Goal: Information Seeking & Learning: Find specific fact

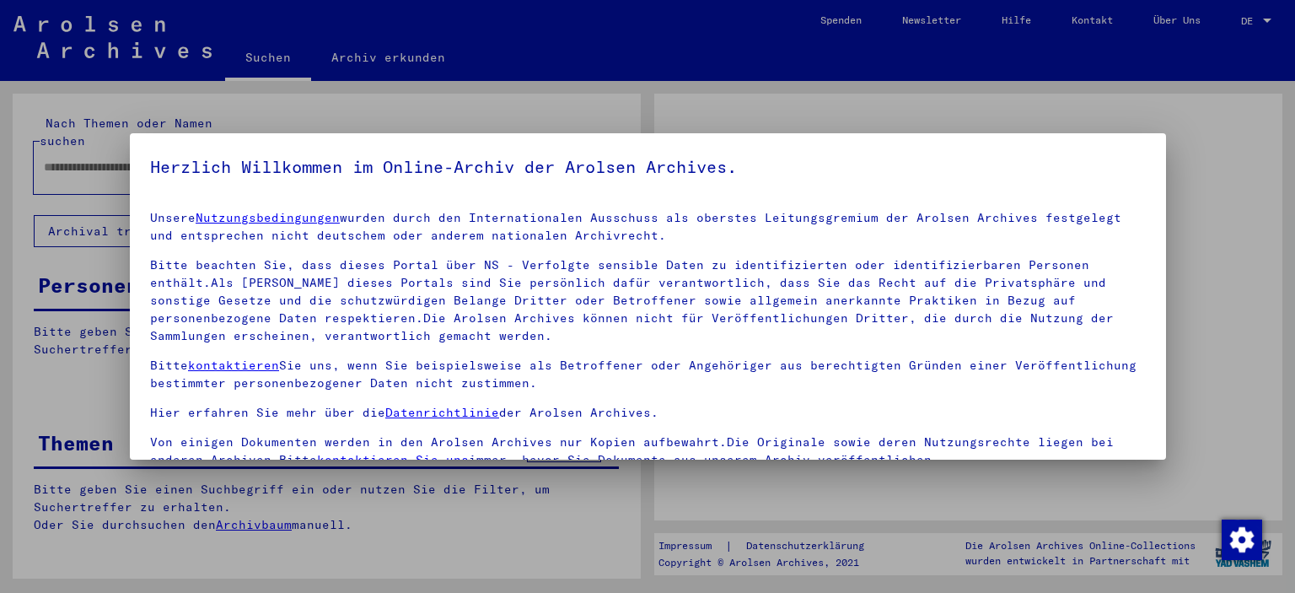
type input "**********"
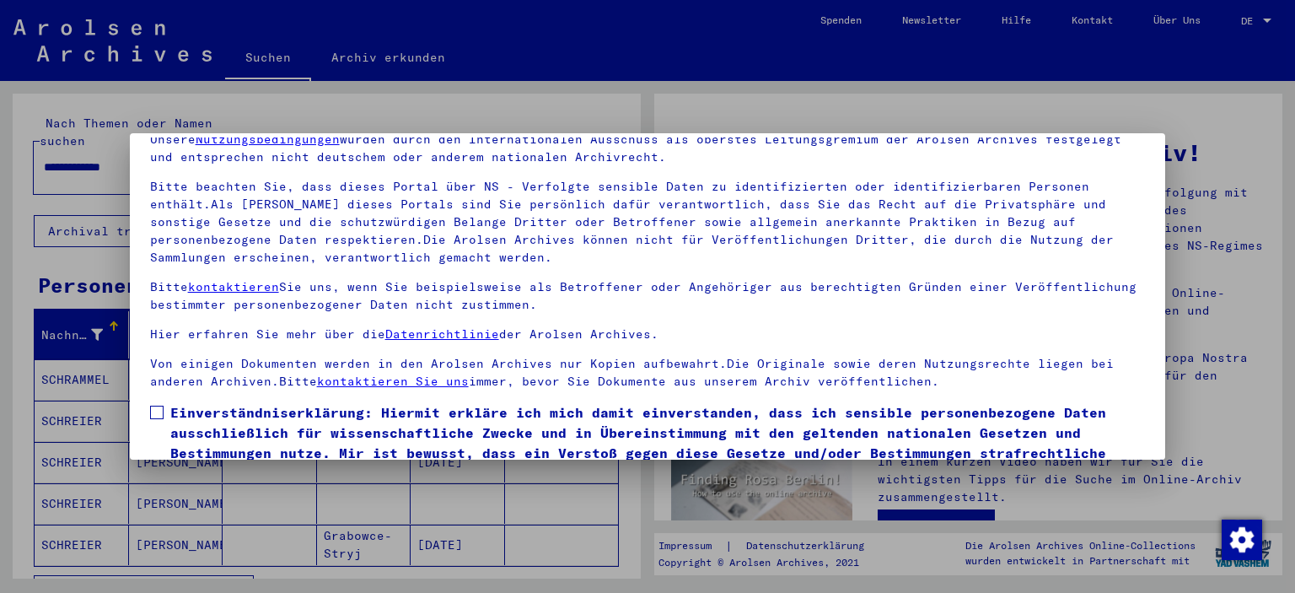
scroll to position [143, 0]
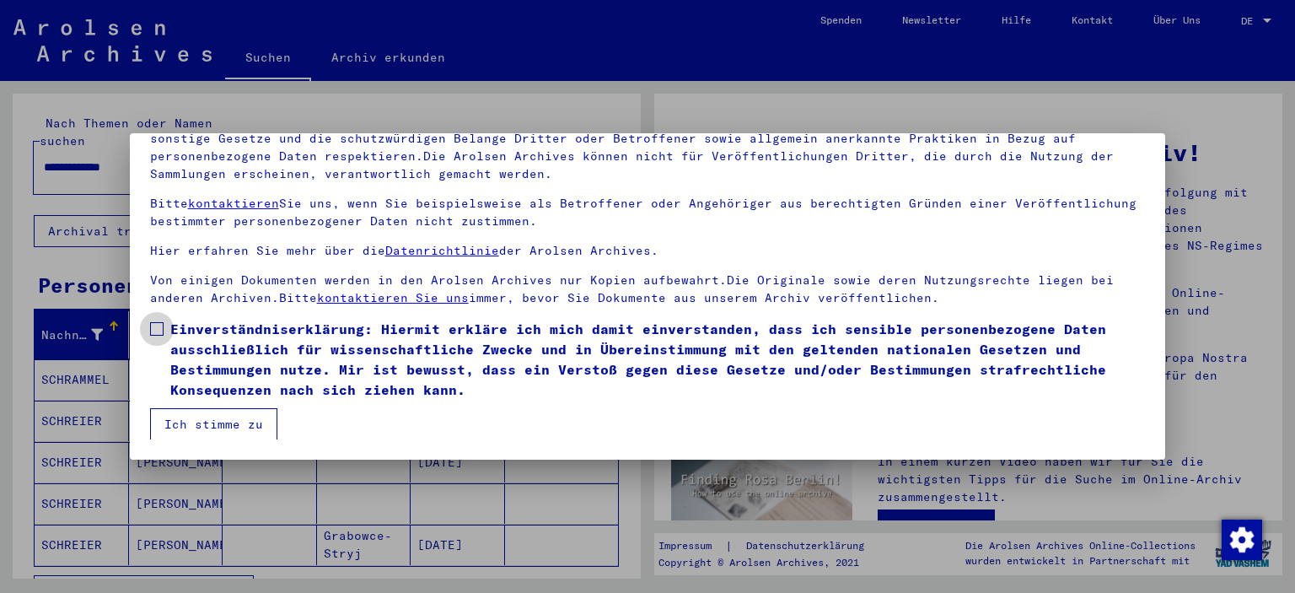
click at [155, 323] on span at bounding box center [156, 328] width 13 height 13
click at [209, 420] on button "Ich stimme zu" at bounding box center [213, 424] width 127 height 32
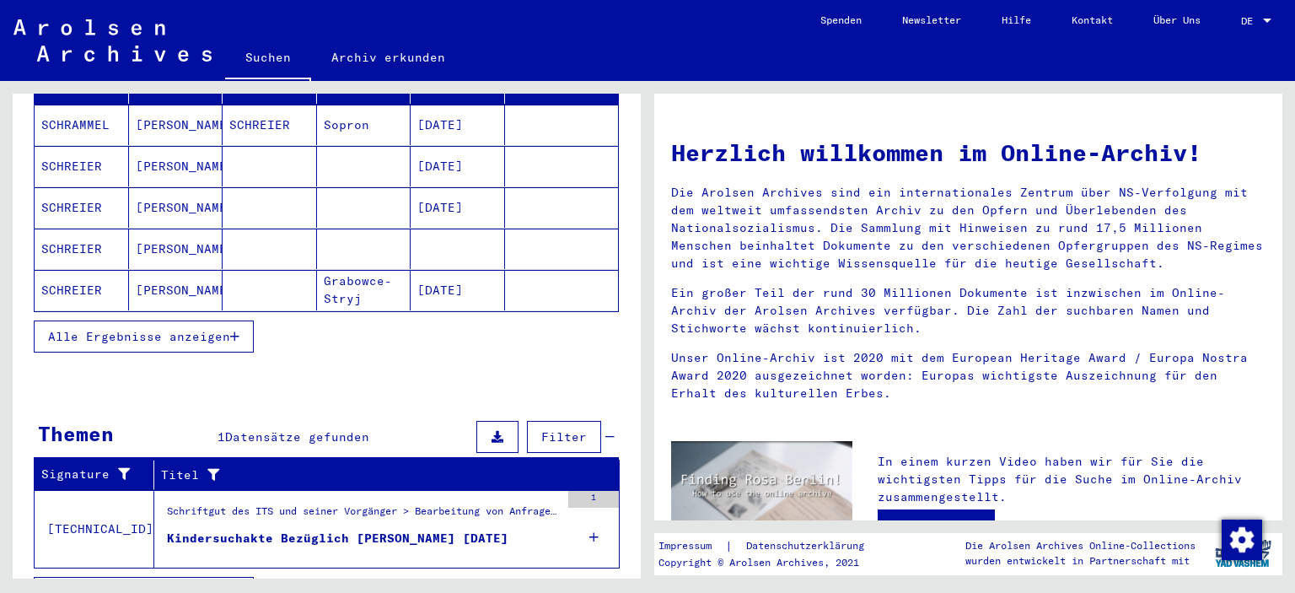
scroll to position [271, 0]
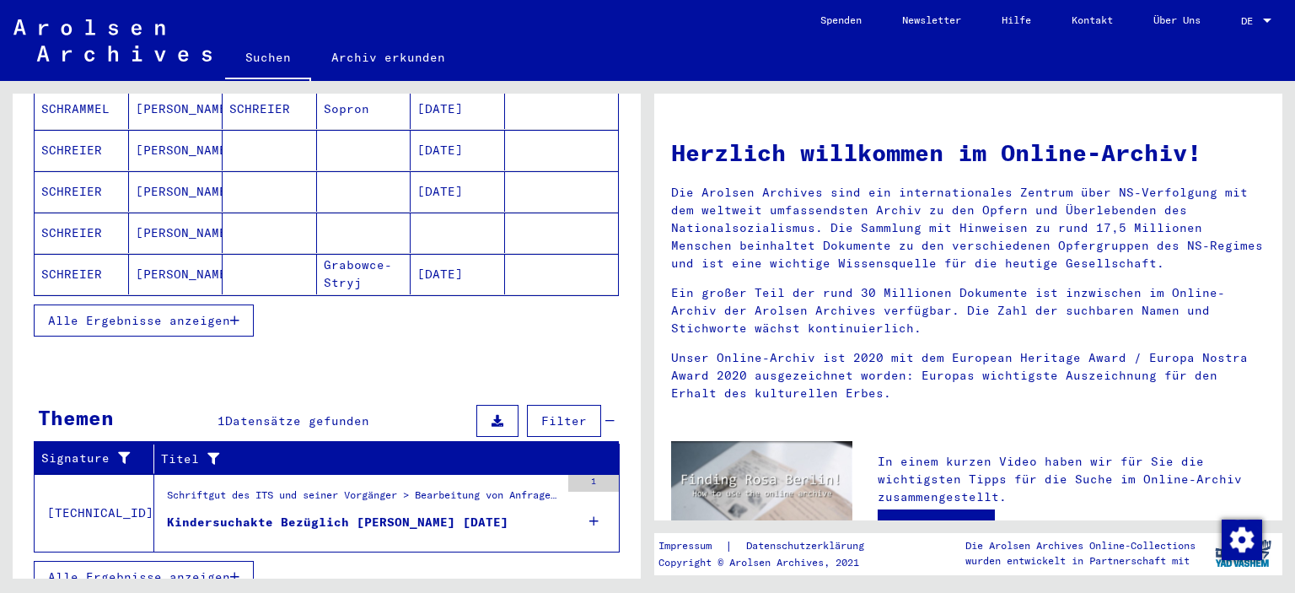
click at [182, 313] on span "Alle Ergebnisse anzeigen" at bounding box center [139, 320] width 182 height 15
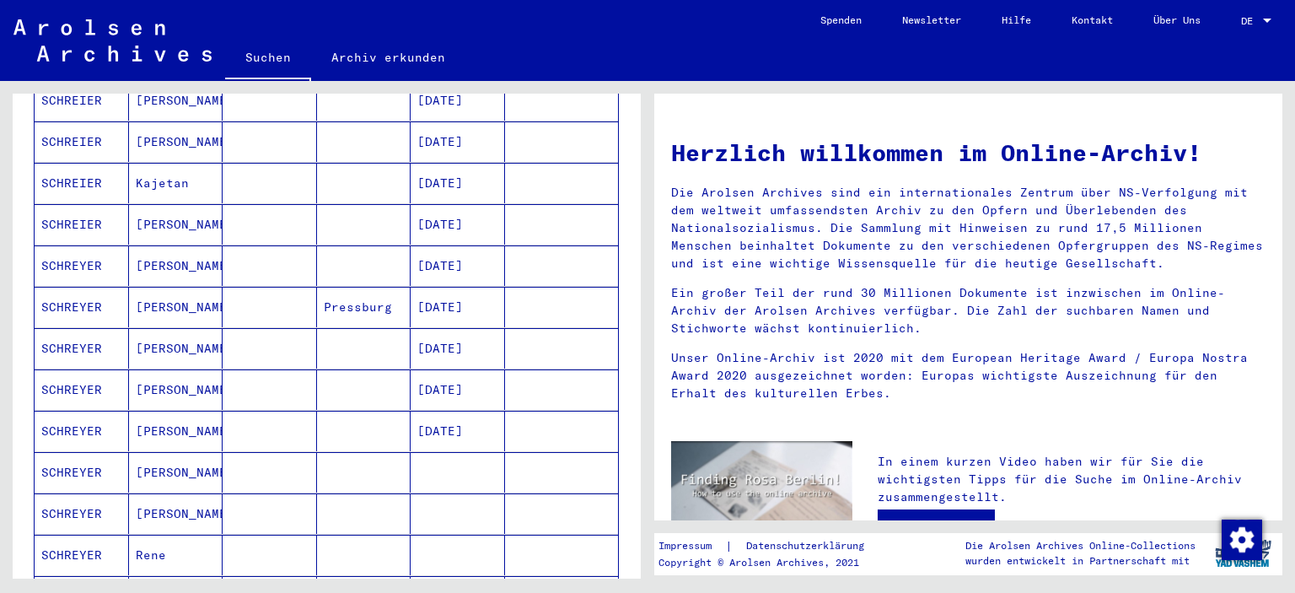
scroll to position [861, 0]
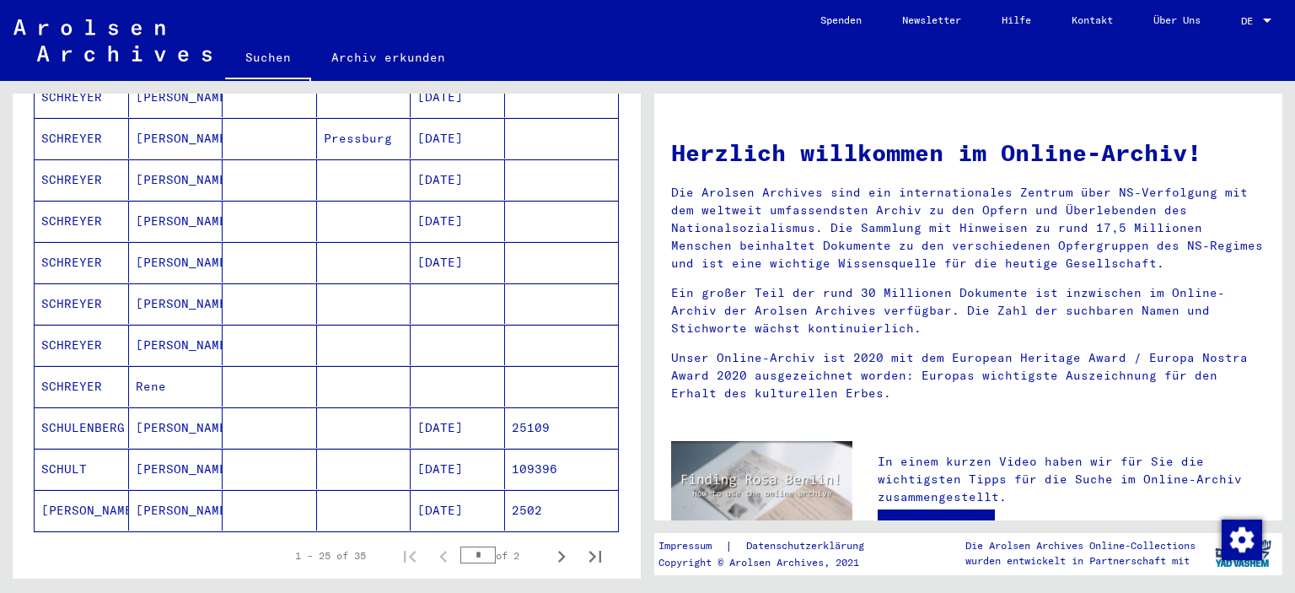
click at [464, 283] on mat-cell at bounding box center [458, 303] width 94 height 40
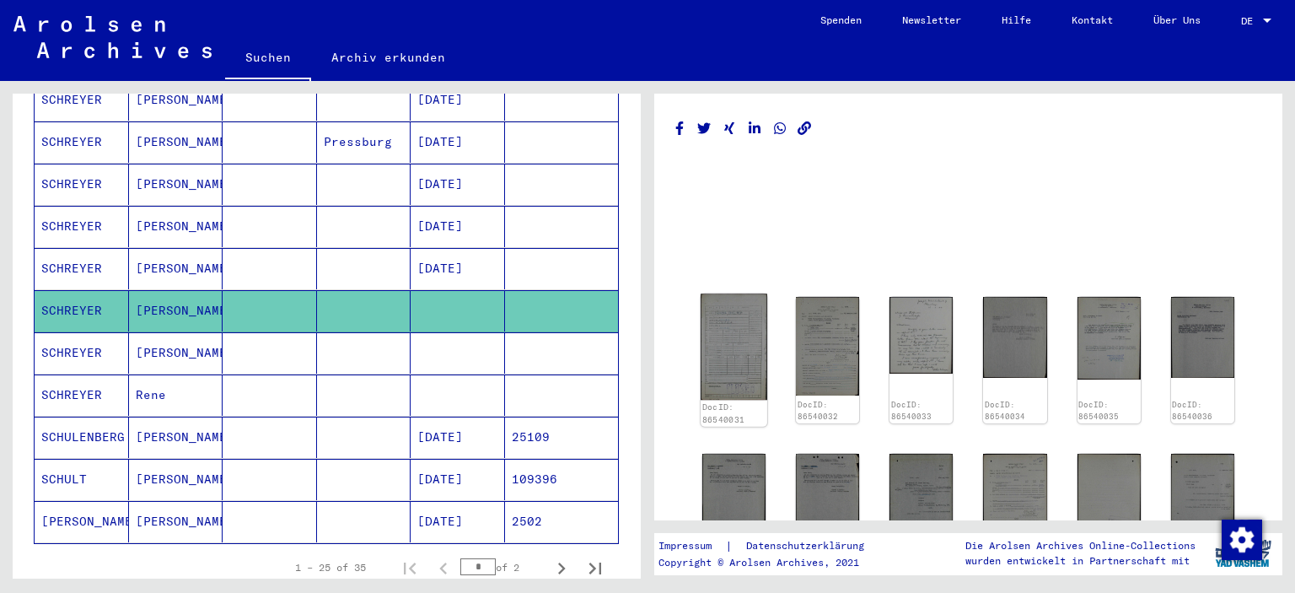
click at [728, 353] on img at bounding box center [734, 346] width 67 height 106
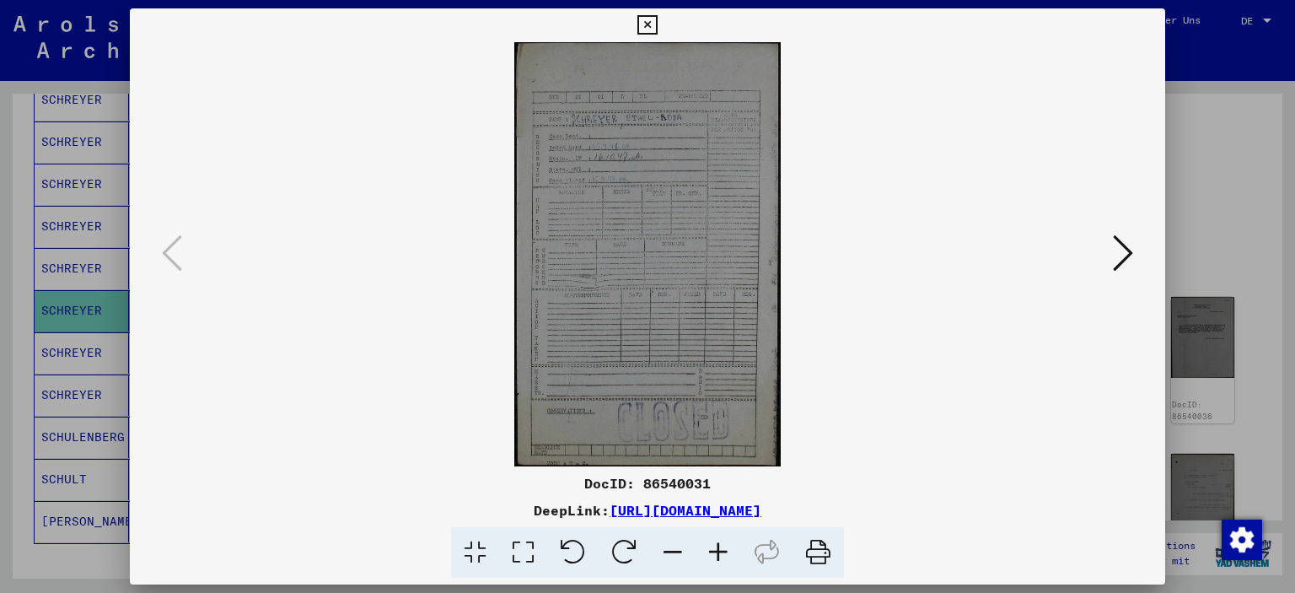
click at [1130, 251] on icon at bounding box center [1123, 253] width 20 height 40
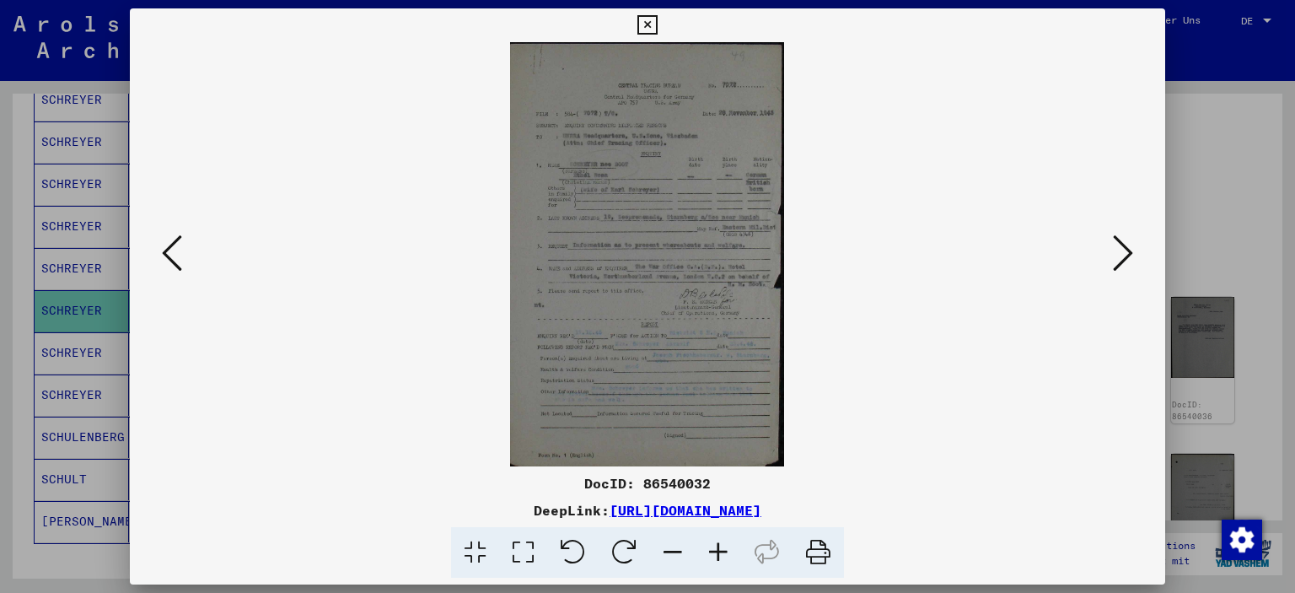
click at [718, 549] on icon at bounding box center [719, 552] width 46 height 51
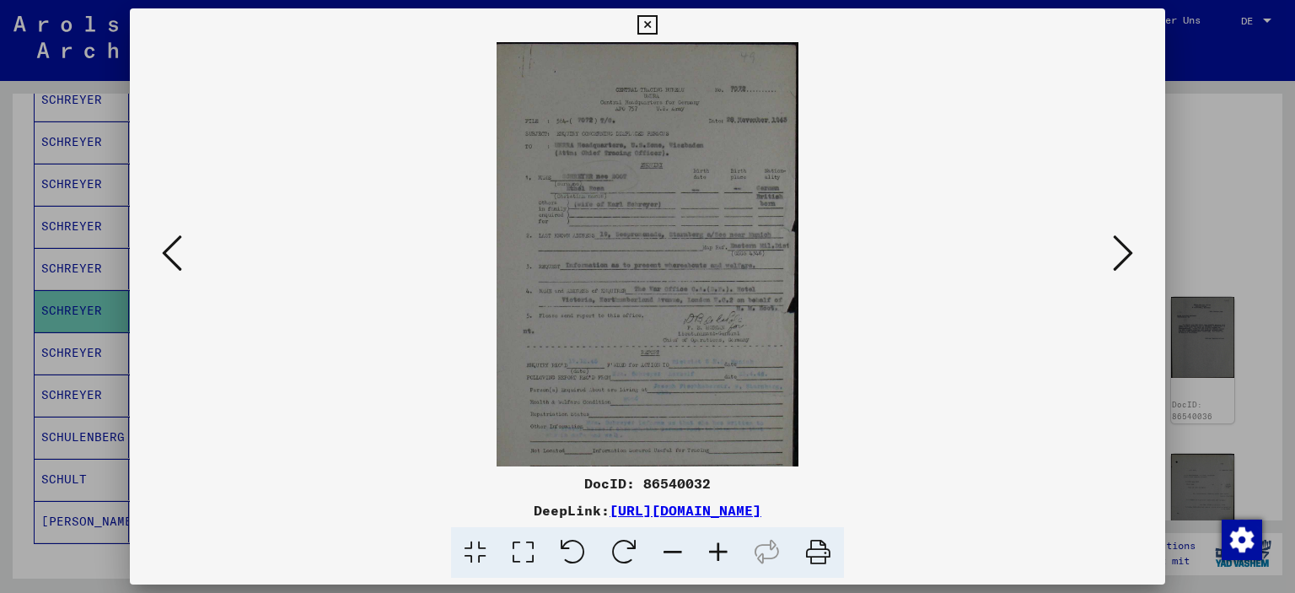
click at [718, 549] on icon at bounding box center [719, 552] width 46 height 51
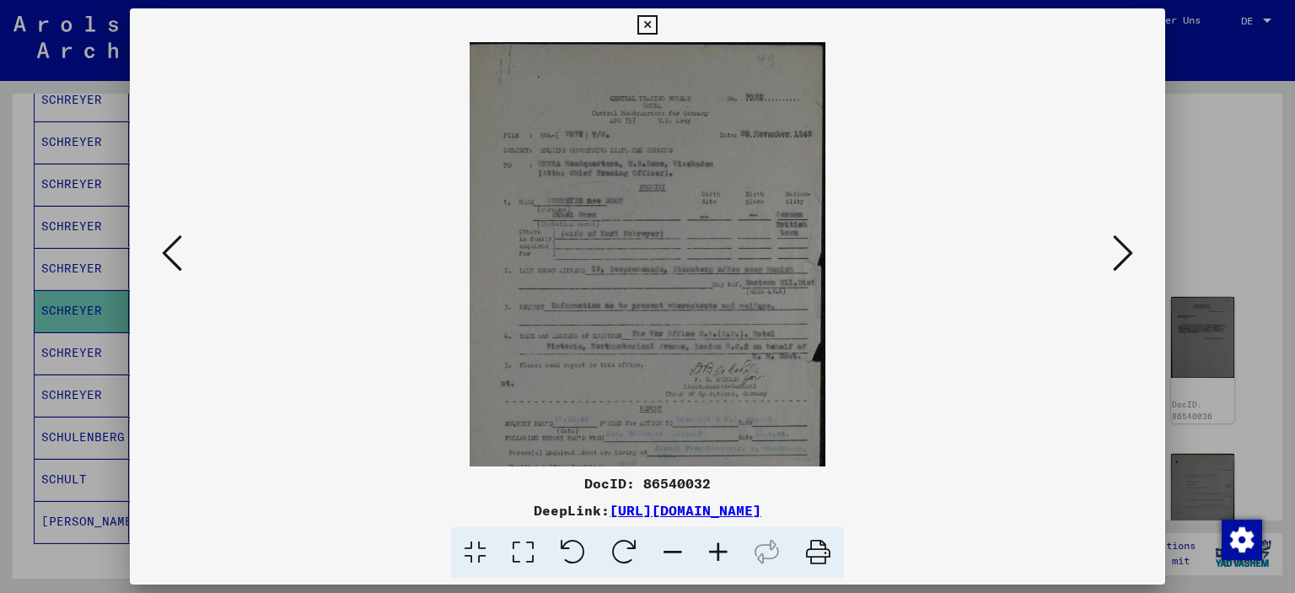
click at [718, 549] on icon at bounding box center [719, 552] width 46 height 51
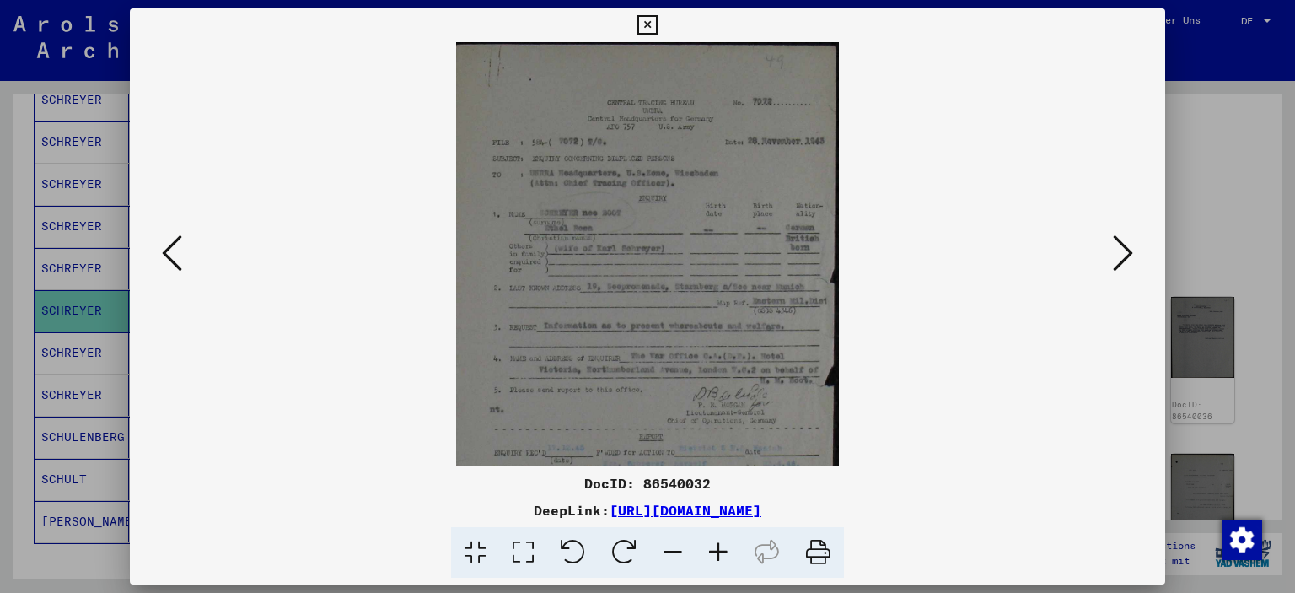
click at [718, 549] on icon at bounding box center [719, 552] width 46 height 51
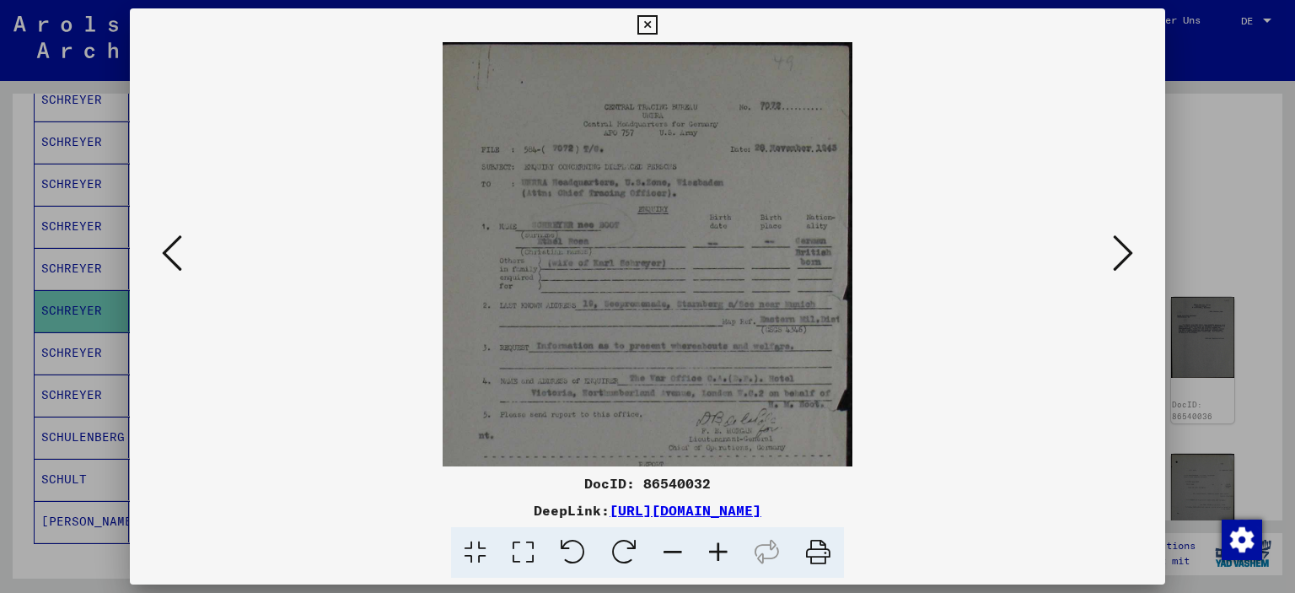
click at [718, 549] on icon at bounding box center [719, 552] width 46 height 51
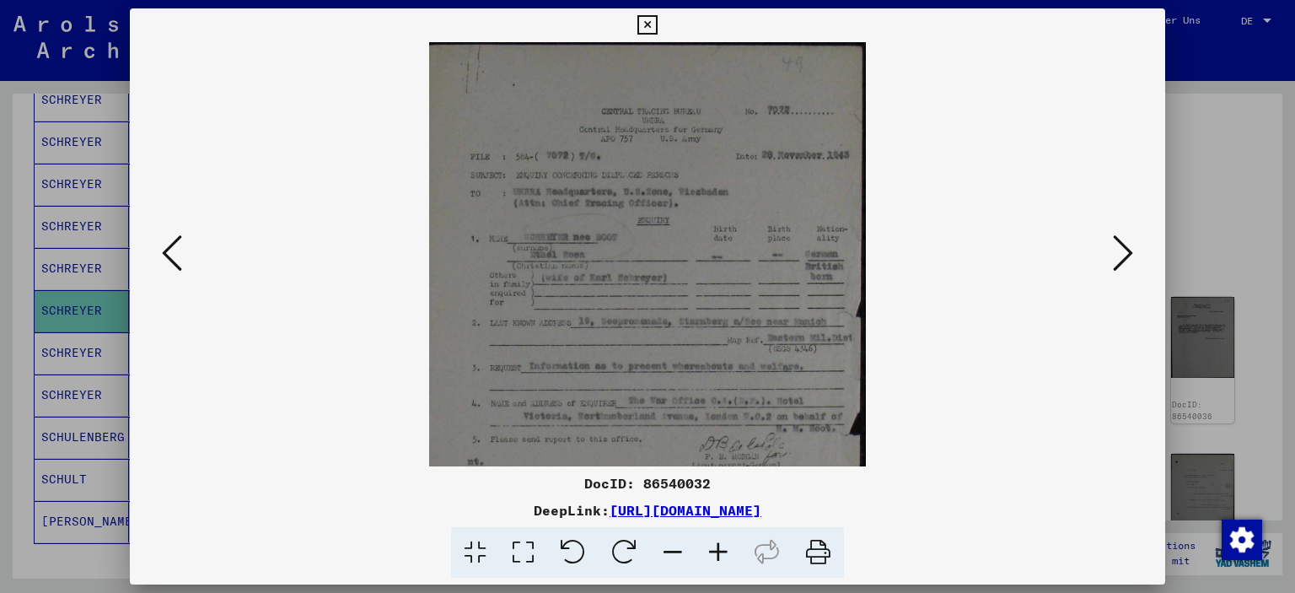
click at [718, 549] on icon at bounding box center [719, 552] width 46 height 51
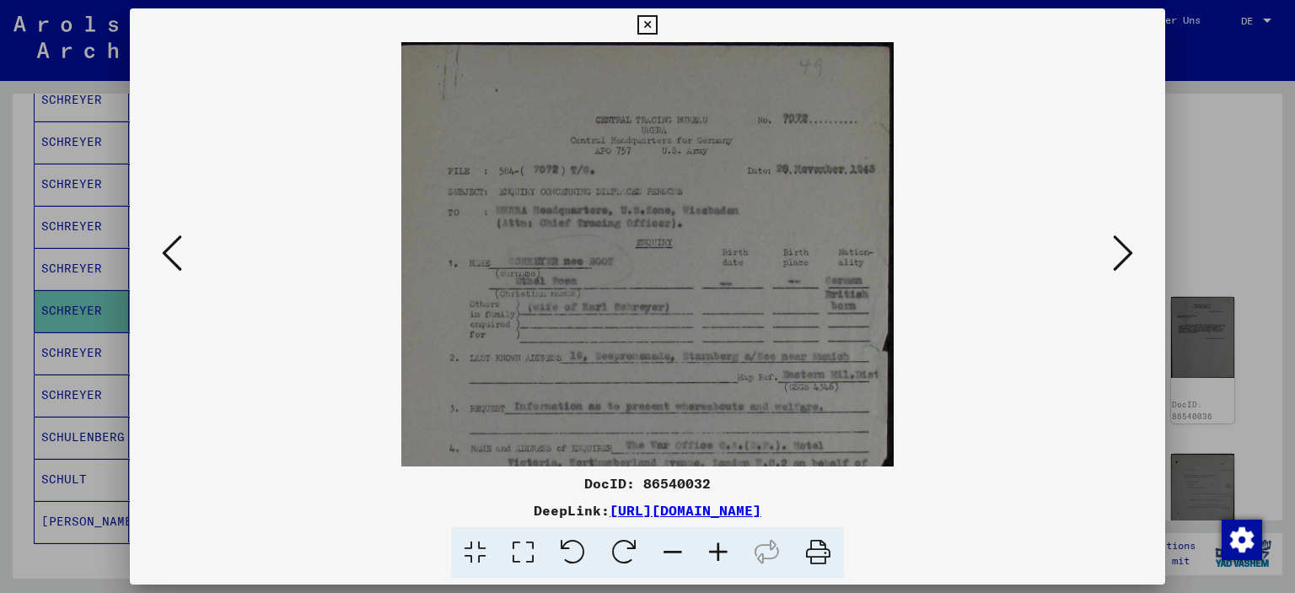
click at [718, 549] on icon at bounding box center [719, 552] width 46 height 51
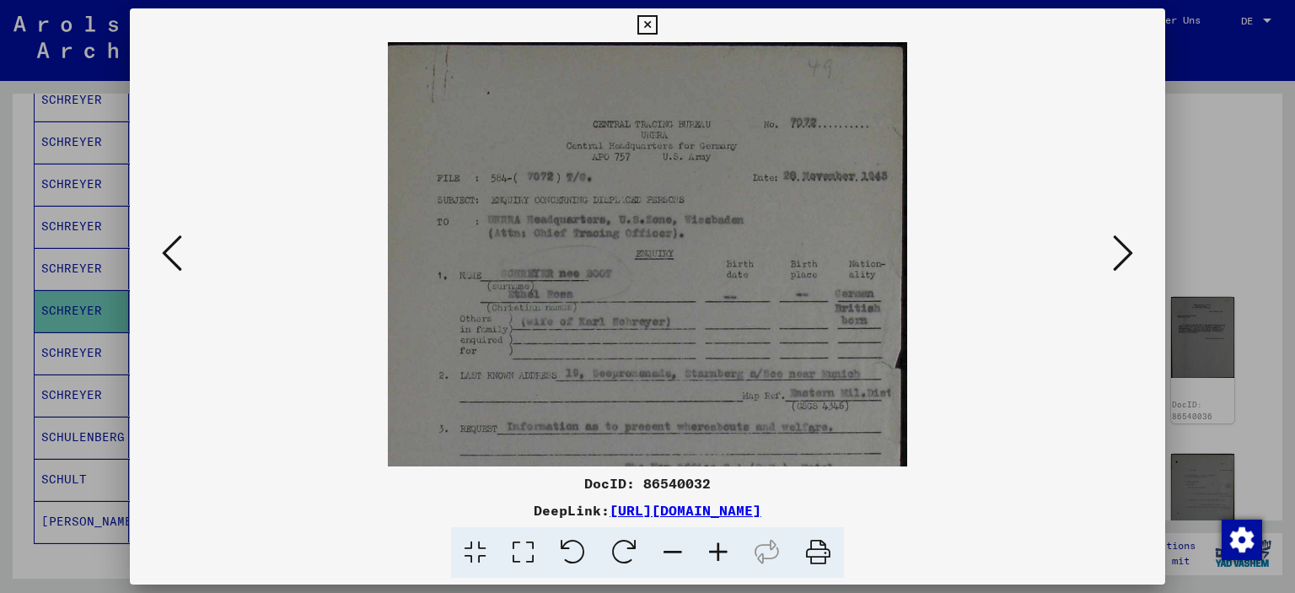
click at [718, 549] on icon at bounding box center [719, 552] width 46 height 51
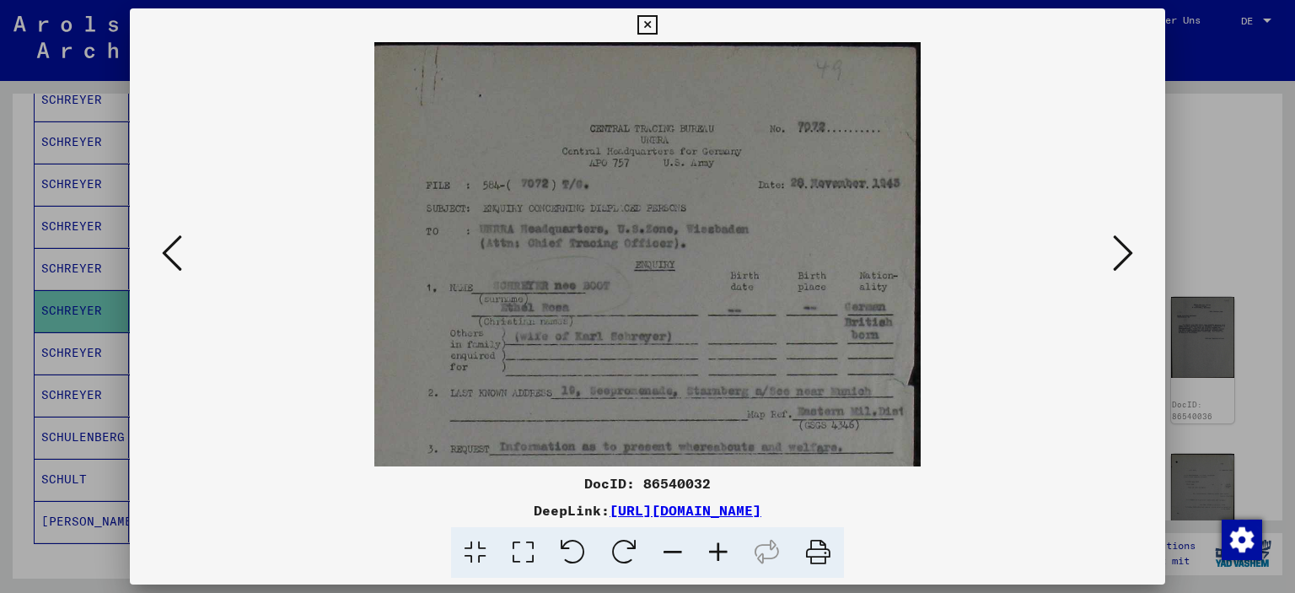
click at [718, 549] on icon at bounding box center [719, 552] width 46 height 51
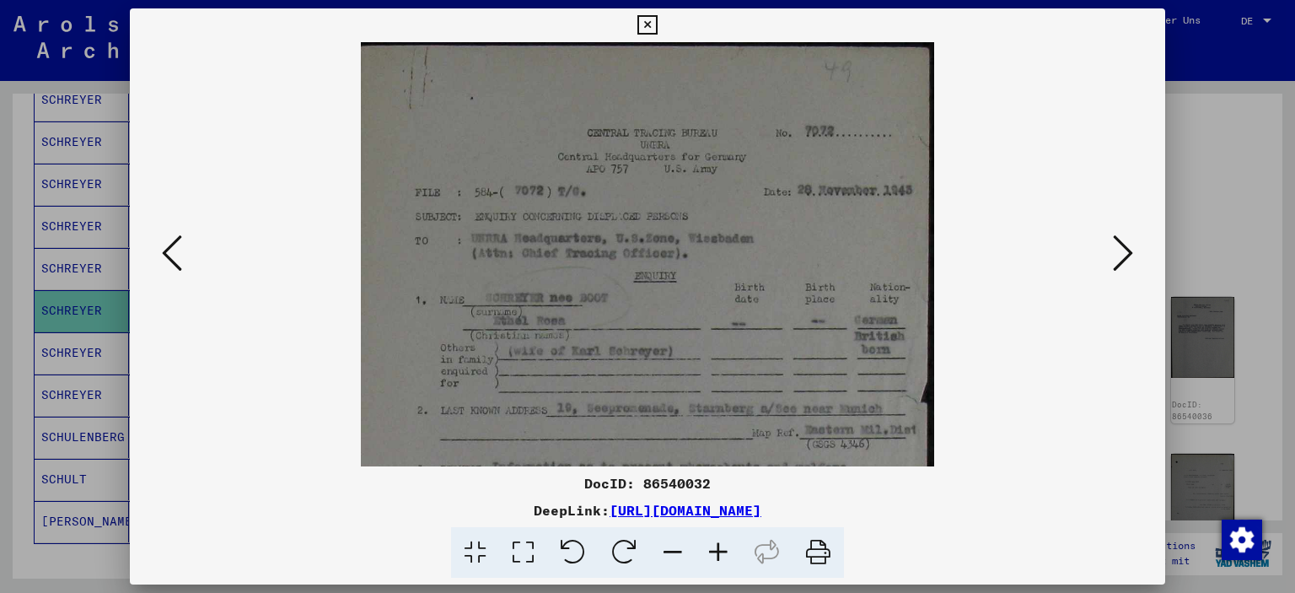
click at [718, 549] on icon at bounding box center [719, 552] width 46 height 51
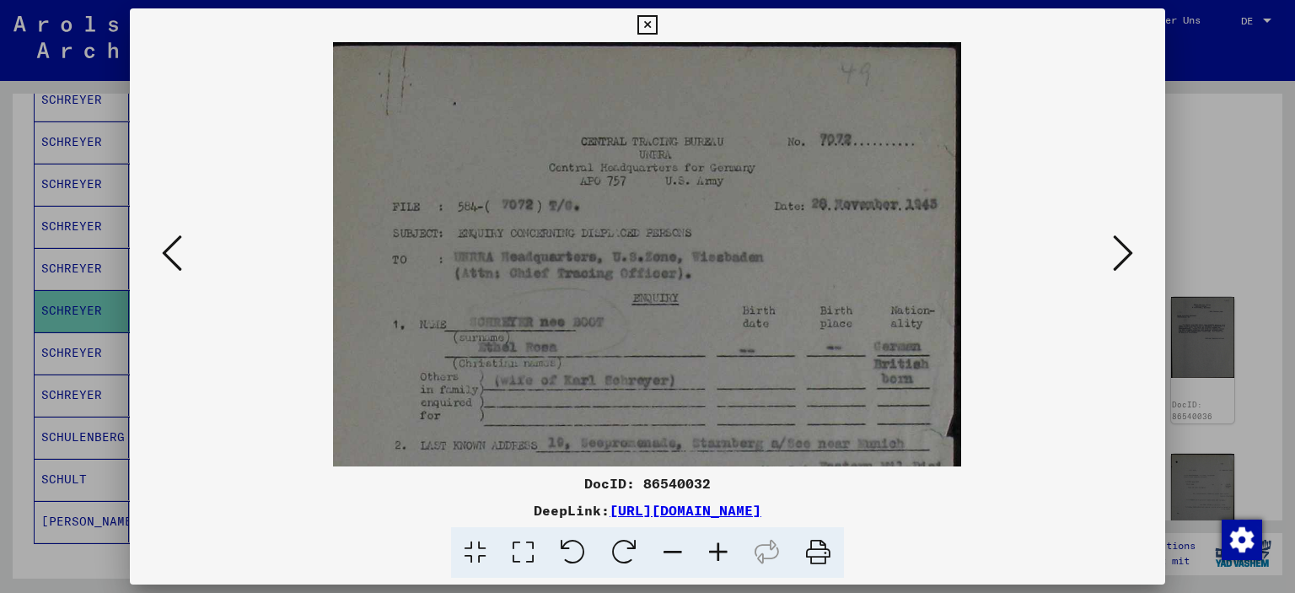
click at [718, 549] on icon at bounding box center [719, 552] width 46 height 51
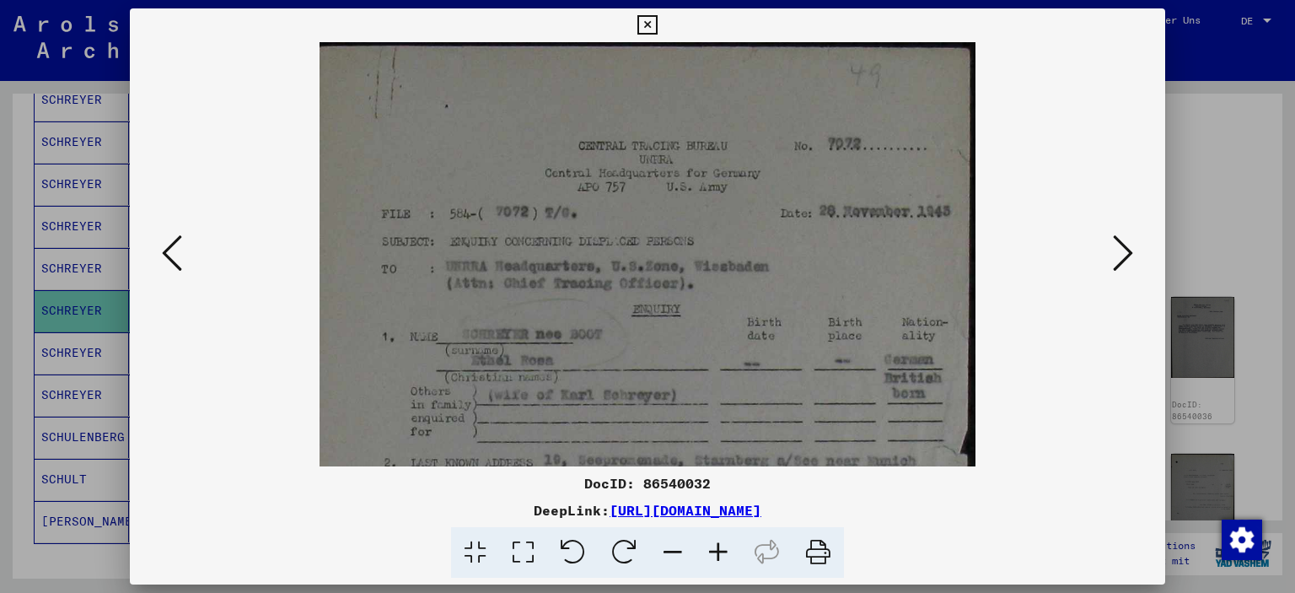
click at [718, 549] on icon at bounding box center [719, 552] width 46 height 51
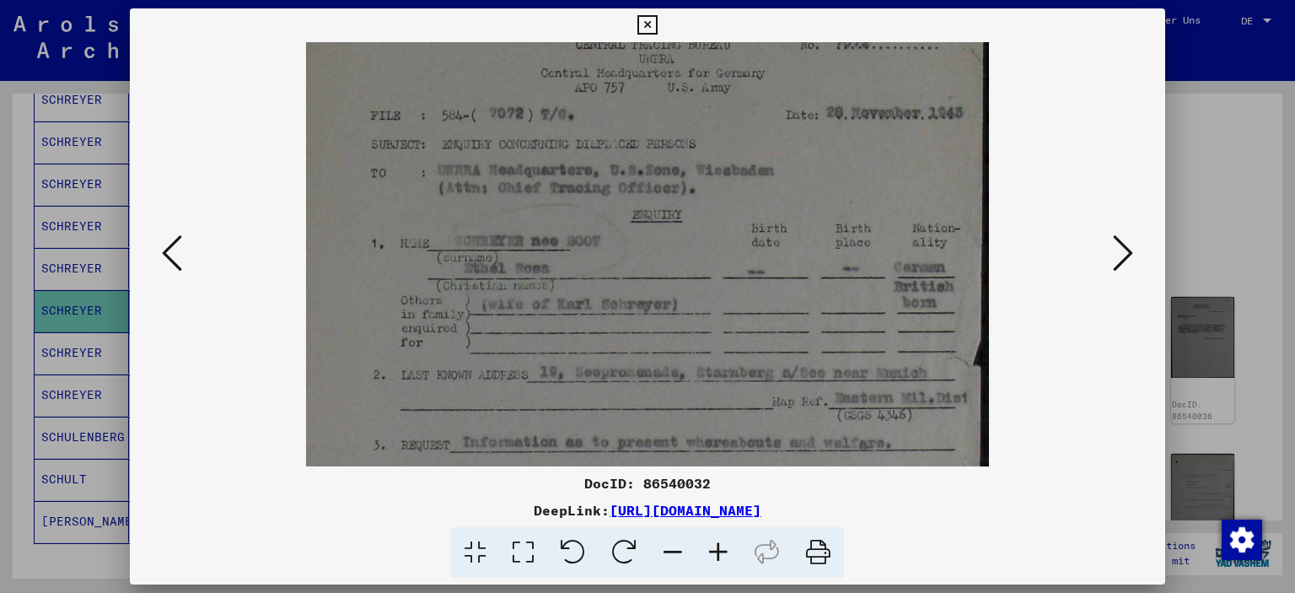
scroll to position [142, 0]
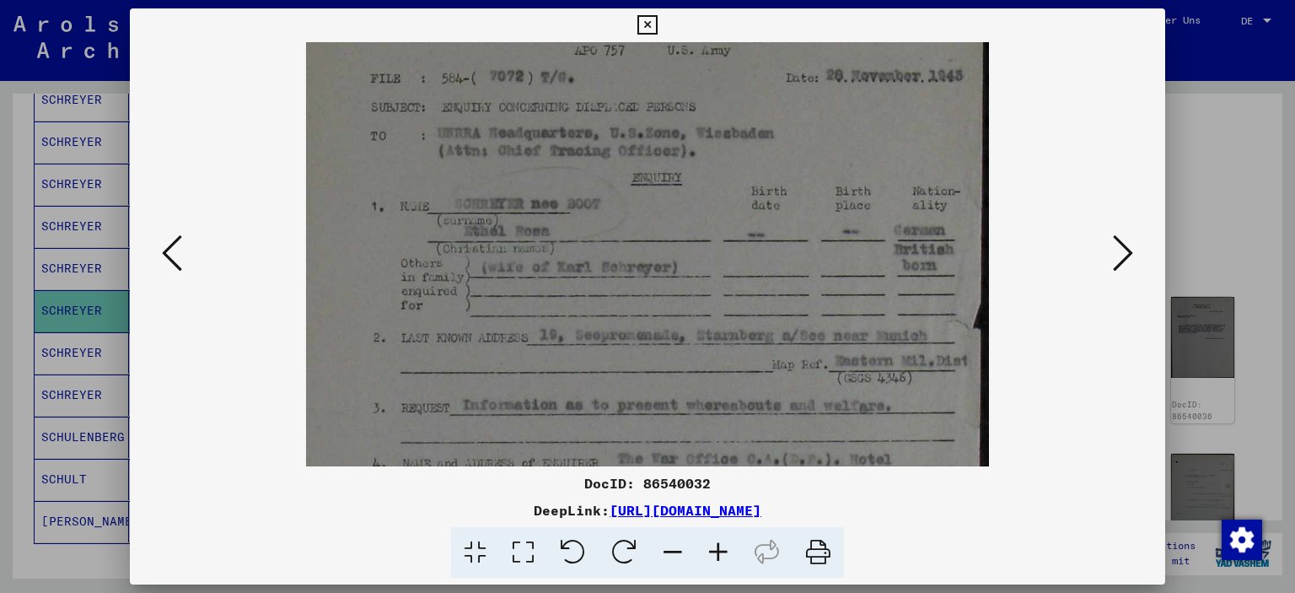
drag, startPoint x: 800, startPoint y: 410, endPoint x: 744, endPoint y: 267, distance: 153.3
click at [744, 267] on img at bounding box center [647, 428] width 683 height 1056
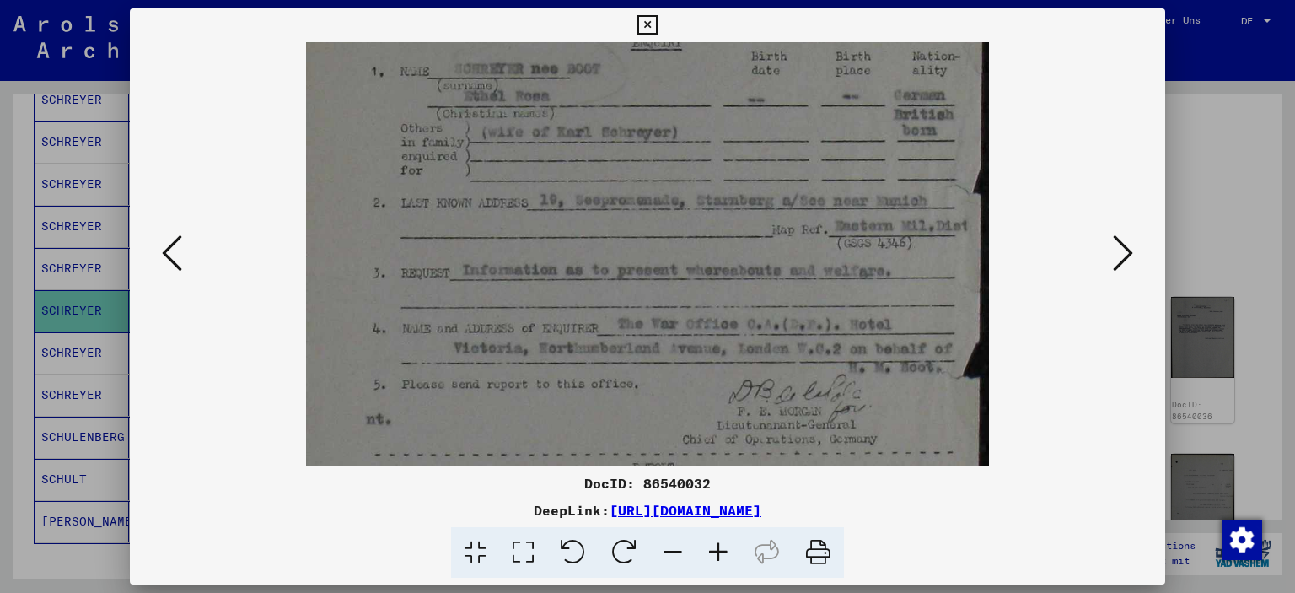
drag, startPoint x: 766, startPoint y: 307, endPoint x: 768, endPoint y: 206, distance: 101.2
click at [768, 206] on img at bounding box center [647, 293] width 683 height 1056
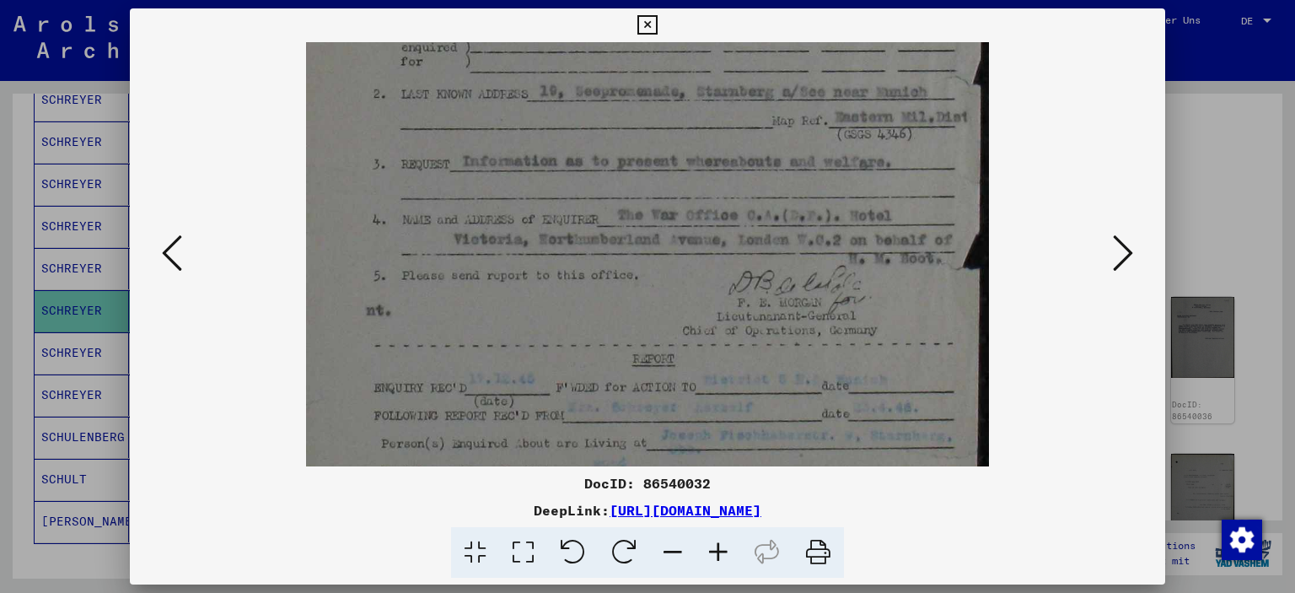
scroll to position [398, 0]
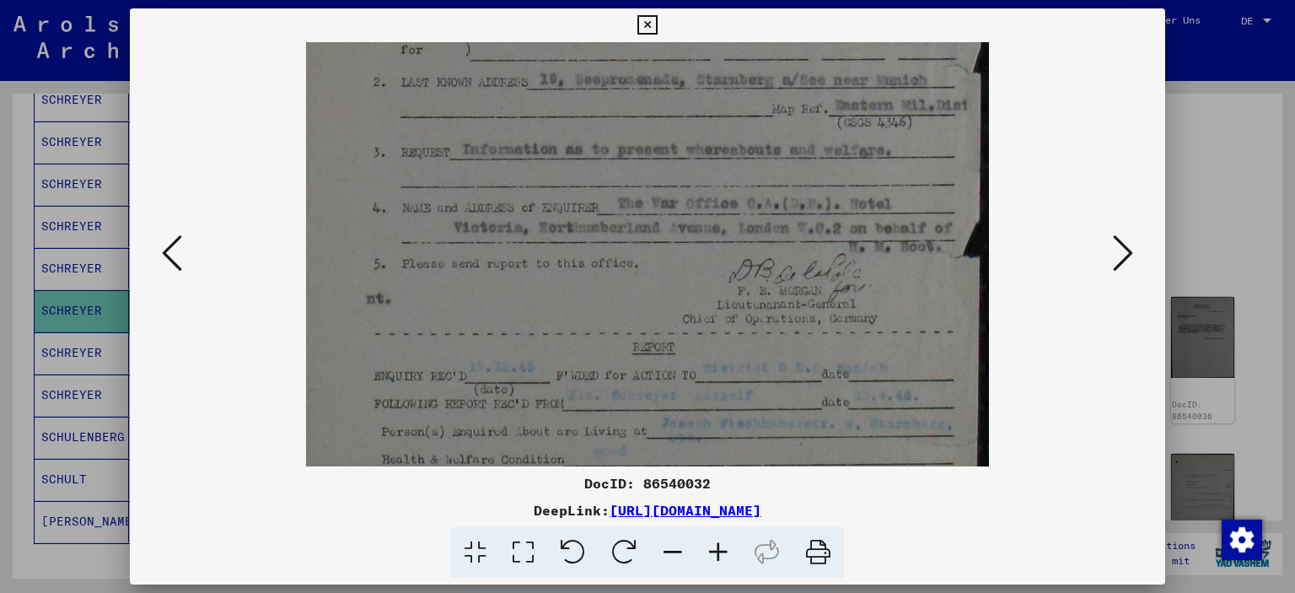
drag, startPoint x: 781, startPoint y: 329, endPoint x: 776, endPoint y: 212, distance: 116.5
click at [776, 212] on img at bounding box center [647, 172] width 683 height 1056
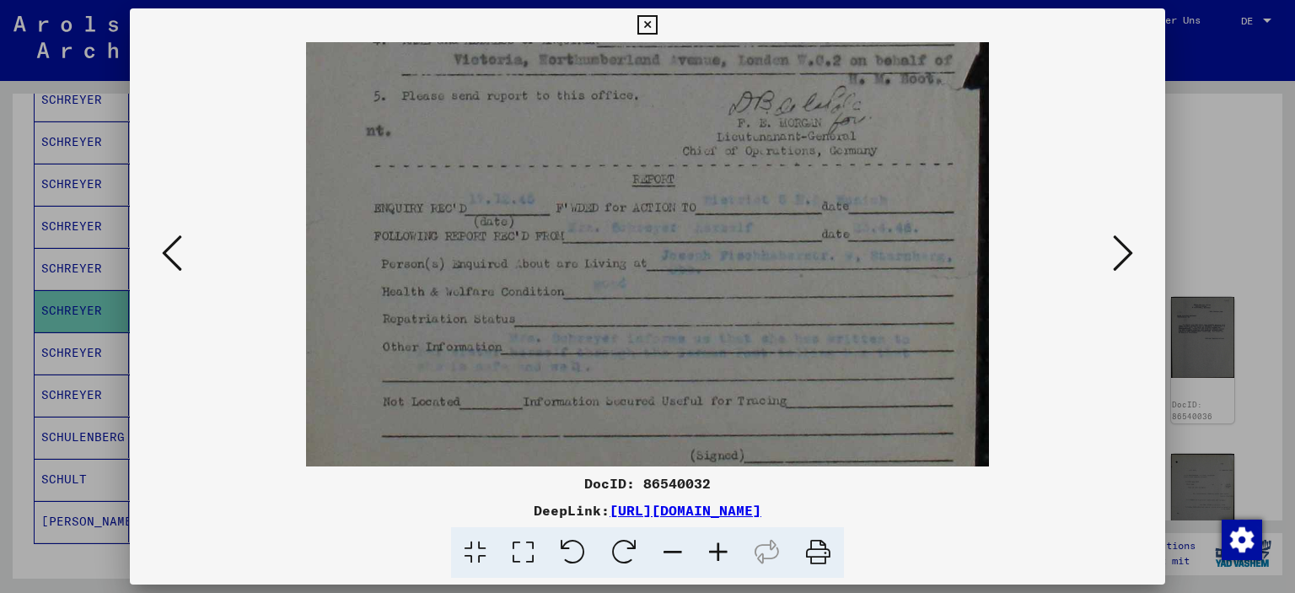
scroll to position [570, 0]
drag, startPoint x: 772, startPoint y: 346, endPoint x: 752, endPoint y: 180, distance: 167.3
click at [752, 180] on img at bounding box center [647, 0] width 683 height 1056
click at [1126, 246] on icon at bounding box center [1123, 253] width 20 height 40
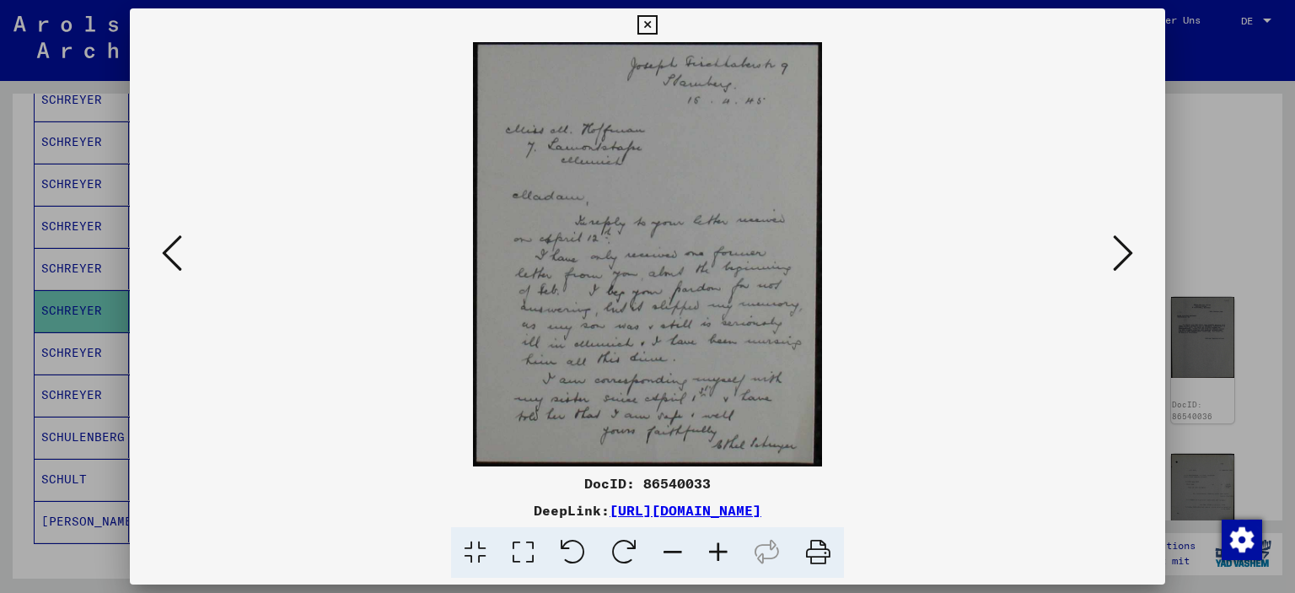
click at [1126, 246] on icon at bounding box center [1123, 253] width 20 height 40
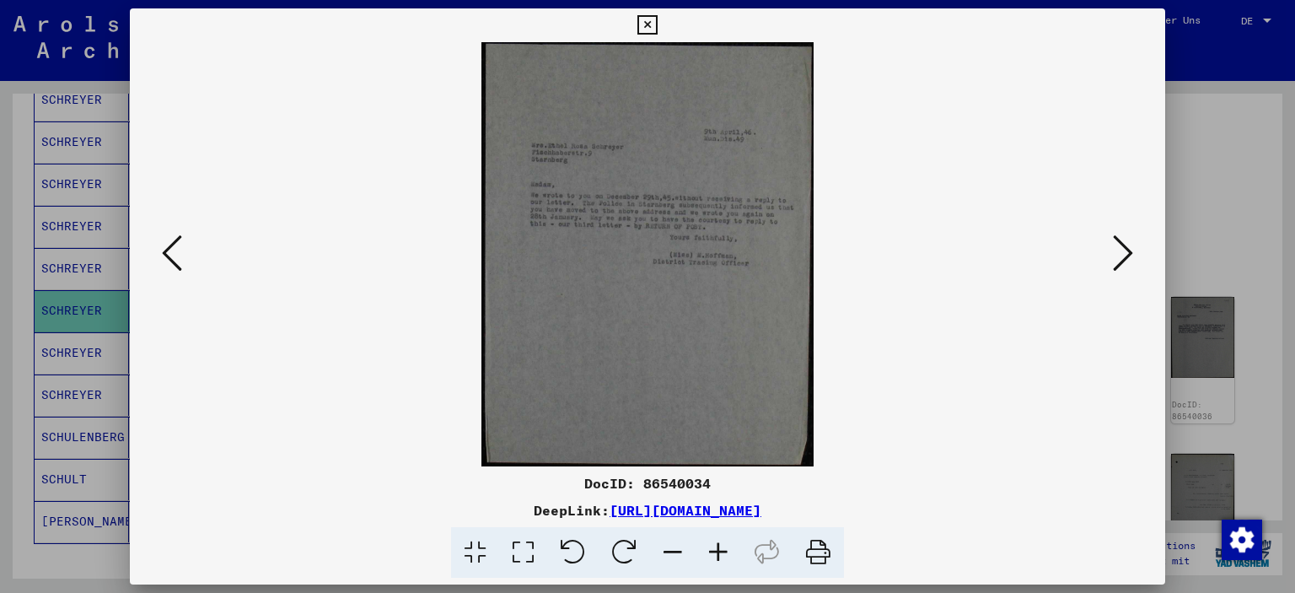
click at [720, 551] on icon at bounding box center [719, 552] width 46 height 51
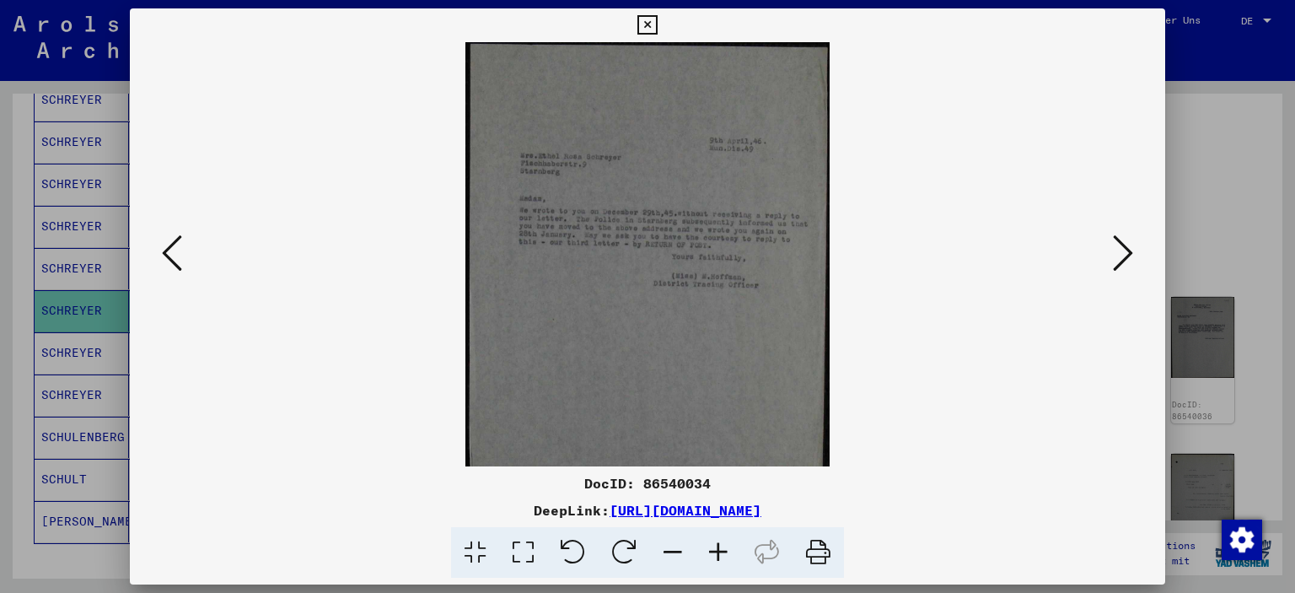
click at [720, 551] on icon at bounding box center [719, 552] width 46 height 51
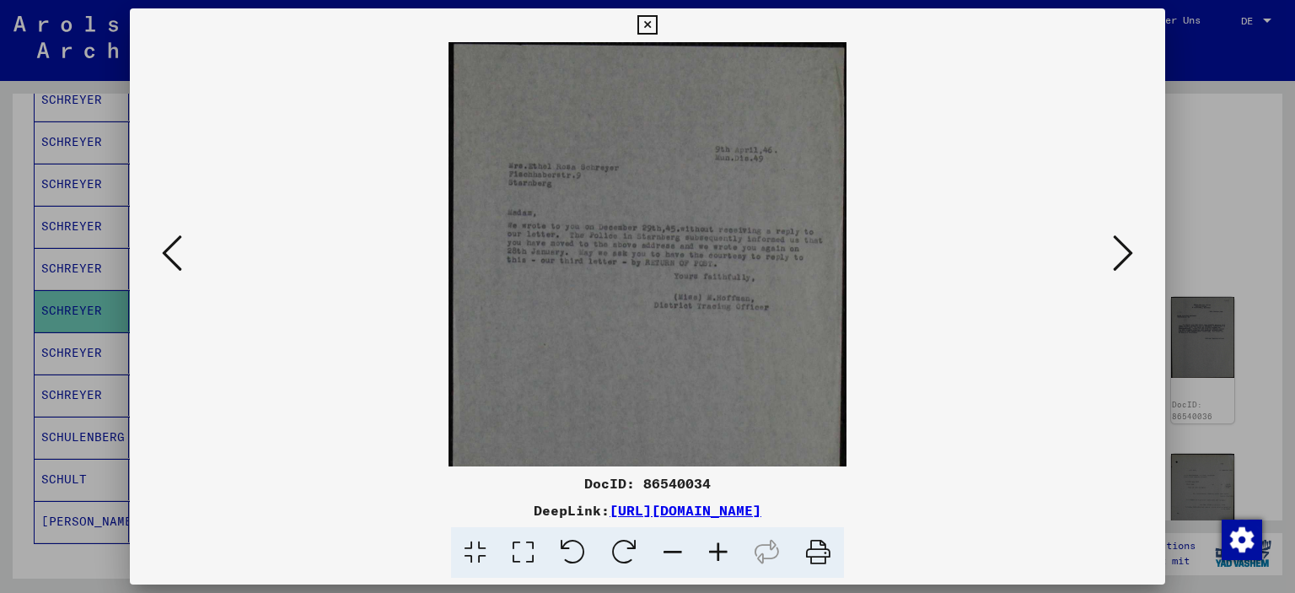
click at [720, 551] on icon at bounding box center [719, 552] width 46 height 51
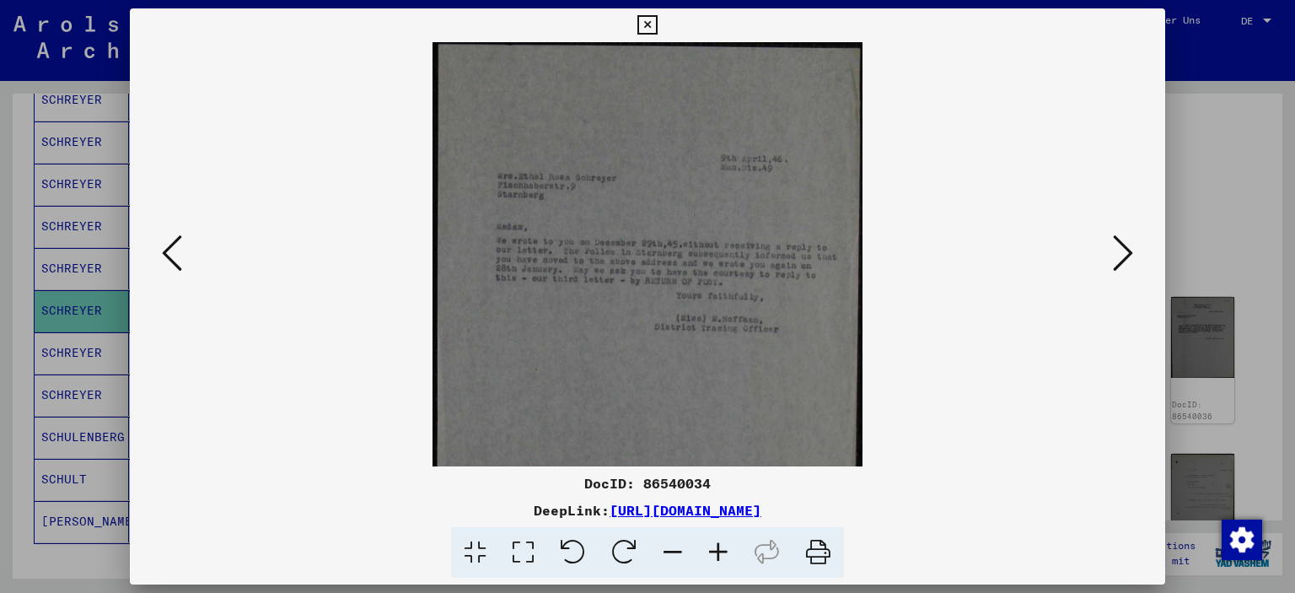
click at [720, 551] on icon at bounding box center [719, 552] width 46 height 51
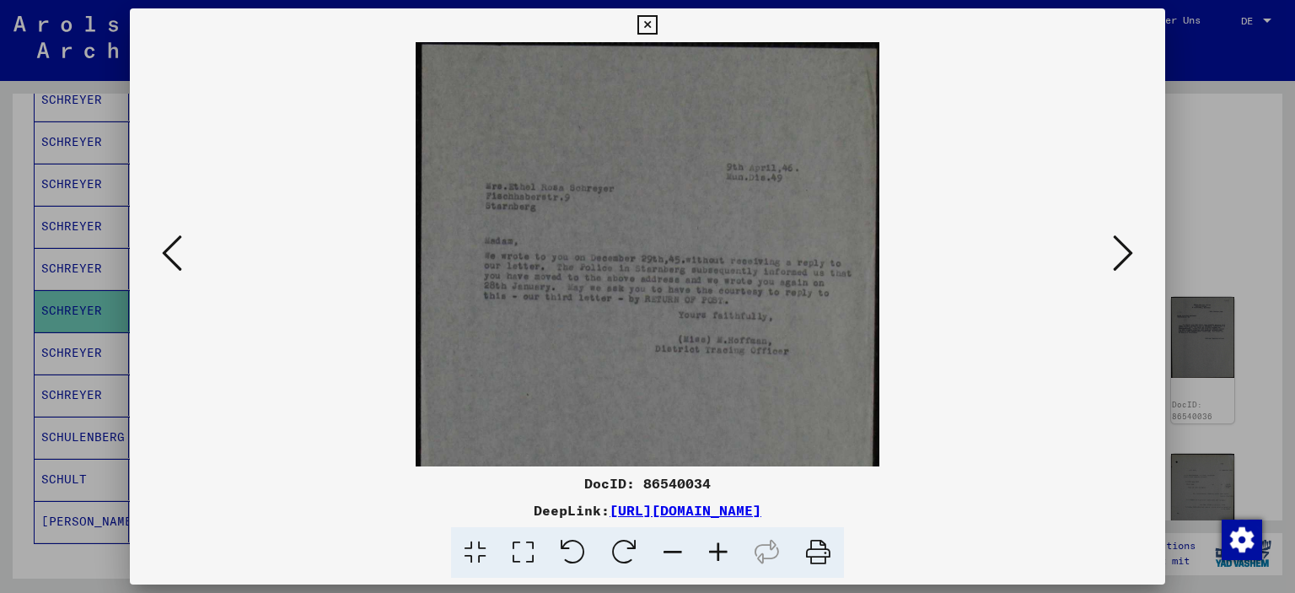
click at [720, 551] on icon at bounding box center [719, 552] width 46 height 51
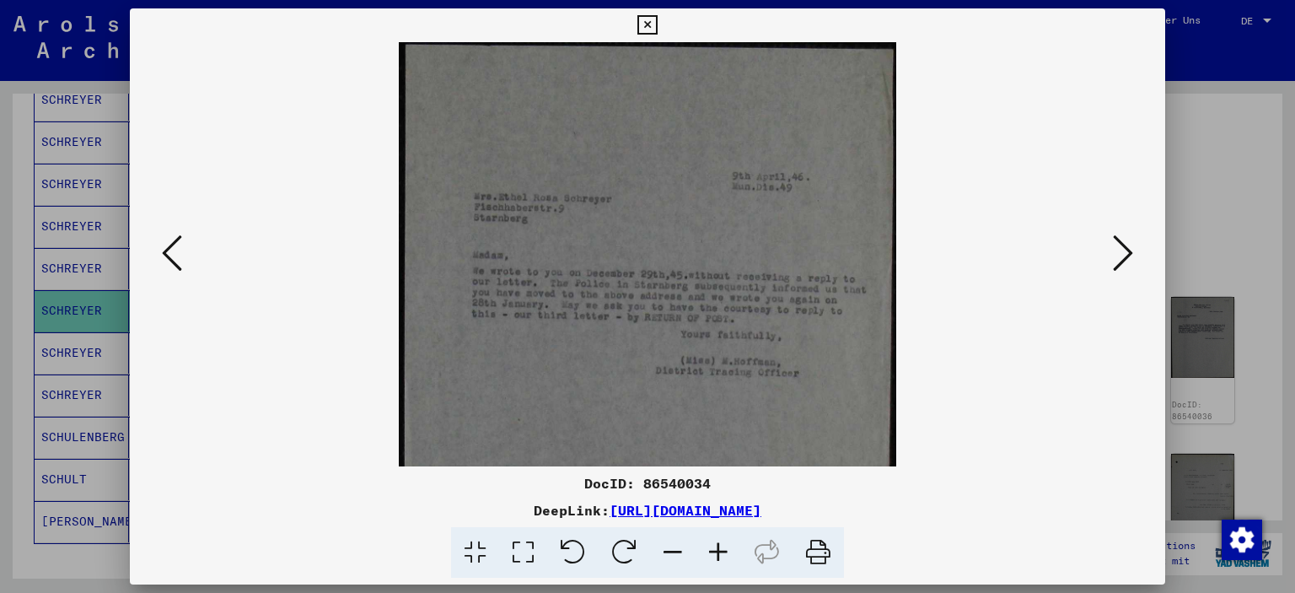
click at [720, 551] on icon at bounding box center [719, 552] width 46 height 51
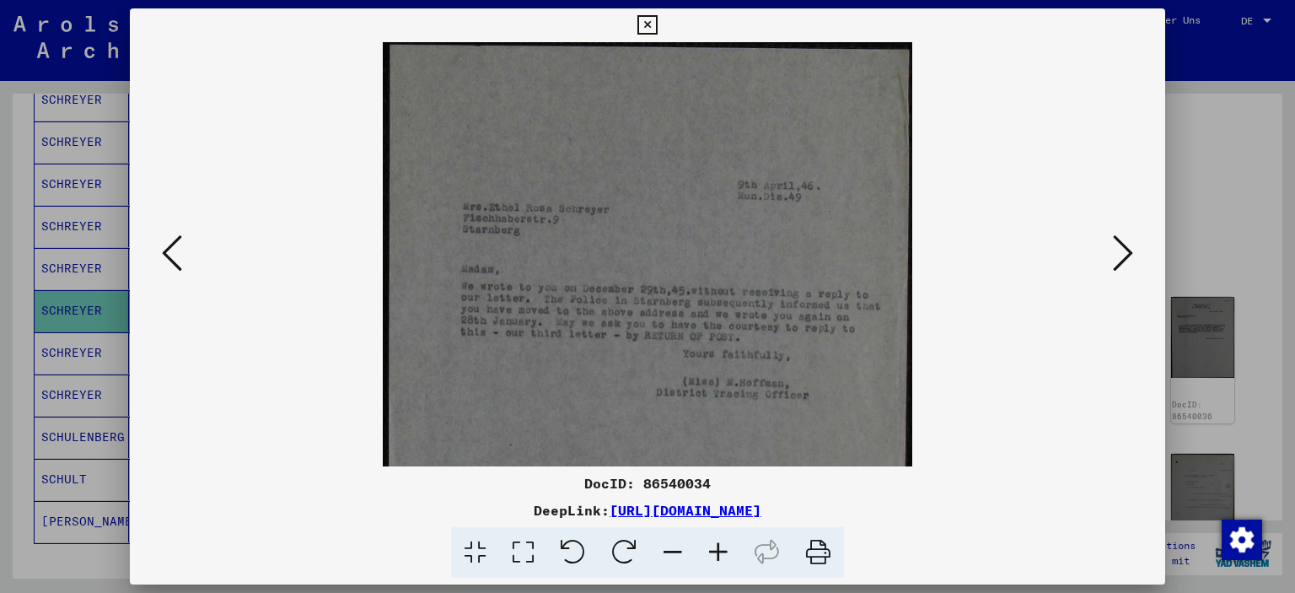
click at [1132, 251] on icon at bounding box center [1123, 253] width 20 height 40
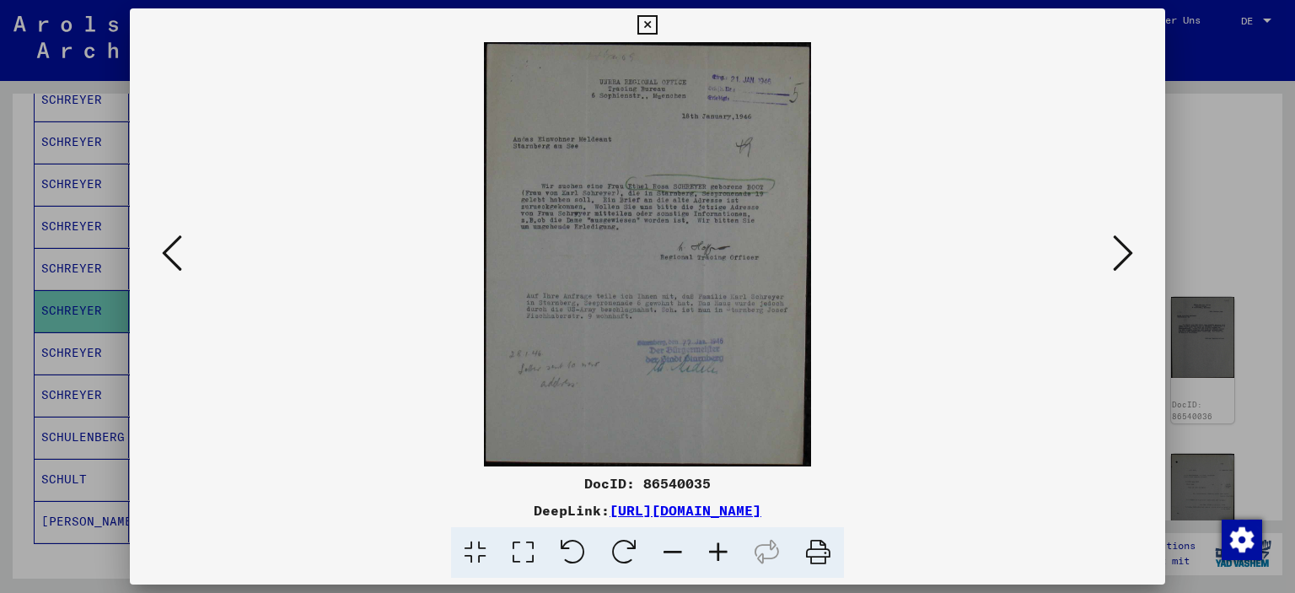
click at [715, 549] on icon at bounding box center [719, 552] width 46 height 51
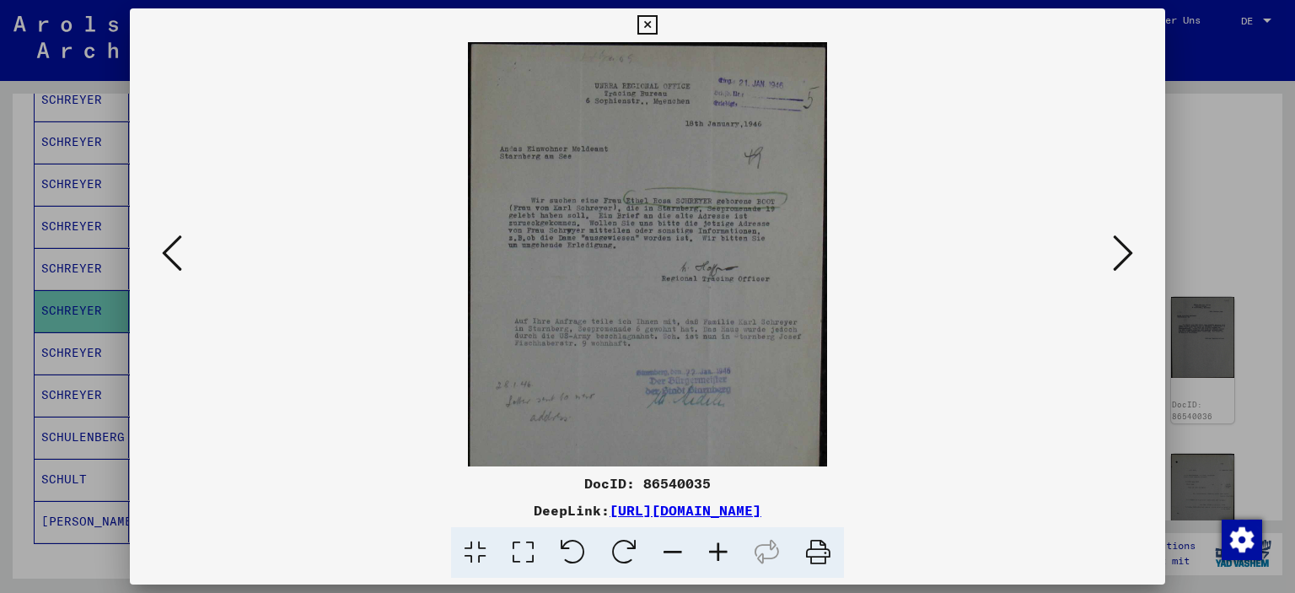
click at [715, 549] on icon at bounding box center [719, 552] width 46 height 51
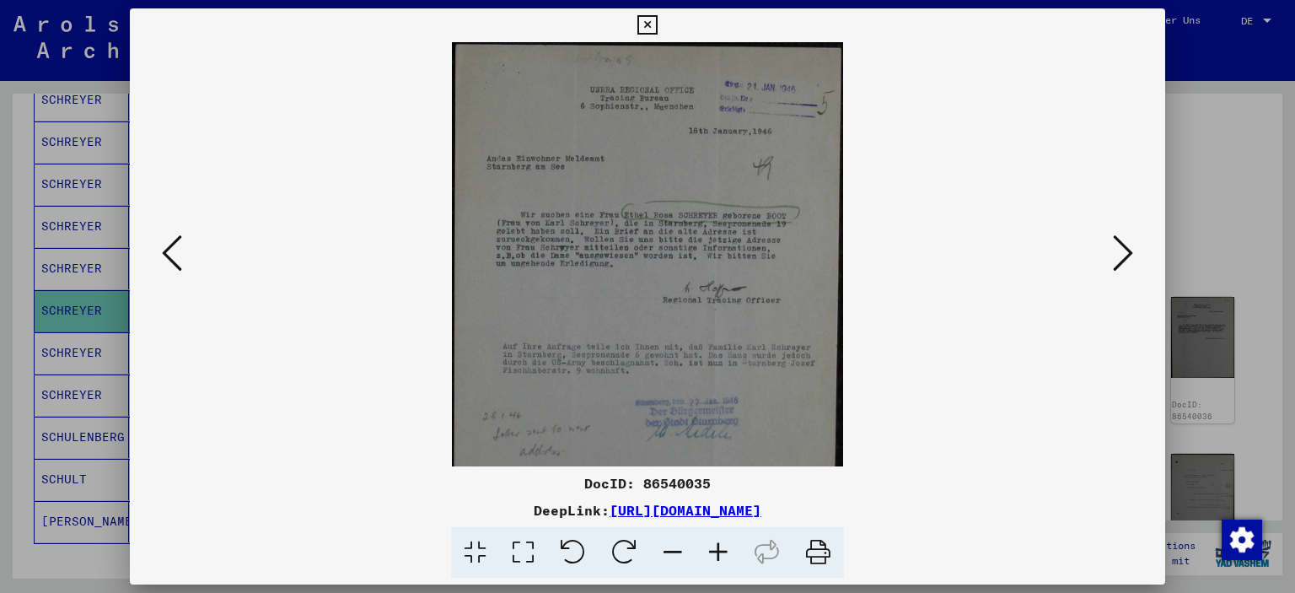
click at [715, 549] on icon at bounding box center [719, 552] width 46 height 51
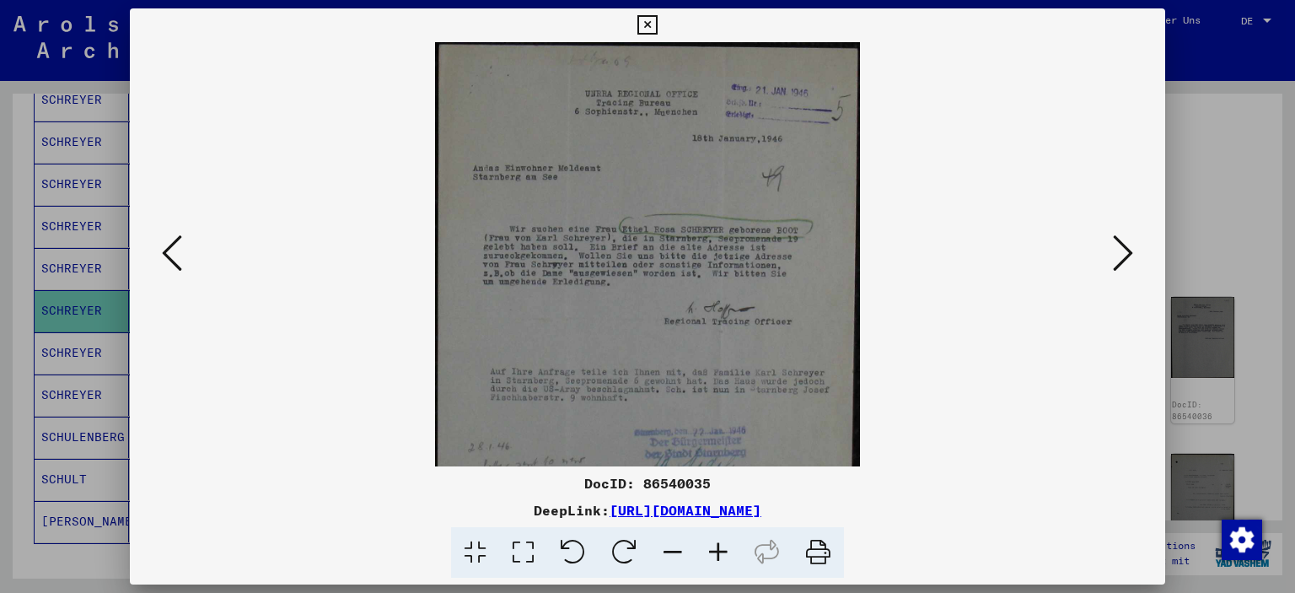
click at [715, 549] on icon at bounding box center [719, 552] width 46 height 51
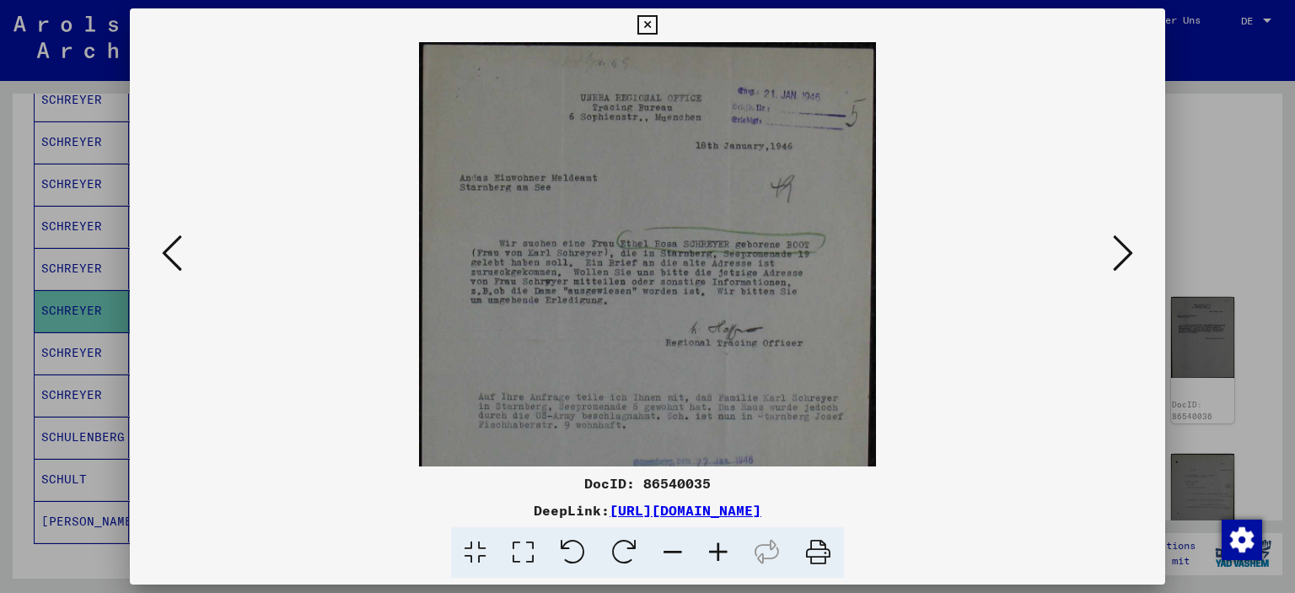
click at [715, 549] on icon at bounding box center [719, 552] width 46 height 51
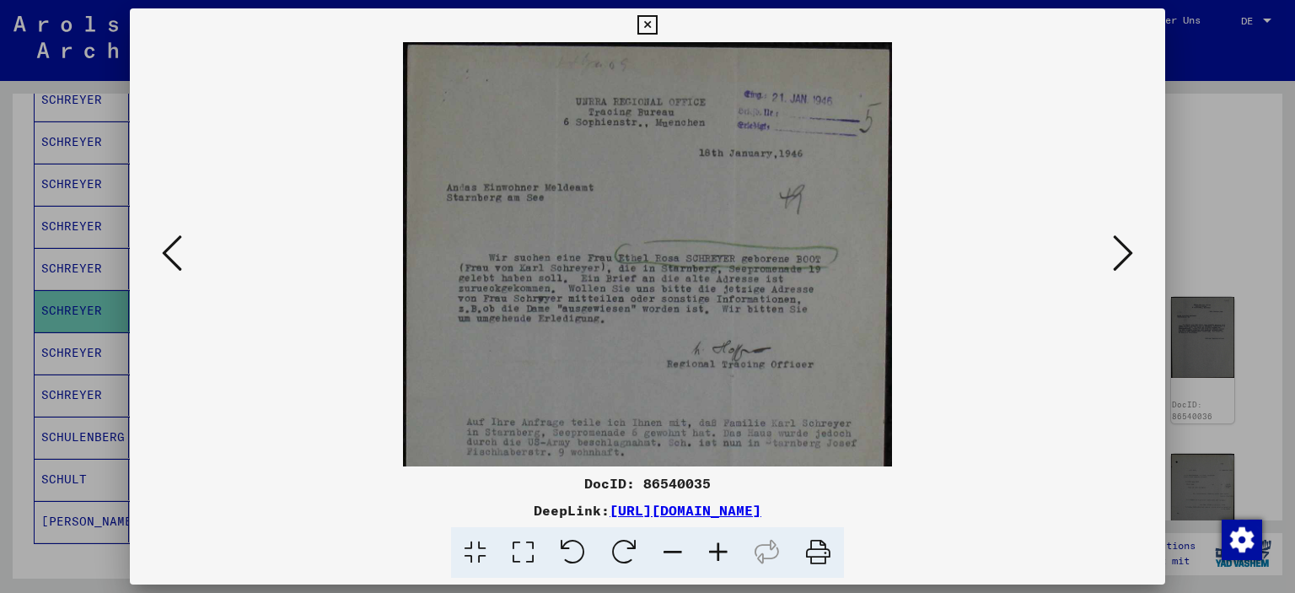
click at [715, 550] on icon at bounding box center [719, 552] width 46 height 51
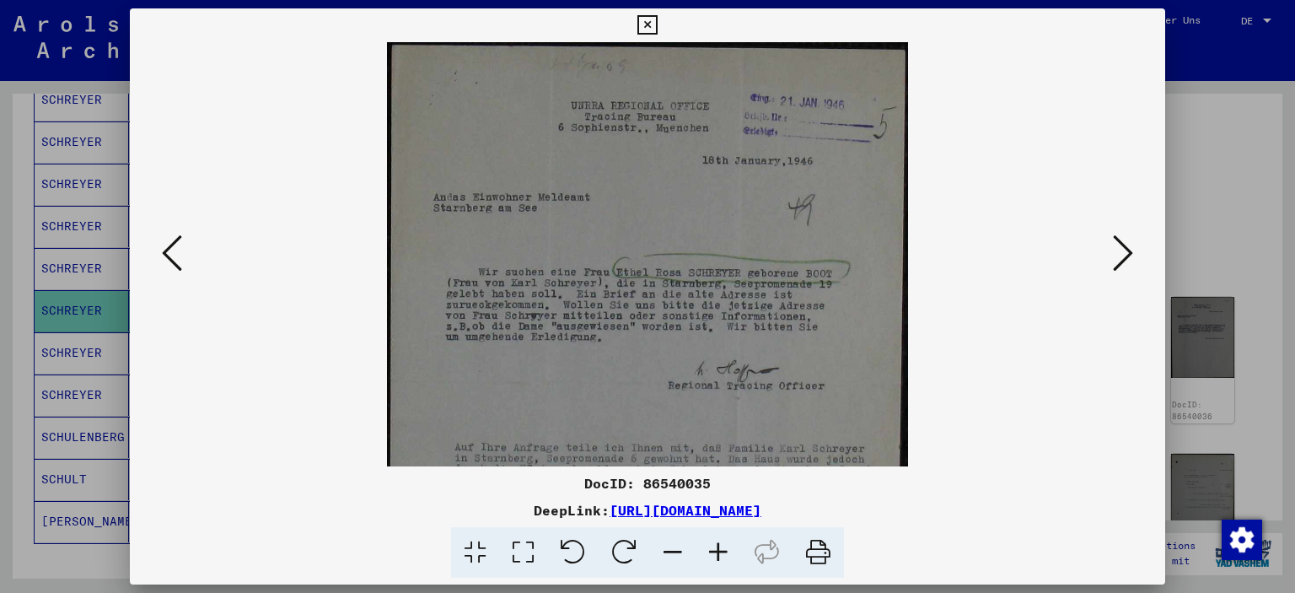
click at [715, 550] on icon at bounding box center [719, 552] width 46 height 51
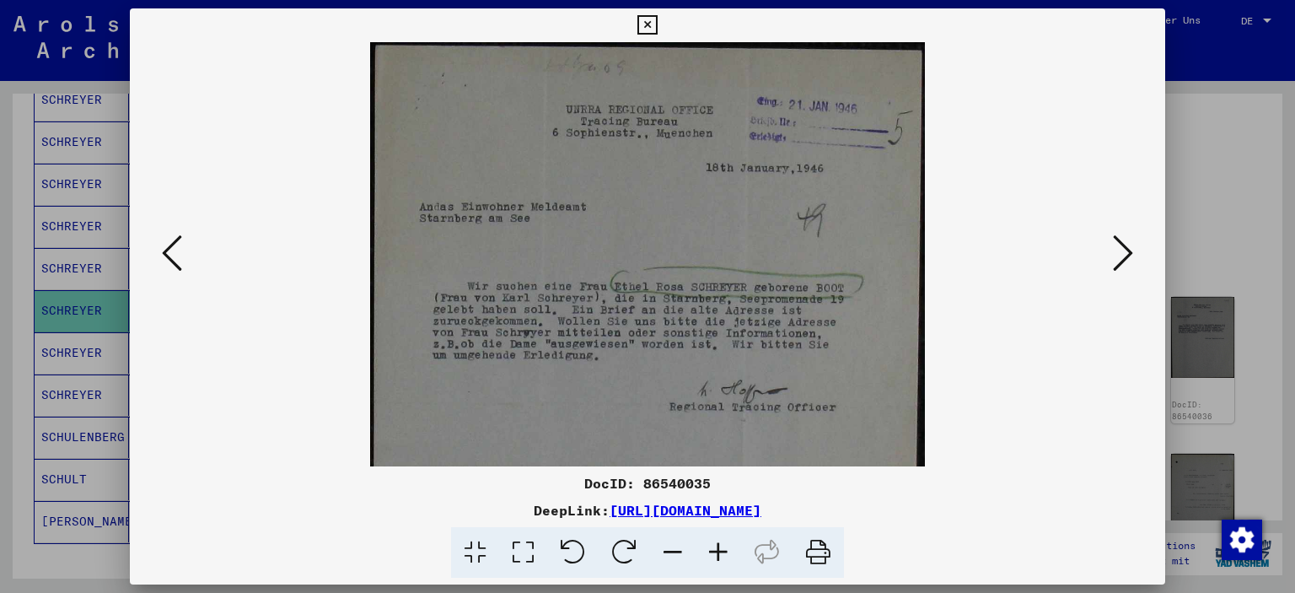
click at [715, 550] on icon at bounding box center [719, 552] width 46 height 51
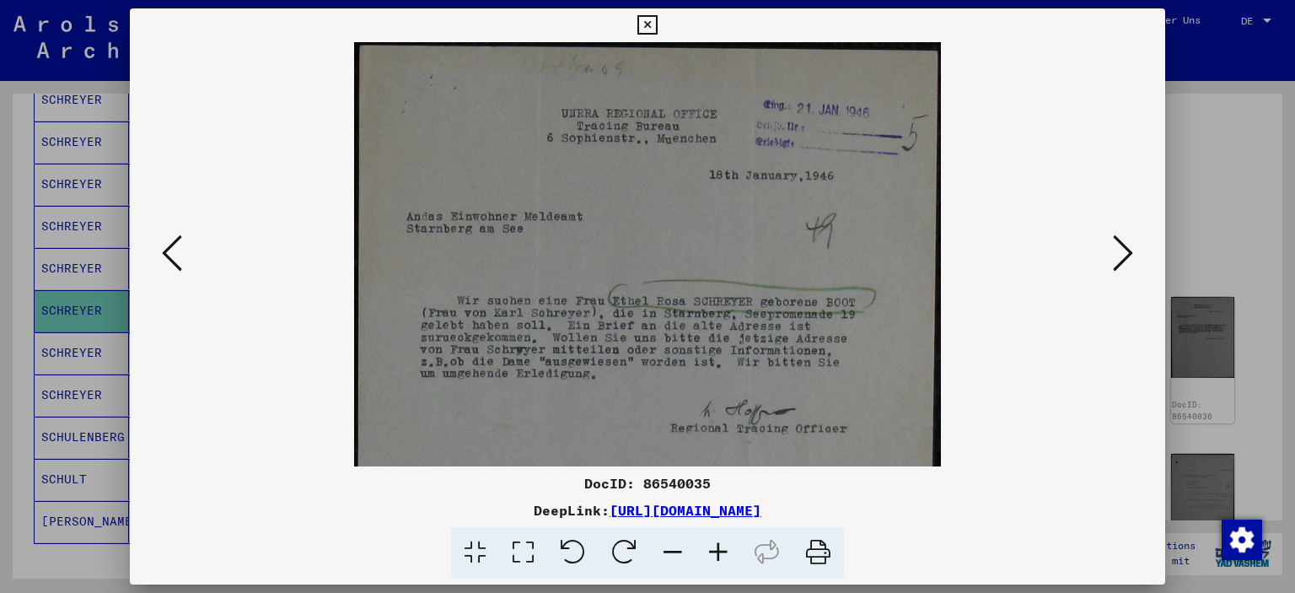
click at [1110, 270] on button at bounding box center [1123, 254] width 30 height 48
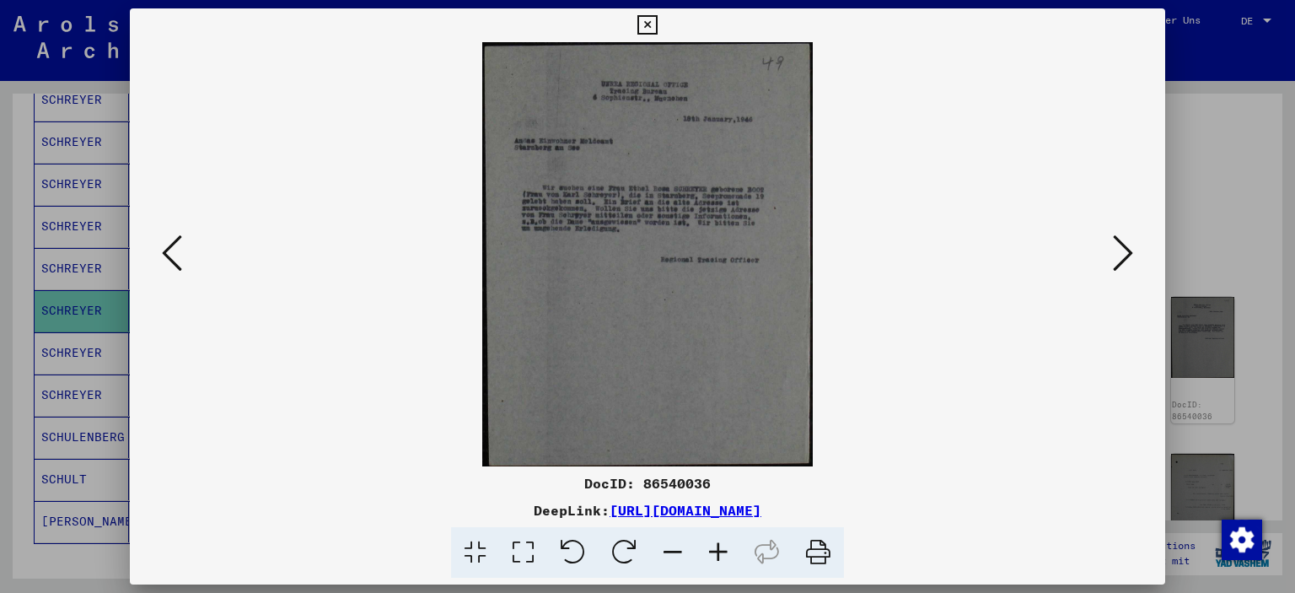
click at [719, 550] on icon at bounding box center [719, 552] width 46 height 51
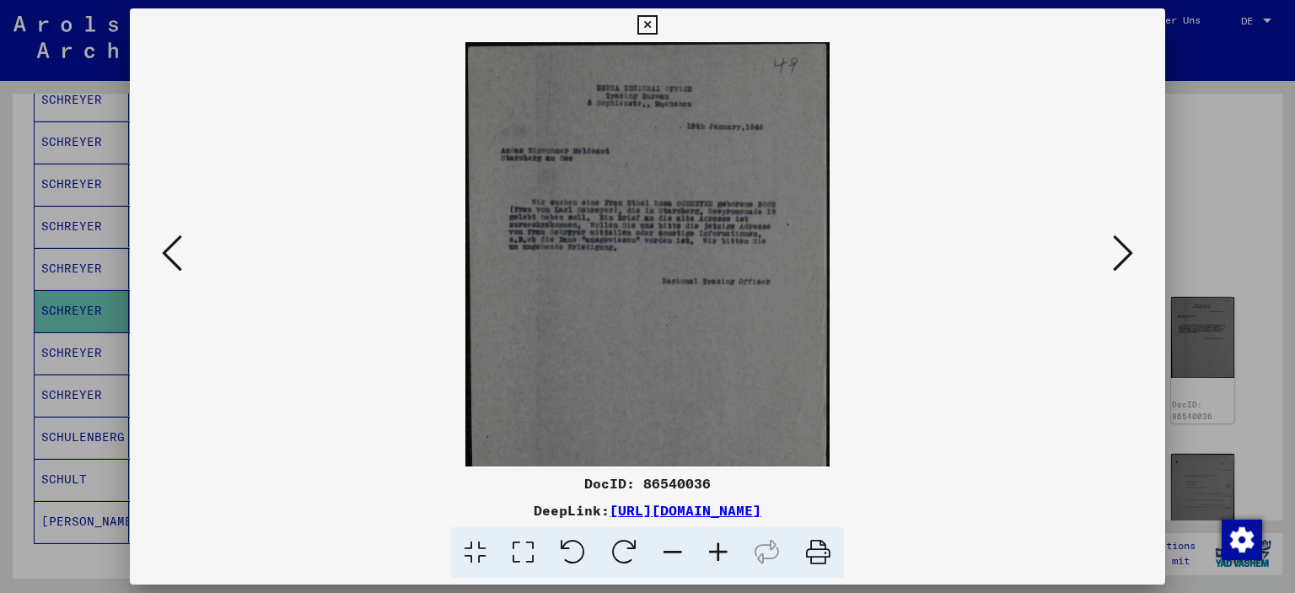
click at [719, 550] on icon at bounding box center [719, 552] width 46 height 51
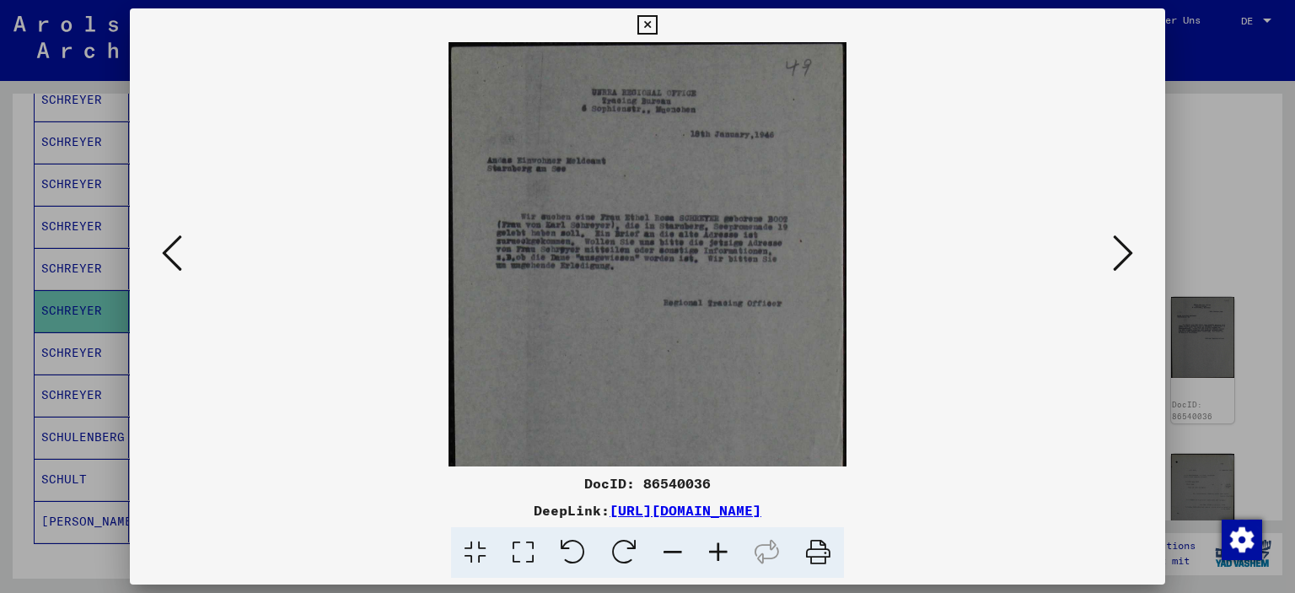
click at [719, 550] on icon at bounding box center [719, 552] width 46 height 51
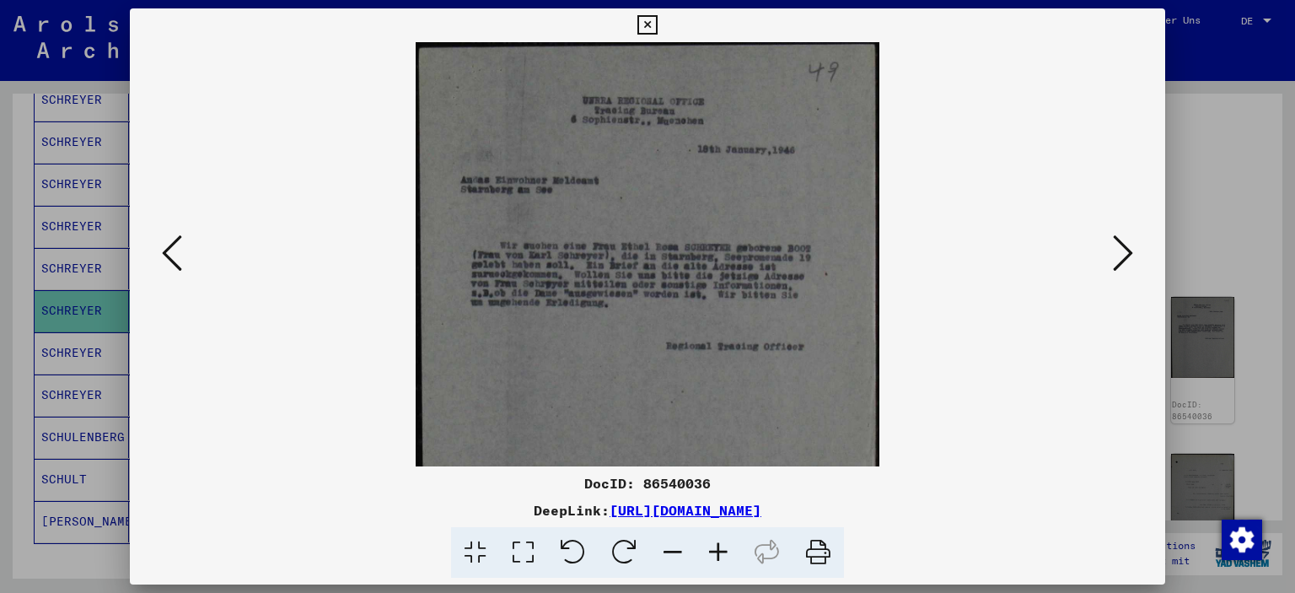
click at [719, 550] on icon at bounding box center [719, 552] width 46 height 51
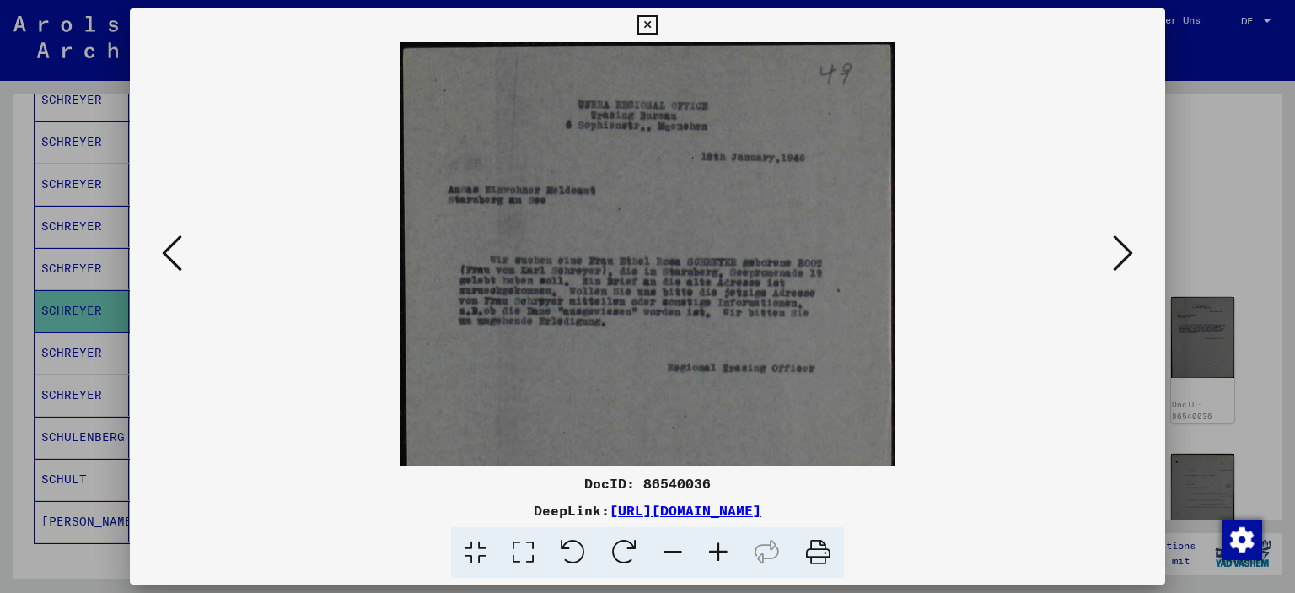
click at [719, 550] on icon at bounding box center [719, 552] width 46 height 51
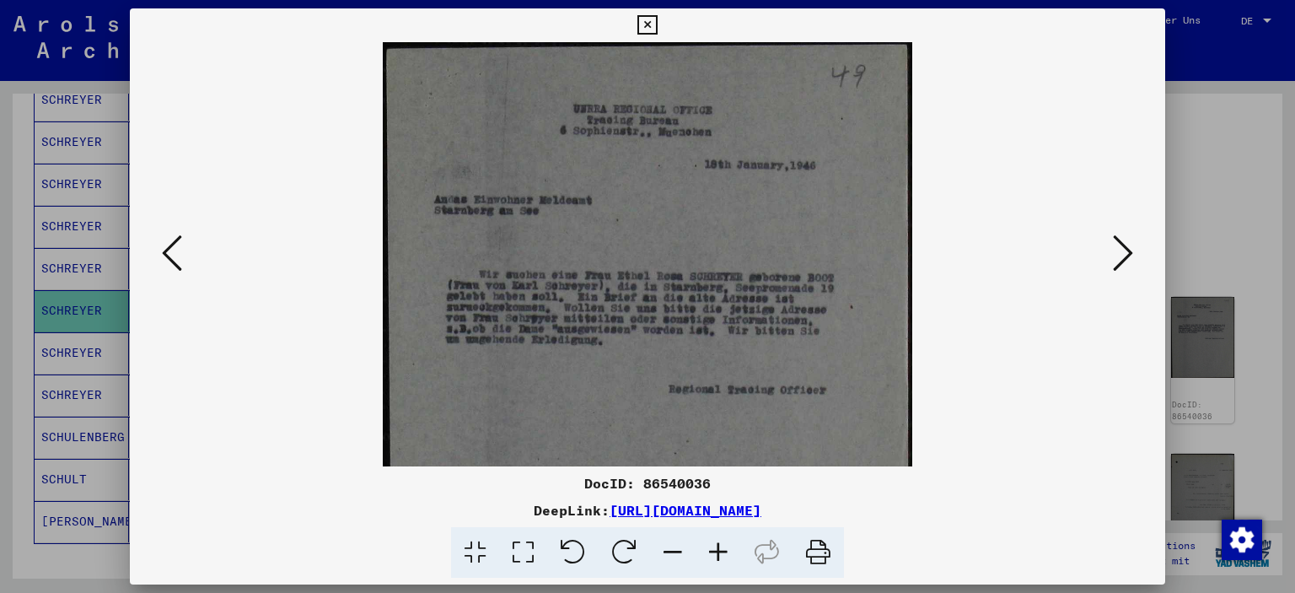
click at [719, 550] on icon at bounding box center [719, 552] width 46 height 51
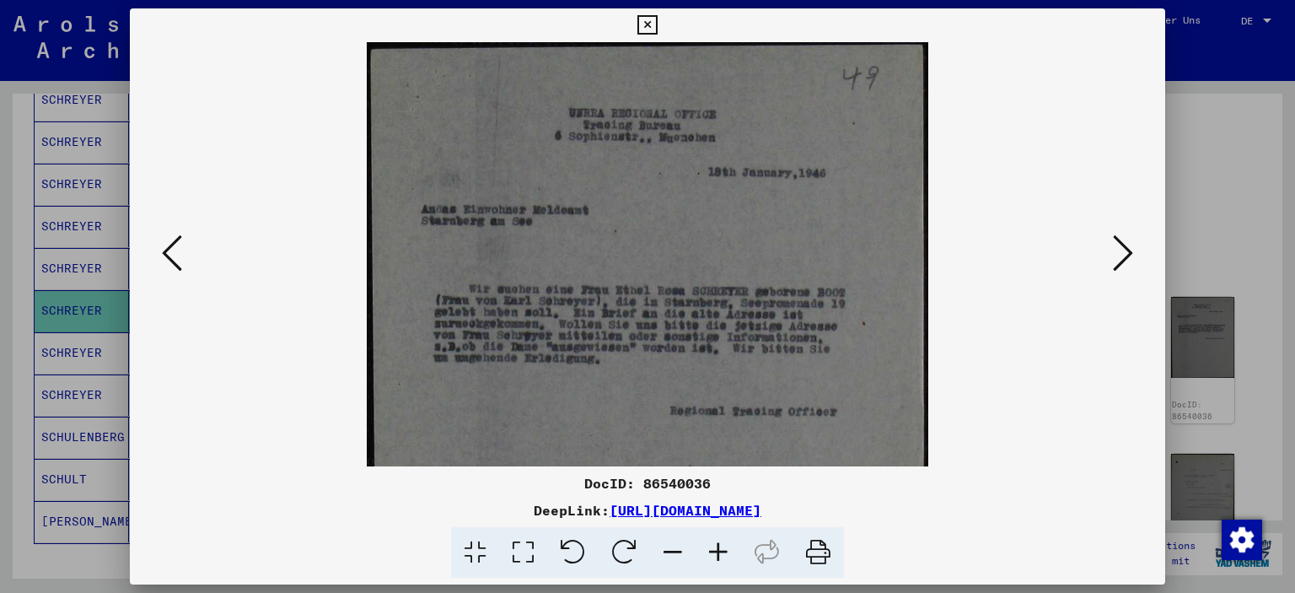
click at [1126, 257] on icon at bounding box center [1123, 253] width 20 height 40
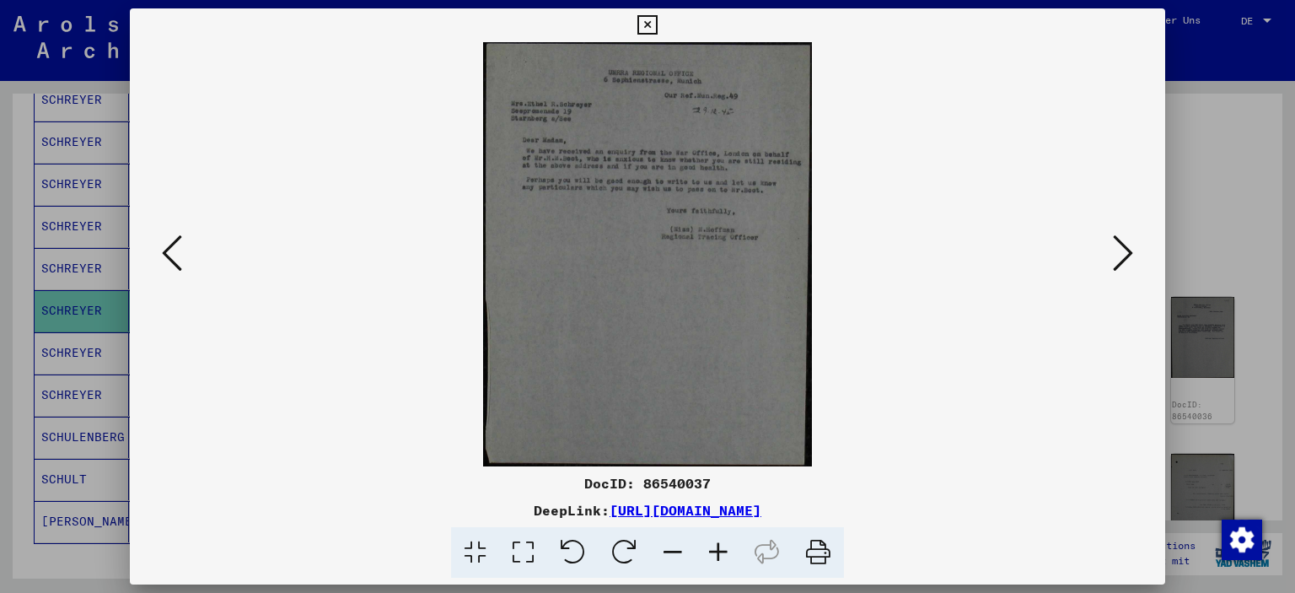
click at [719, 550] on icon at bounding box center [719, 552] width 46 height 51
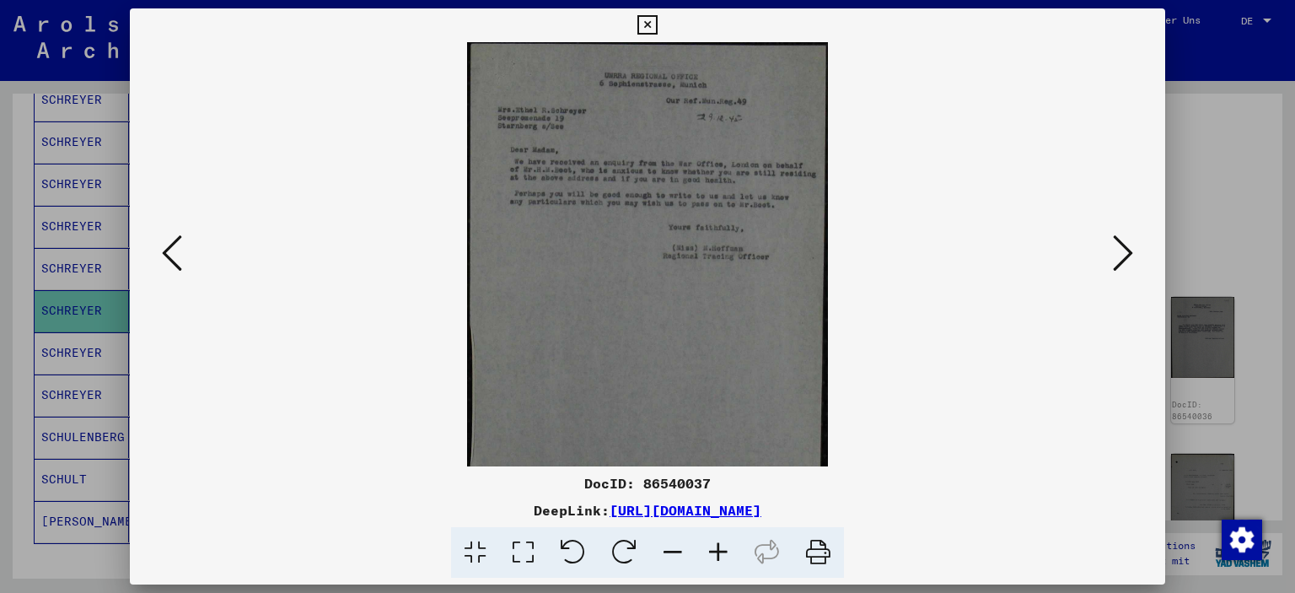
click at [719, 550] on icon at bounding box center [719, 552] width 46 height 51
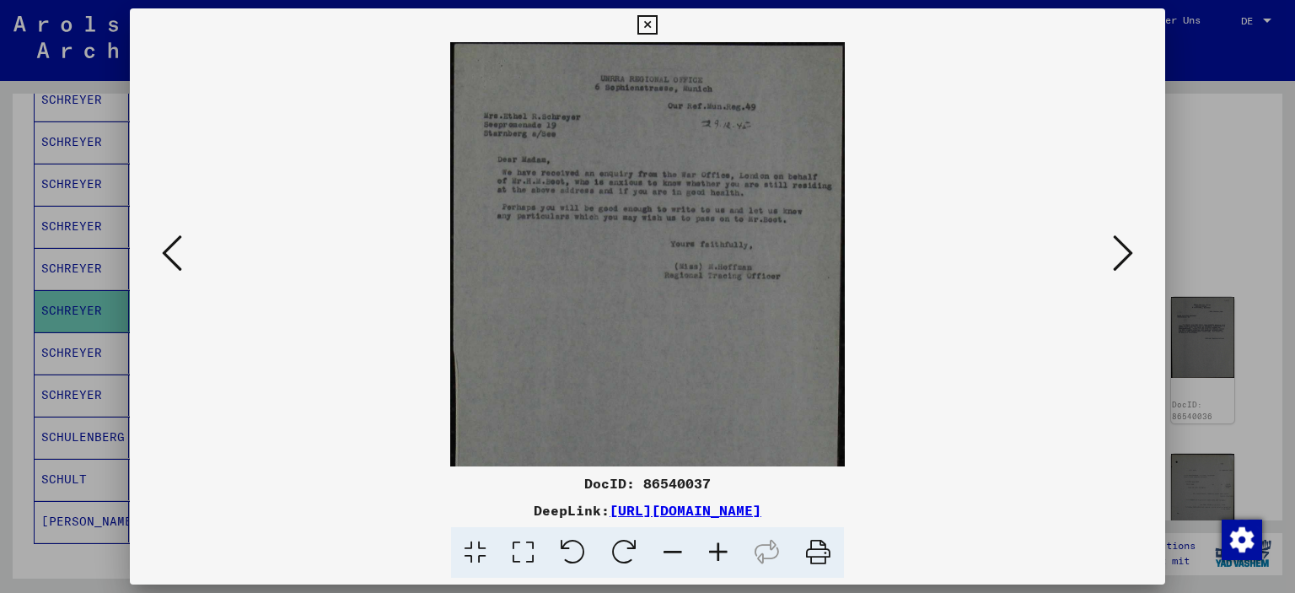
click at [719, 550] on icon at bounding box center [719, 552] width 46 height 51
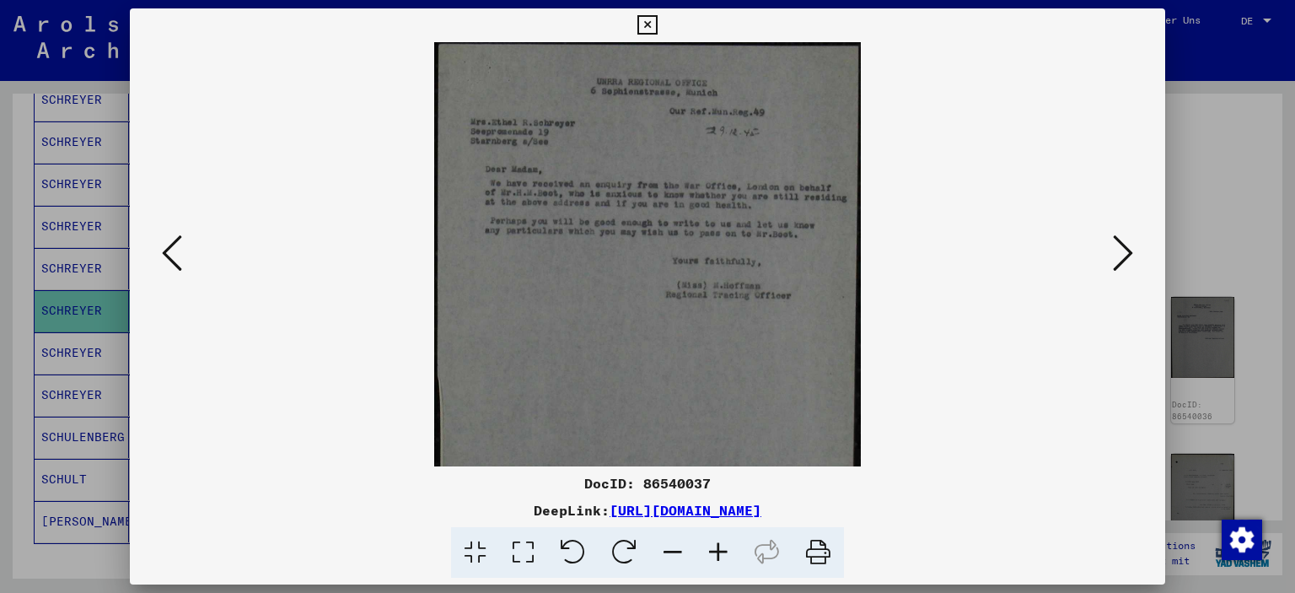
click at [719, 550] on icon at bounding box center [719, 552] width 46 height 51
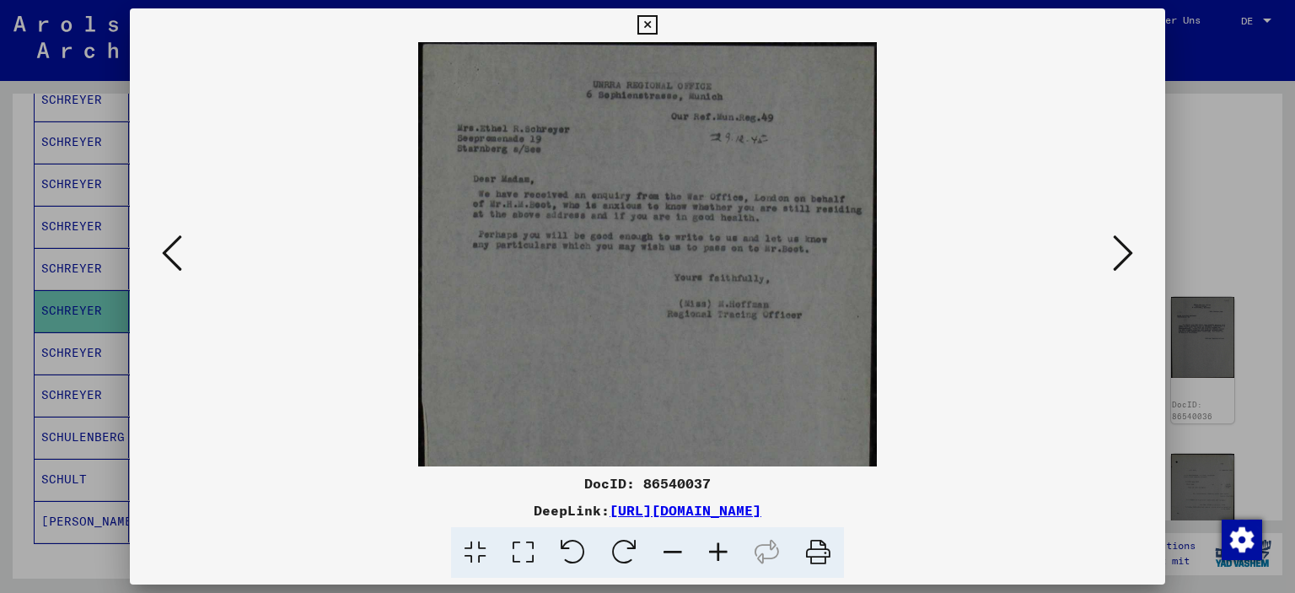
click at [719, 550] on icon at bounding box center [719, 552] width 46 height 51
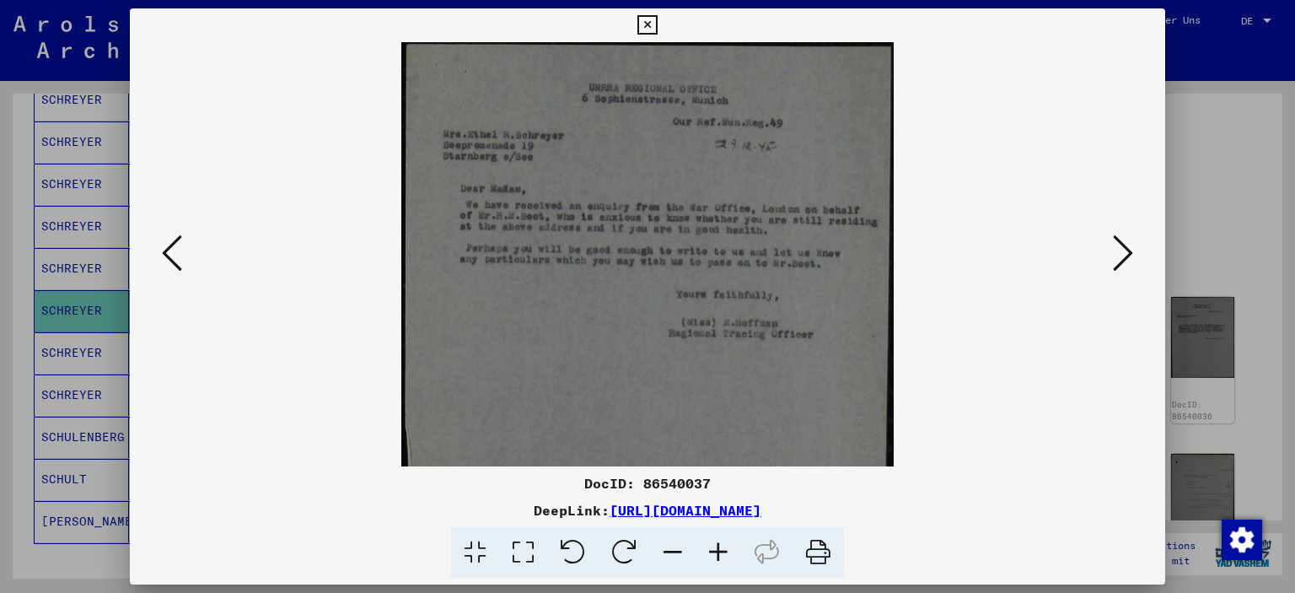
click at [718, 550] on icon at bounding box center [719, 552] width 46 height 51
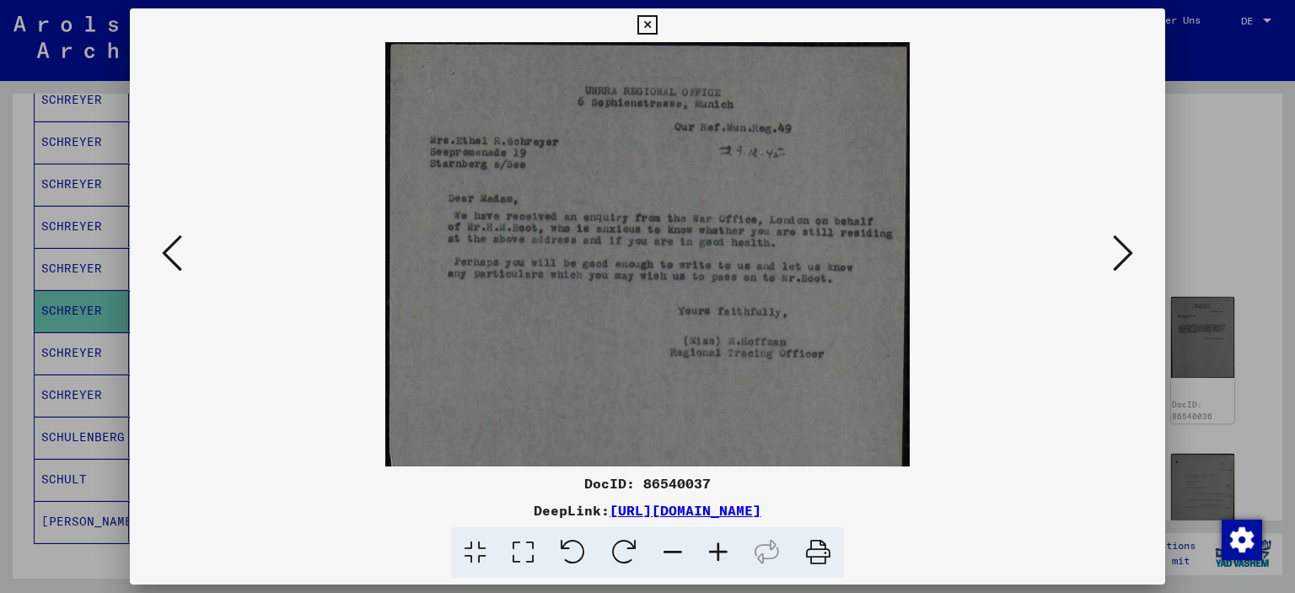
click at [718, 550] on icon at bounding box center [719, 552] width 46 height 51
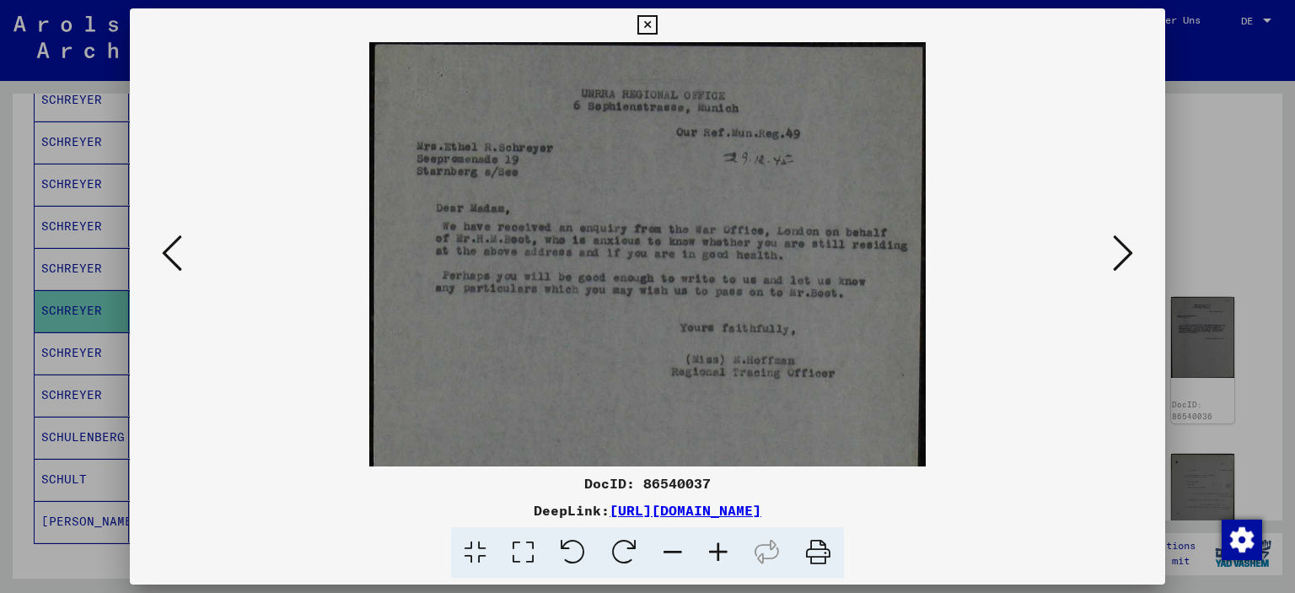
click at [718, 550] on icon at bounding box center [719, 552] width 46 height 51
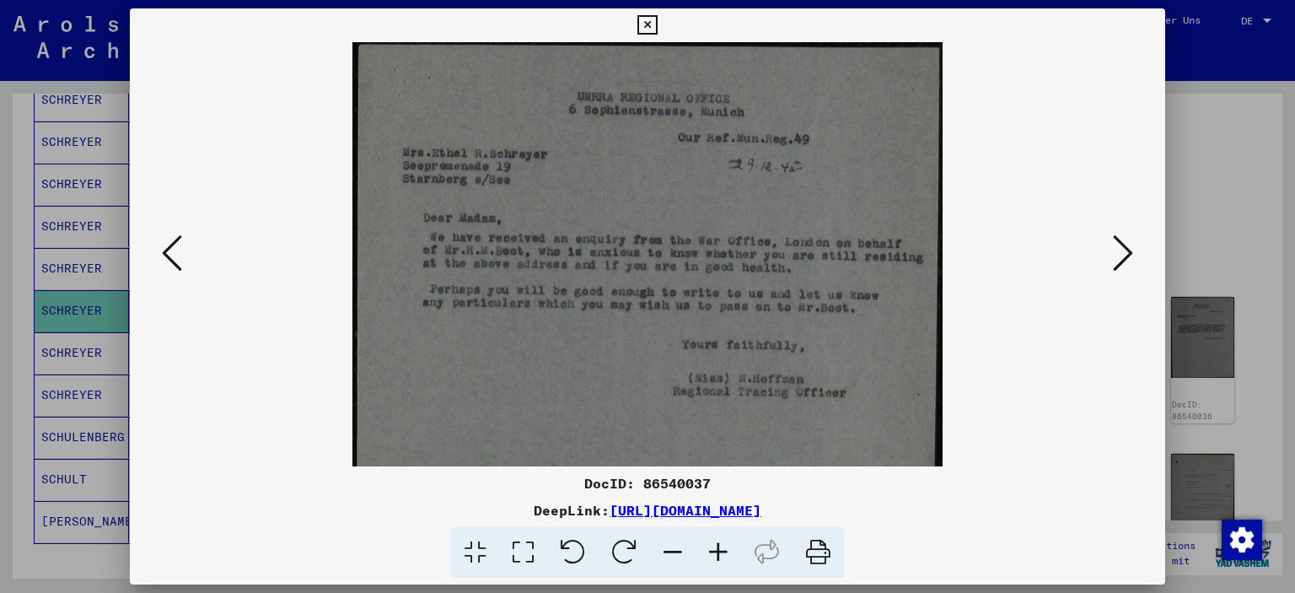
click at [1126, 252] on icon at bounding box center [1123, 253] width 20 height 40
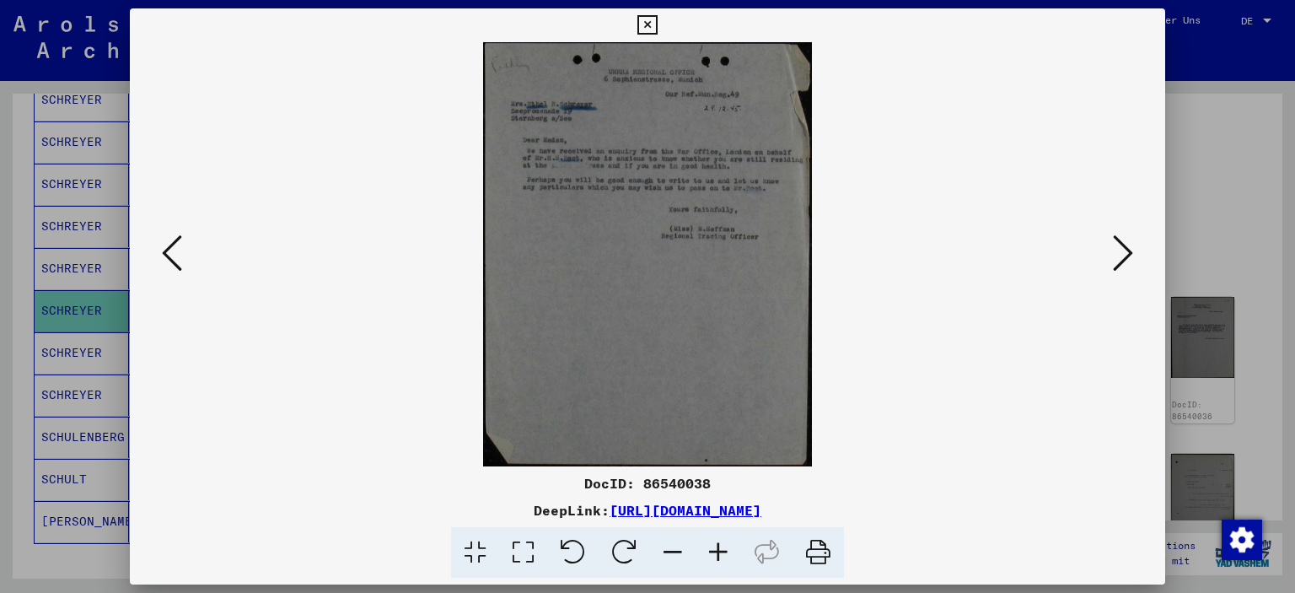
click at [721, 551] on icon at bounding box center [719, 552] width 46 height 51
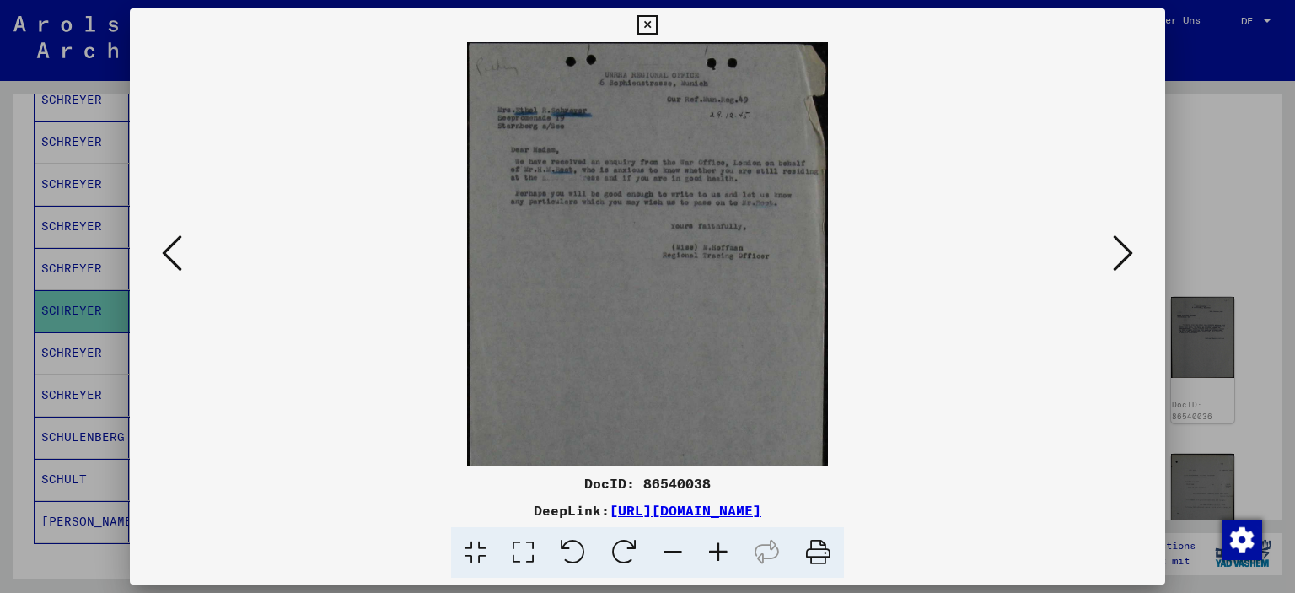
click at [721, 551] on icon at bounding box center [719, 552] width 46 height 51
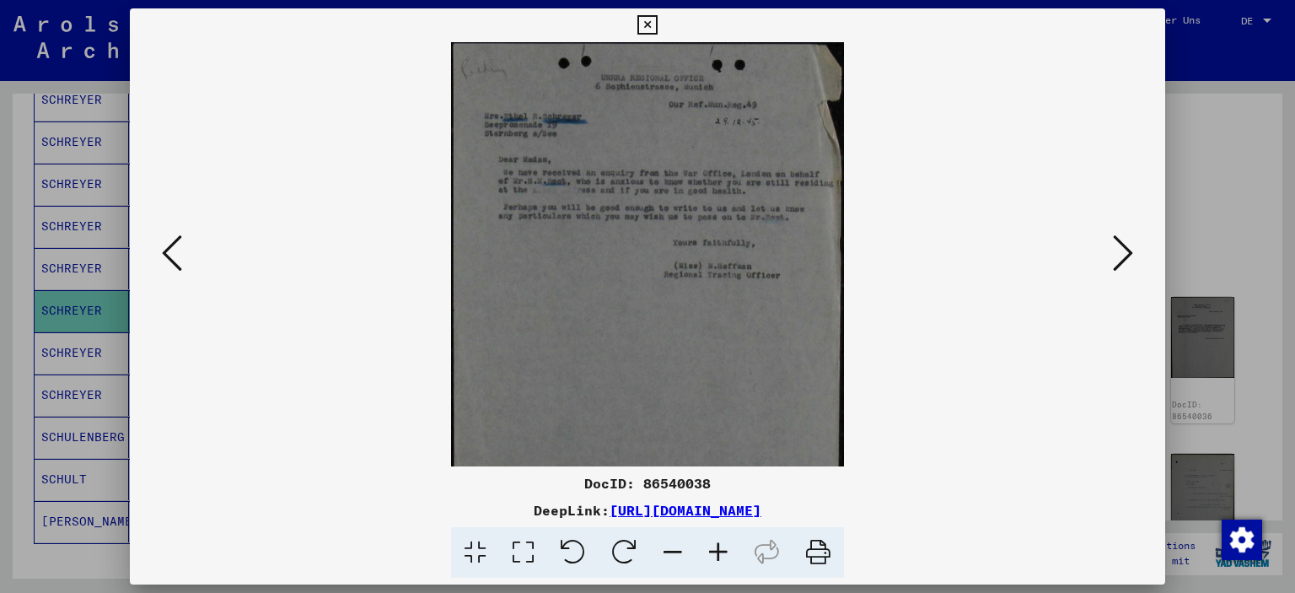
click at [721, 551] on icon at bounding box center [719, 552] width 46 height 51
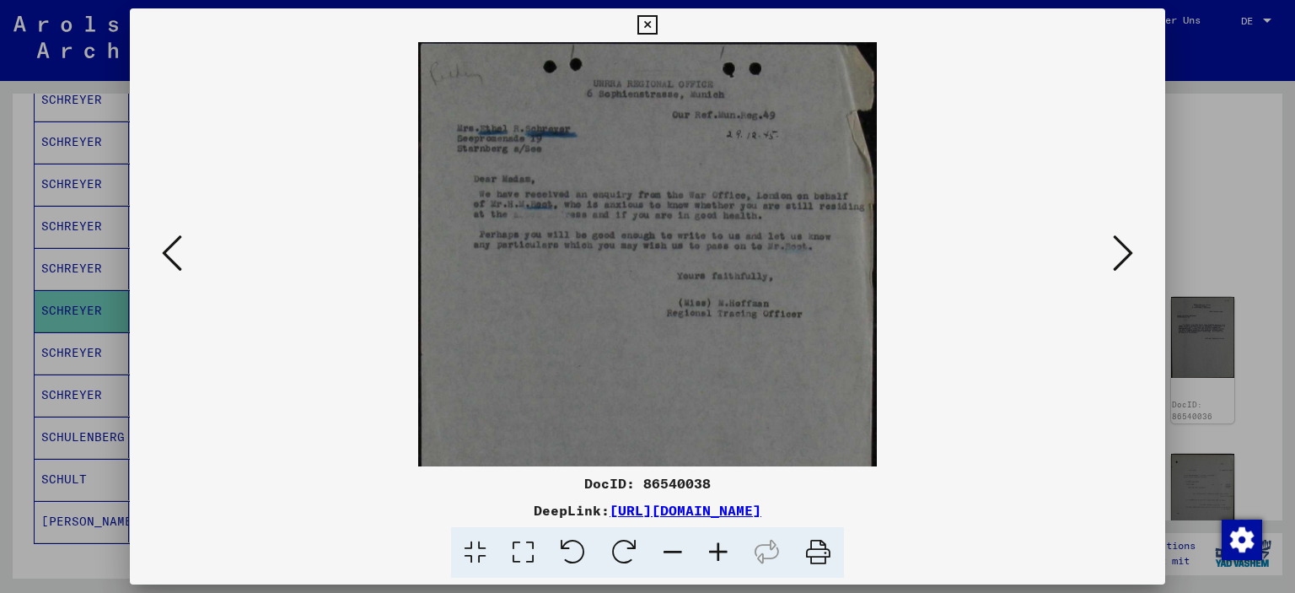
click at [721, 551] on icon at bounding box center [719, 552] width 46 height 51
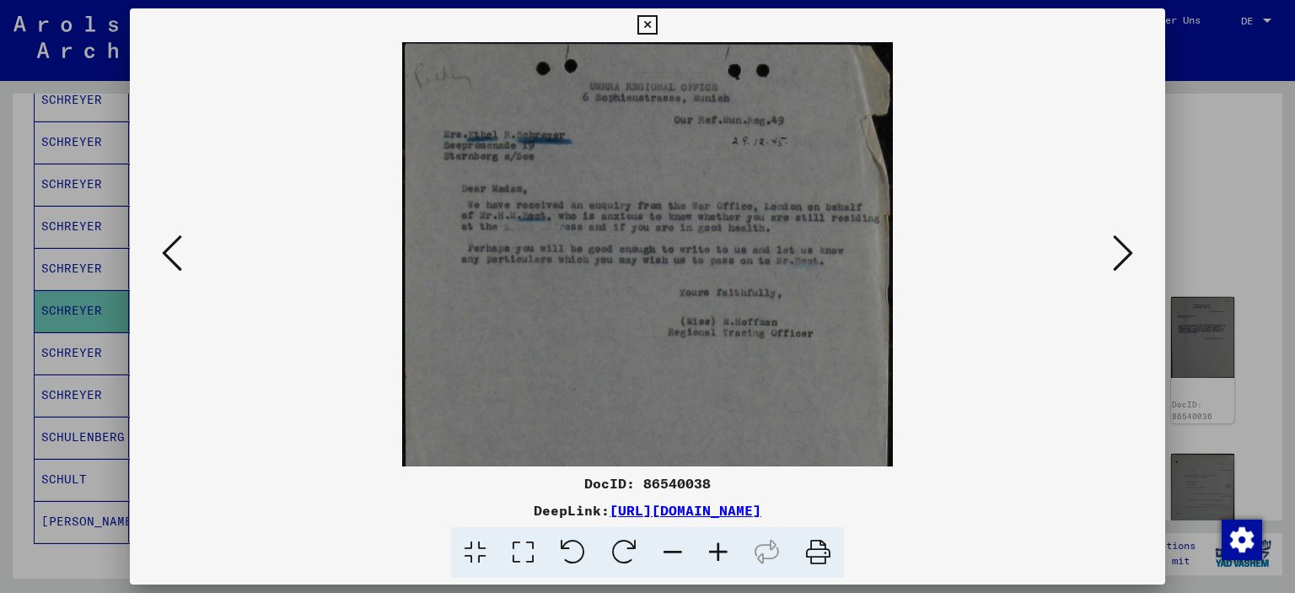
click at [721, 551] on icon at bounding box center [719, 552] width 46 height 51
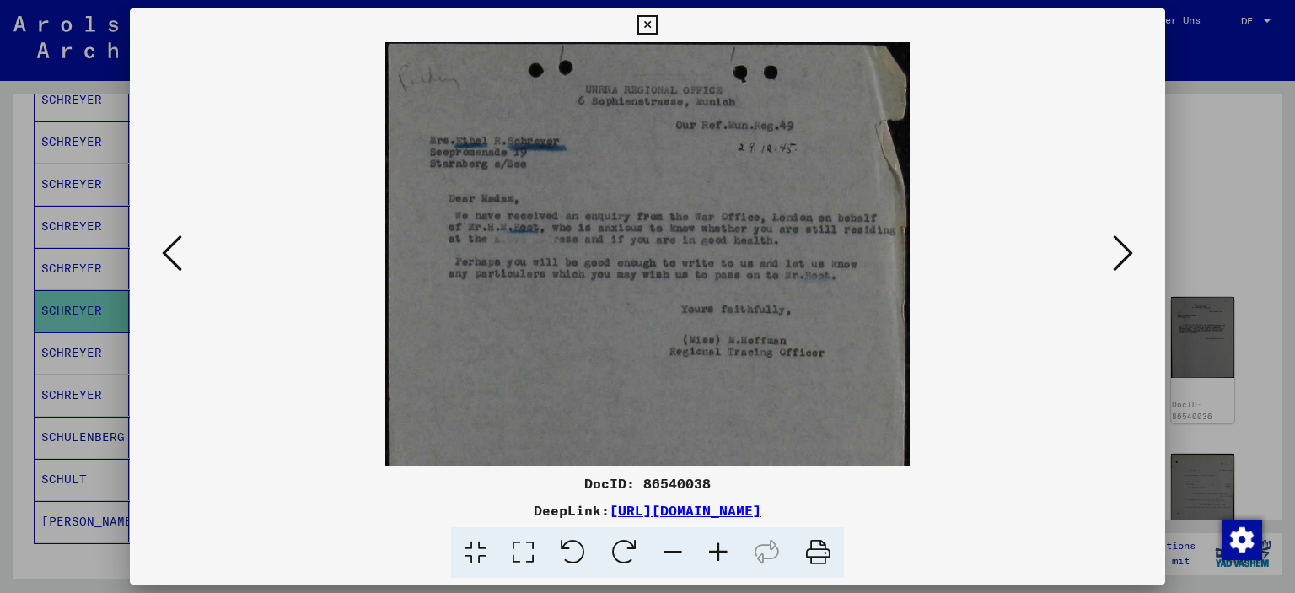
click at [721, 551] on icon at bounding box center [719, 552] width 46 height 51
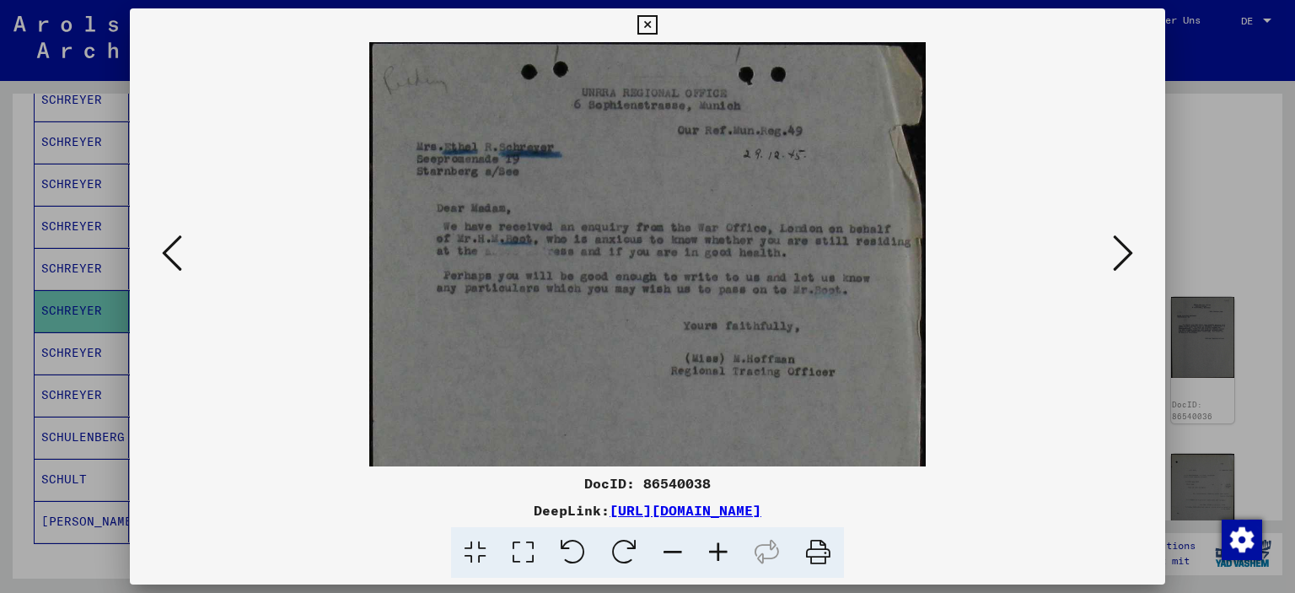
click at [720, 551] on icon at bounding box center [719, 552] width 46 height 51
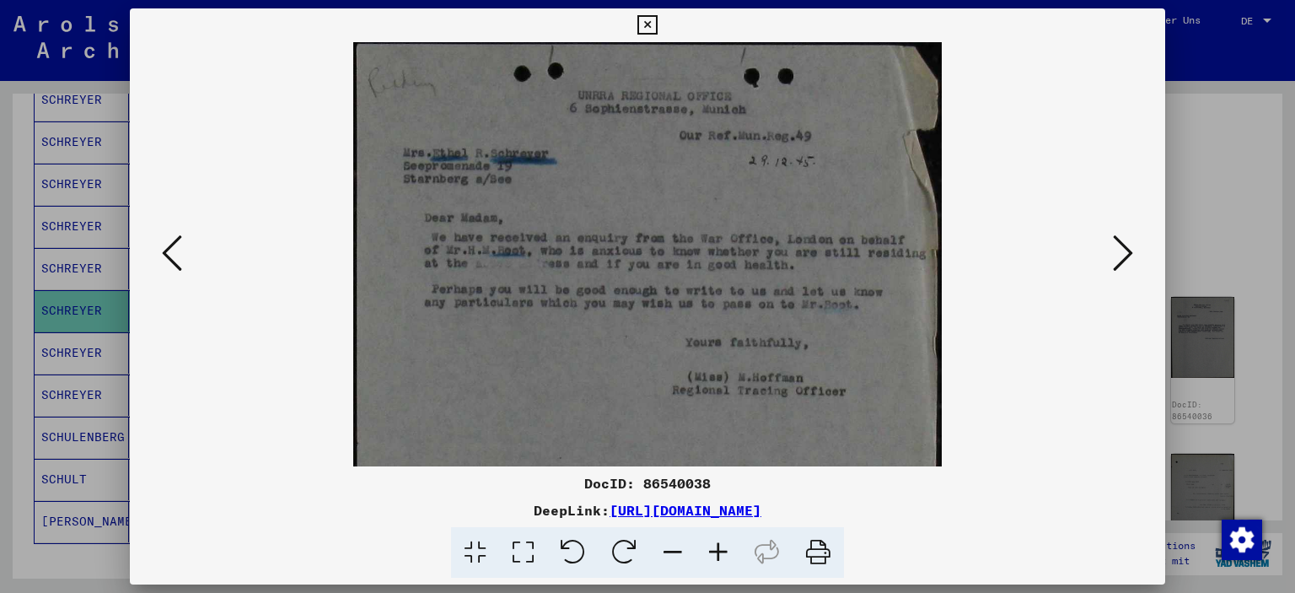
click at [1124, 254] on icon at bounding box center [1123, 253] width 20 height 40
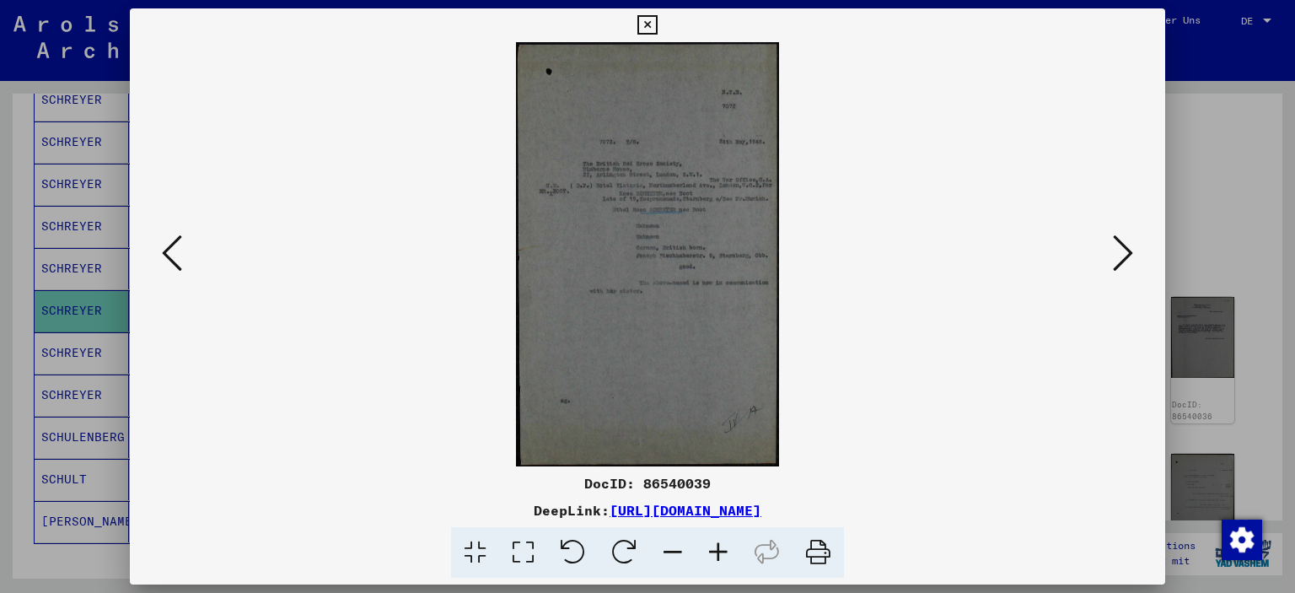
click at [719, 550] on icon at bounding box center [719, 552] width 46 height 51
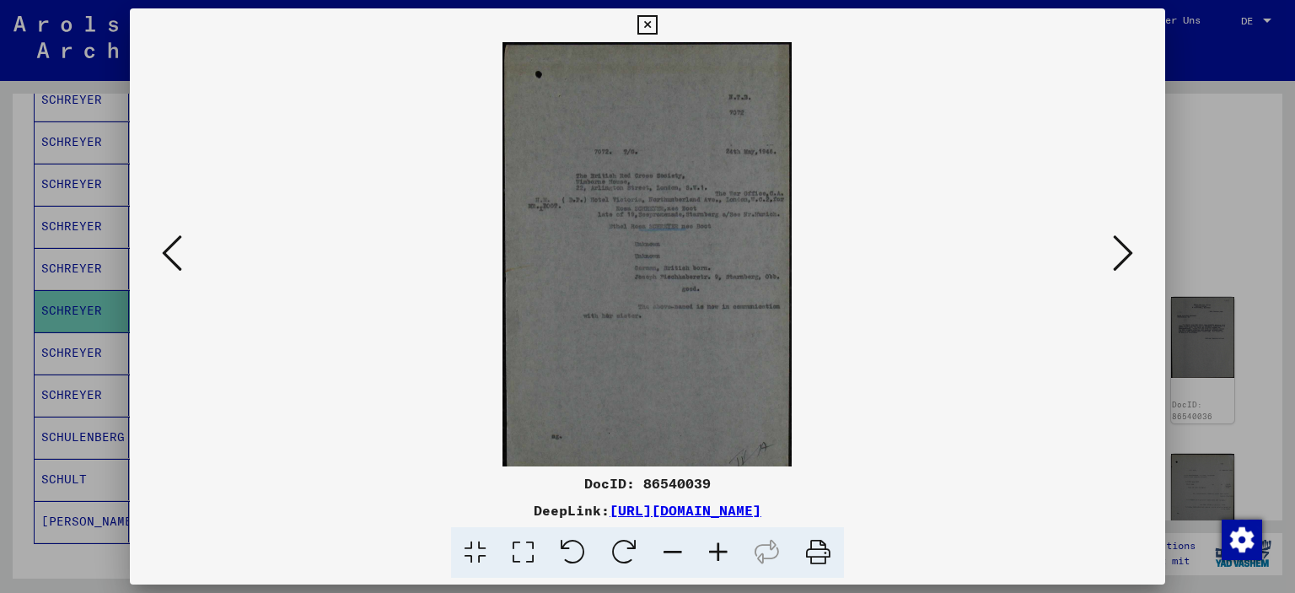
click at [719, 550] on icon at bounding box center [719, 552] width 46 height 51
click at [719, 551] on icon at bounding box center [719, 552] width 46 height 51
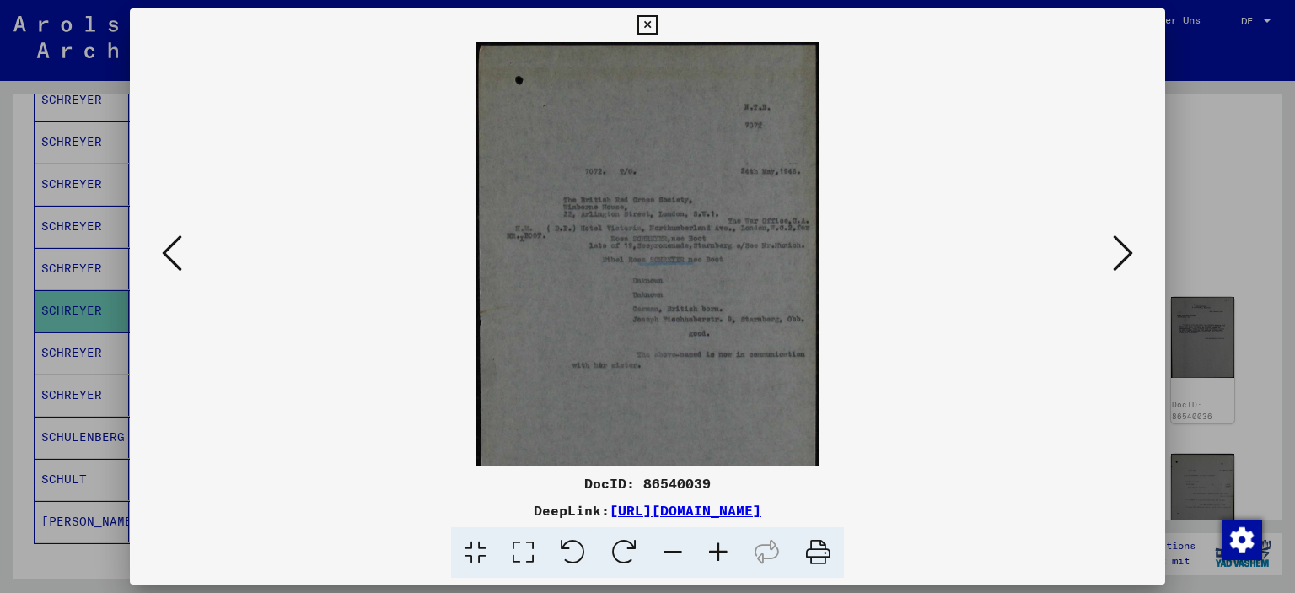
click at [719, 551] on icon at bounding box center [719, 552] width 46 height 51
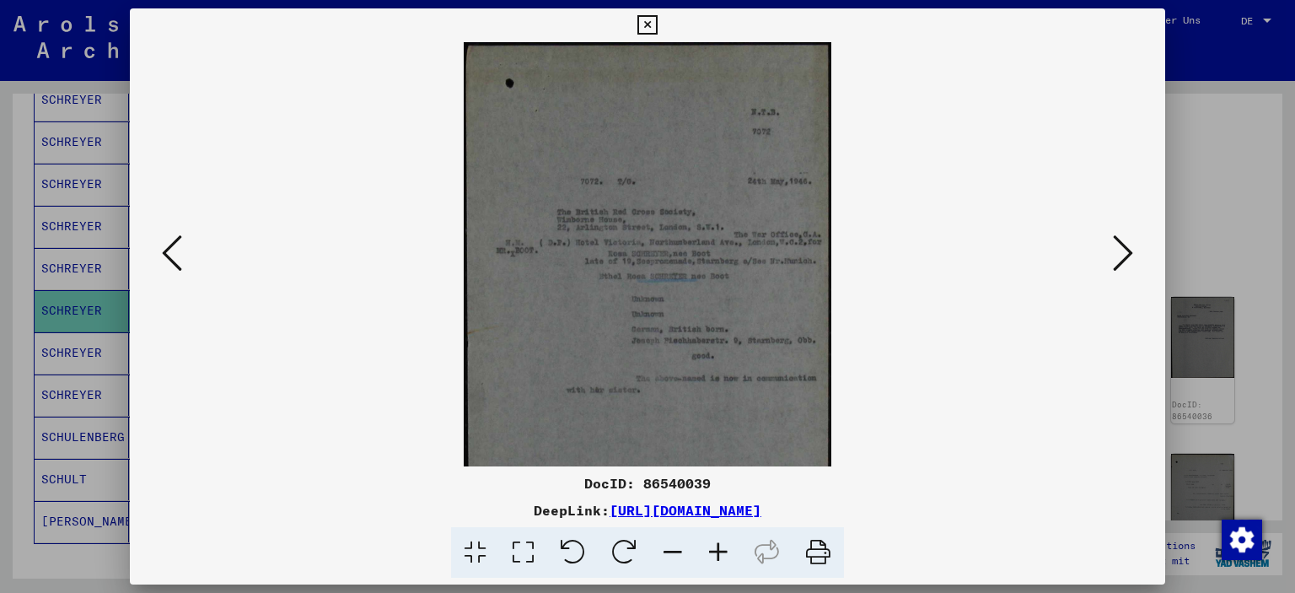
click at [719, 551] on icon at bounding box center [719, 552] width 46 height 51
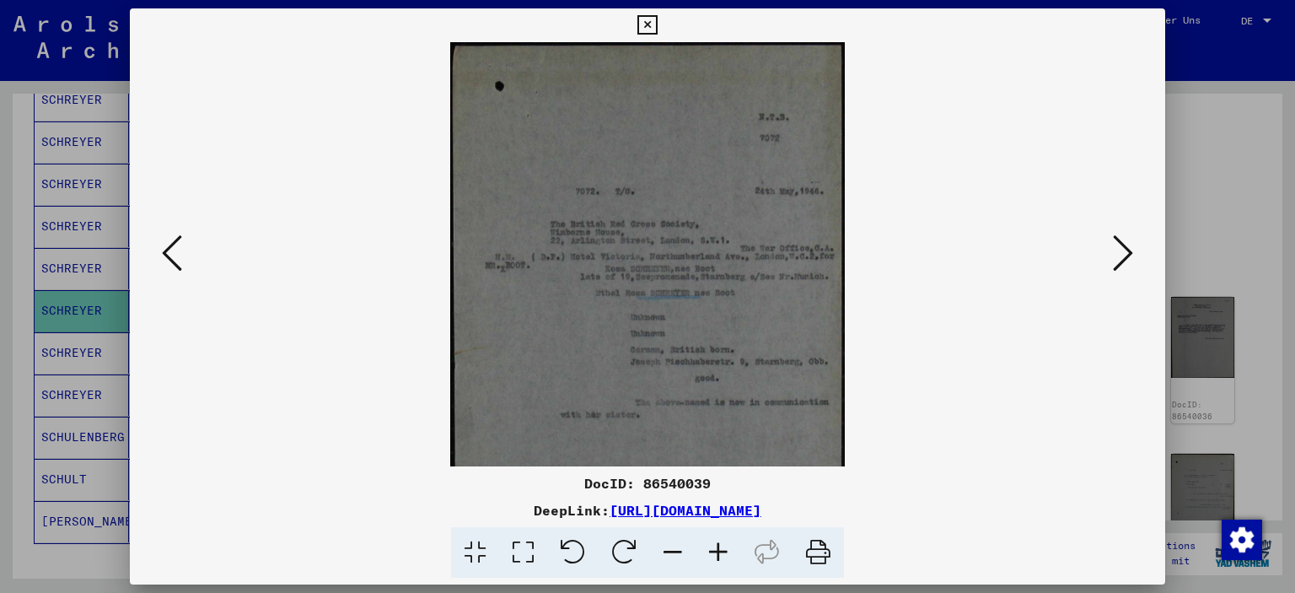
click at [719, 551] on icon at bounding box center [719, 552] width 46 height 51
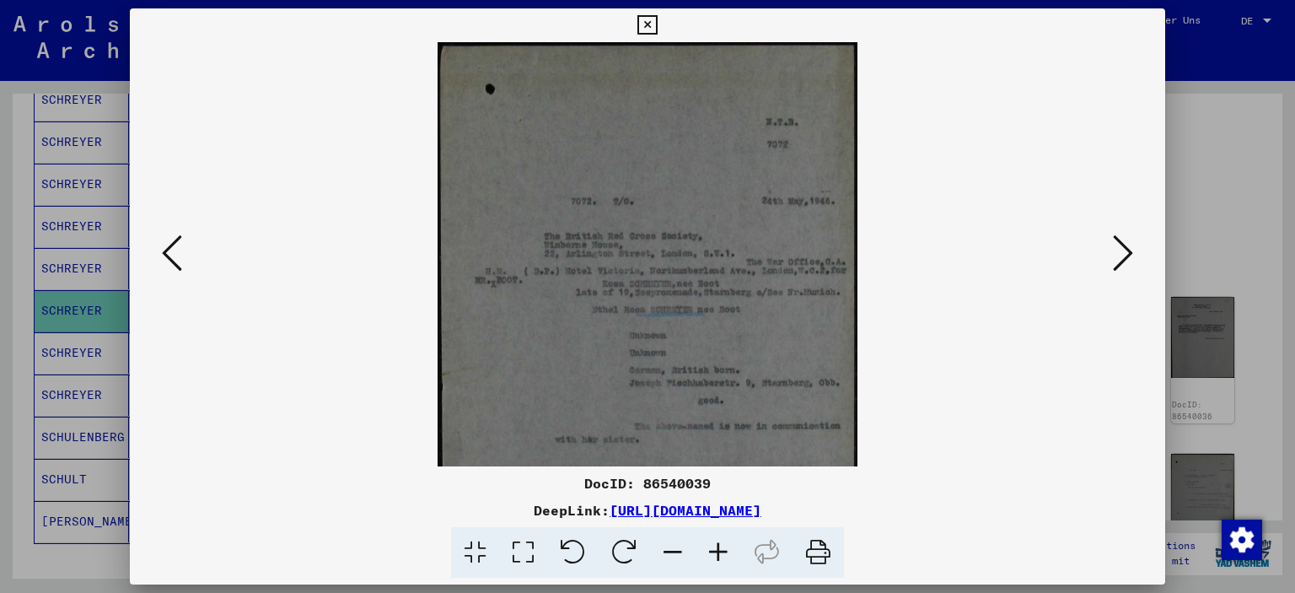
click at [719, 551] on icon at bounding box center [719, 552] width 46 height 51
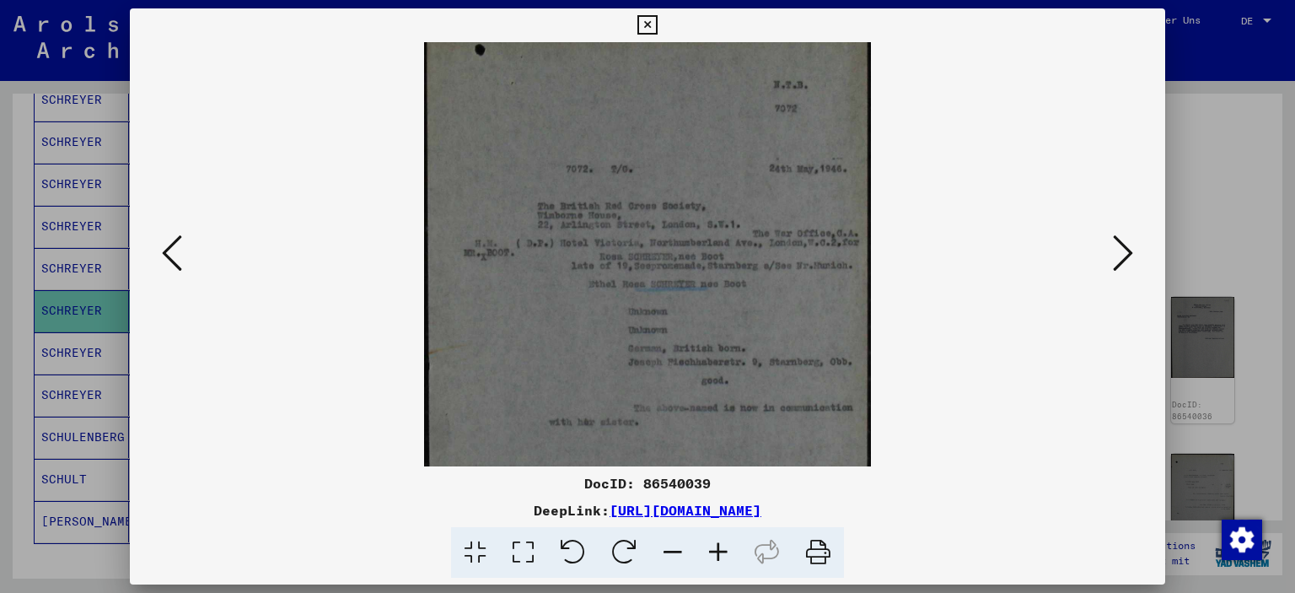
scroll to position [44, 0]
drag, startPoint x: 743, startPoint y: 329, endPoint x: 723, endPoint y: 310, distance: 26.8
click at [723, 310] on img at bounding box center [647, 357] width 446 height 719
click at [1133, 252] on icon at bounding box center [1123, 253] width 20 height 40
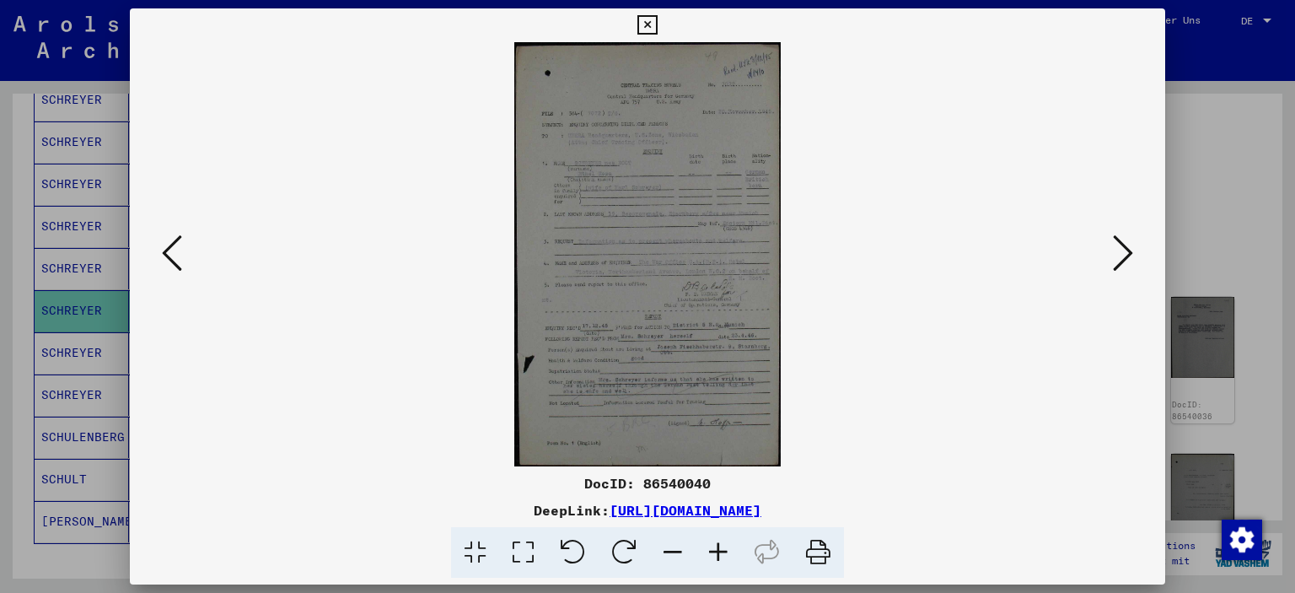
click at [1133, 252] on icon at bounding box center [1123, 253] width 20 height 40
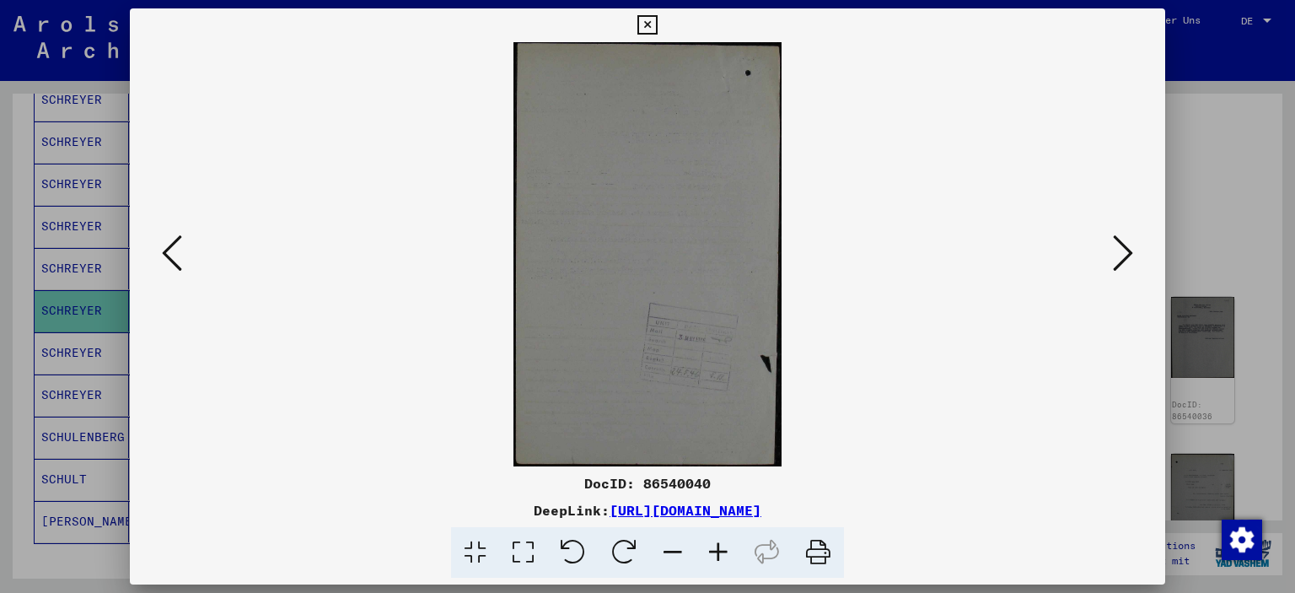
click at [1133, 252] on icon at bounding box center [1123, 253] width 20 height 40
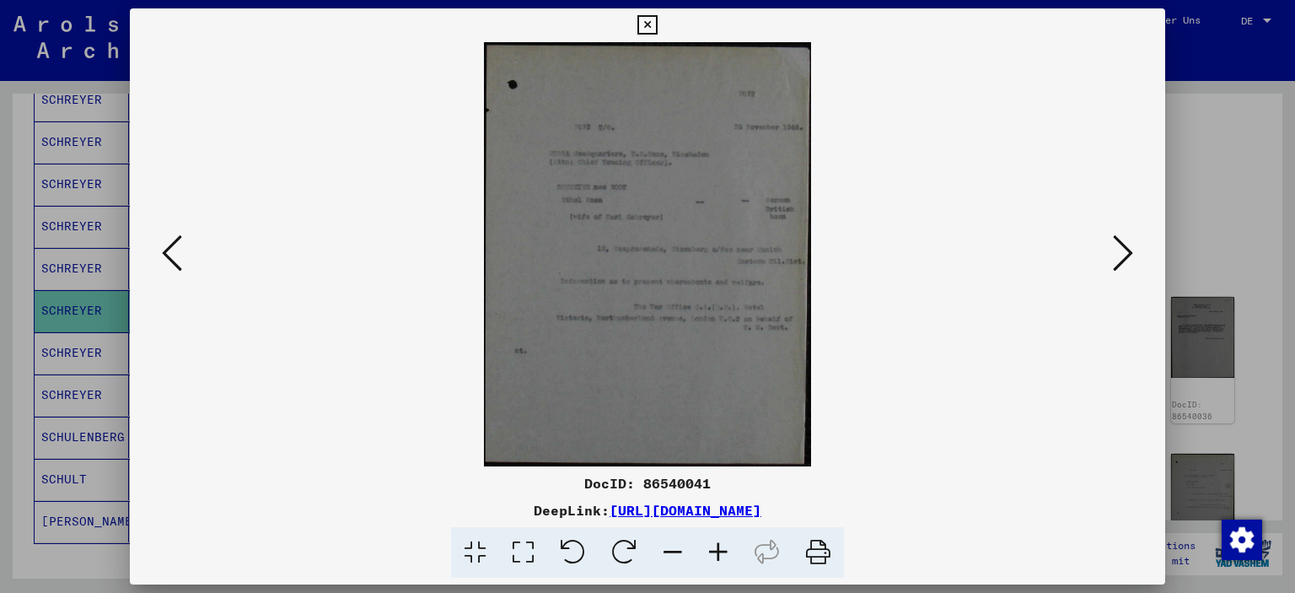
click at [1133, 252] on button at bounding box center [1123, 254] width 30 height 48
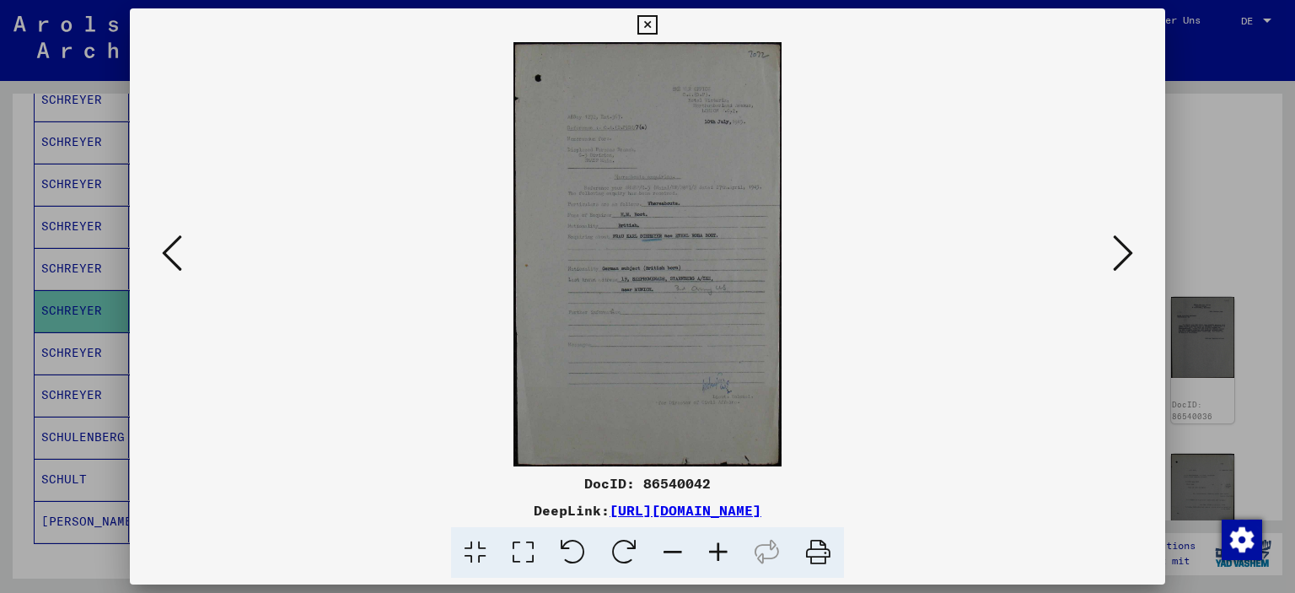
click at [720, 547] on icon at bounding box center [719, 552] width 46 height 51
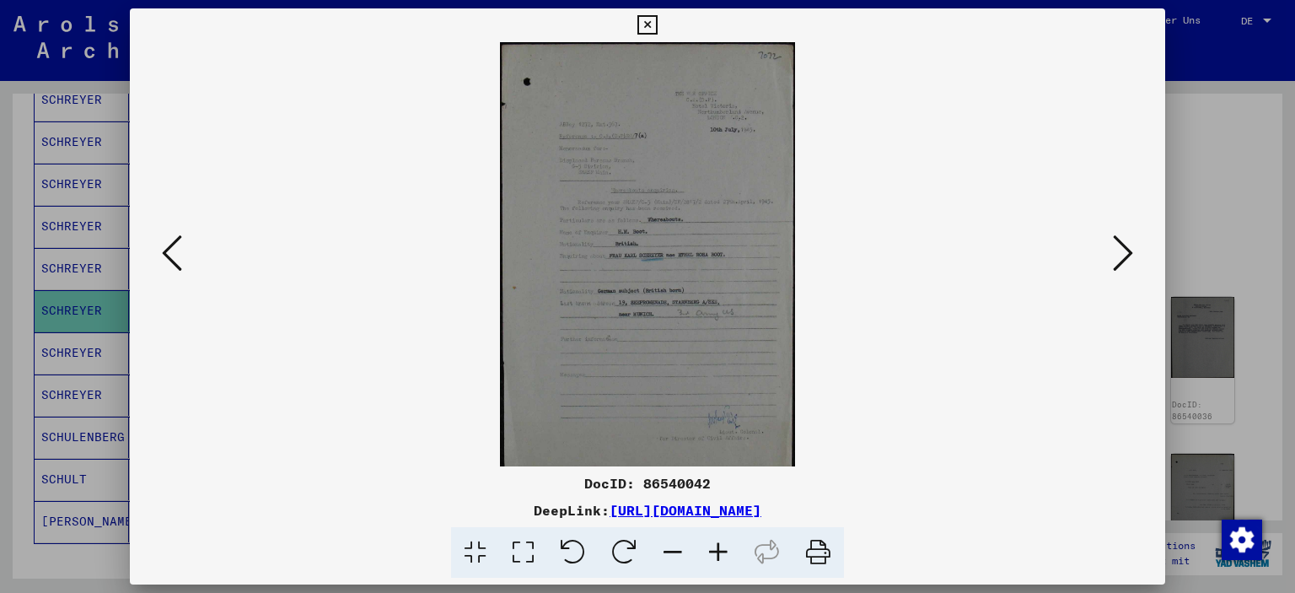
click at [720, 547] on icon at bounding box center [719, 552] width 46 height 51
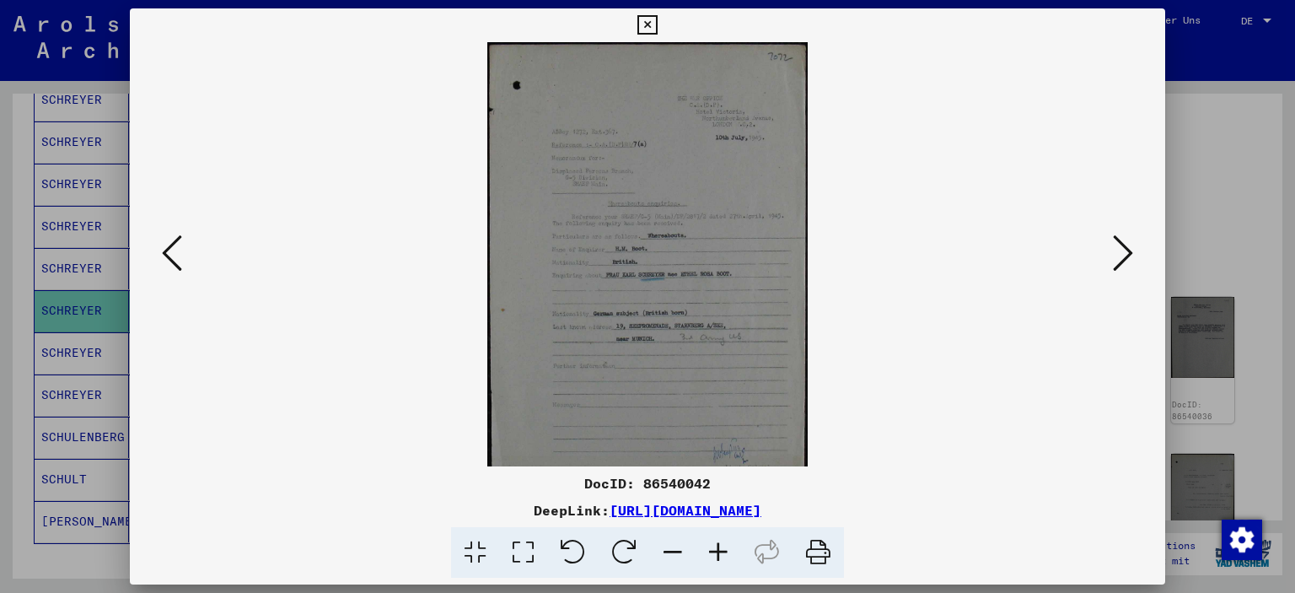
click at [720, 547] on icon at bounding box center [719, 552] width 46 height 51
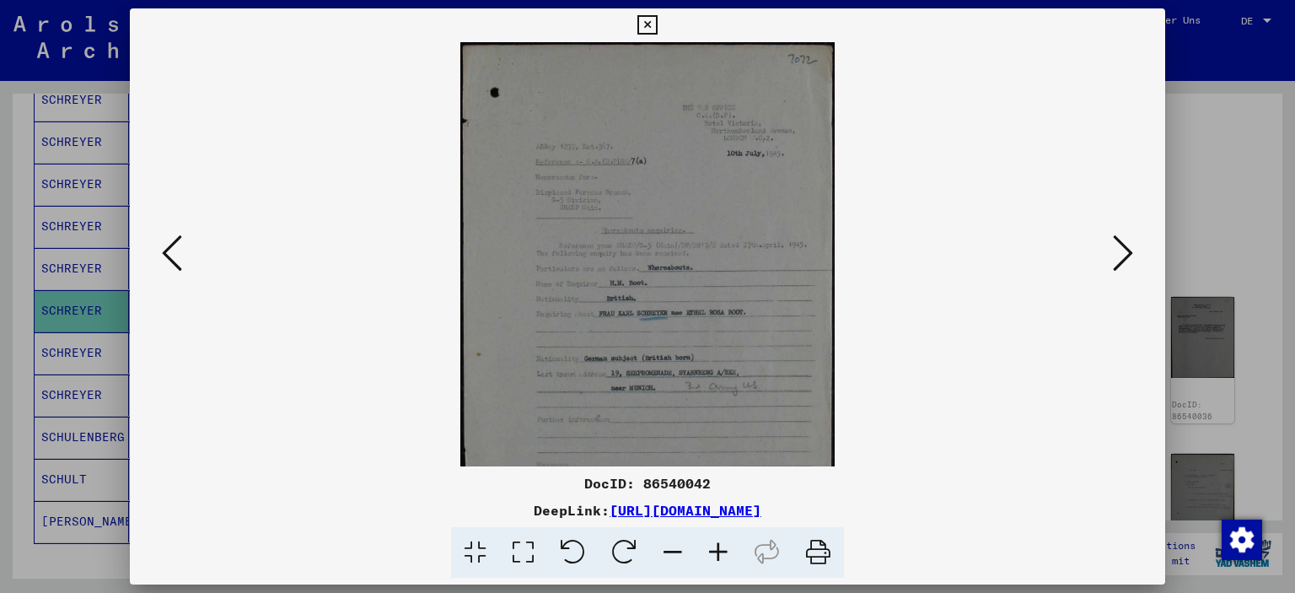
click at [720, 547] on icon at bounding box center [719, 552] width 46 height 51
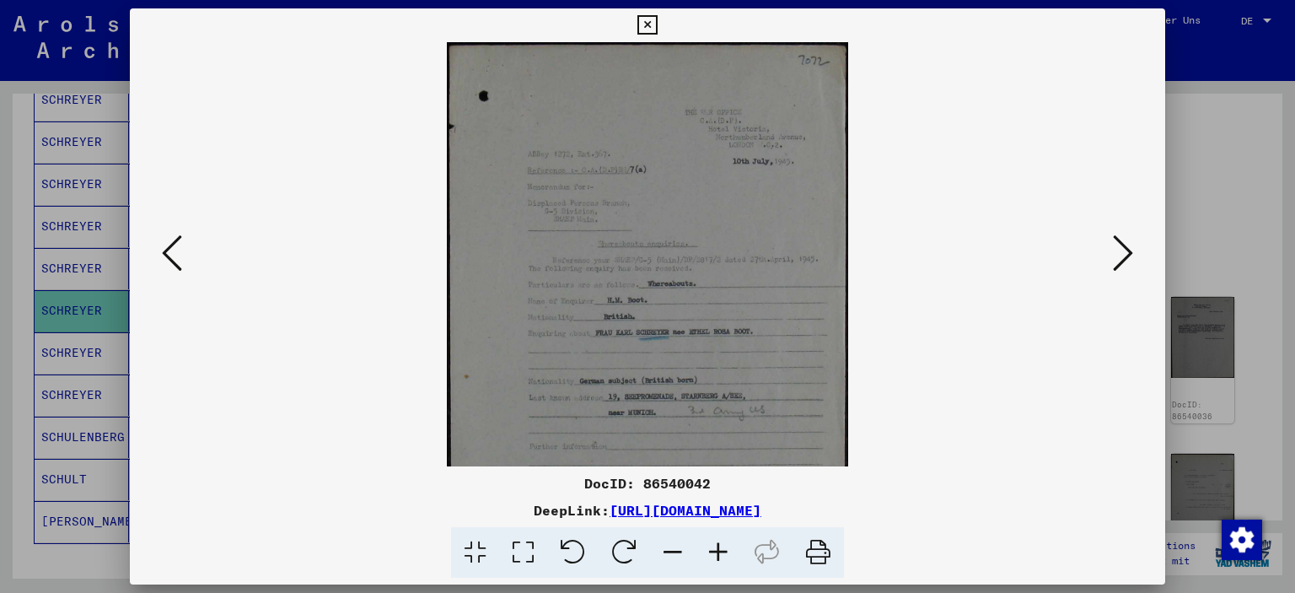
click at [720, 547] on icon at bounding box center [719, 552] width 46 height 51
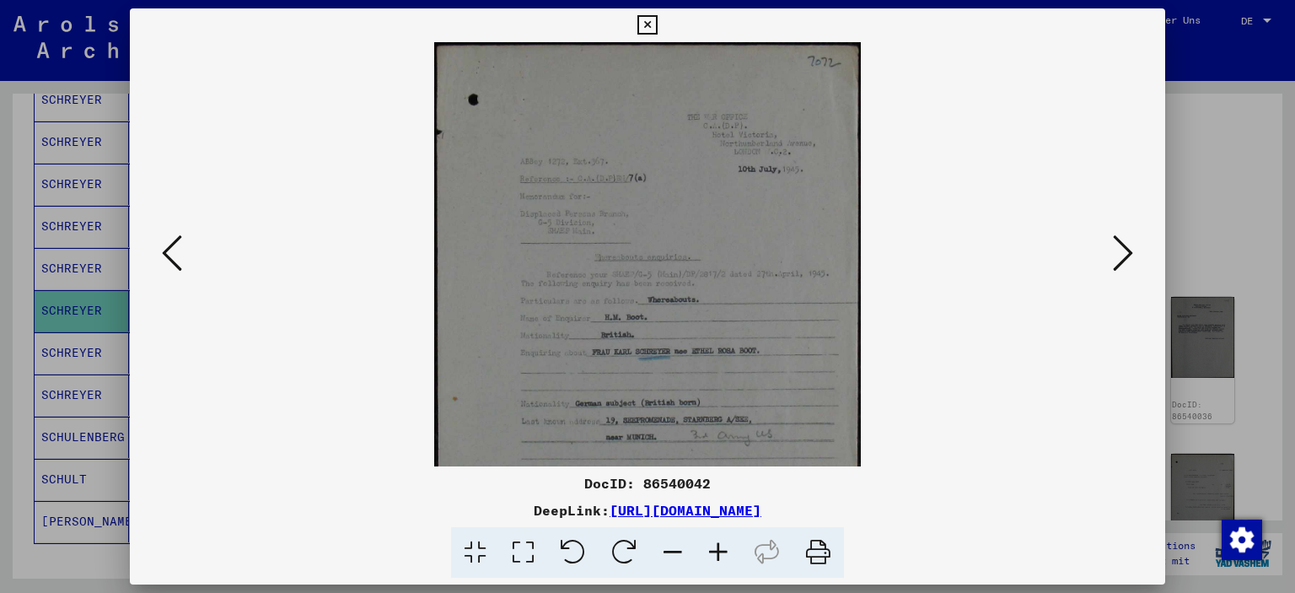
click at [719, 546] on icon at bounding box center [719, 552] width 46 height 51
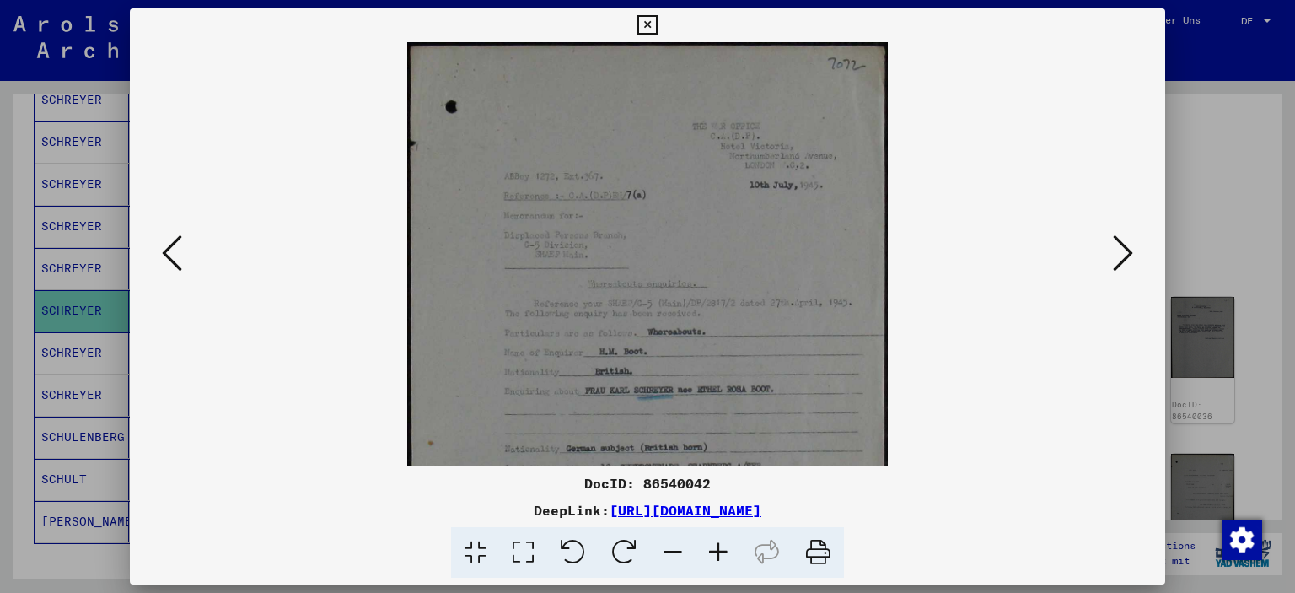
click at [719, 546] on icon at bounding box center [719, 552] width 46 height 51
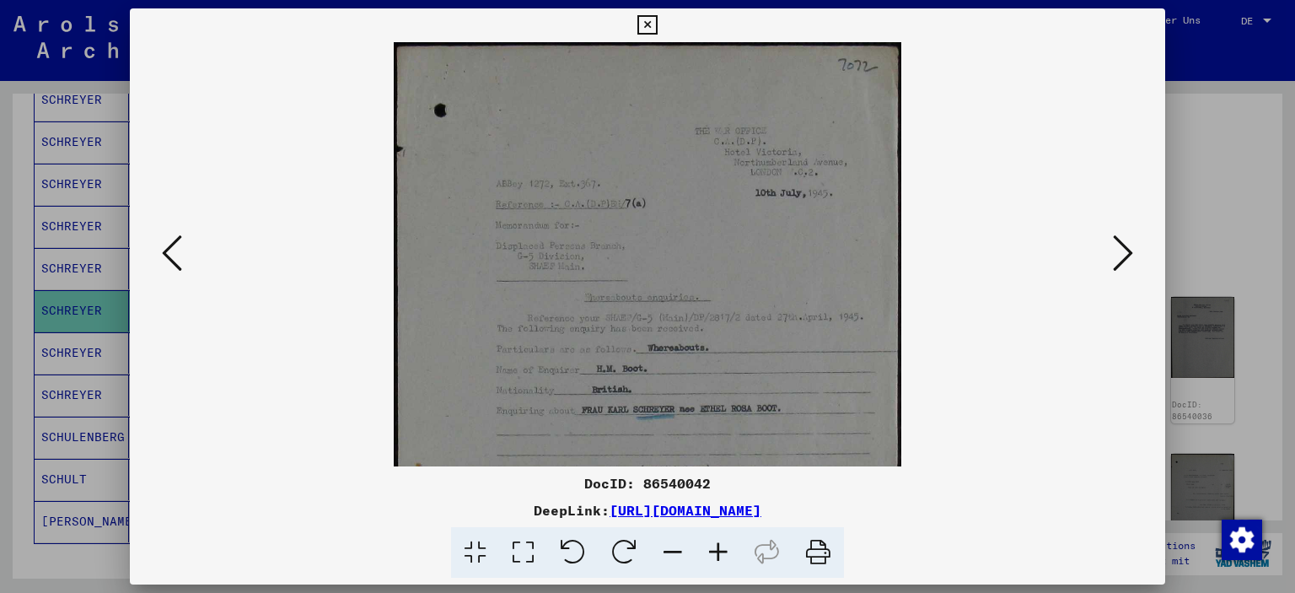
click at [719, 546] on icon at bounding box center [719, 552] width 46 height 51
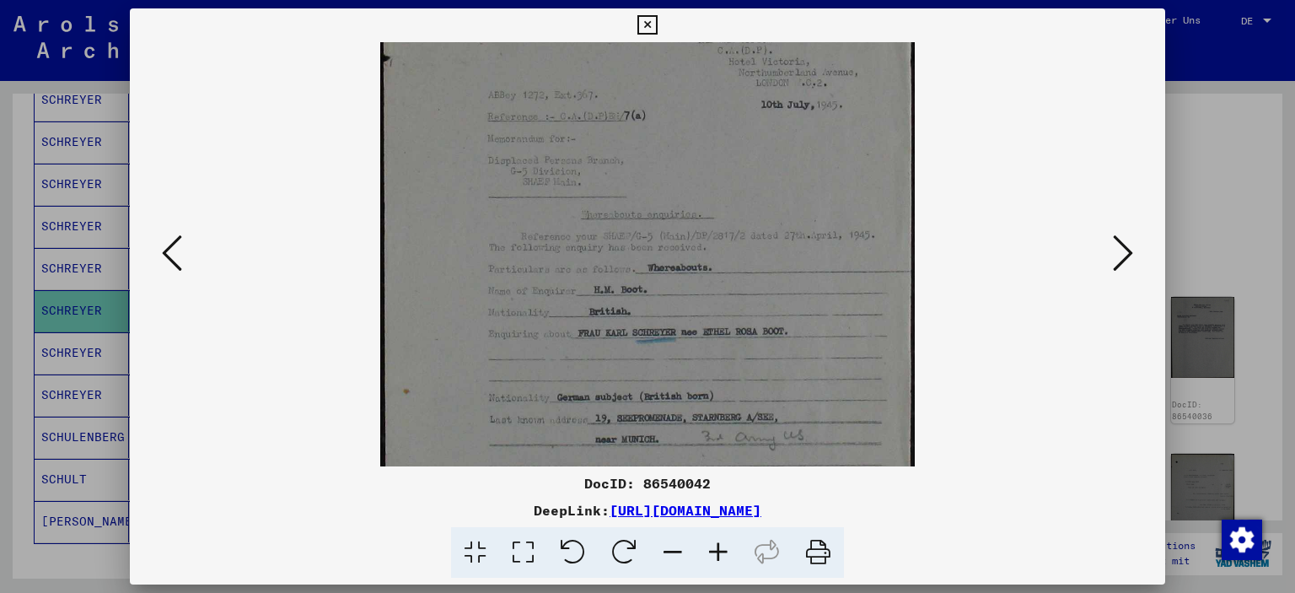
scroll to position [106, 0]
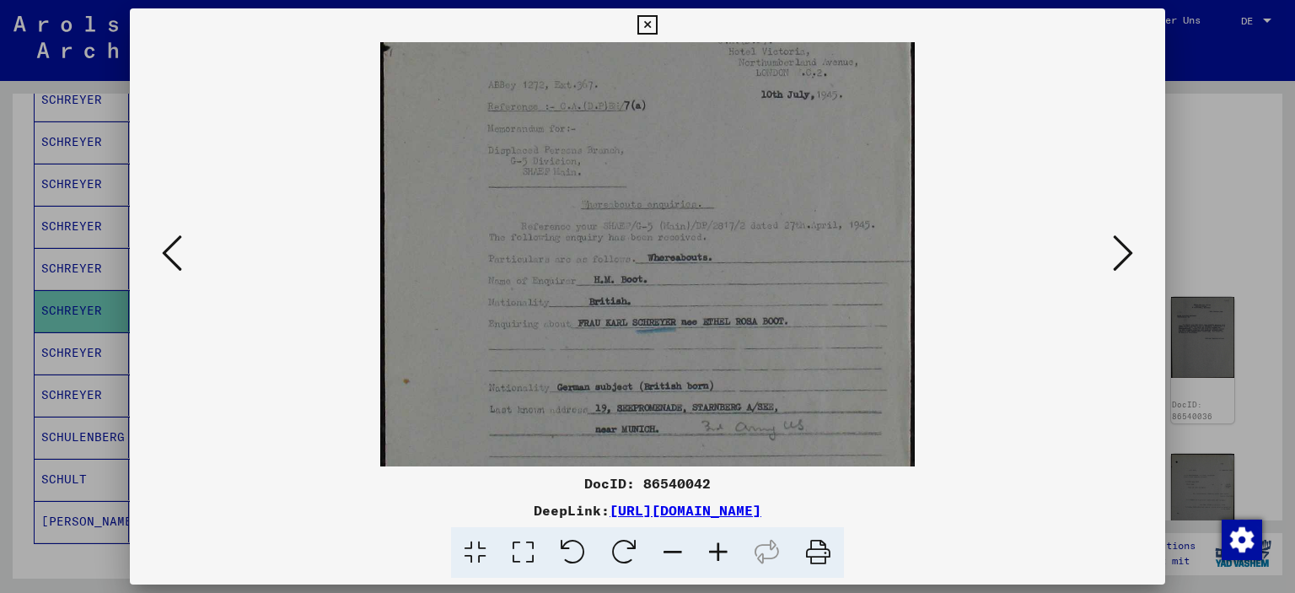
drag, startPoint x: 750, startPoint y: 364, endPoint x: 734, endPoint y: 266, distance: 100.1
click at [734, 266] on img at bounding box center [647, 359] width 534 height 846
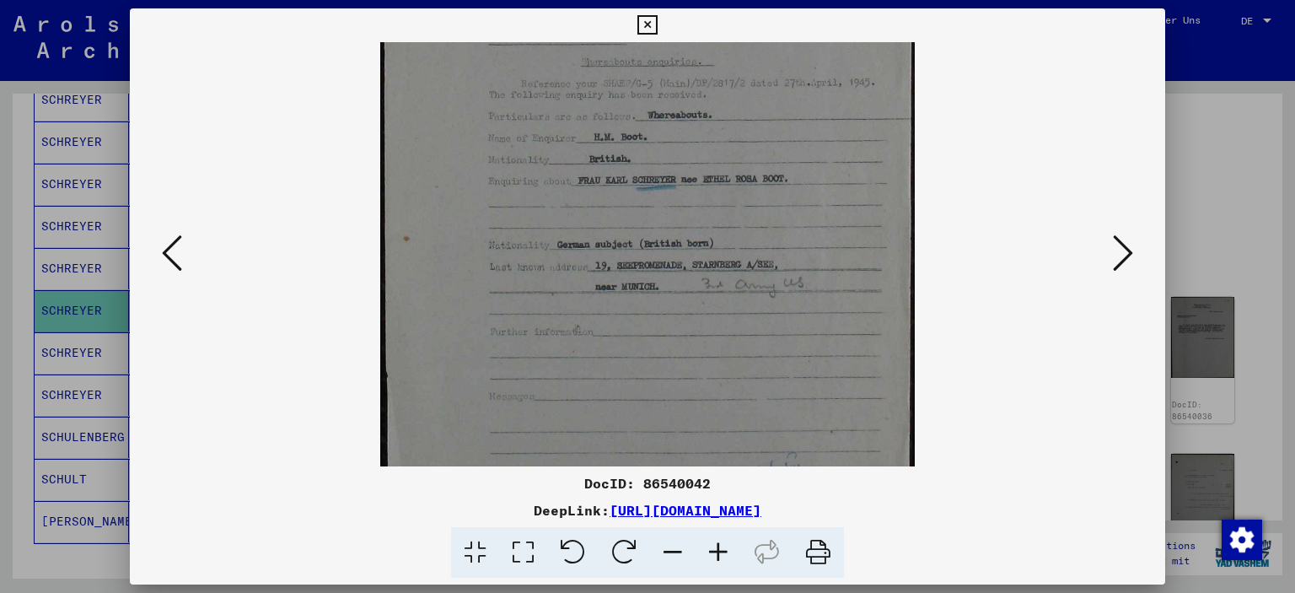
scroll to position [175, 0]
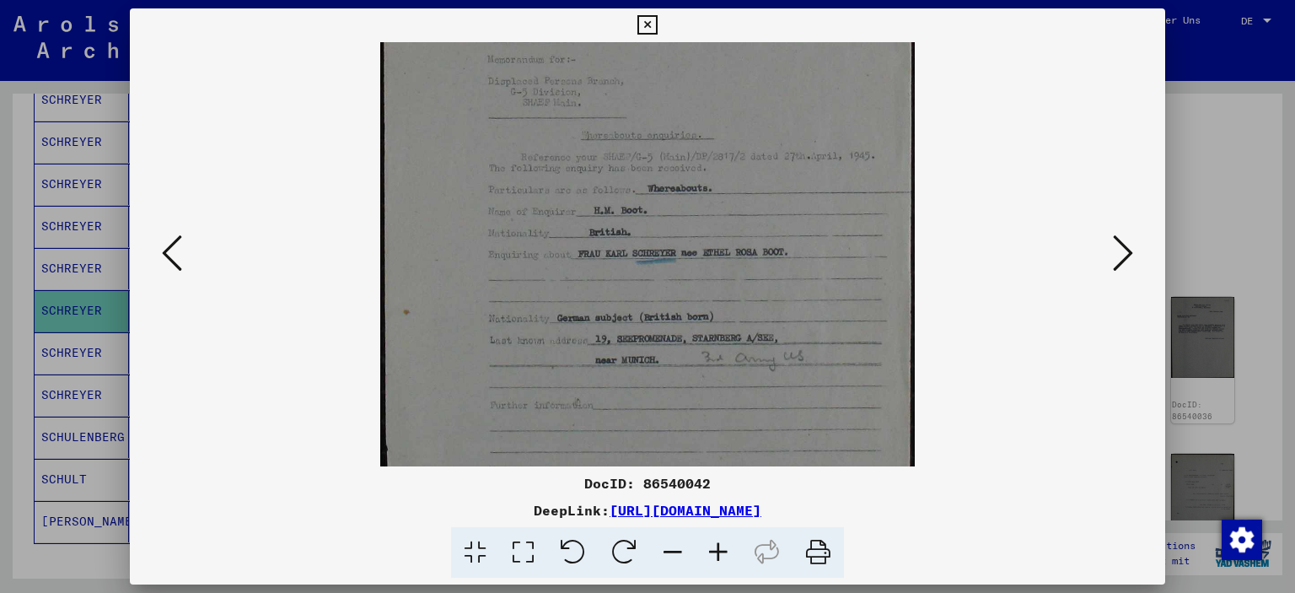
drag, startPoint x: 714, startPoint y: 353, endPoint x: 668, endPoint y: 290, distance: 78.4
click at [668, 290] on img at bounding box center [647, 290] width 534 height 846
click at [1130, 250] on icon at bounding box center [1123, 253] width 20 height 40
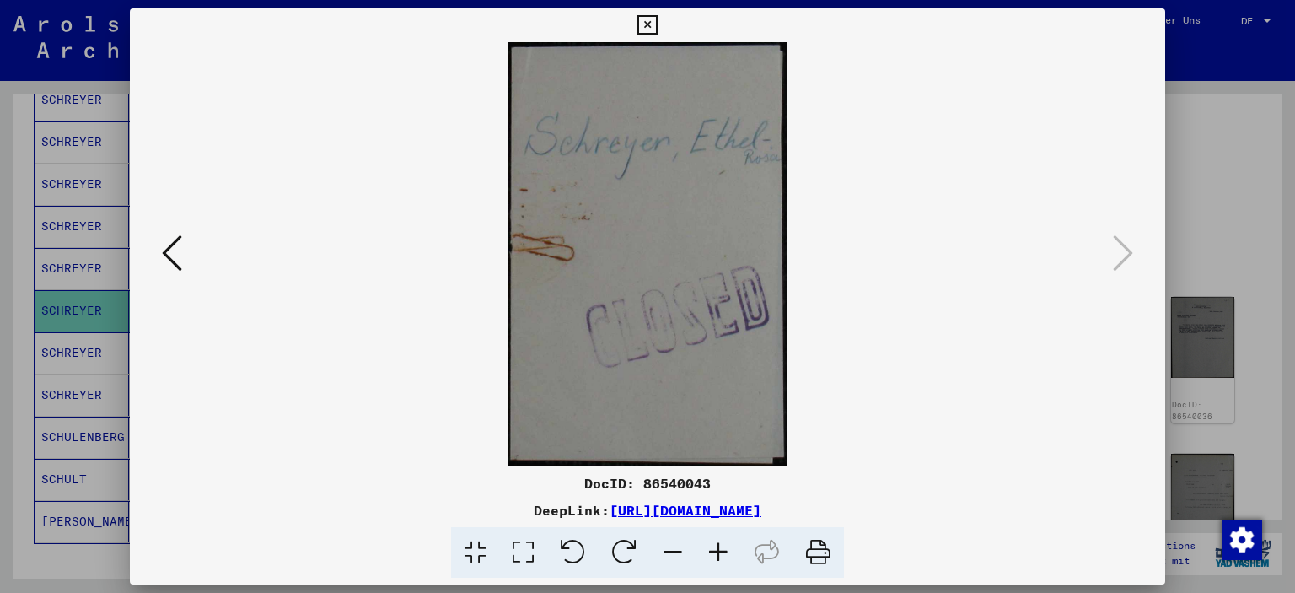
click at [642, 19] on icon at bounding box center [646, 25] width 19 height 20
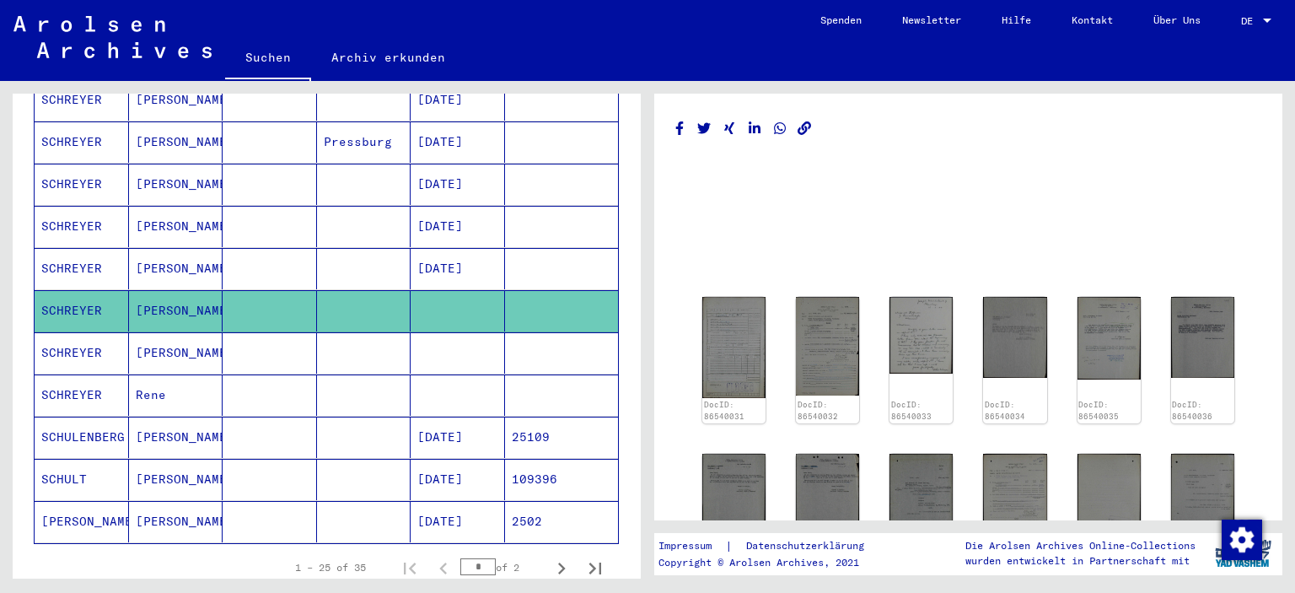
click at [290, 332] on mat-cell at bounding box center [270, 352] width 94 height 41
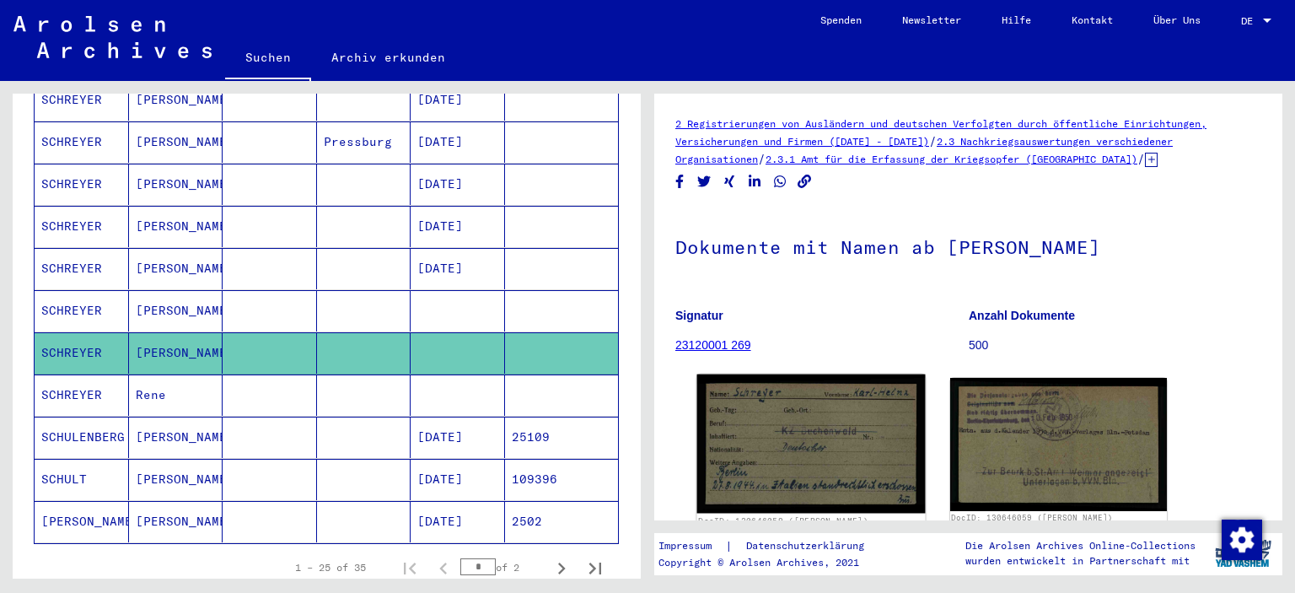
click at [795, 429] on img at bounding box center [811, 443] width 228 height 139
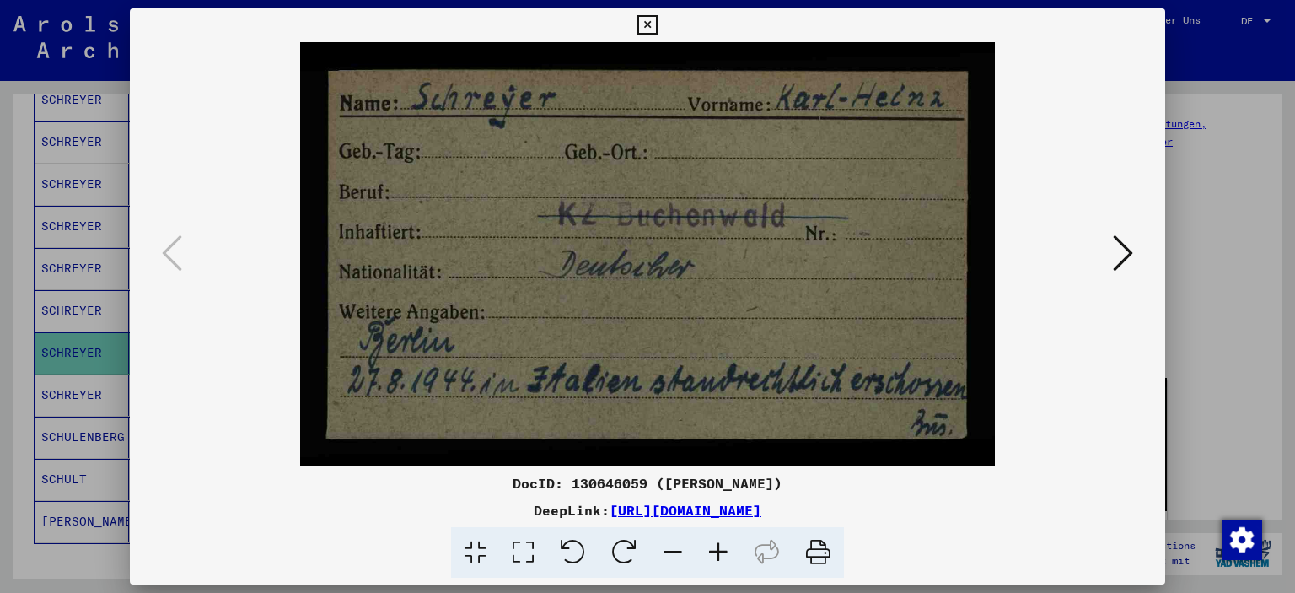
click at [1126, 257] on icon at bounding box center [1123, 253] width 20 height 40
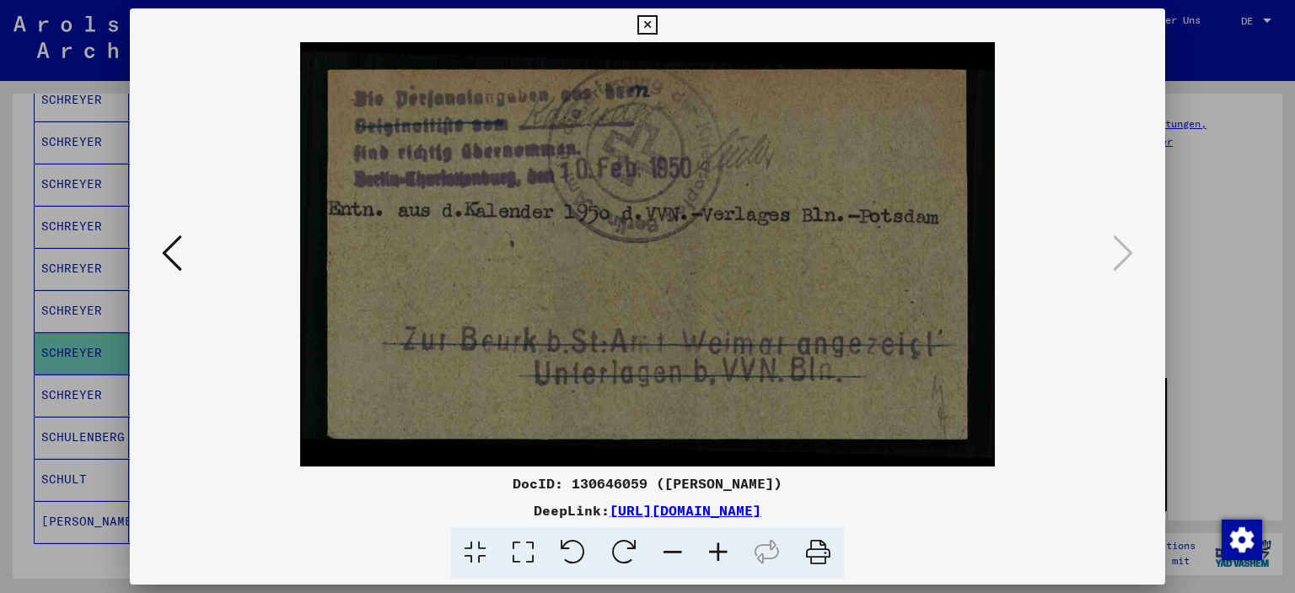
click at [648, 24] on icon at bounding box center [646, 25] width 19 height 20
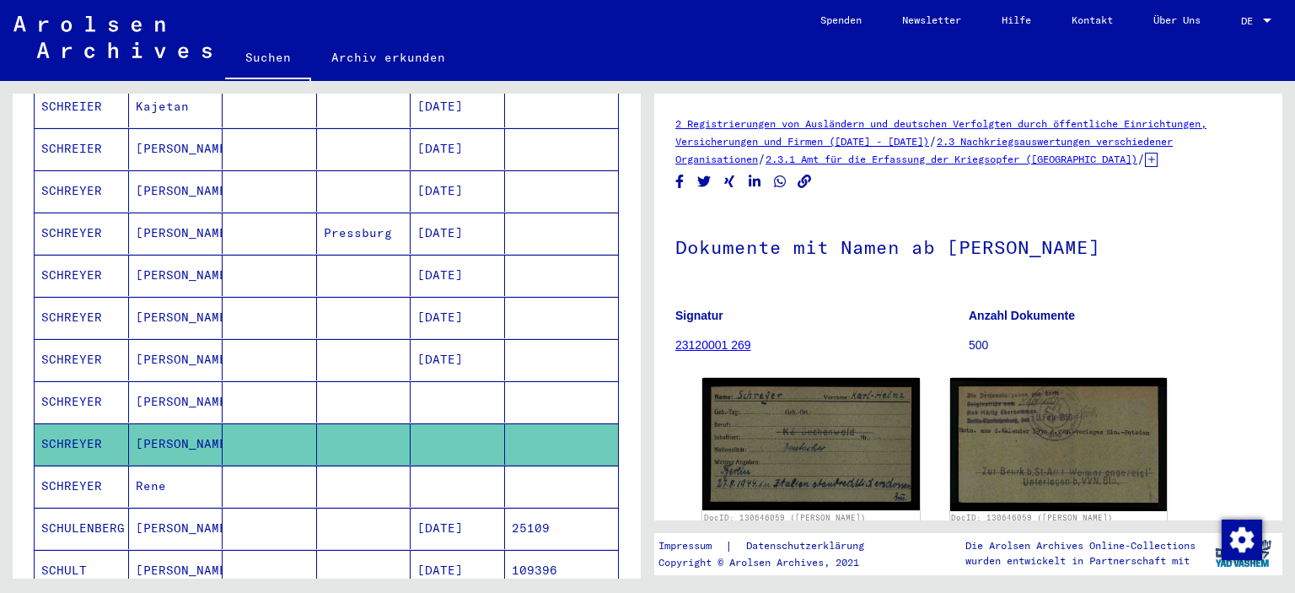
scroll to position [702, 0]
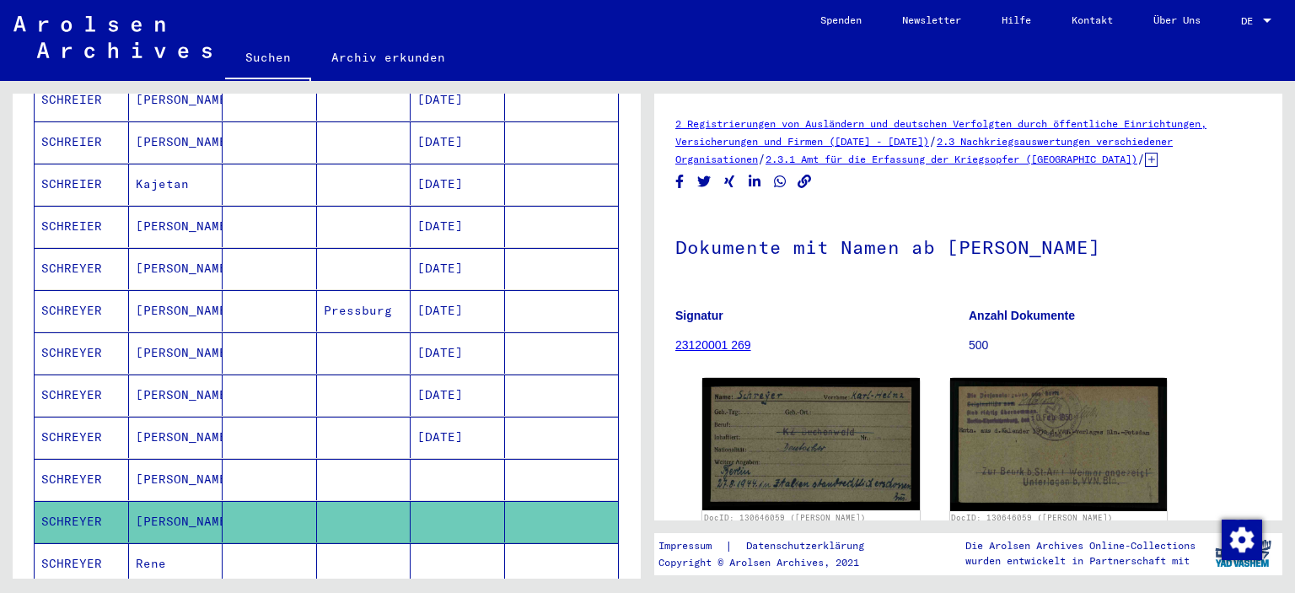
click at [352, 417] on mat-cell at bounding box center [364, 437] width 94 height 41
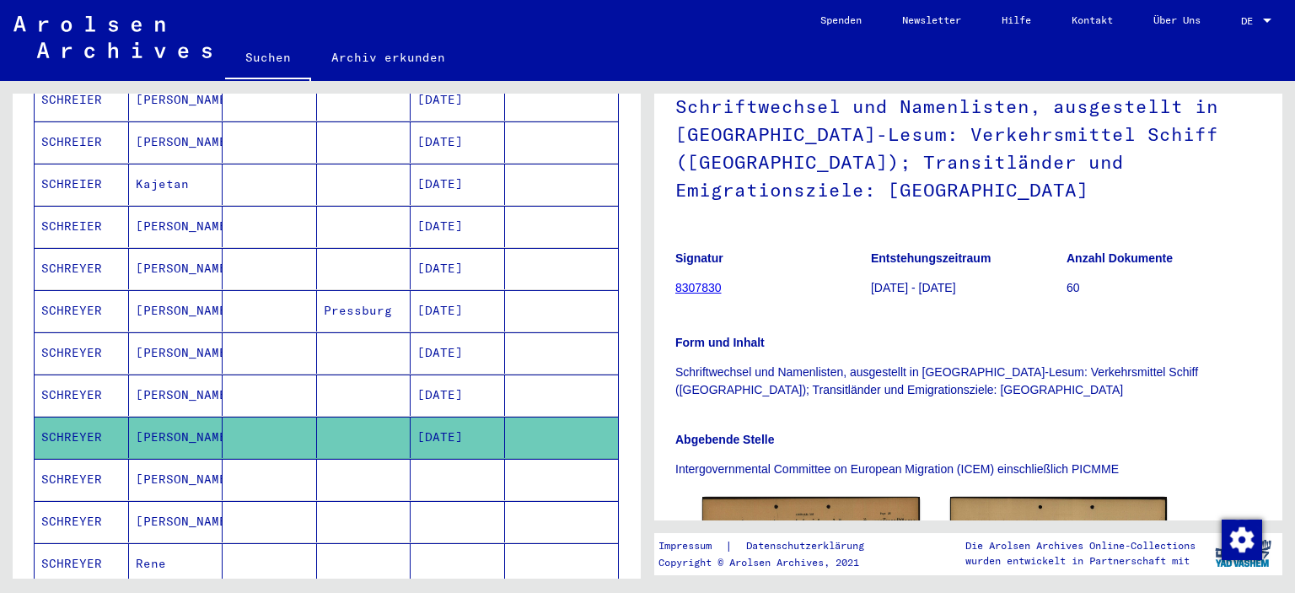
scroll to position [253, 0]
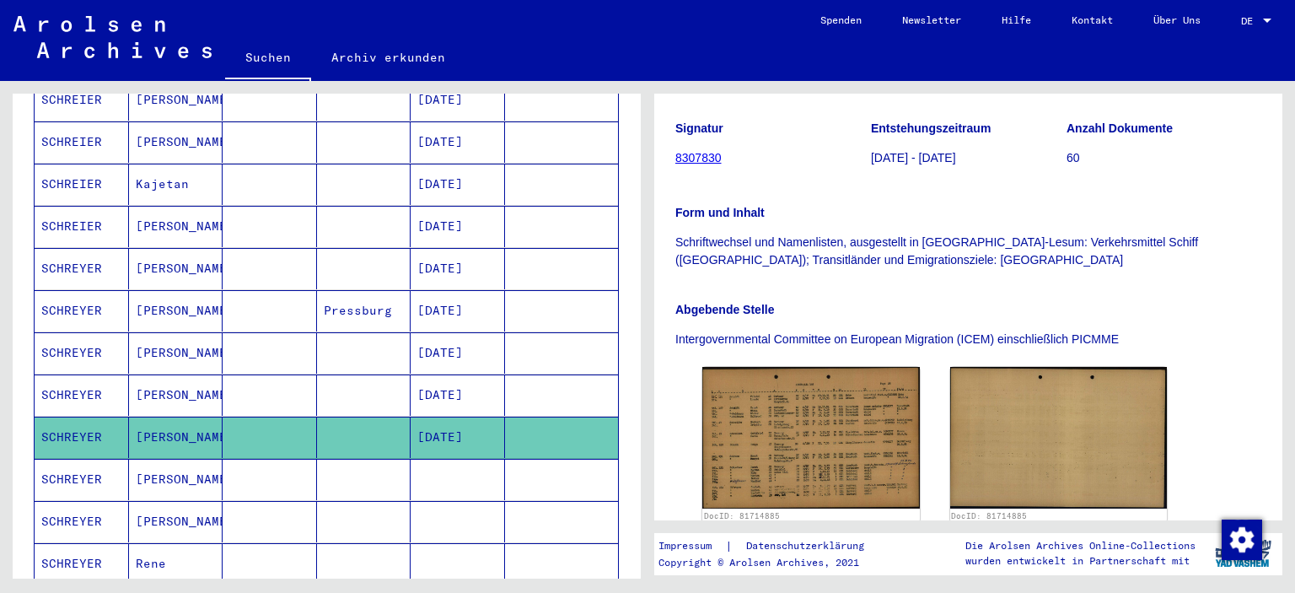
click at [452, 374] on mat-cell "[DATE]" at bounding box center [458, 394] width 94 height 41
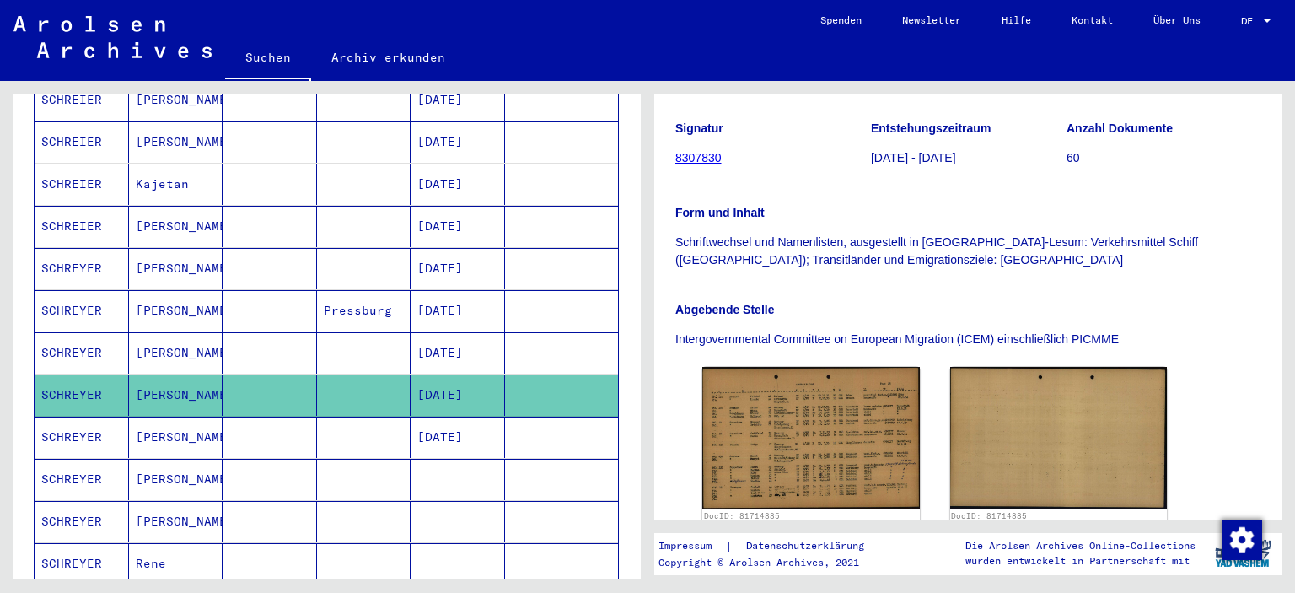
click at [440, 332] on mat-cell "[DATE]" at bounding box center [458, 352] width 94 height 41
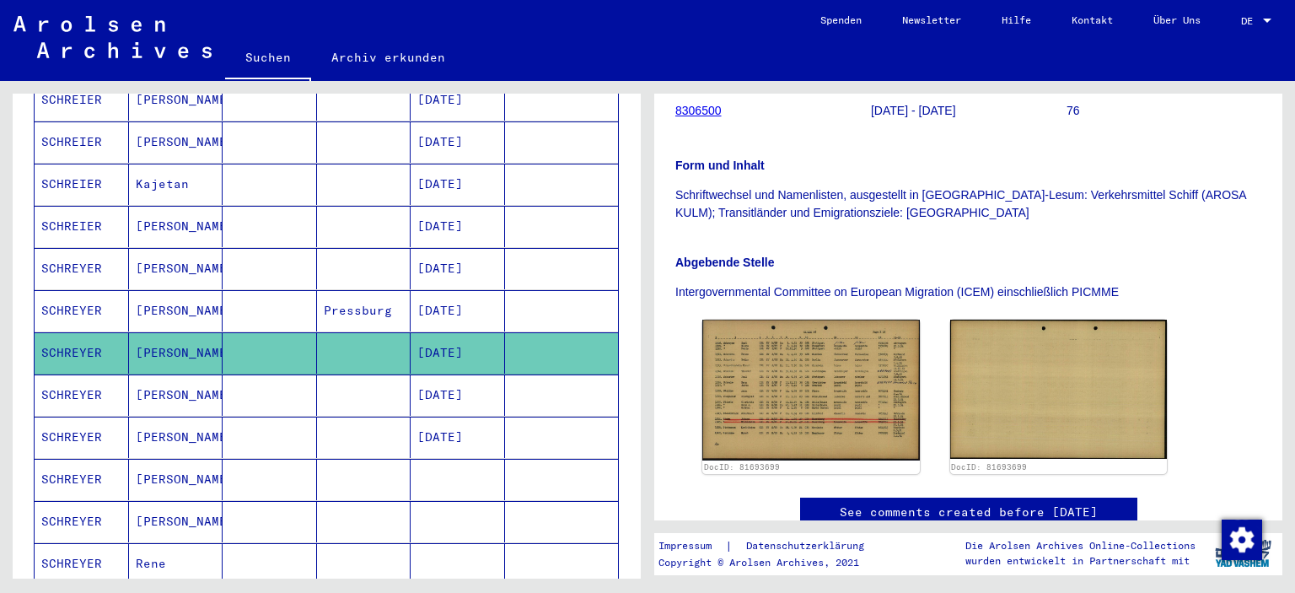
scroll to position [337, 0]
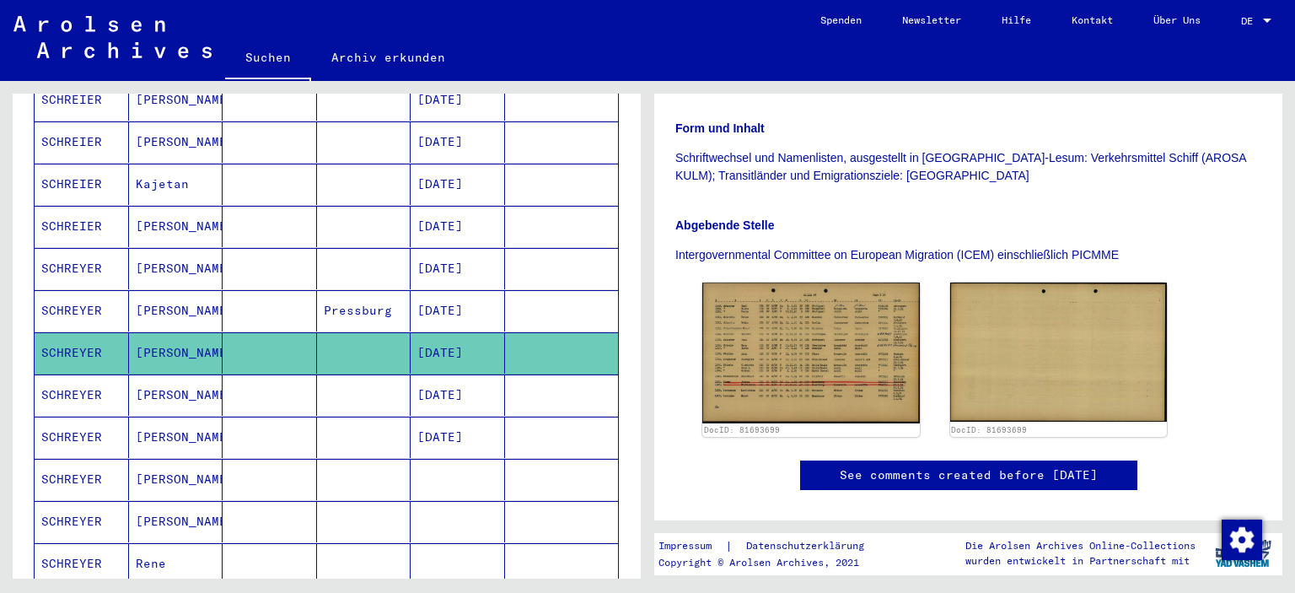
click at [457, 290] on mat-cell "[DATE]" at bounding box center [458, 310] width 94 height 41
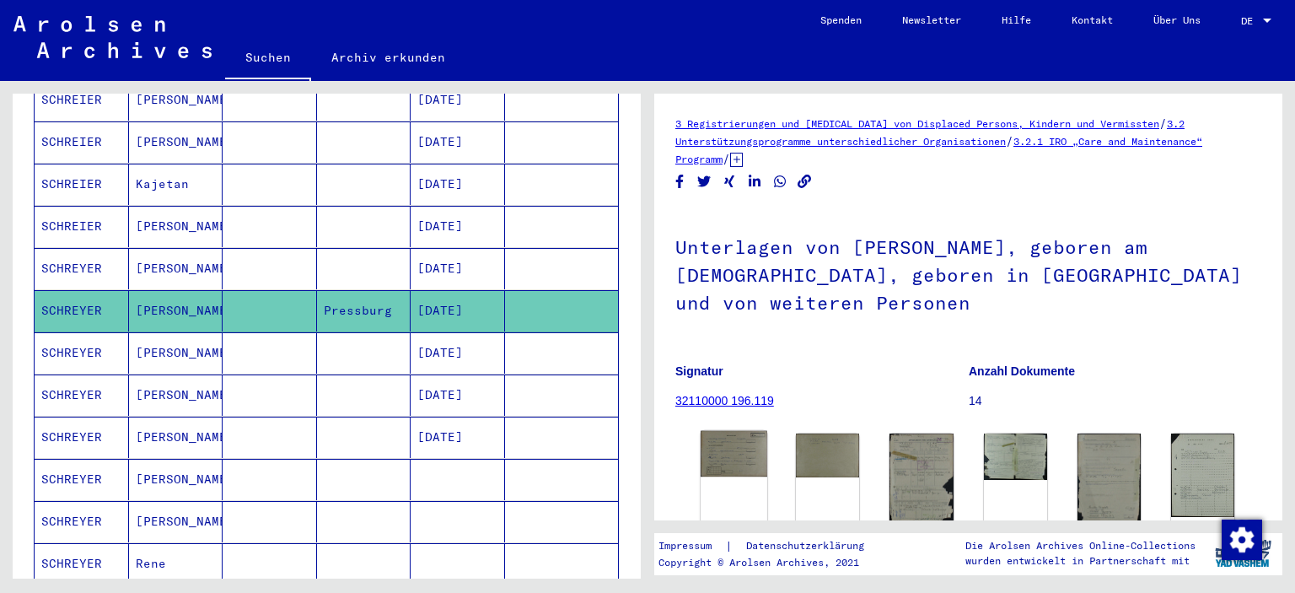
click at [740, 448] on img at bounding box center [734, 454] width 67 height 46
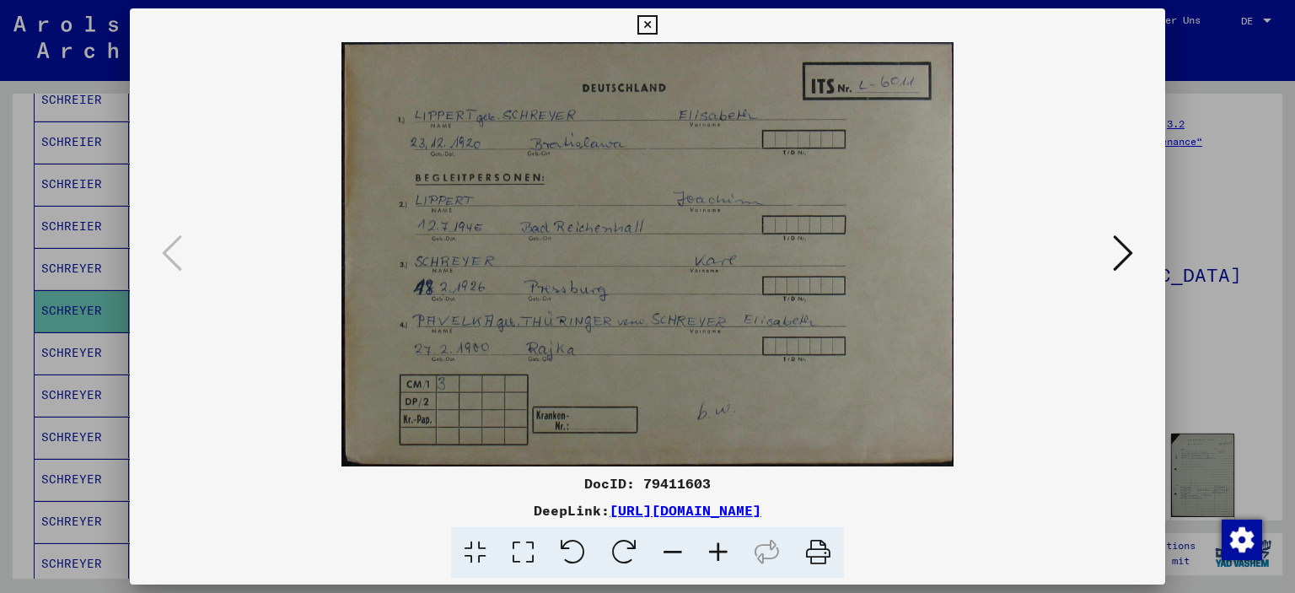
click at [1131, 253] on icon at bounding box center [1123, 253] width 20 height 40
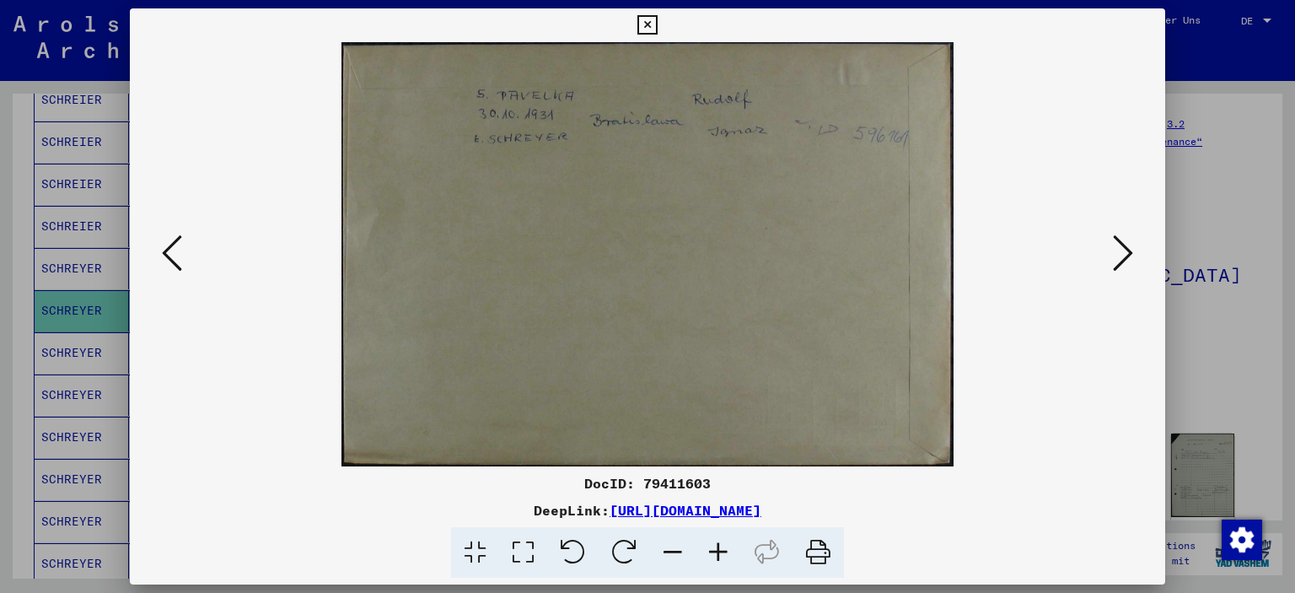
click at [1131, 253] on icon at bounding box center [1123, 253] width 20 height 40
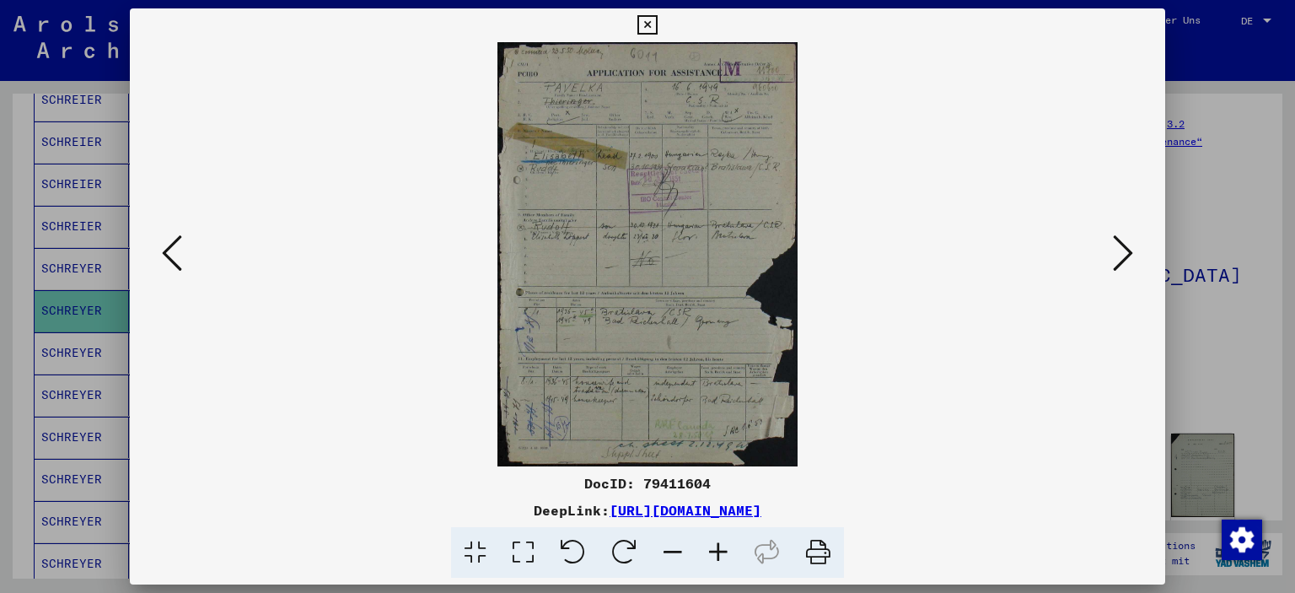
click at [717, 549] on icon at bounding box center [719, 552] width 46 height 51
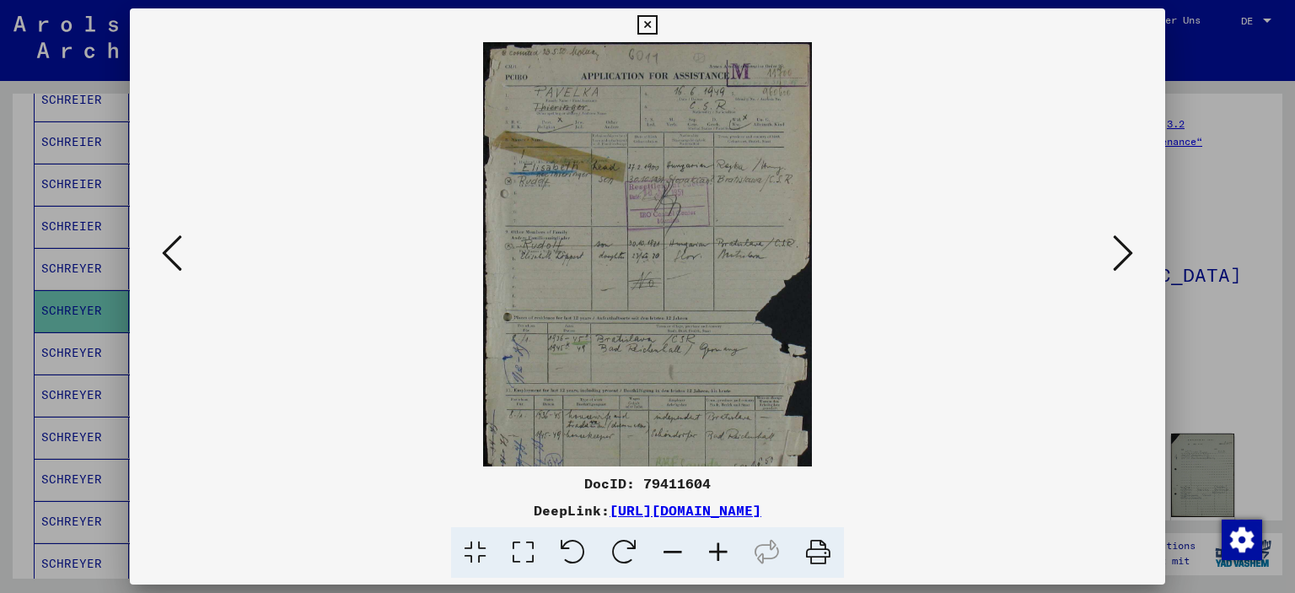
click at [717, 549] on icon at bounding box center [719, 552] width 46 height 51
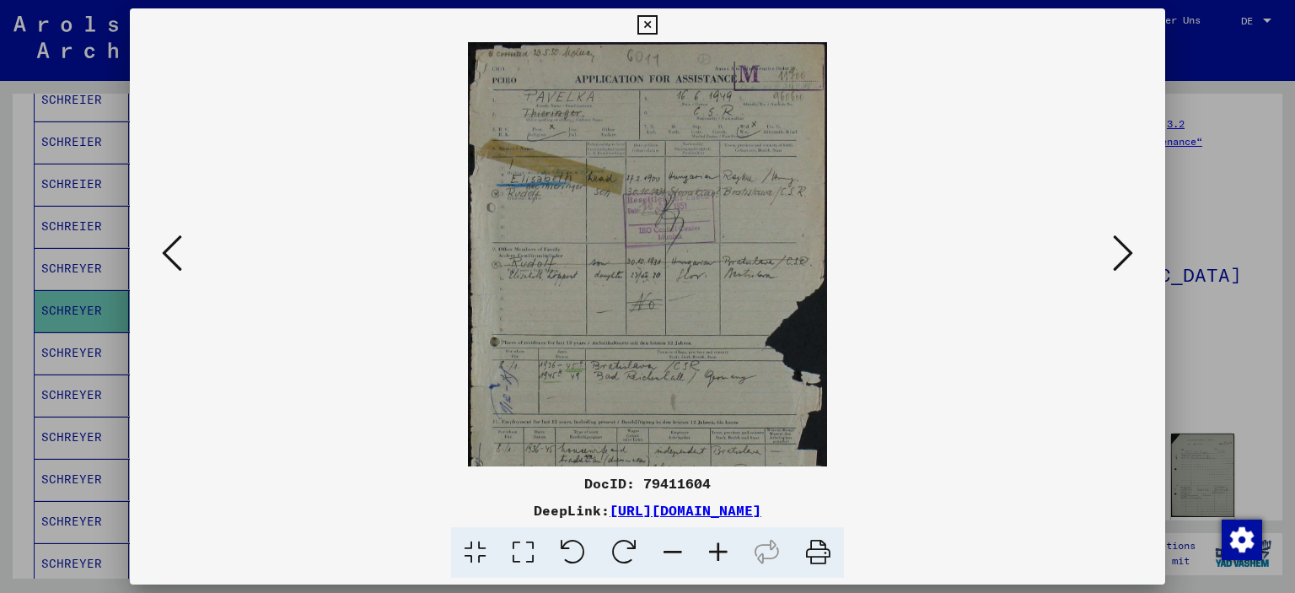
click at [717, 549] on icon at bounding box center [719, 552] width 46 height 51
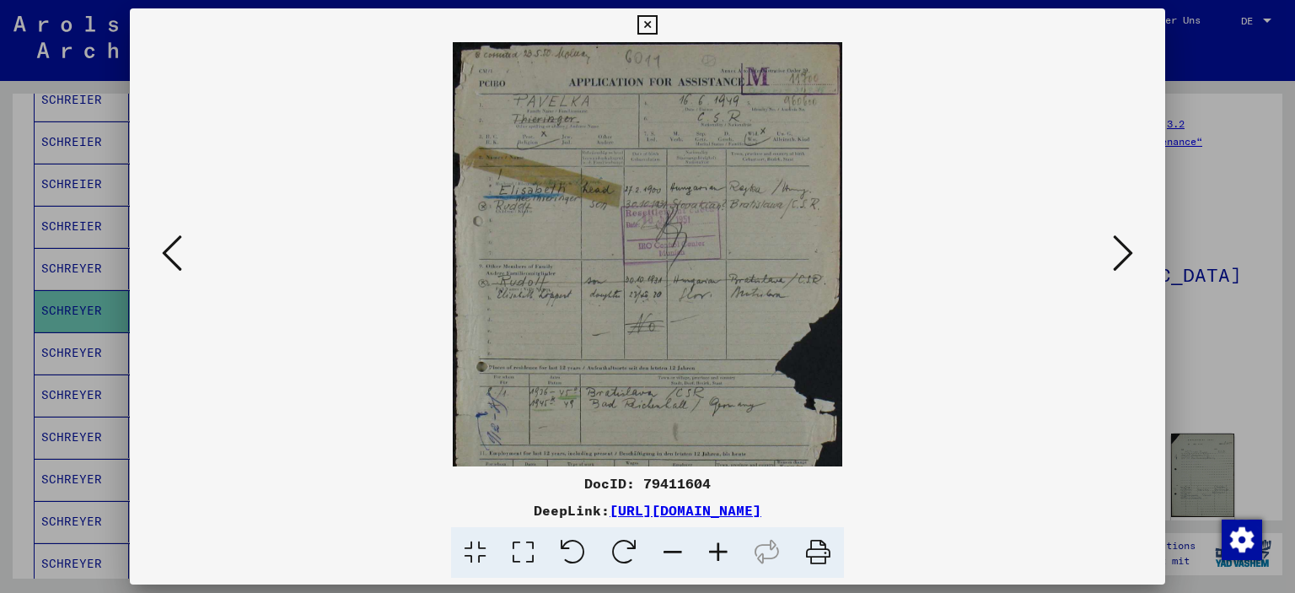
click at [716, 548] on icon at bounding box center [719, 552] width 46 height 51
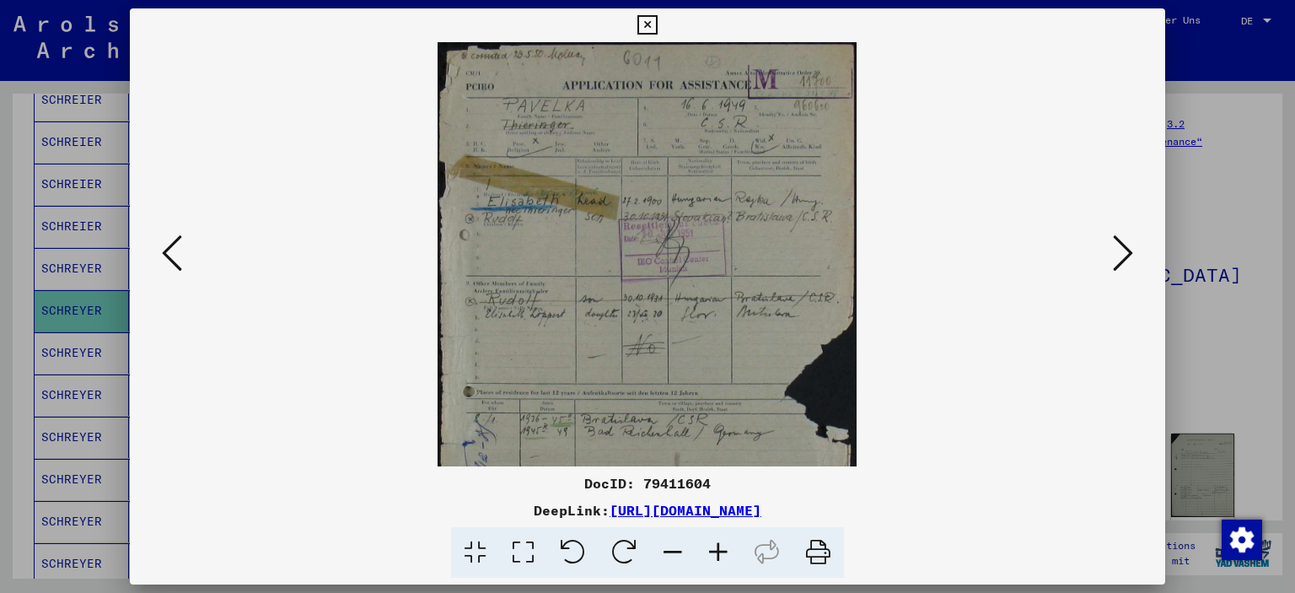
click at [716, 548] on icon at bounding box center [719, 552] width 46 height 51
click at [715, 546] on icon at bounding box center [719, 552] width 46 height 51
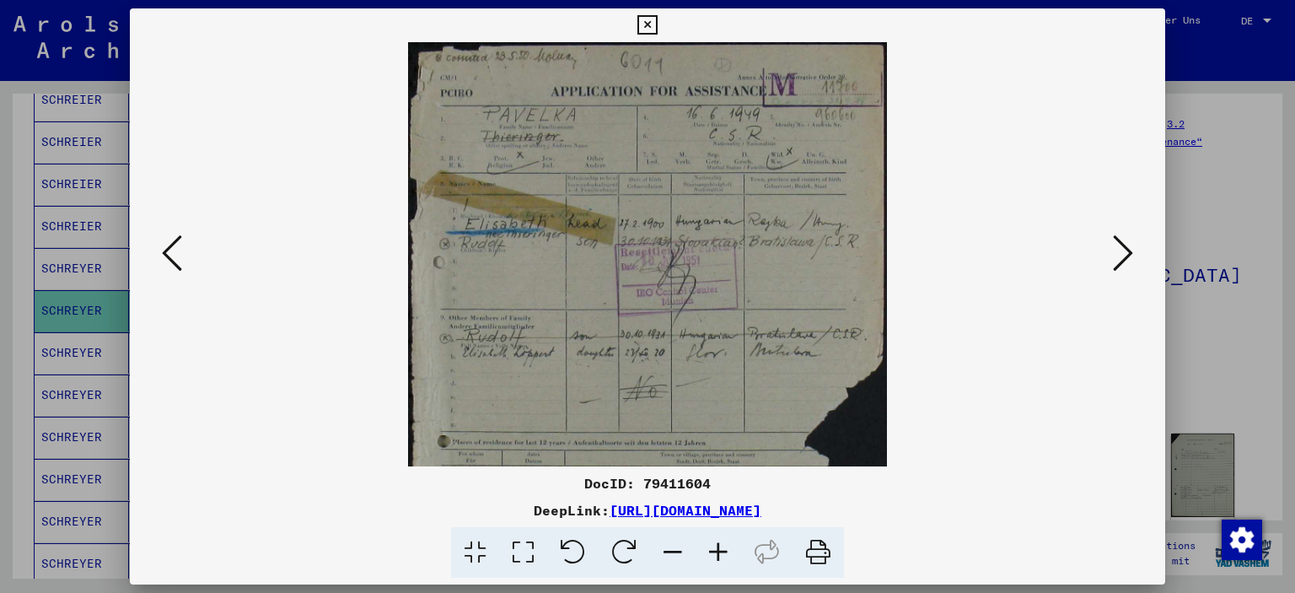
click at [715, 546] on icon at bounding box center [719, 552] width 46 height 51
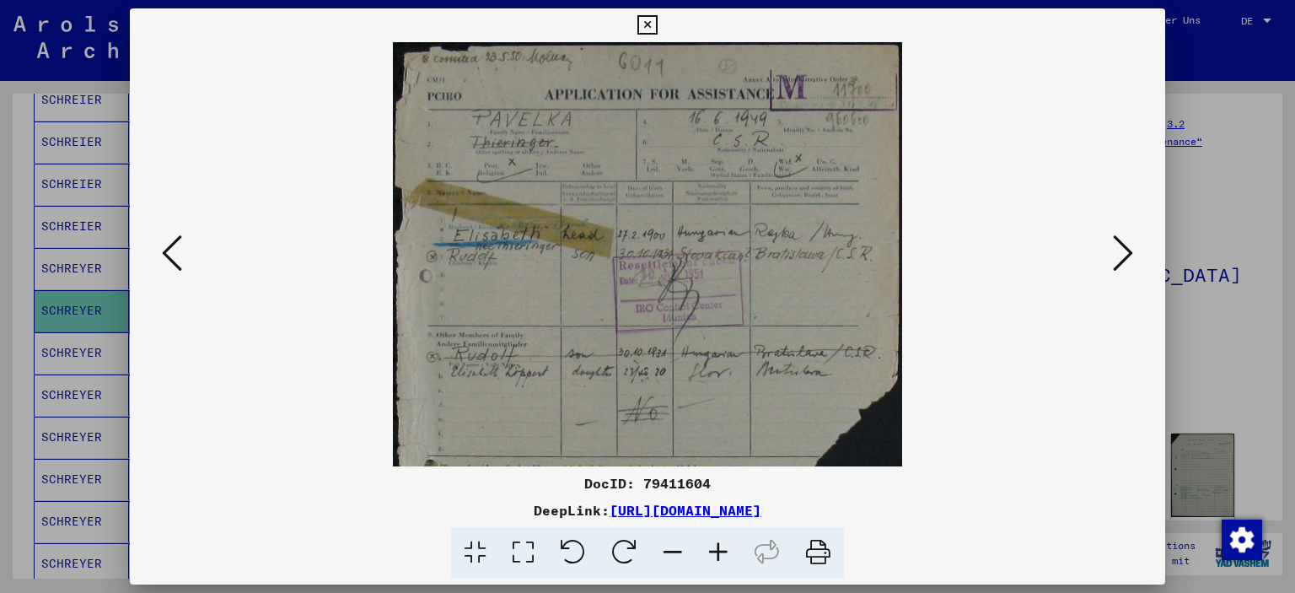
click at [713, 546] on icon at bounding box center [719, 552] width 46 height 51
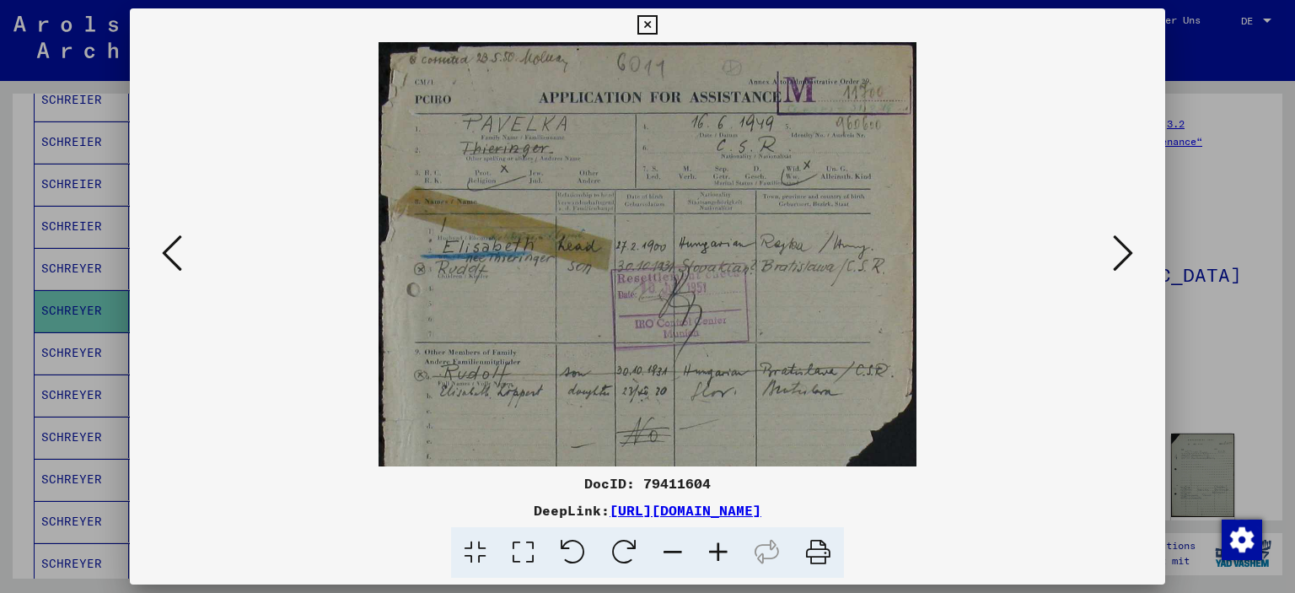
click at [712, 548] on icon at bounding box center [719, 552] width 46 height 51
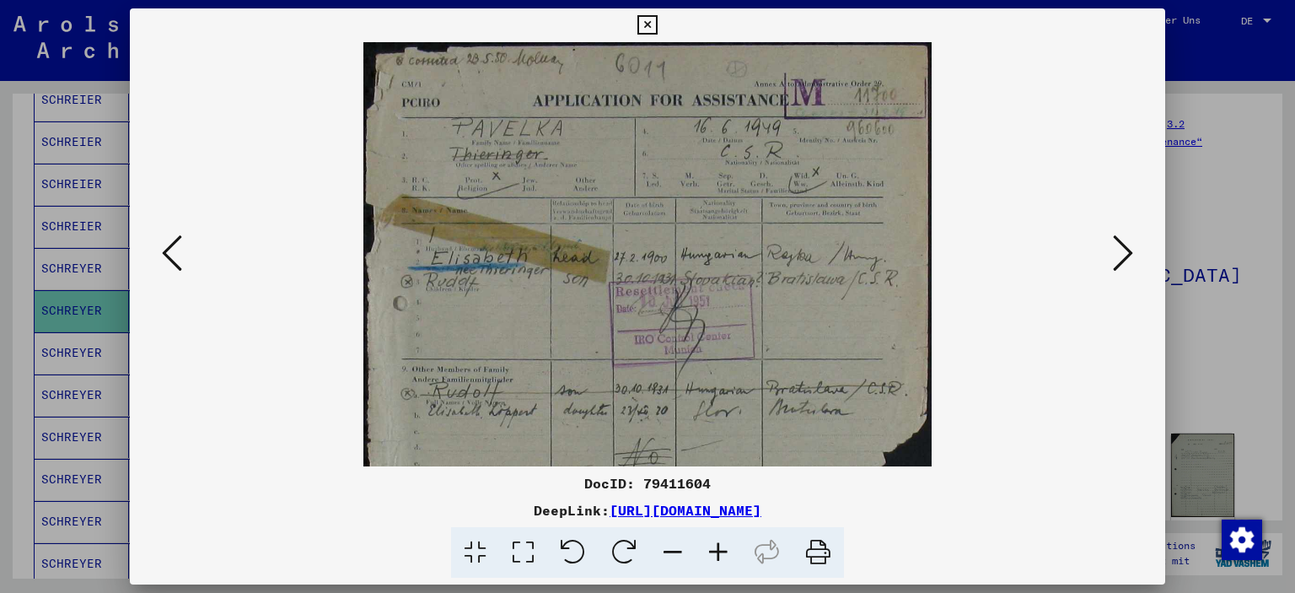
click at [712, 548] on icon at bounding box center [719, 552] width 46 height 51
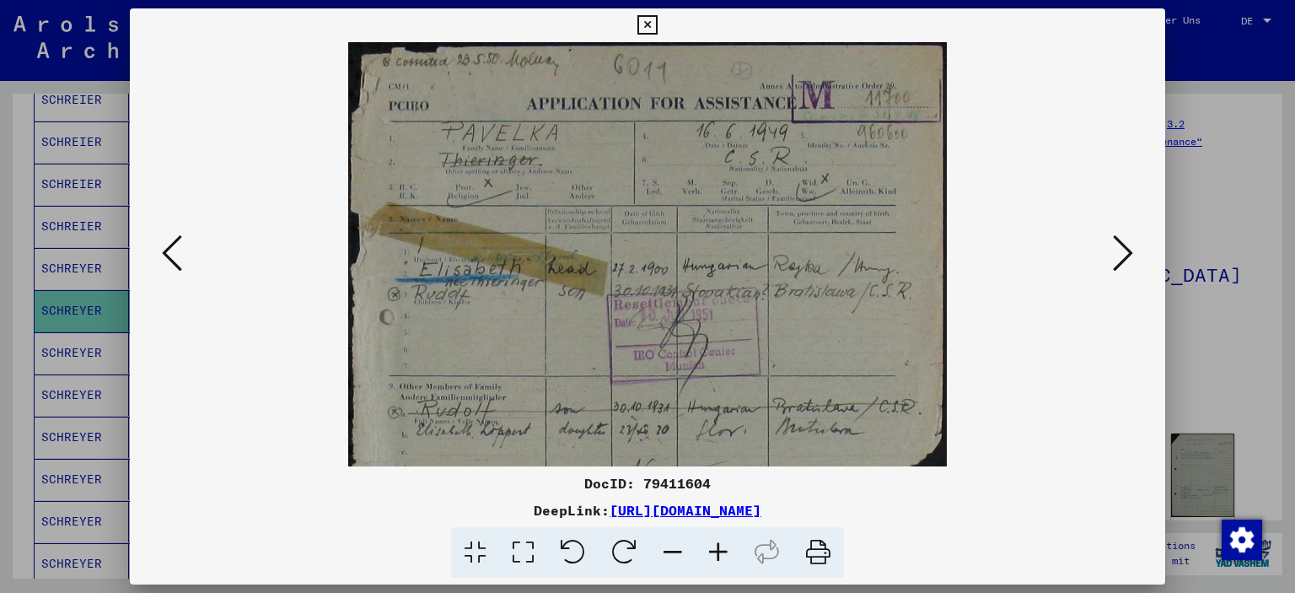
click at [712, 548] on icon at bounding box center [719, 552] width 46 height 51
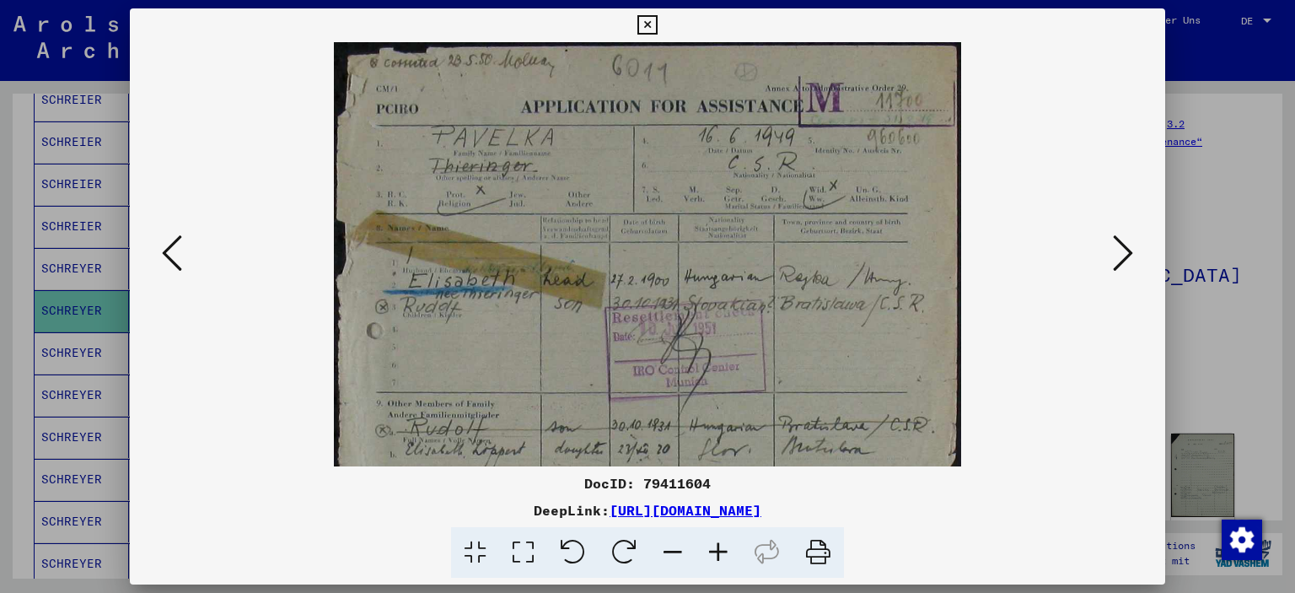
drag, startPoint x: 600, startPoint y: 320, endPoint x: 599, endPoint y: 339, distance: 18.6
click at [599, 339] on img at bounding box center [647, 486] width 627 height 888
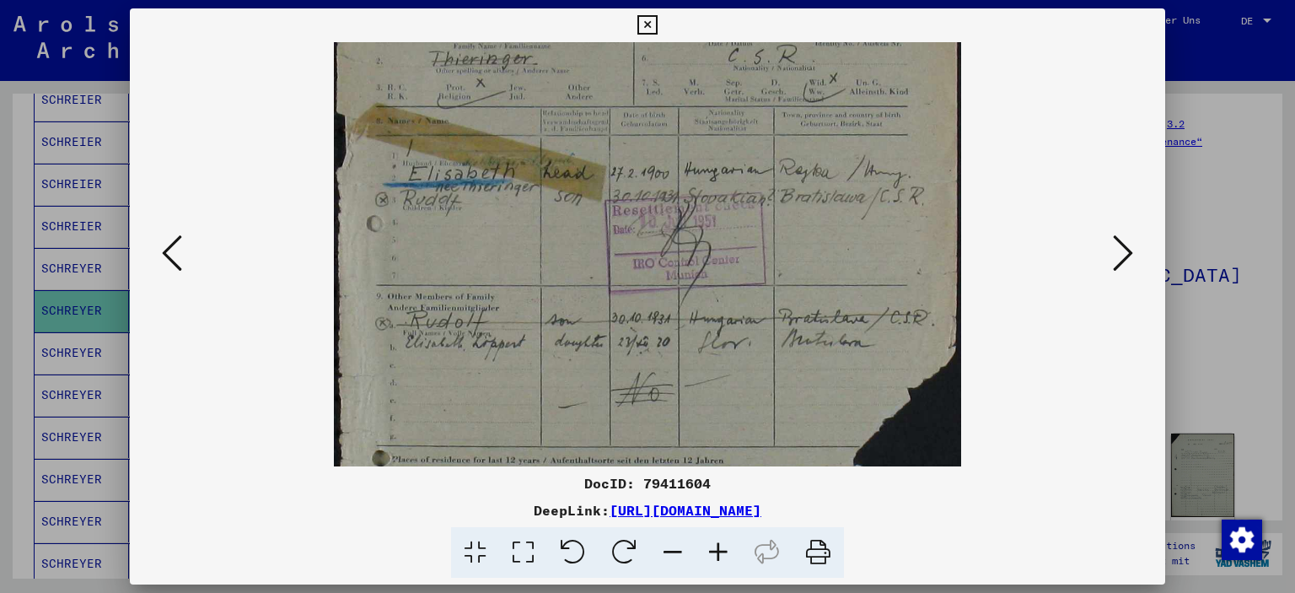
scroll to position [137, 0]
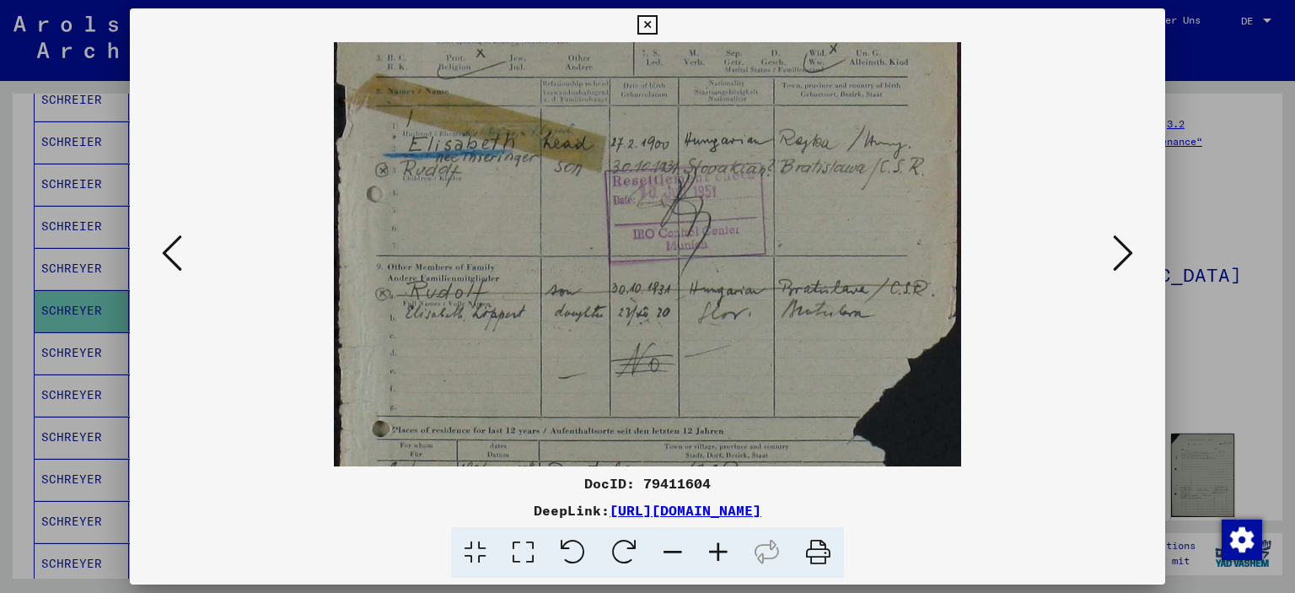
drag, startPoint x: 669, startPoint y: 360, endPoint x: 657, endPoint y: 227, distance: 133.7
click at [657, 227] on img at bounding box center [647, 350] width 627 height 888
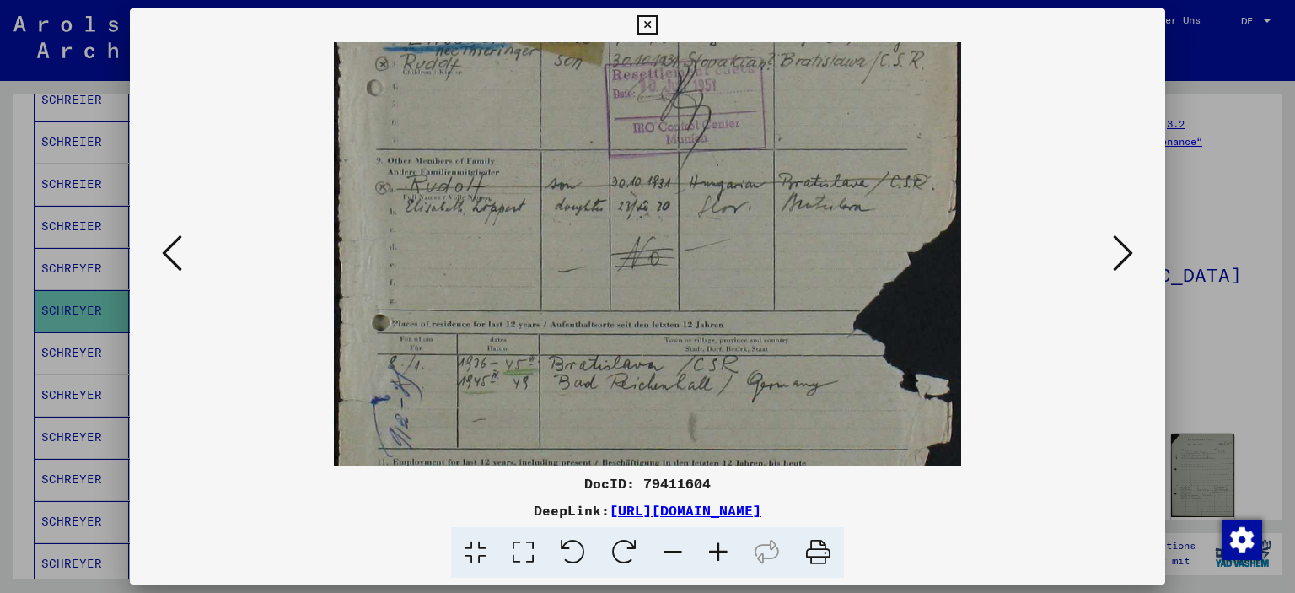
drag, startPoint x: 607, startPoint y: 346, endPoint x: 621, endPoint y: 255, distance: 91.2
click at [621, 255] on img at bounding box center [647, 243] width 627 height 888
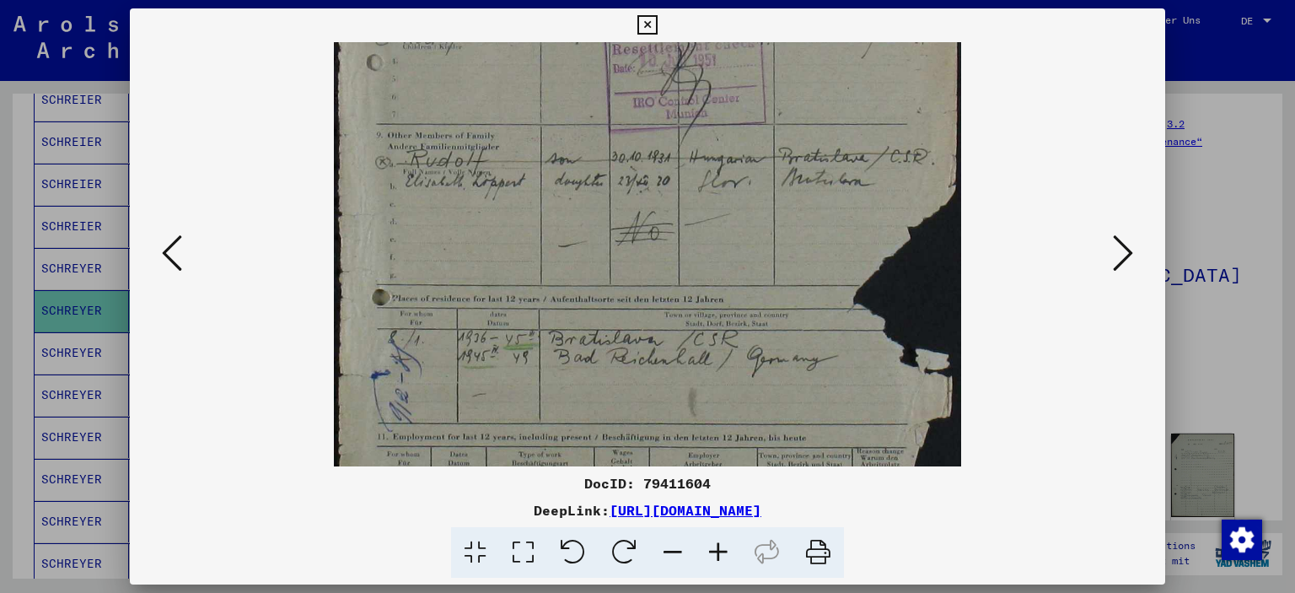
scroll to position [277, 0]
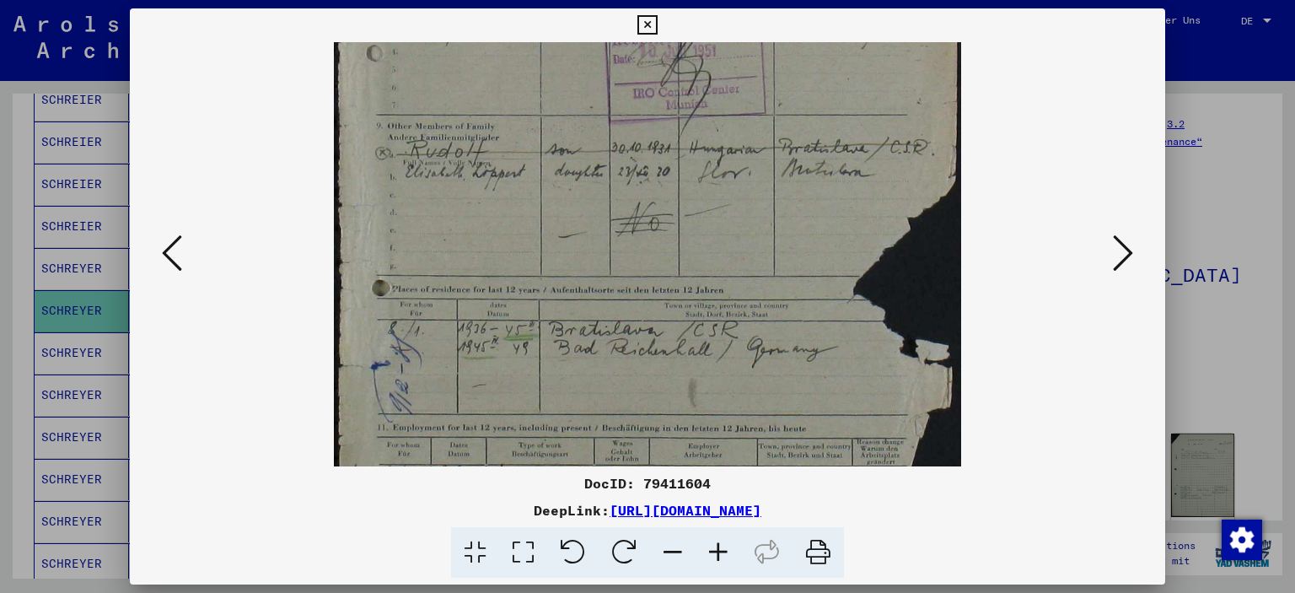
drag, startPoint x: 620, startPoint y: 284, endPoint x: 621, endPoint y: 250, distance: 34.6
click at [621, 250] on img at bounding box center [647, 209] width 627 height 888
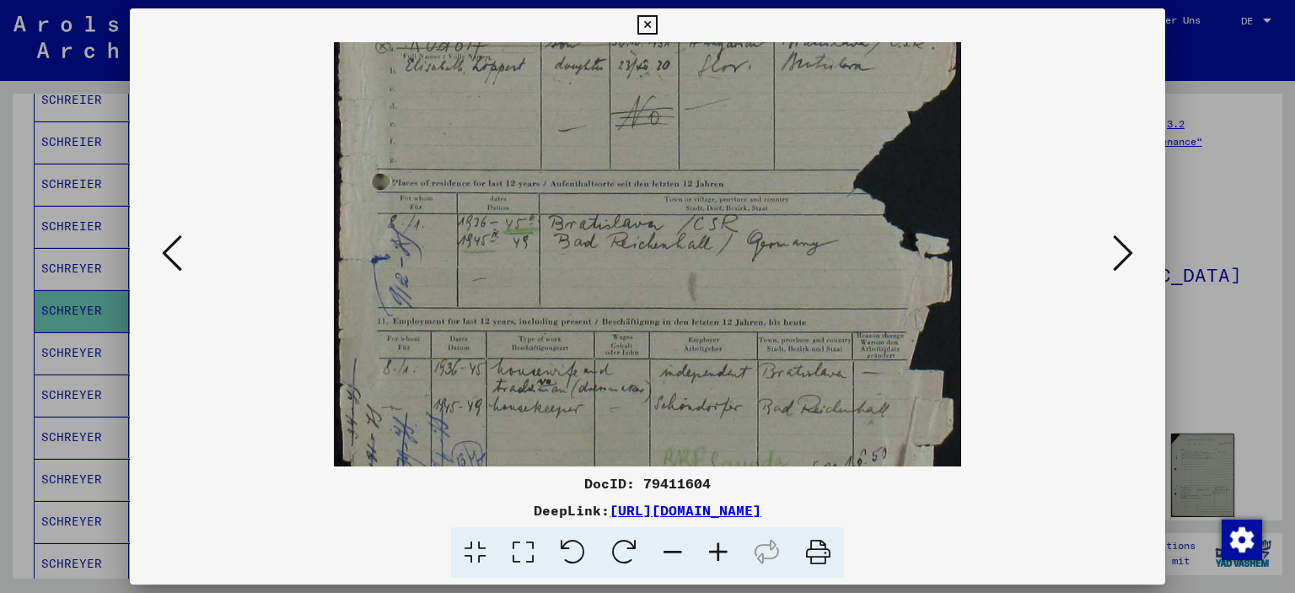
drag, startPoint x: 647, startPoint y: 327, endPoint x: 644, endPoint y: 223, distance: 104.6
click at [644, 223] on img at bounding box center [647, 103] width 627 height 888
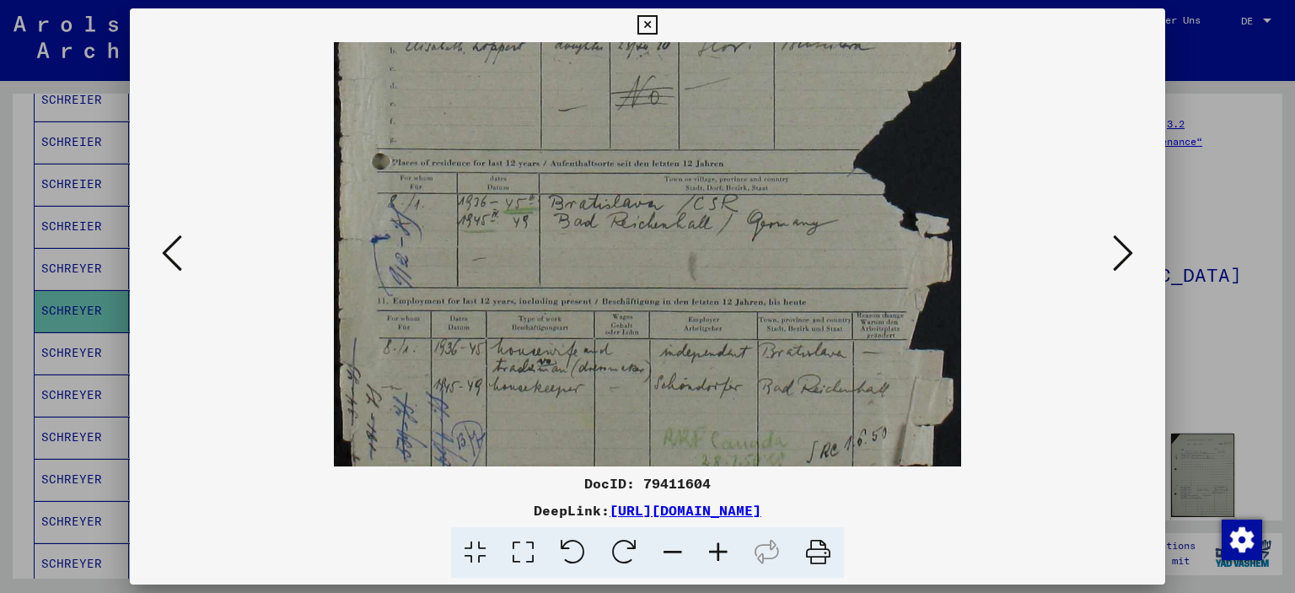
scroll to position [411, 0]
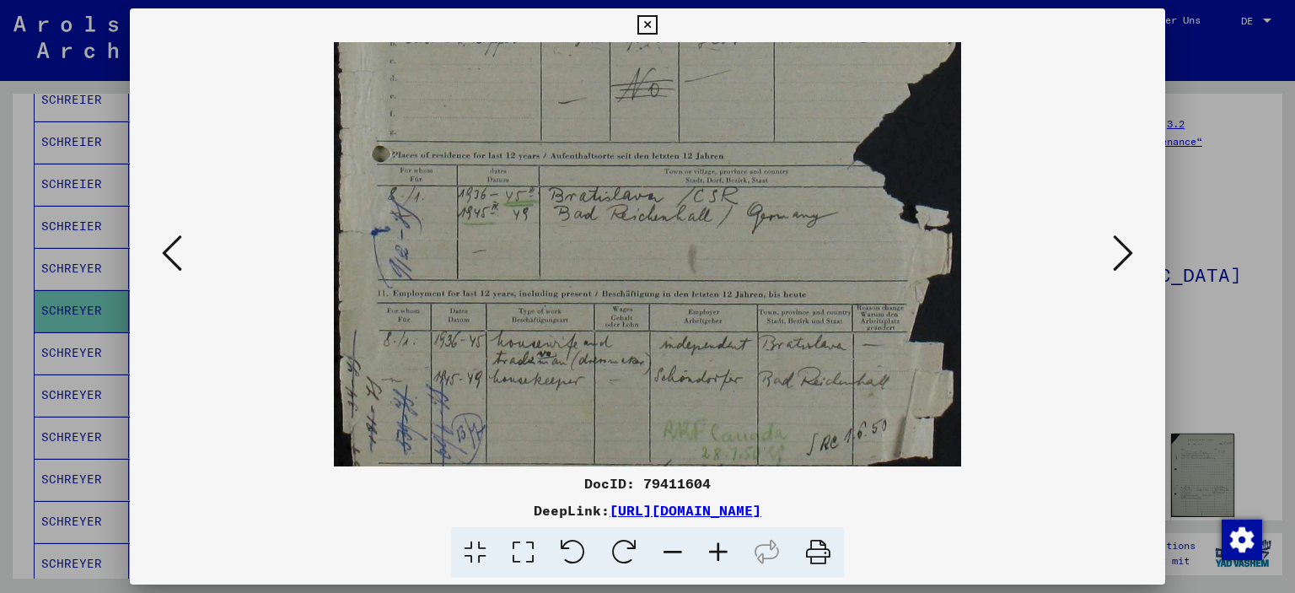
drag, startPoint x: 652, startPoint y: 289, endPoint x: 649, endPoint y: 263, distance: 26.3
click at [649, 263] on img at bounding box center [647, 75] width 627 height 888
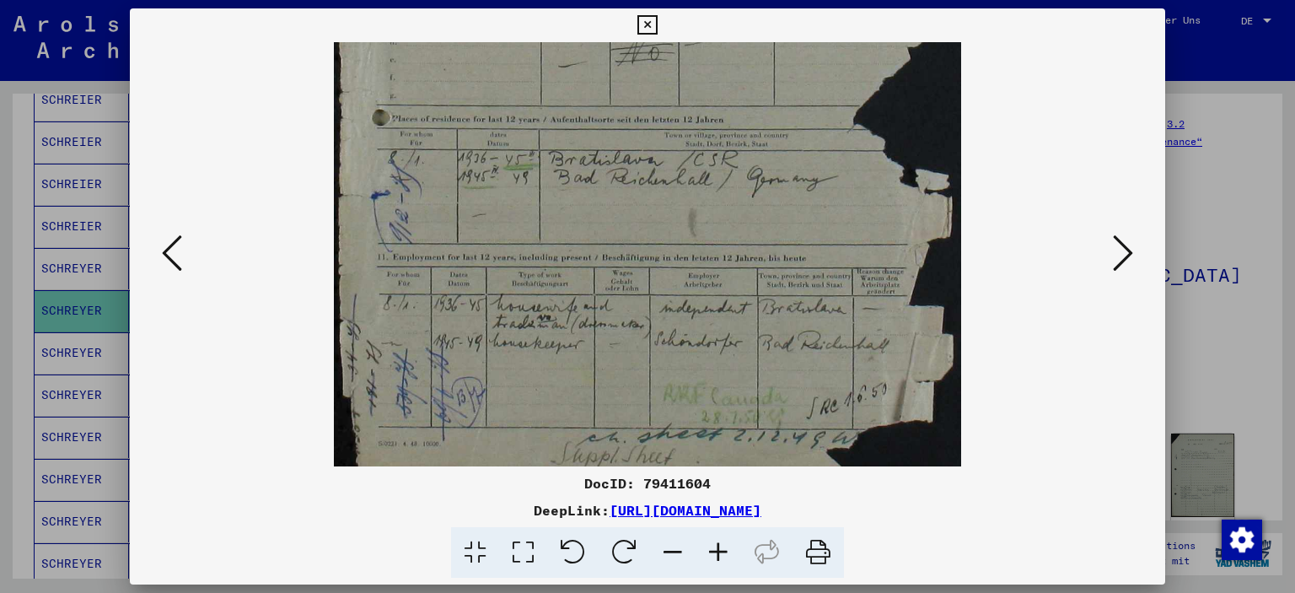
scroll to position [449, 0]
drag, startPoint x: 642, startPoint y: 294, endPoint x: 637, endPoint y: 255, distance: 39.1
click at [637, 255] on img at bounding box center [647, 38] width 627 height 888
click at [1127, 250] on icon at bounding box center [1123, 253] width 20 height 40
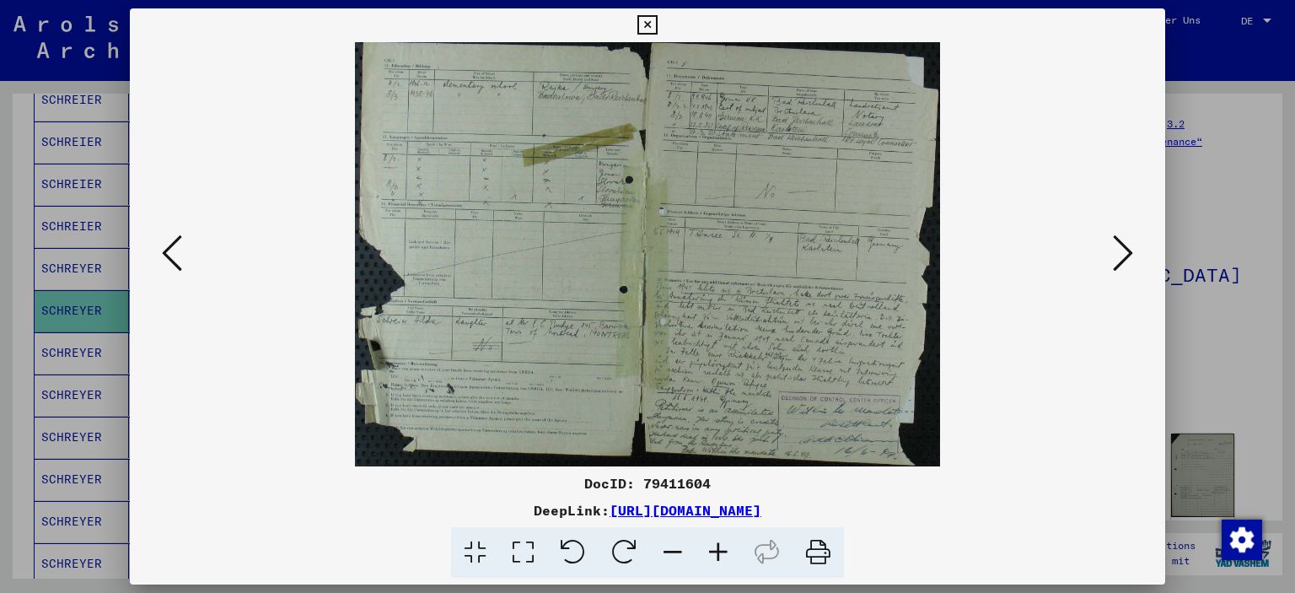
scroll to position [0, 0]
click at [722, 549] on icon at bounding box center [719, 552] width 46 height 51
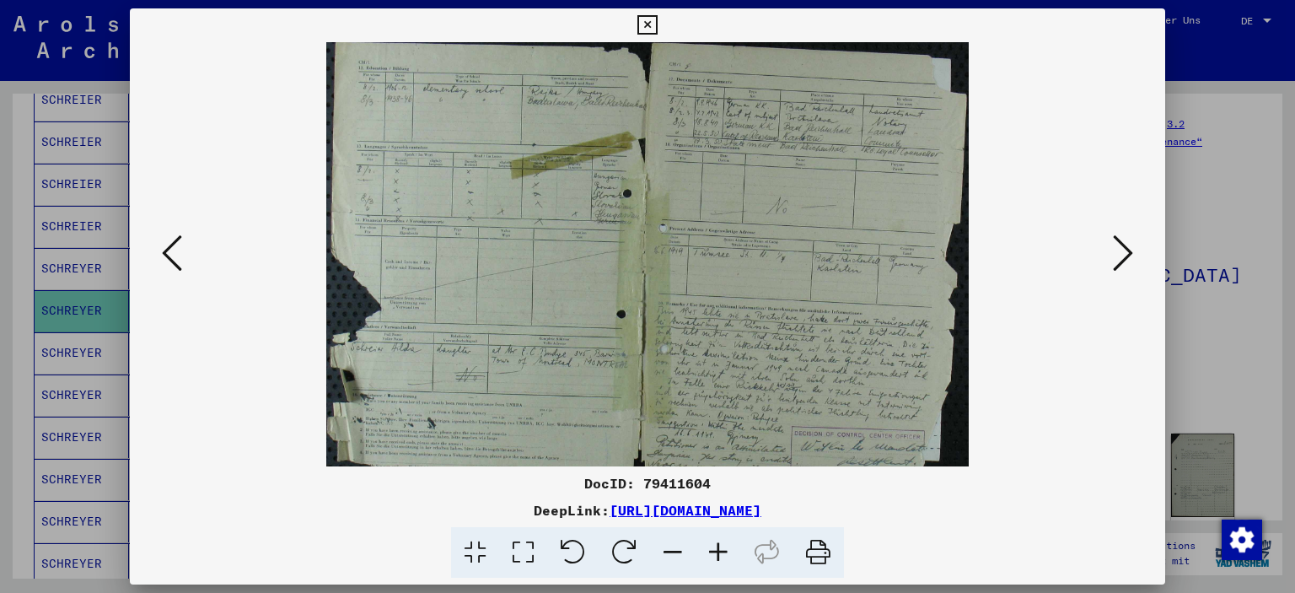
click at [722, 549] on icon at bounding box center [719, 552] width 46 height 51
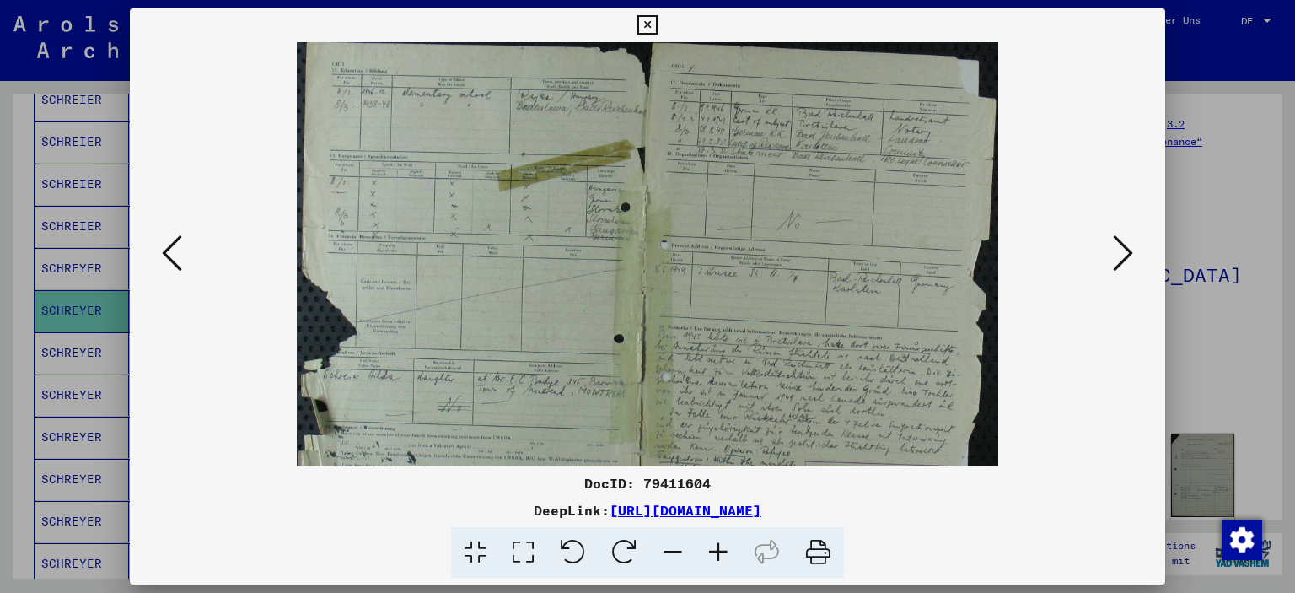
click at [721, 549] on icon at bounding box center [719, 552] width 46 height 51
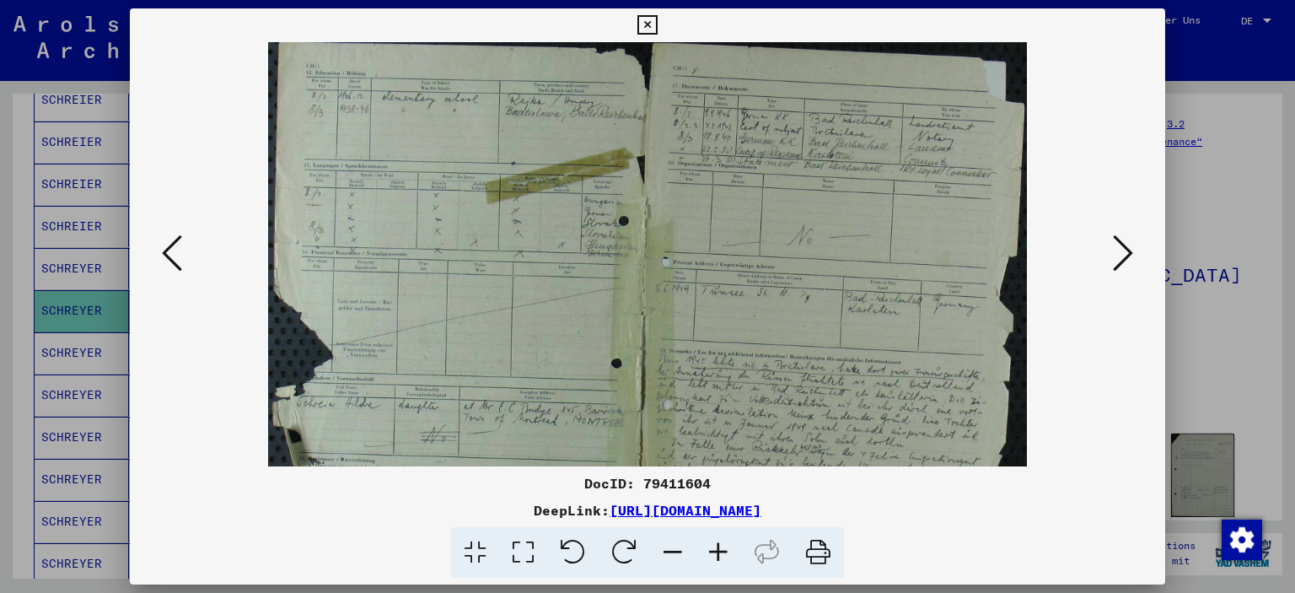
click at [718, 550] on icon at bounding box center [719, 552] width 46 height 51
click at [716, 551] on icon at bounding box center [719, 552] width 46 height 51
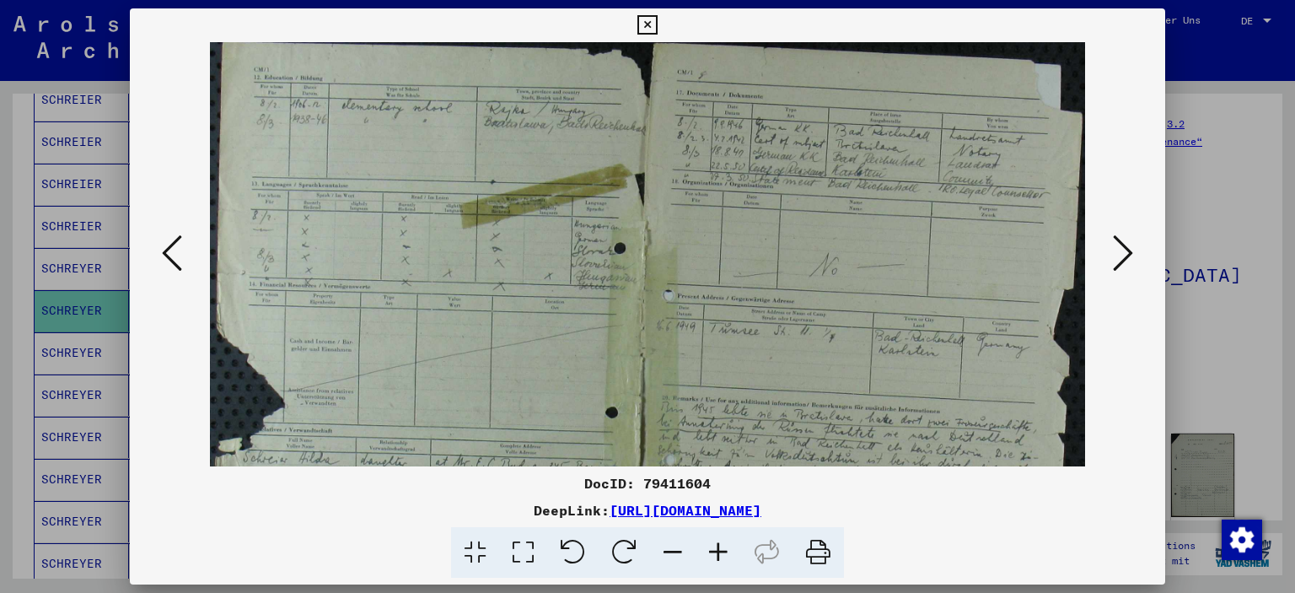
click at [713, 554] on icon at bounding box center [719, 552] width 46 height 51
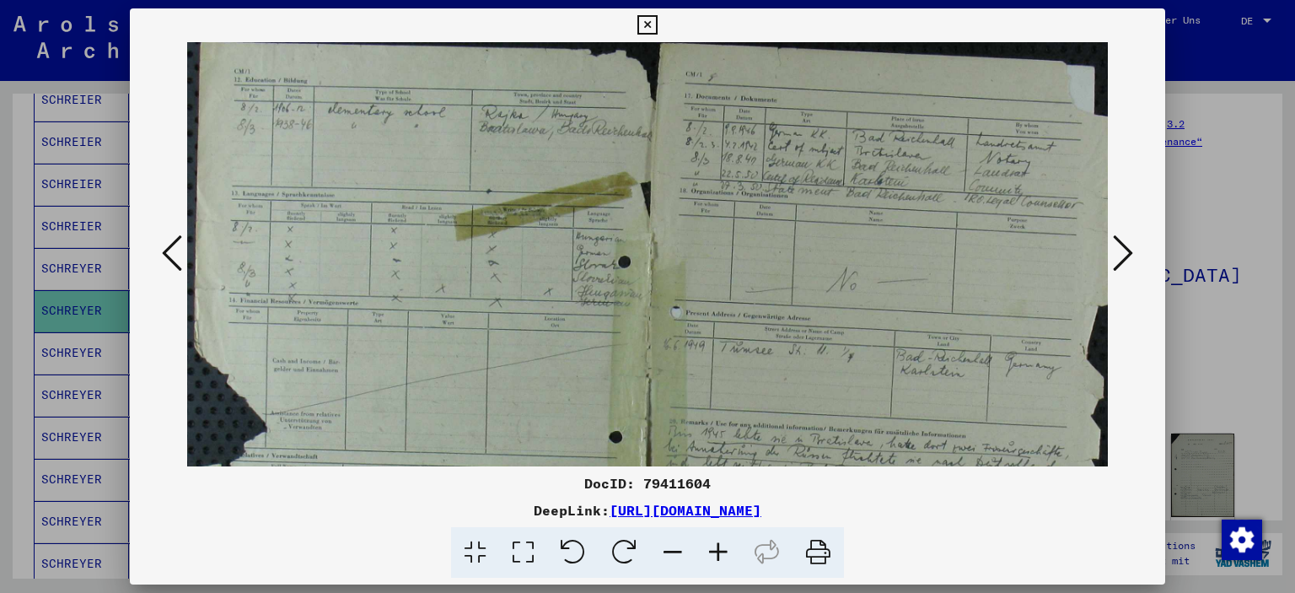
click at [712, 554] on icon at bounding box center [719, 552] width 46 height 51
click at [712, 555] on icon at bounding box center [719, 552] width 46 height 51
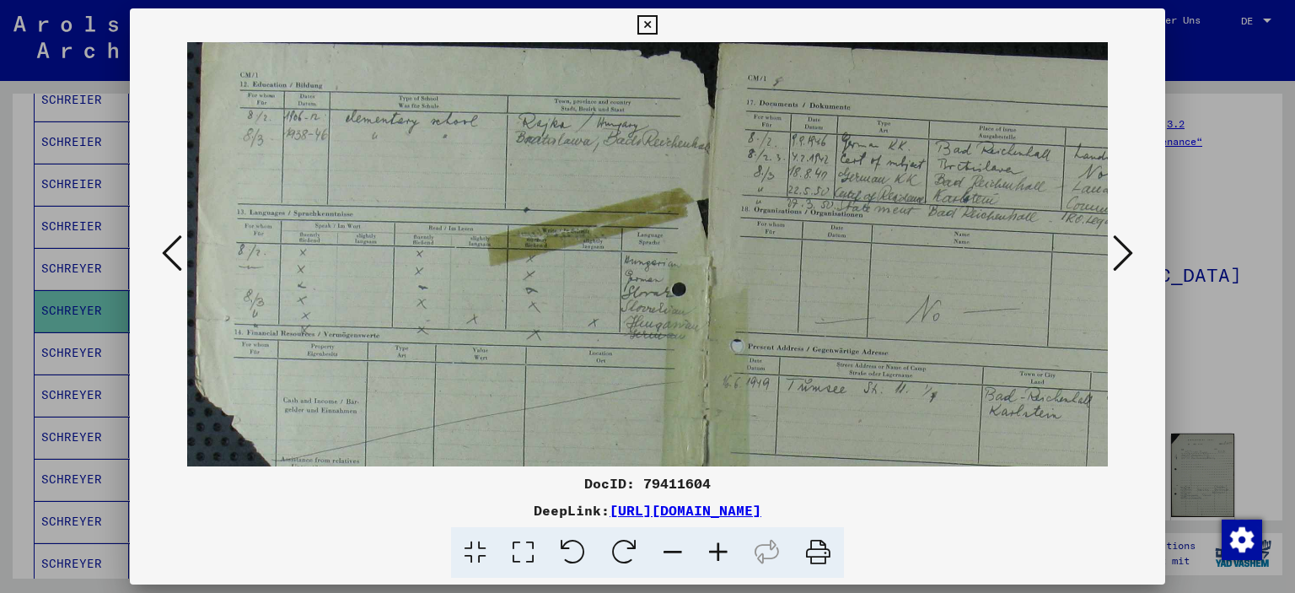
click at [708, 556] on icon at bounding box center [719, 552] width 46 height 51
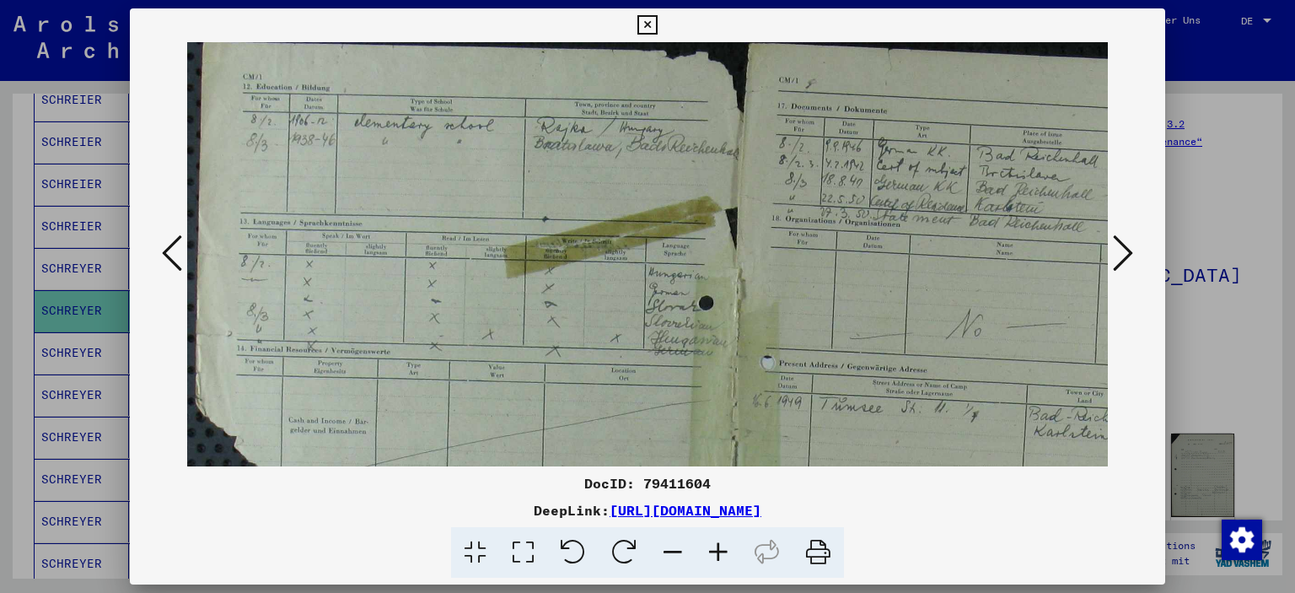
click at [708, 557] on icon at bounding box center [719, 552] width 46 height 51
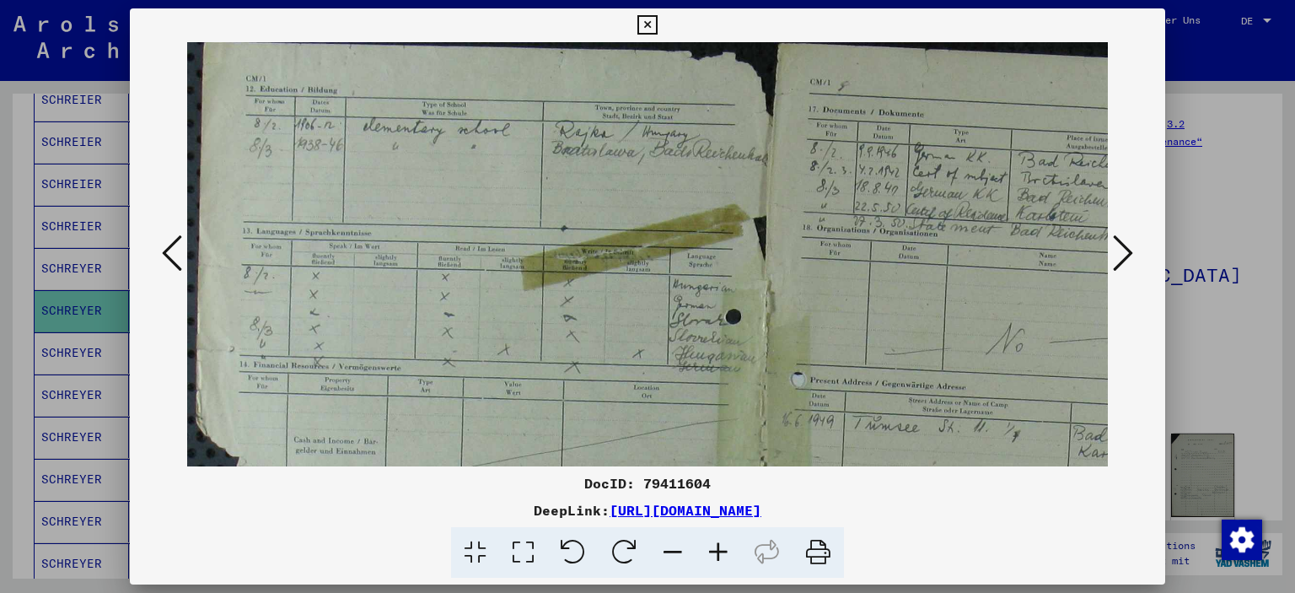
click at [706, 559] on icon at bounding box center [719, 552] width 46 height 51
click at [706, 561] on icon at bounding box center [719, 552] width 46 height 51
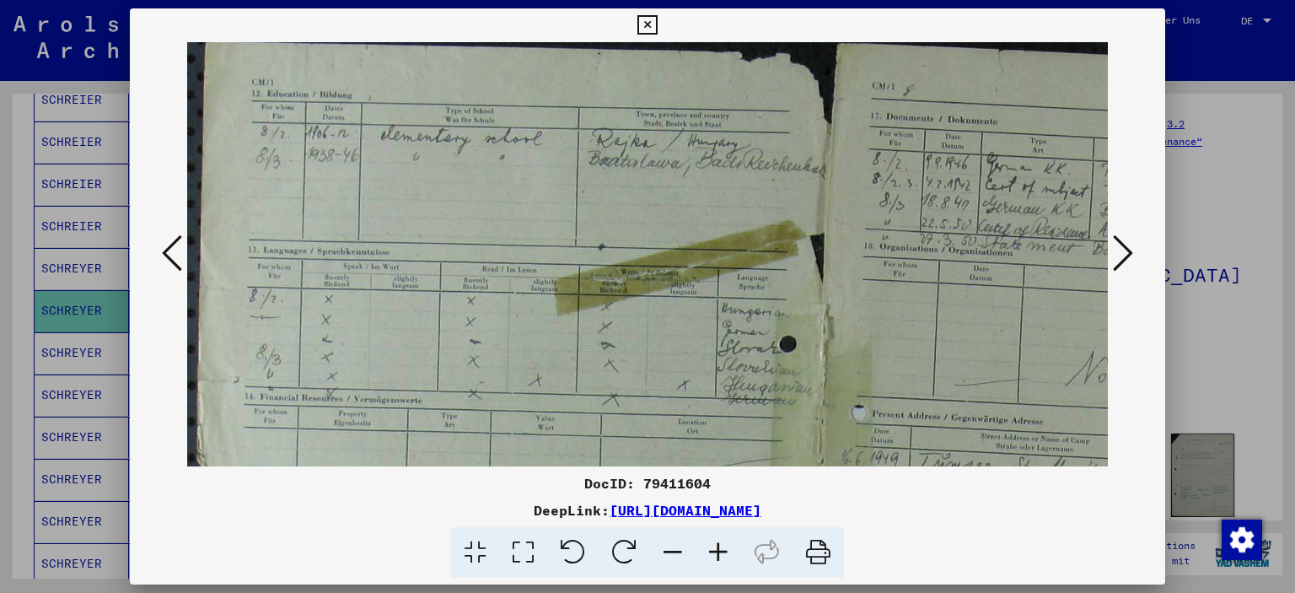
click at [706, 561] on icon at bounding box center [719, 552] width 46 height 51
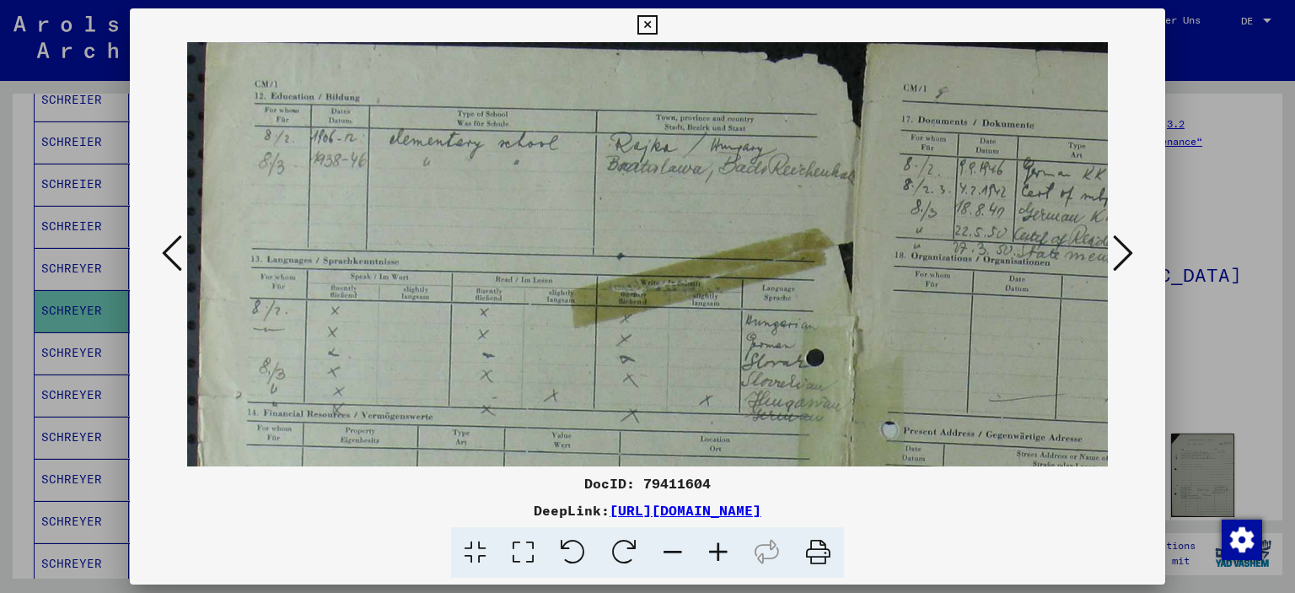
click at [706, 561] on icon at bounding box center [719, 552] width 46 height 51
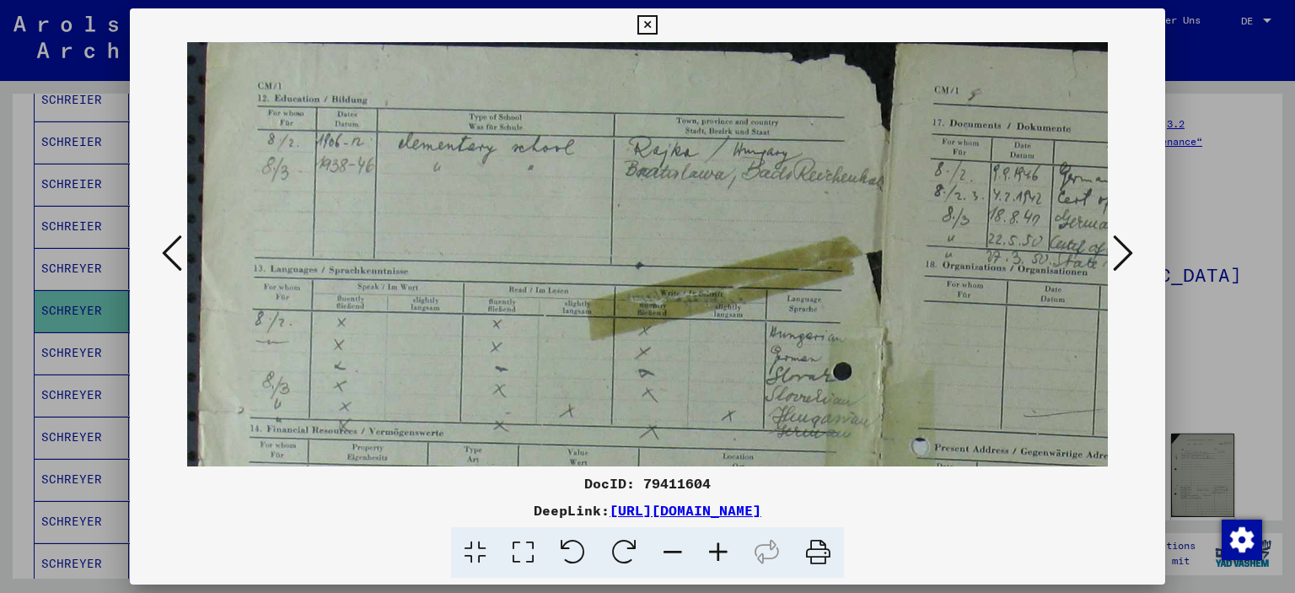
click at [706, 561] on icon at bounding box center [719, 552] width 46 height 51
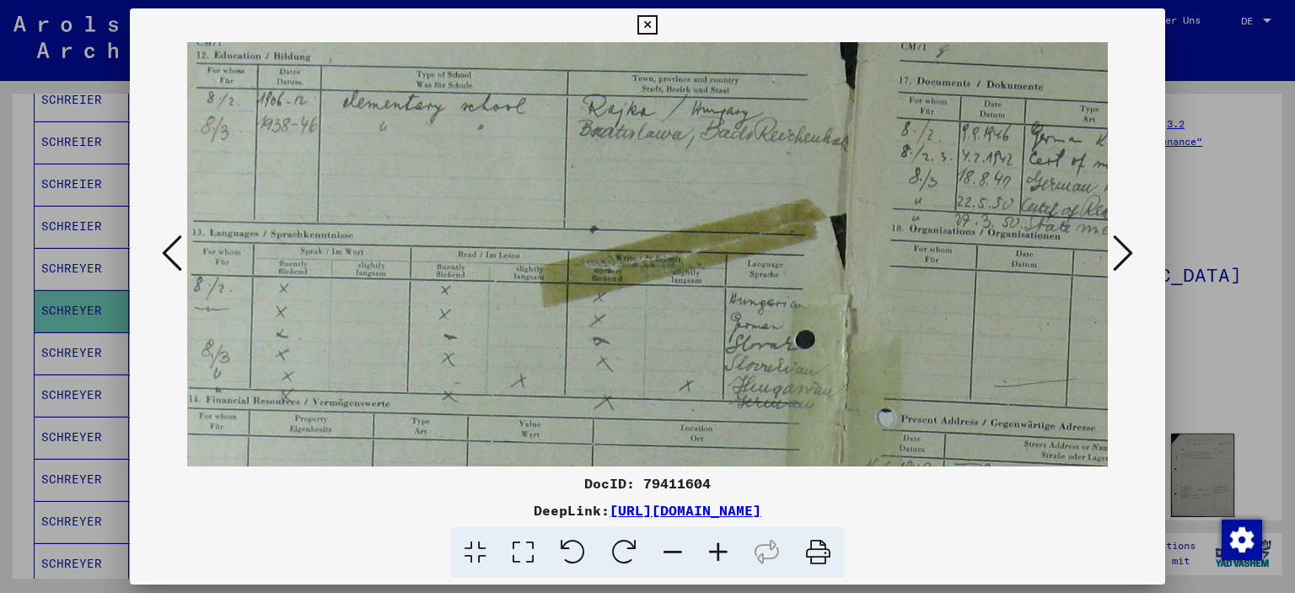
scroll to position [46, 64]
drag, startPoint x: 719, startPoint y: 341, endPoint x: 679, endPoint y: 308, distance: 52.1
click at [679, 308] on img at bounding box center [851, 525] width 1457 height 1056
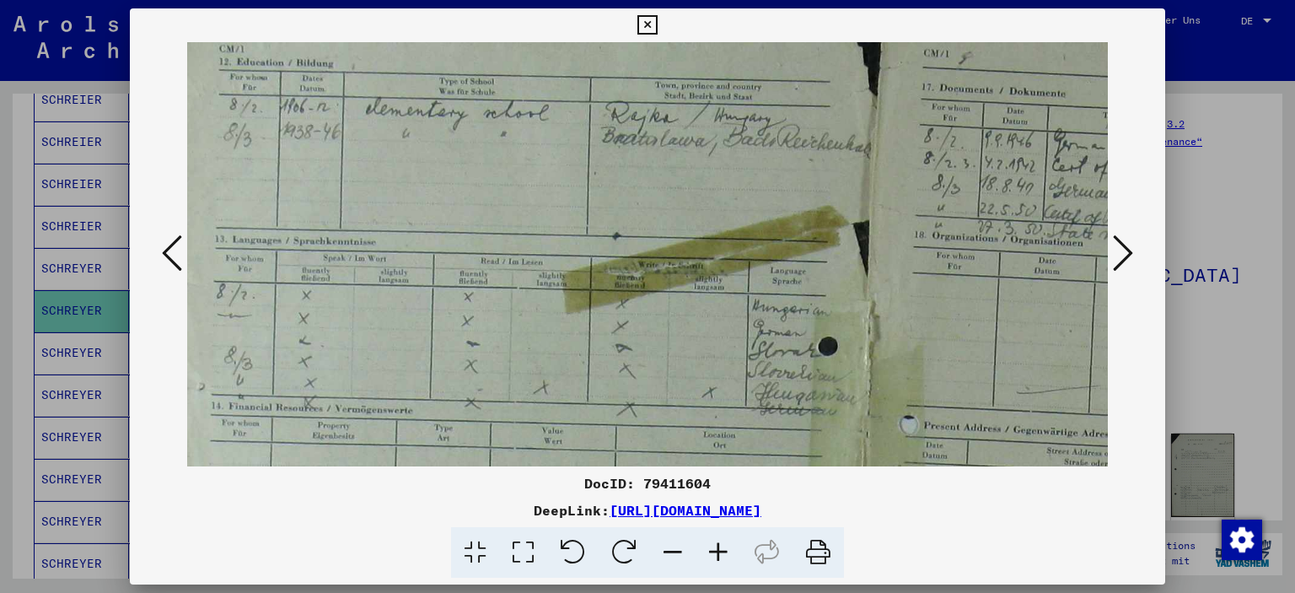
scroll to position [27, 37]
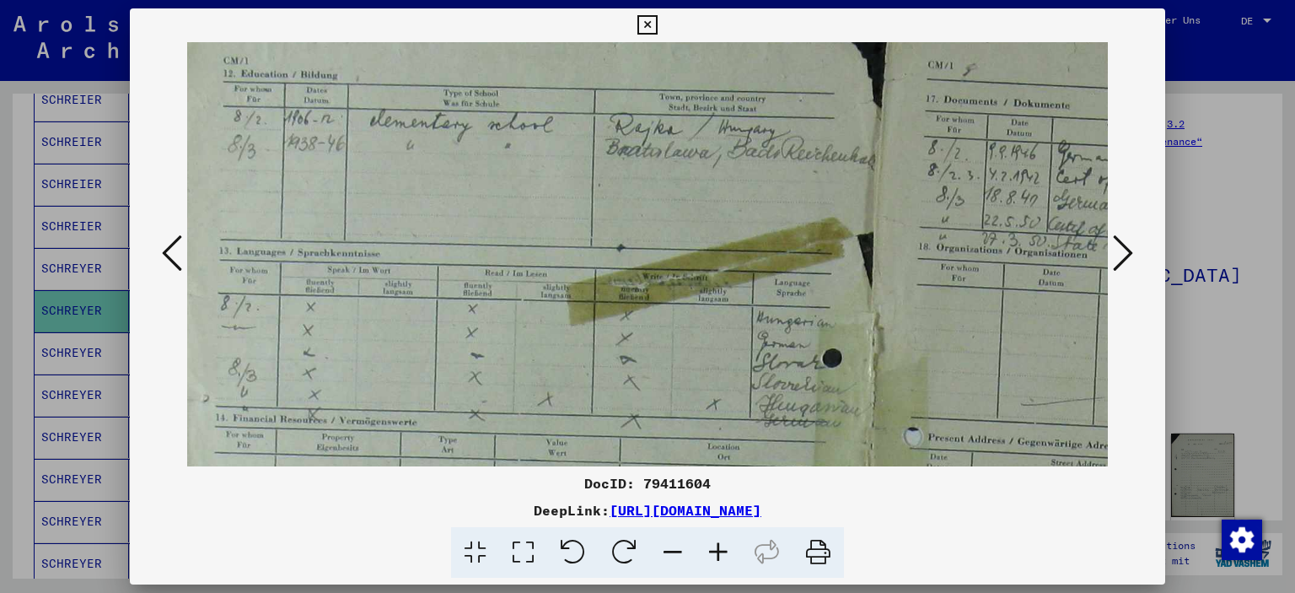
drag, startPoint x: 705, startPoint y: 336, endPoint x: 736, endPoint y: 358, distance: 38.1
click at [736, 358] on img at bounding box center [878, 543] width 1457 height 1056
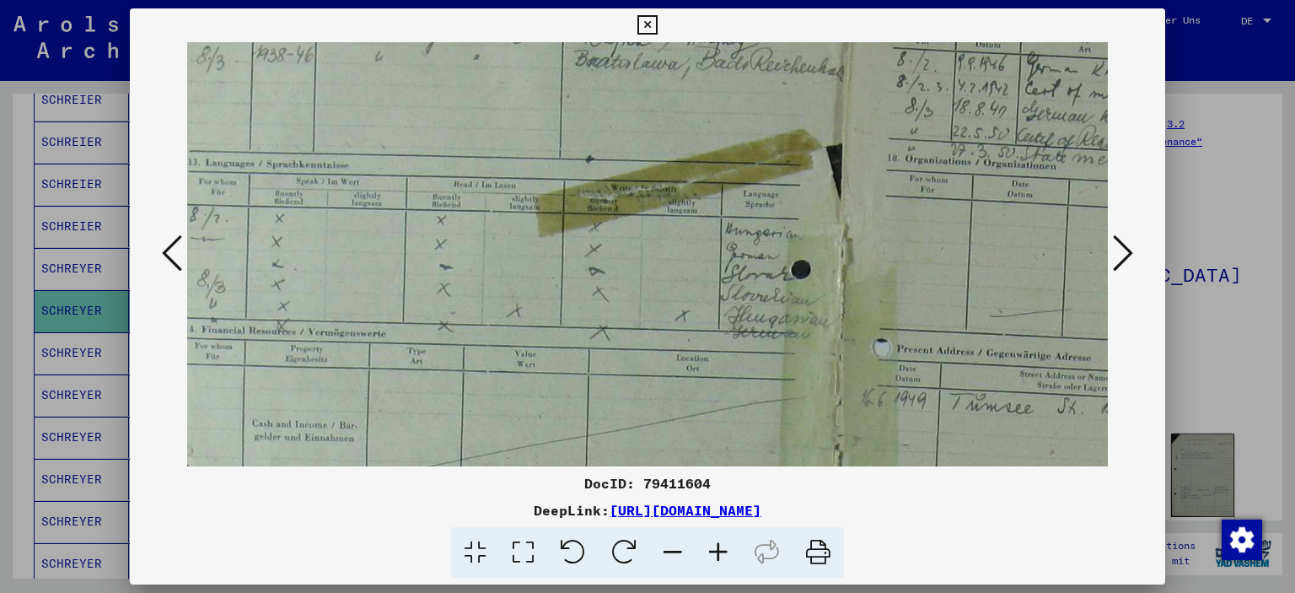
scroll to position [116, 67]
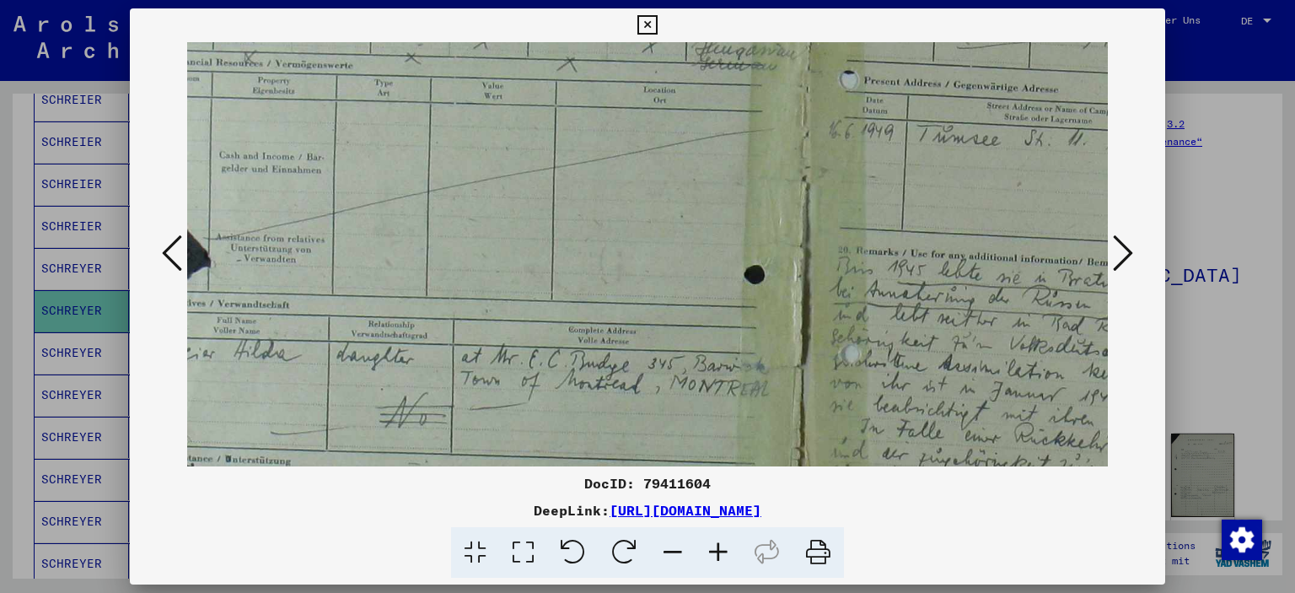
drag, startPoint x: 732, startPoint y: 359, endPoint x: 670, endPoint y: 10, distance: 354.5
click at [670, 10] on div "DocID: 79411604 DeepLink: [URL][DOMAIN_NAME]" at bounding box center [648, 293] width 1036 height 570
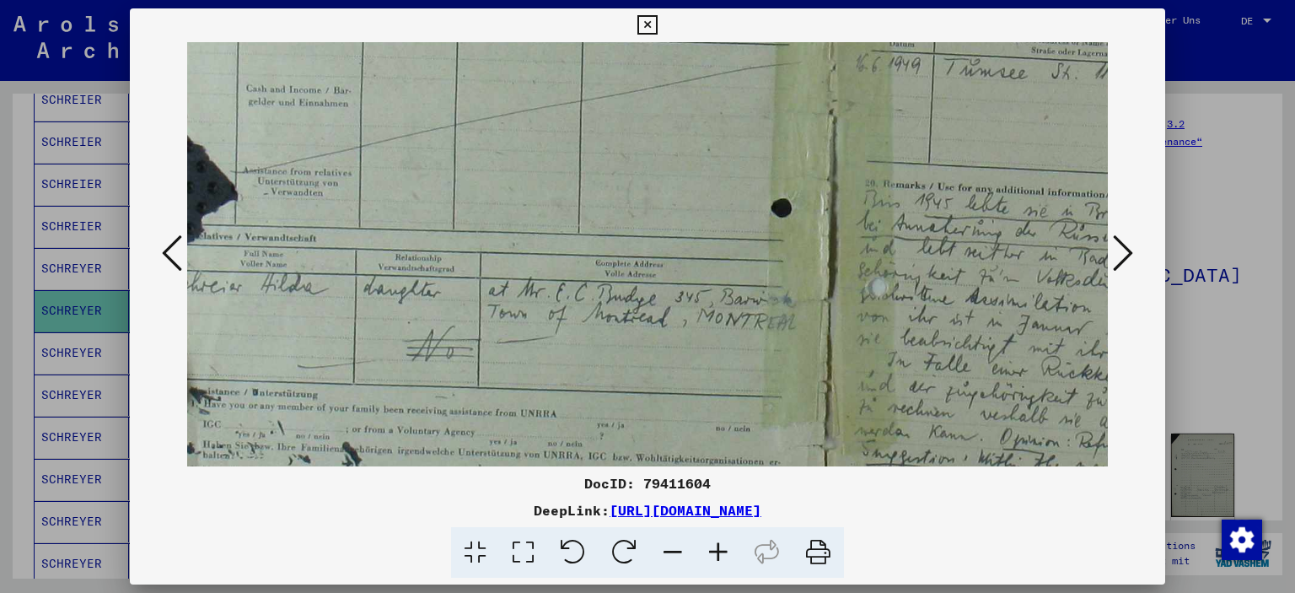
drag, startPoint x: 637, startPoint y: 224, endPoint x: 664, endPoint y: 159, distance: 70.6
click at [664, 159] on img at bounding box center [841, 120] width 1457 height 1056
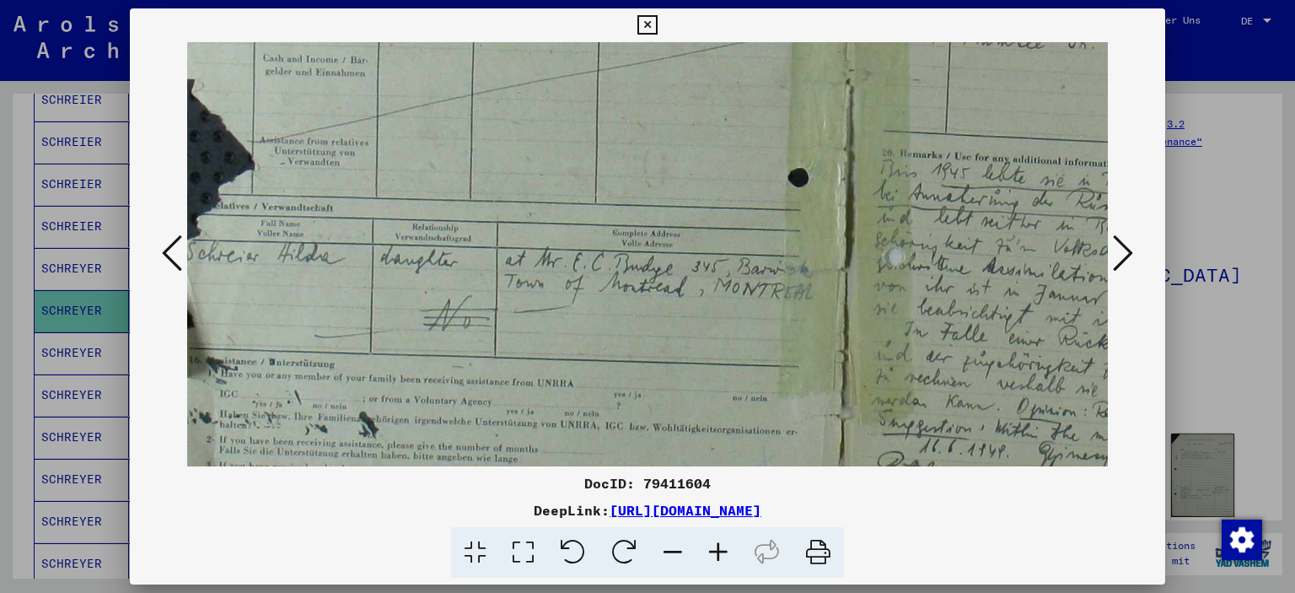
scroll to position [495, 47]
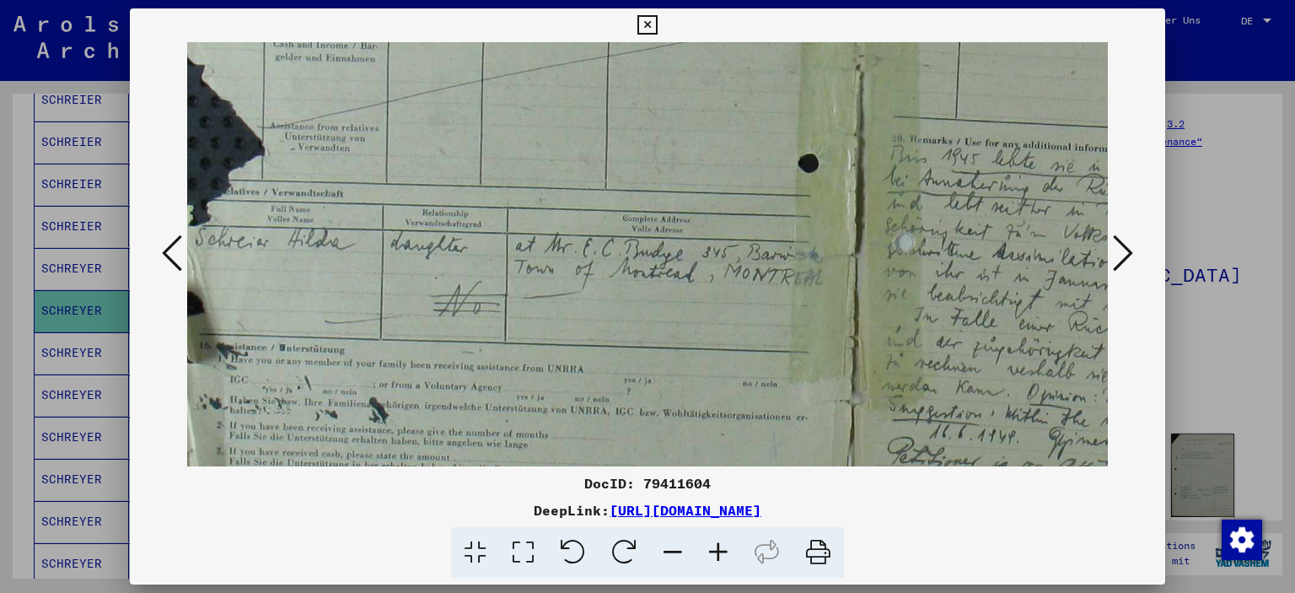
drag, startPoint x: 681, startPoint y: 241, endPoint x: 710, endPoint y: 197, distance: 52.4
click at [710, 197] on img at bounding box center [868, 75] width 1457 height 1056
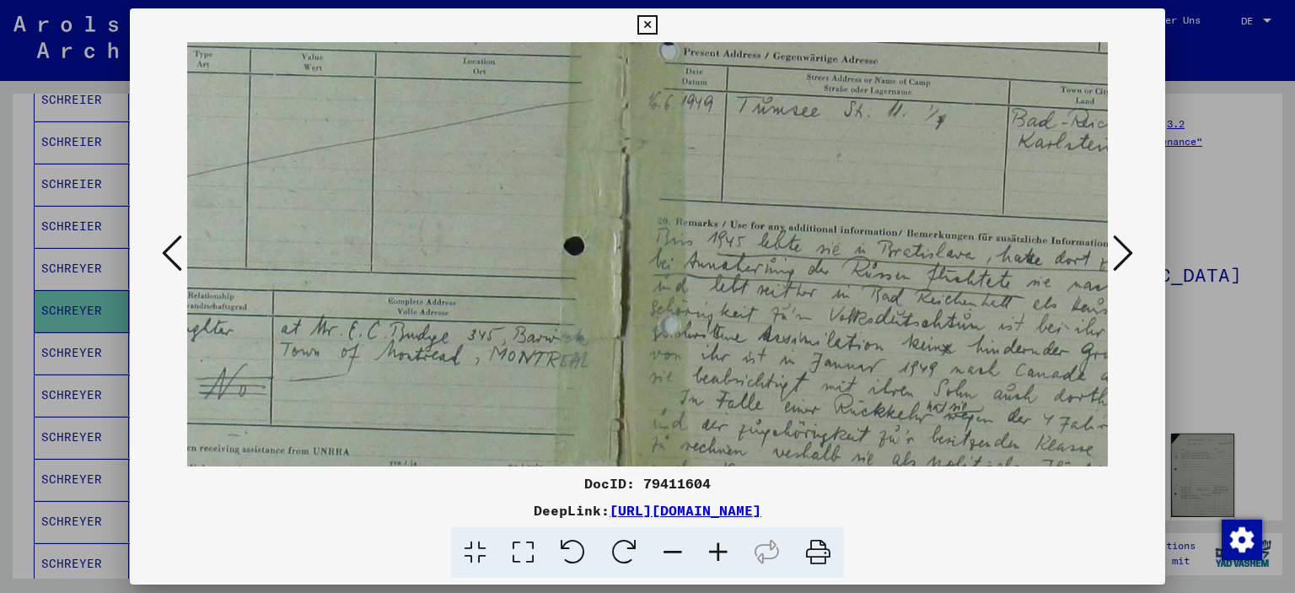
drag, startPoint x: 708, startPoint y: 295, endPoint x: 477, endPoint y: 377, distance: 245.1
click at [474, 384] on img at bounding box center [634, 158] width 1457 height 1056
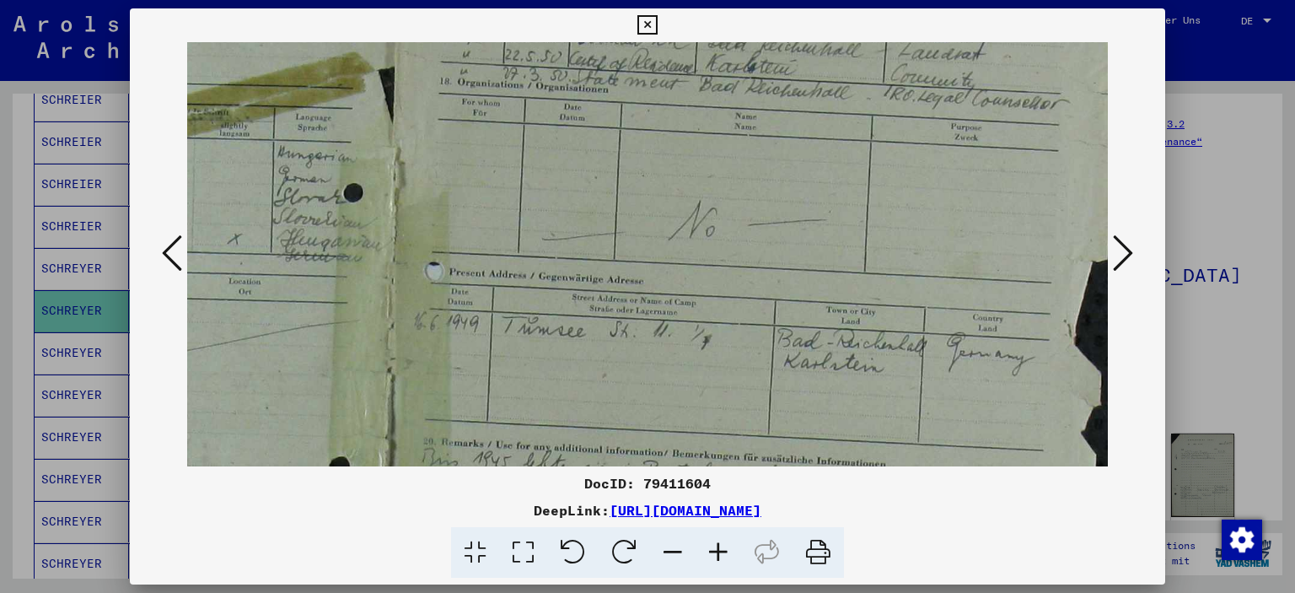
drag, startPoint x: 798, startPoint y: 169, endPoint x: 567, endPoint y: 387, distance: 317.9
click at [567, 387] on img at bounding box center [399, 378] width 1457 height 1056
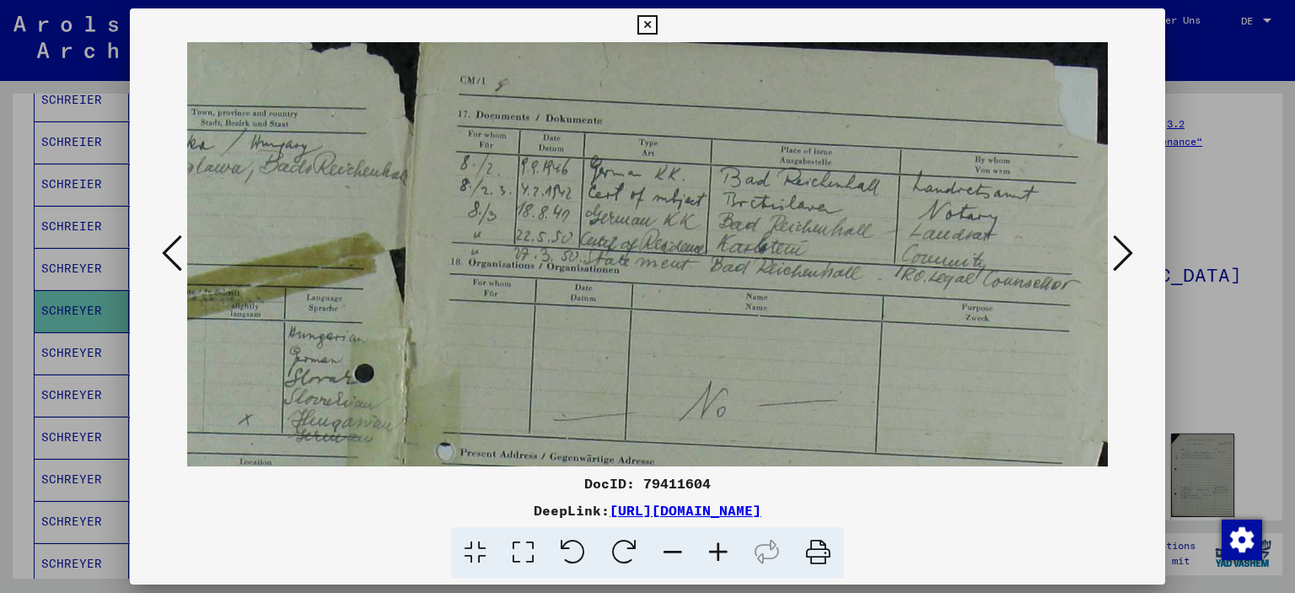
scroll to position [7, 508]
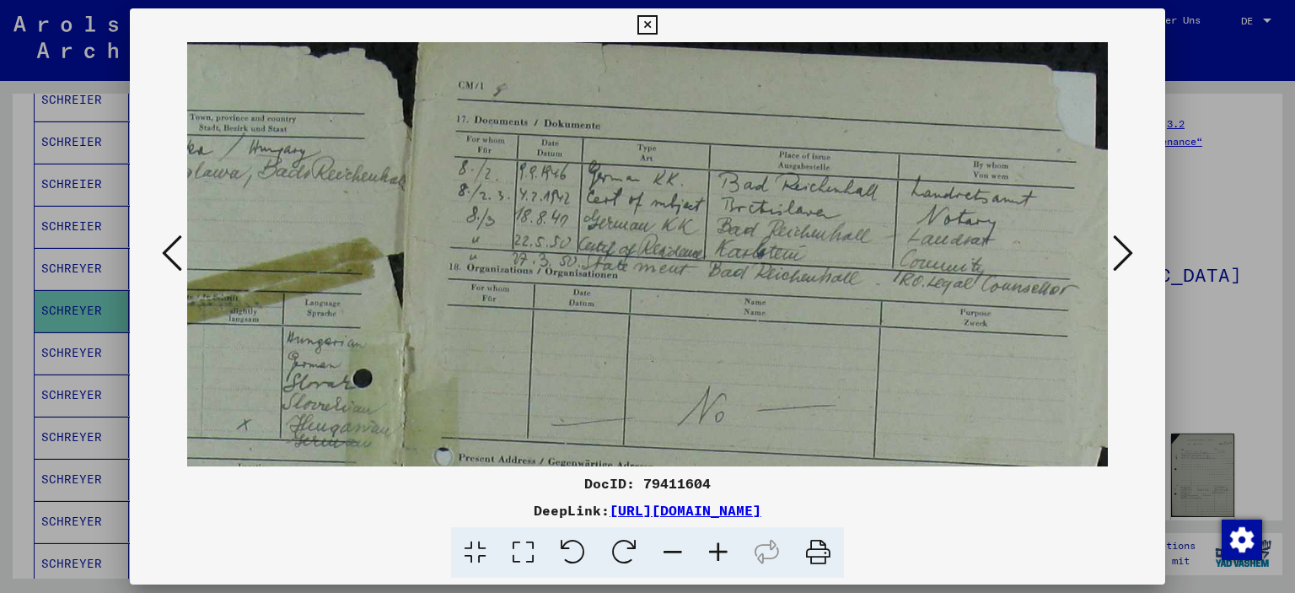
drag, startPoint x: 722, startPoint y: 205, endPoint x: 730, endPoint y: 382, distance: 177.3
click at [732, 390] on img at bounding box center [408, 563] width 1457 height 1056
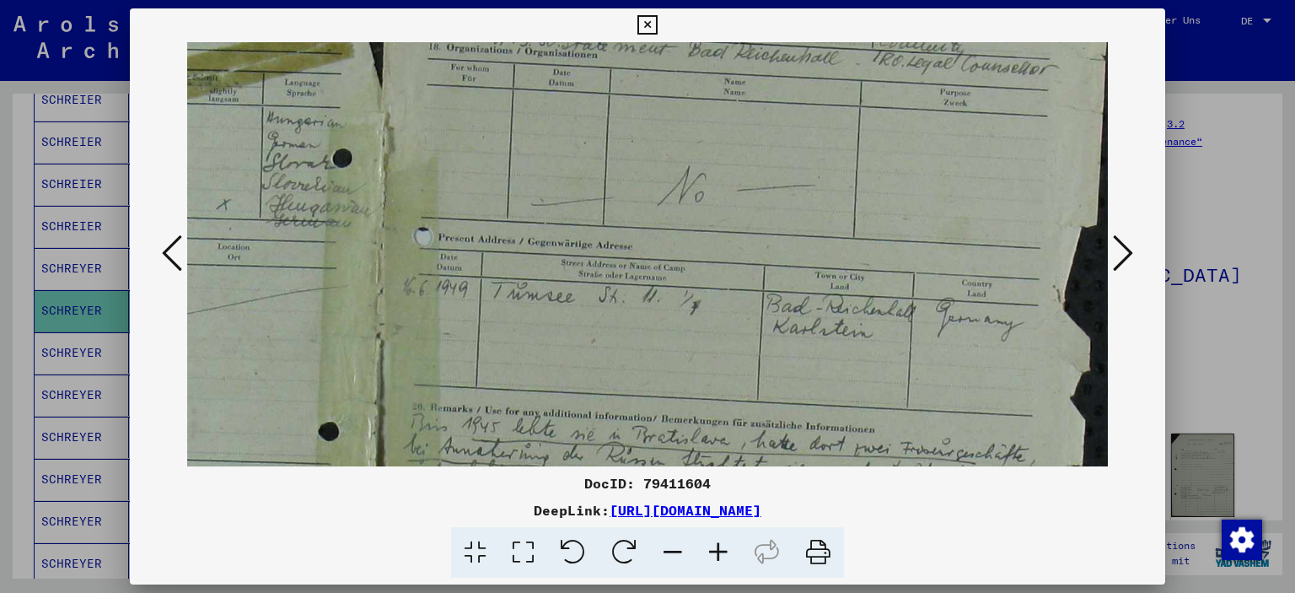
drag, startPoint x: 789, startPoint y: 363, endPoint x: 769, endPoint y: 152, distance: 211.8
click at [770, 152] on img at bounding box center [388, 343] width 1457 height 1056
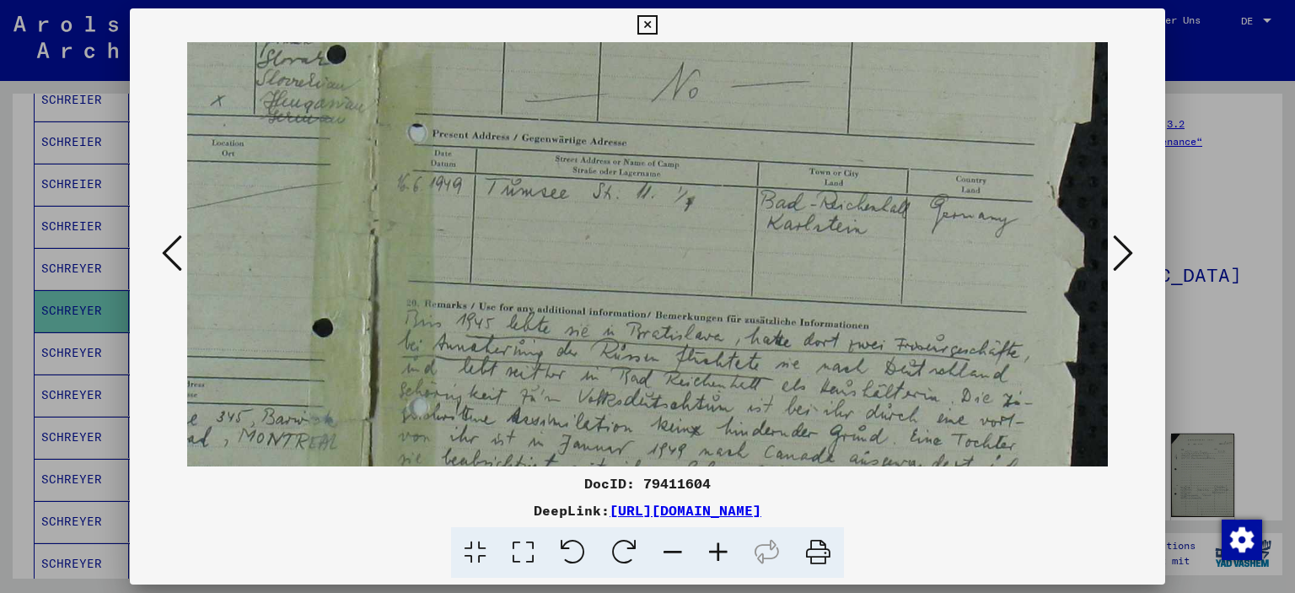
scroll to position [335, 535]
drag, startPoint x: 796, startPoint y: 322, endPoint x: 787, endPoint y: 261, distance: 61.4
click at [787, 261] on img at bounding box center [381, 235] width 1457 height 1056
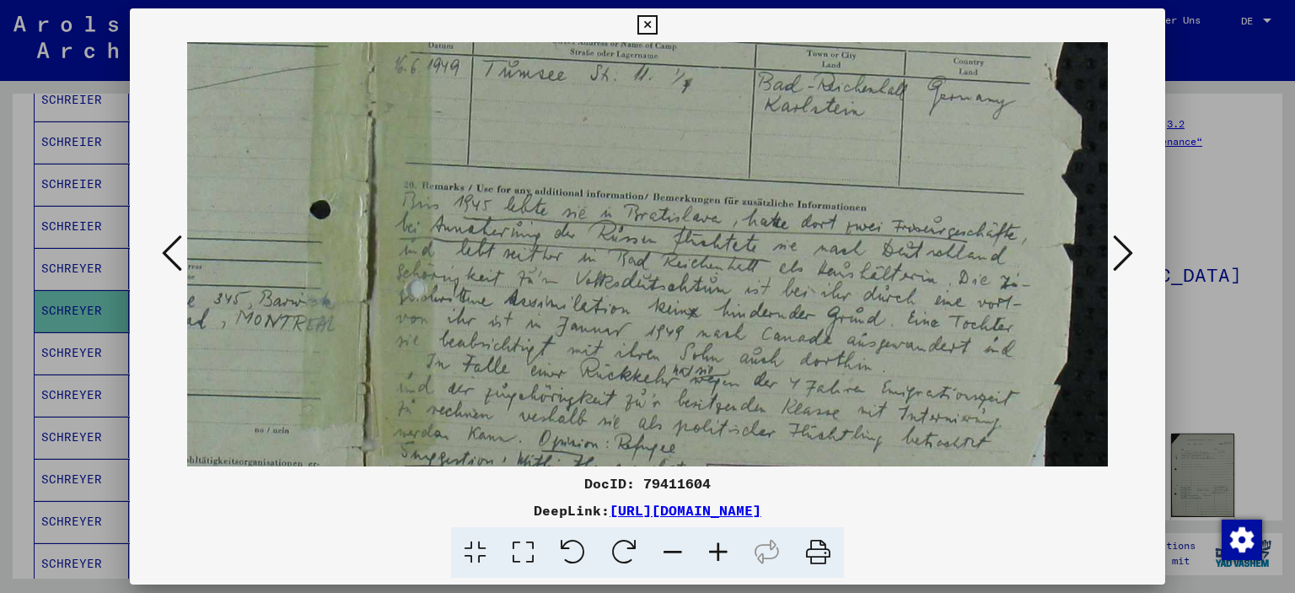
scroll to position [449, 535]
drag, startPoint x: 857, startPoint y: 328, endPoint x: 817, endPoint y: 217, distance: 118.1
click at [817, 217] on img at bounding box center [380, 121] width 1457 height 1056
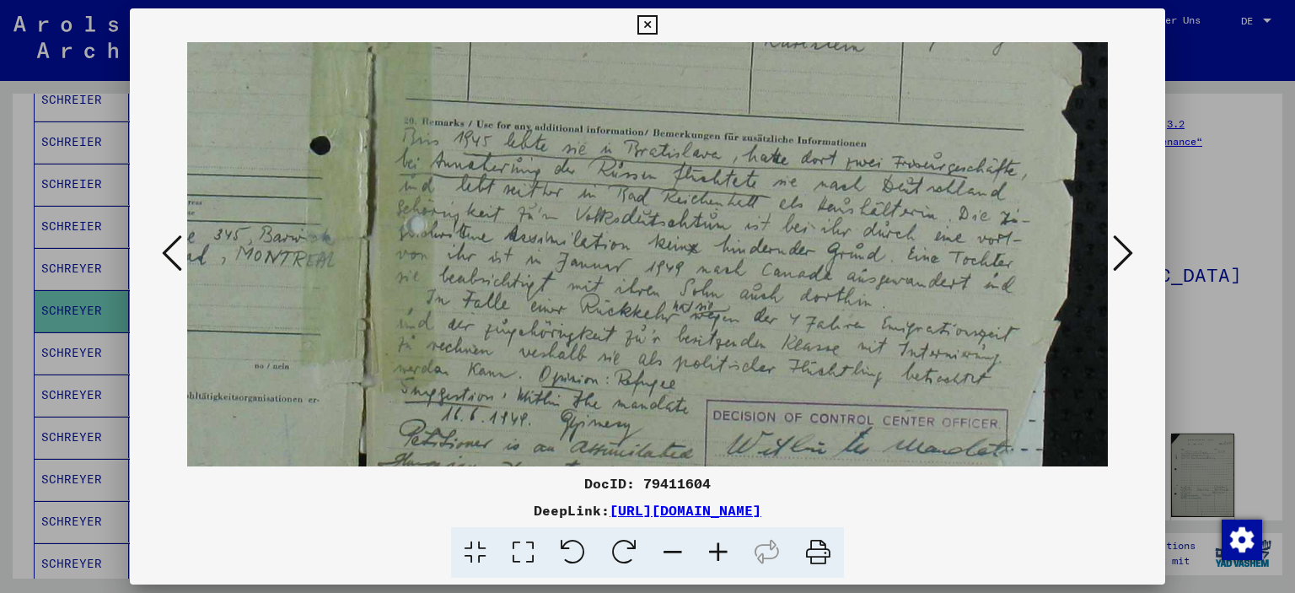
drag, startPoint x: 813, startPoint y: 395, endPoint x: 755, endPoint y: 278, distance: 129.7
click at [806, 331] on img at bounding box center [380, 58] width 1457 height 1056
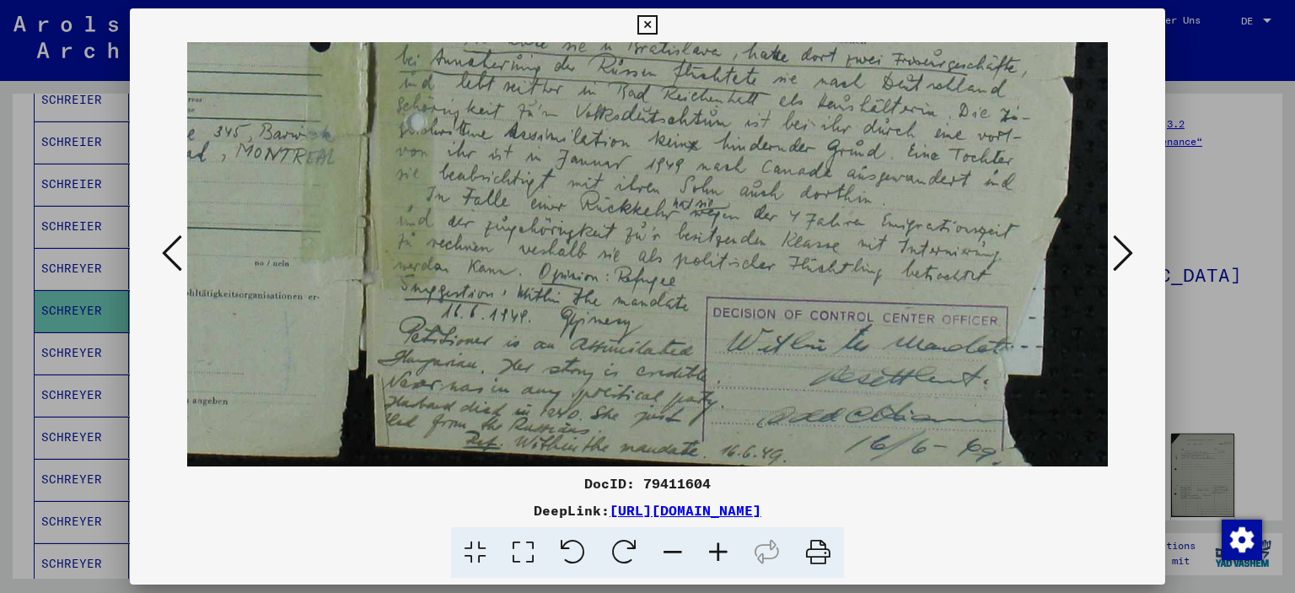
scroll to position [618, 535]
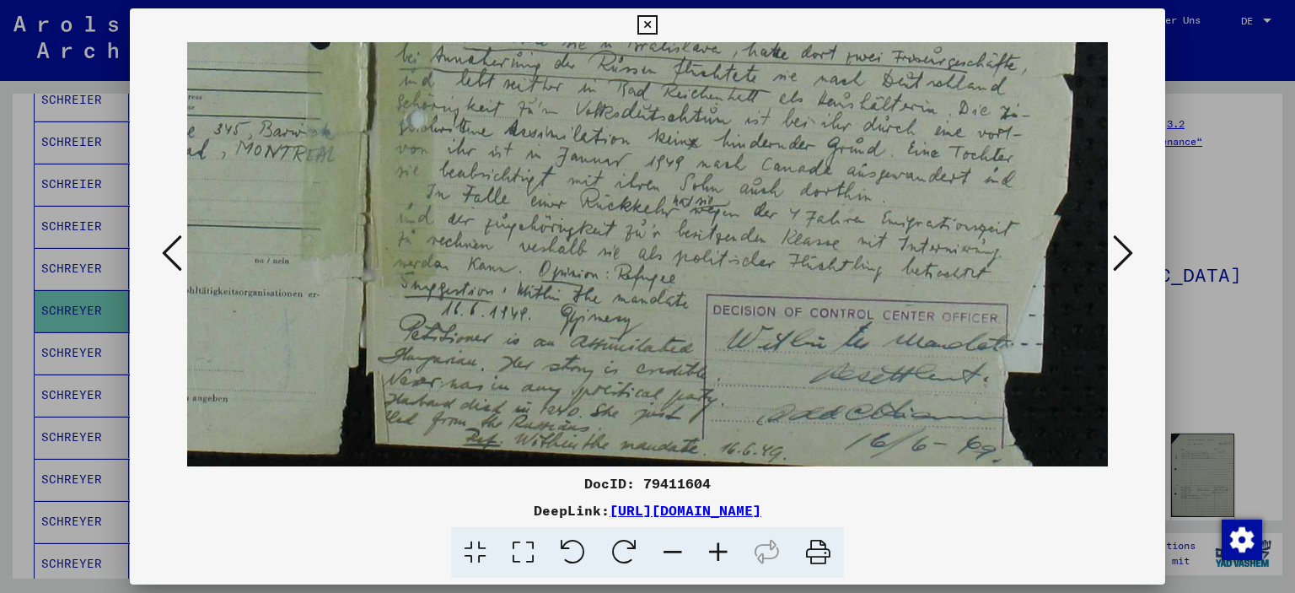
drag, startPoint x: 621, startPoint y: 323, endPoint x: 617, endPoint y: 226, distance: 97.0
click at [1130, 250] on icon at bounding box center [1123, 253] width 20 height 40
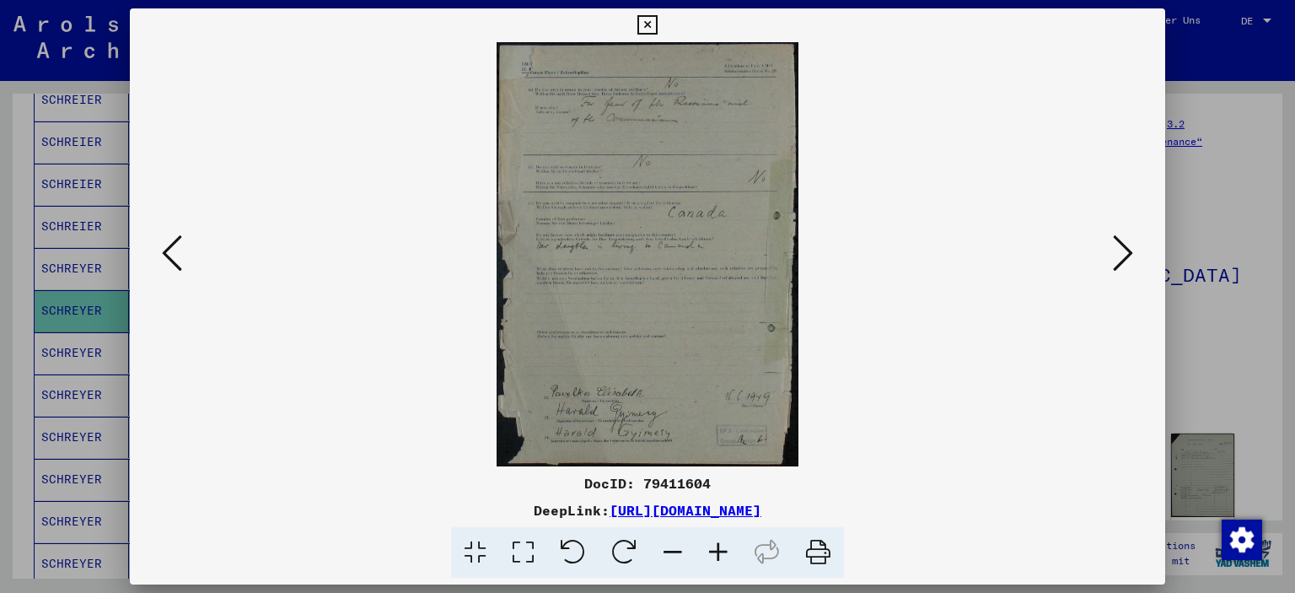
click at [721, 549] on icon at bounding box center [719, 552] width 46 height 51
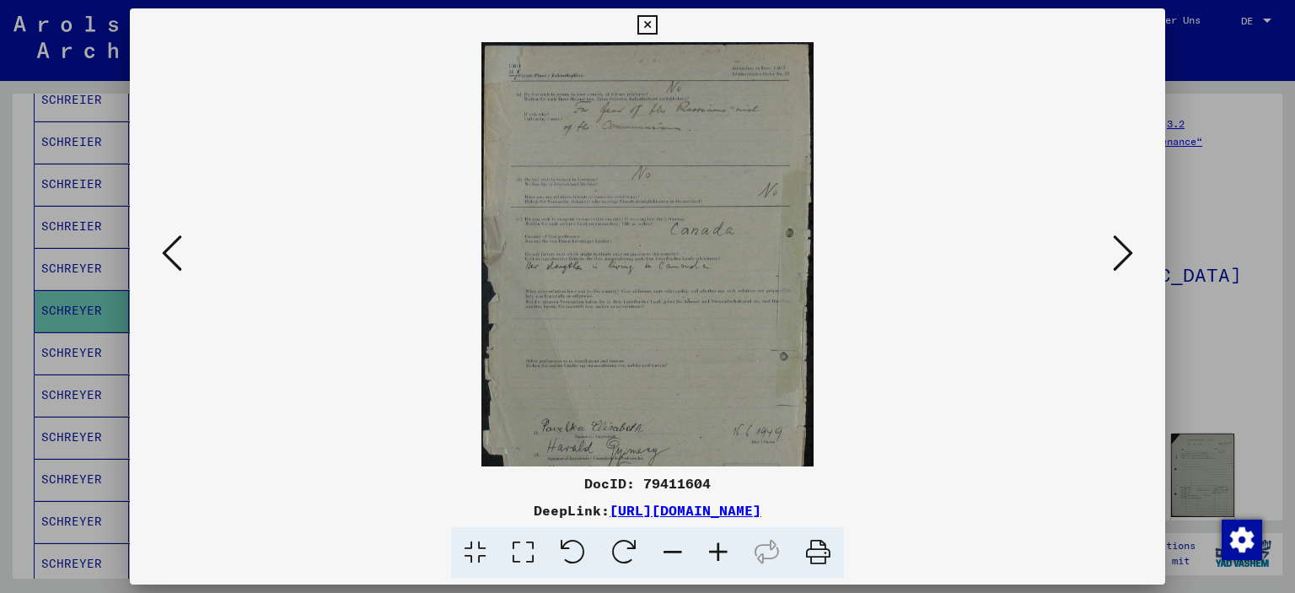
click at [721, 549] on icon at bounding box center [719, 552] width 46 height 51
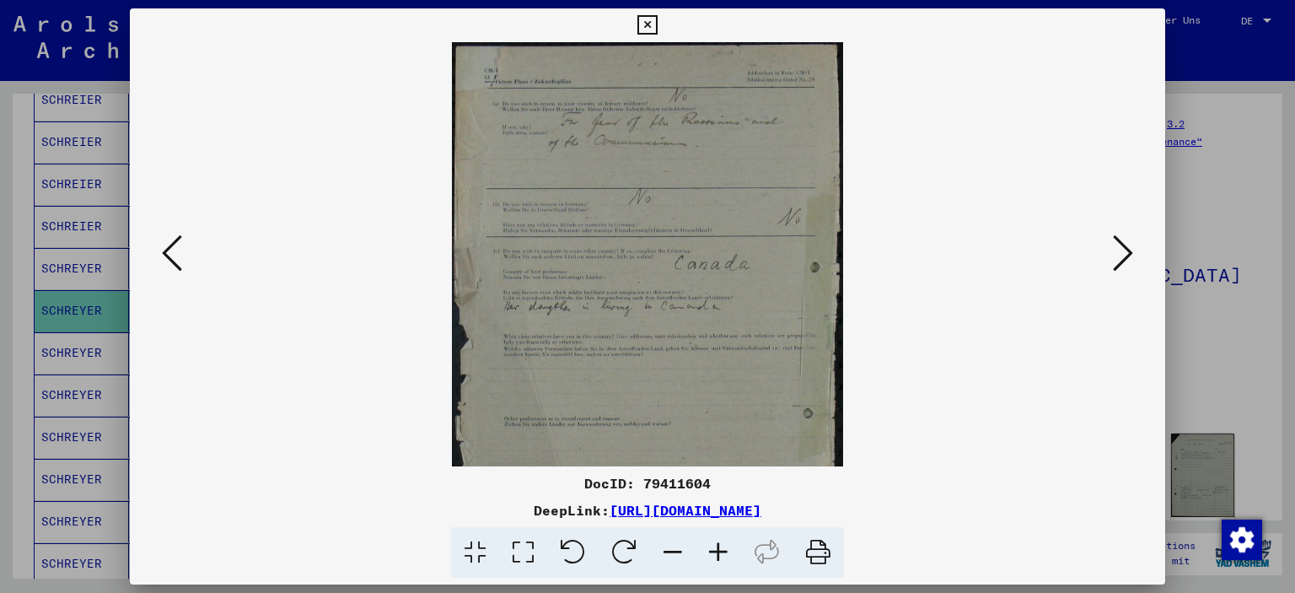
click at [721, 549] on icon at bounding box center [719, 552] width 46 height 51
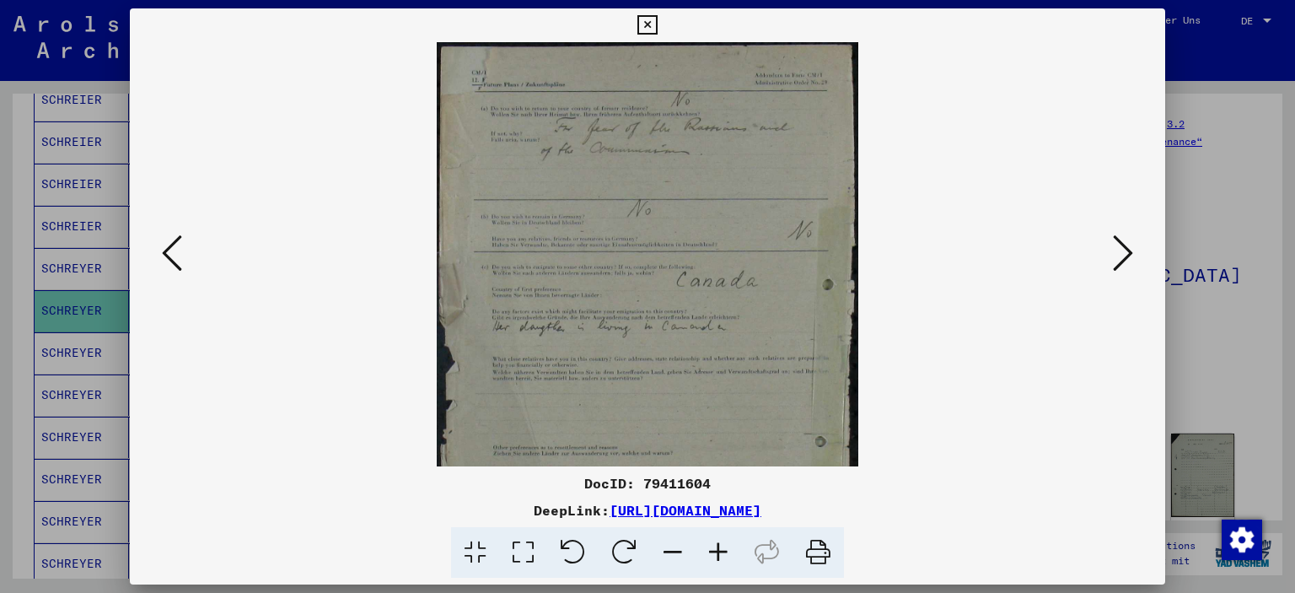
click at [721, 549] on icon at bounding box center [719, 552] width 46 height 51
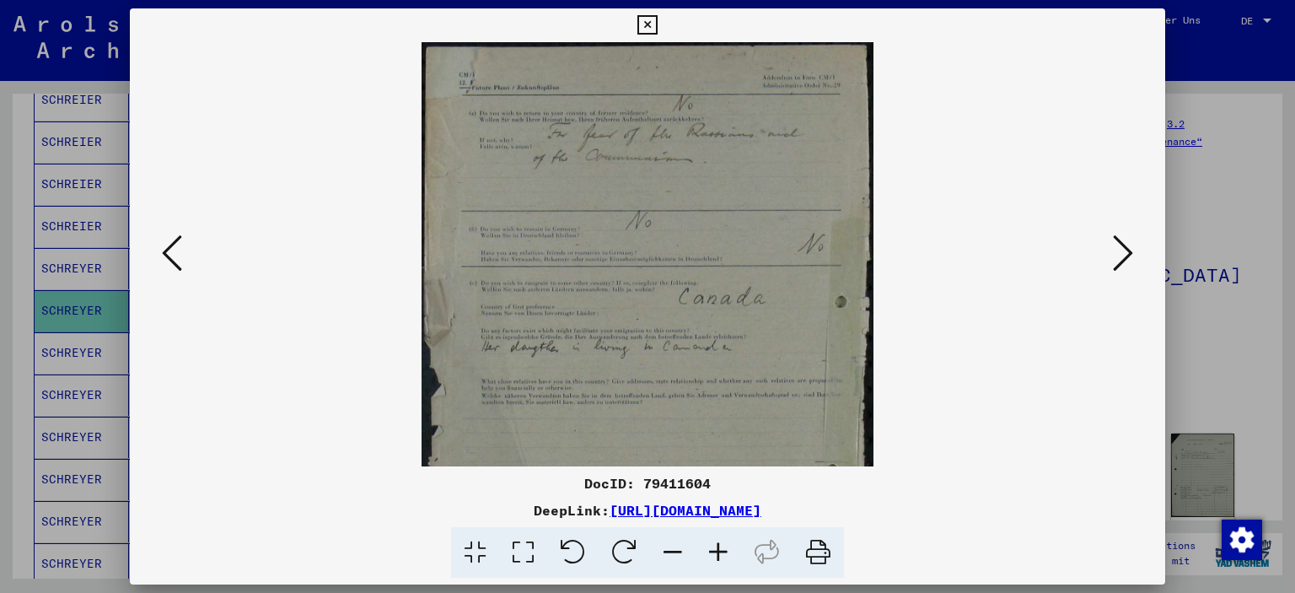
click at [721, 549] on icon at bounding box center [719, 552] width 46 height 51
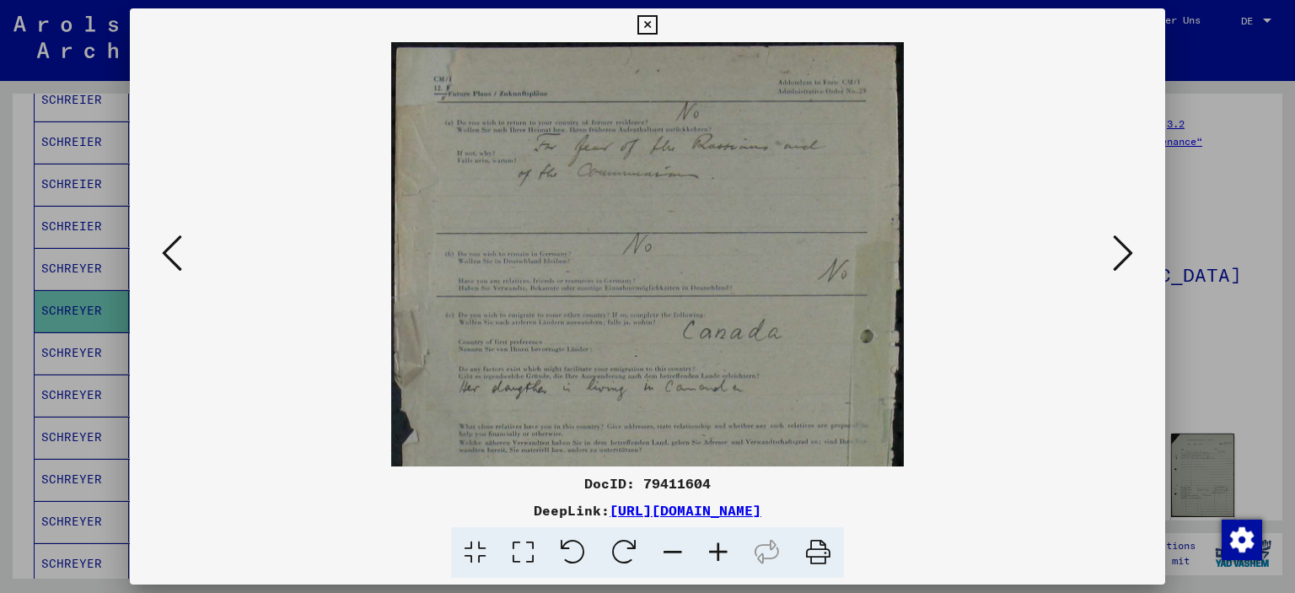
click at [721, 549] on icon at bounding box center [719, 552] width 46 height 51
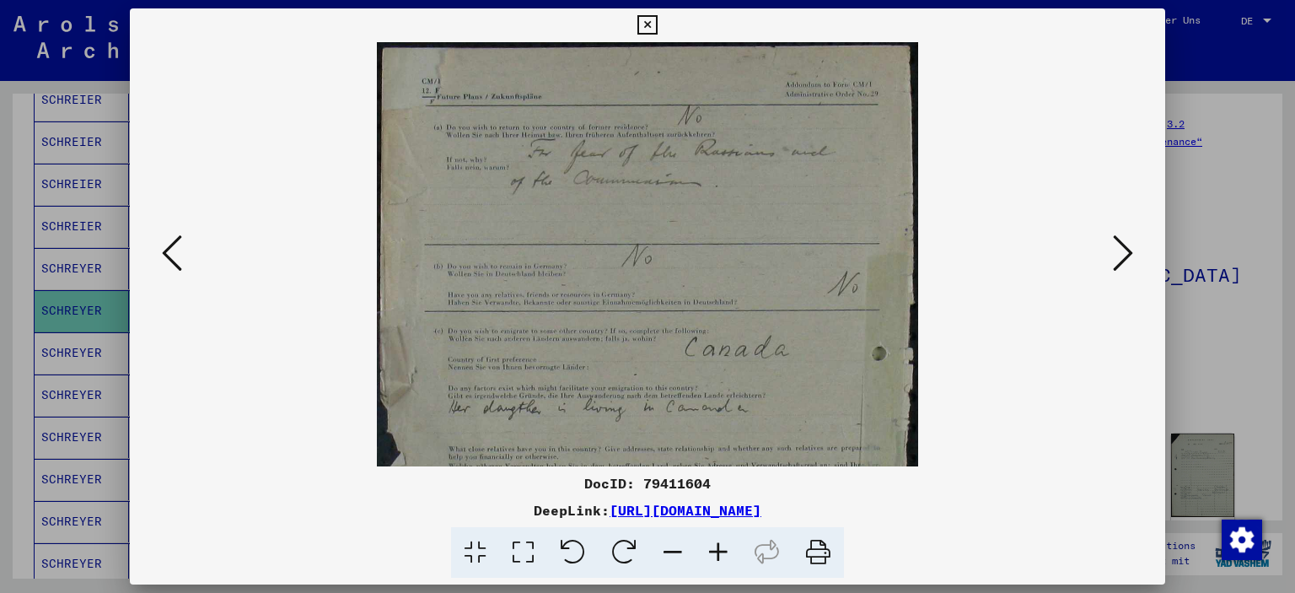
click at [721, 549] on icon at bounding box center [719, 552] width 46 height 51
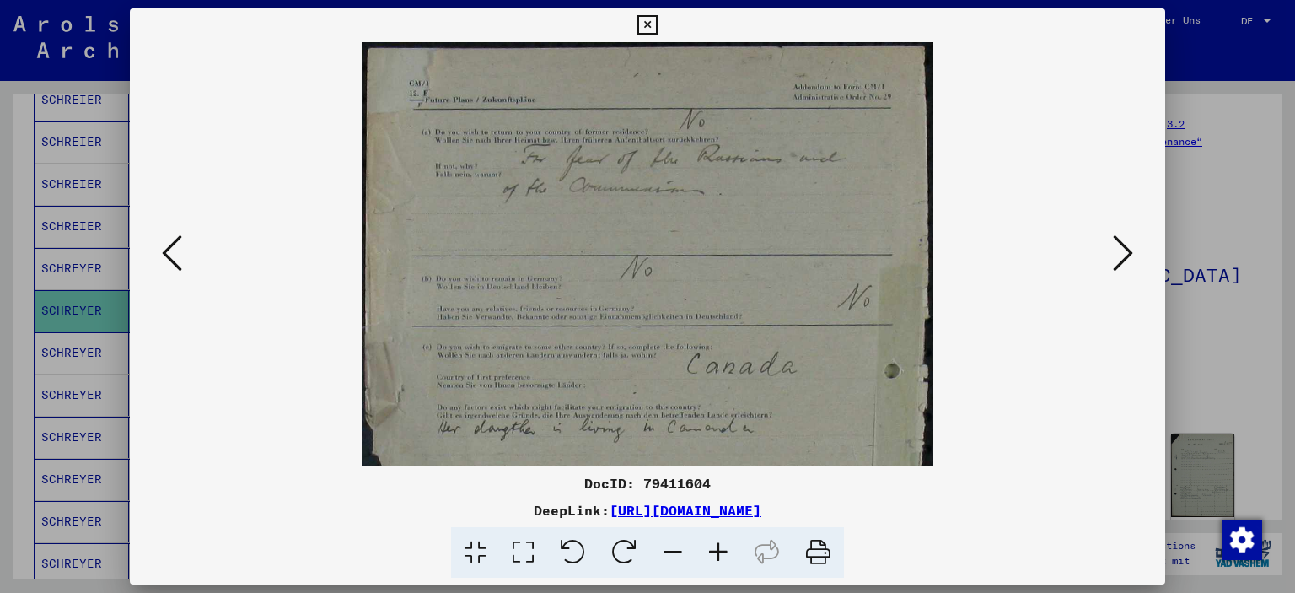
click at [721, 549] on icon at bounding box center [719, 552] width 46 height 51
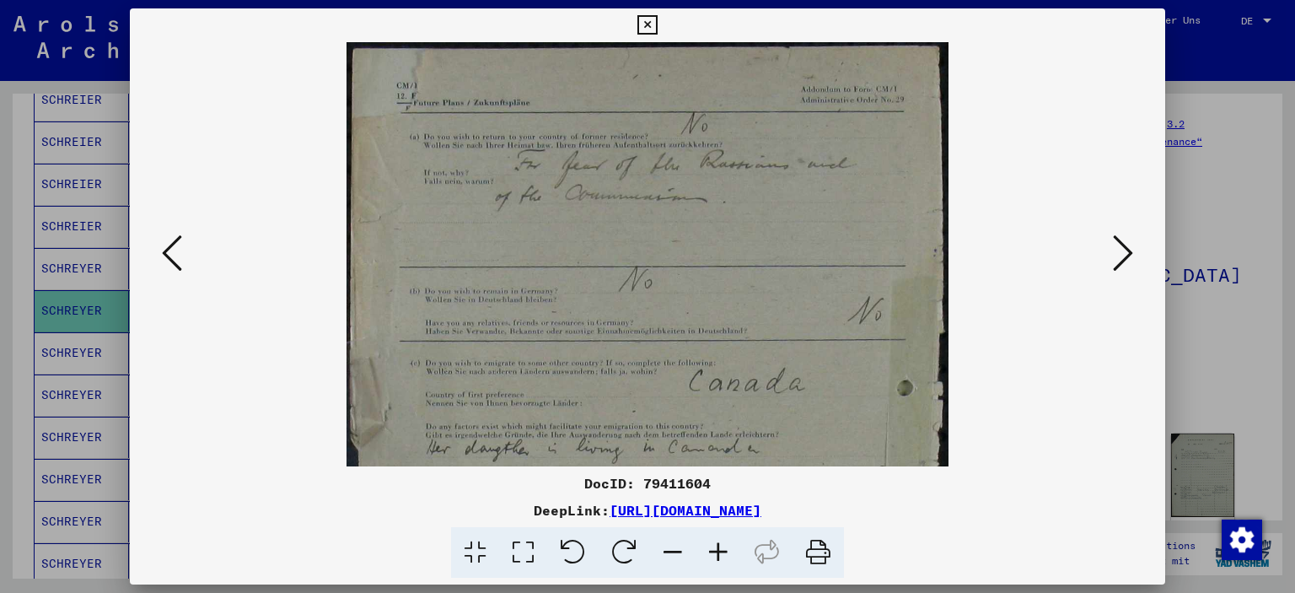
click at [721, 549] on icon at bounding box center [719, 552] width 46 height 51
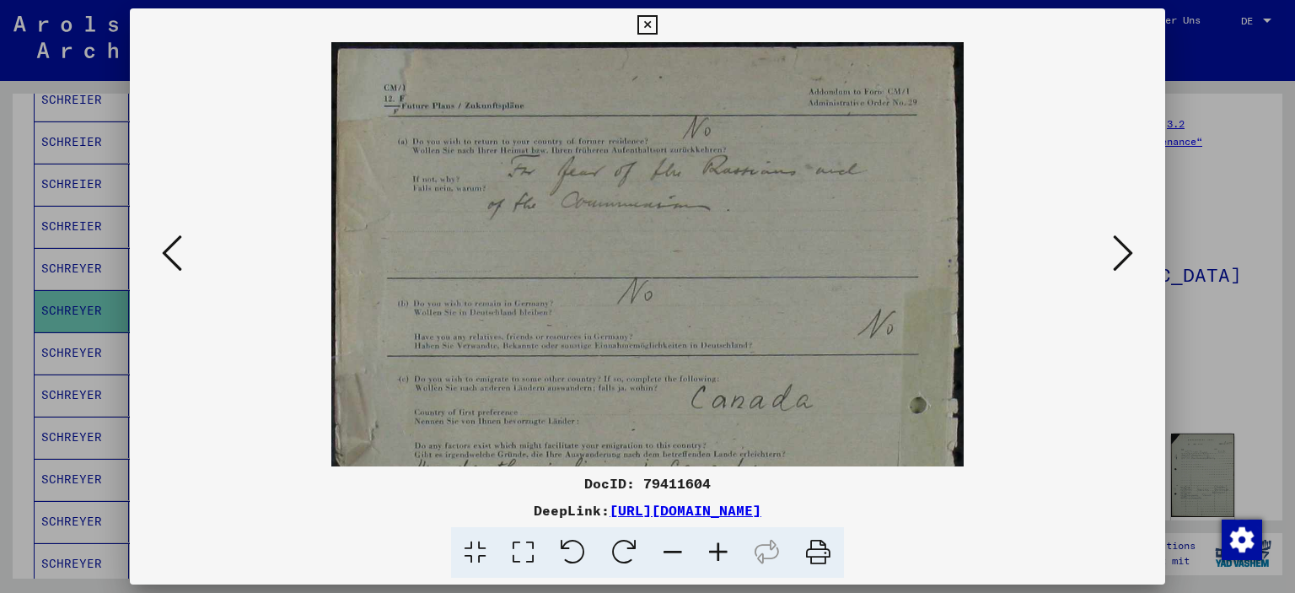
click at [721, 549] on icon at bounding box center [719, 552] width 46 height 51
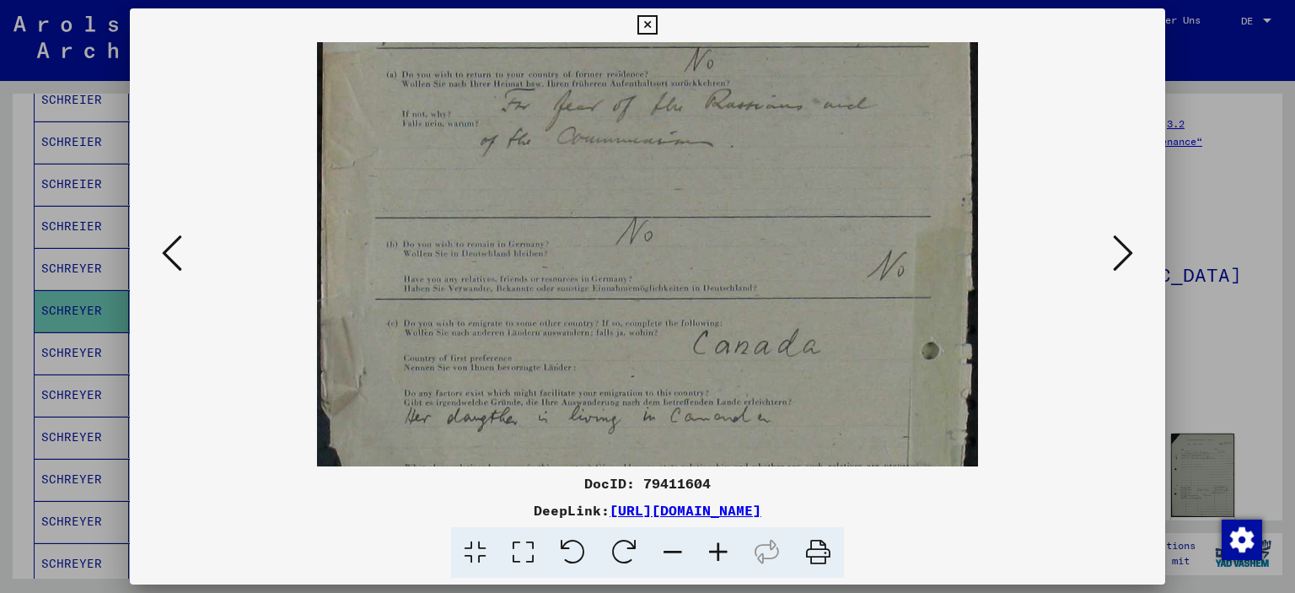
scroll to position [79, 0]
drag, startPoint x: 671, startPoint y: 384, endPoint x: 680, endPoint y: 305, distance: 78.9
click at [680, 305] on img at bounding box center [648, 429] width 662 height 930
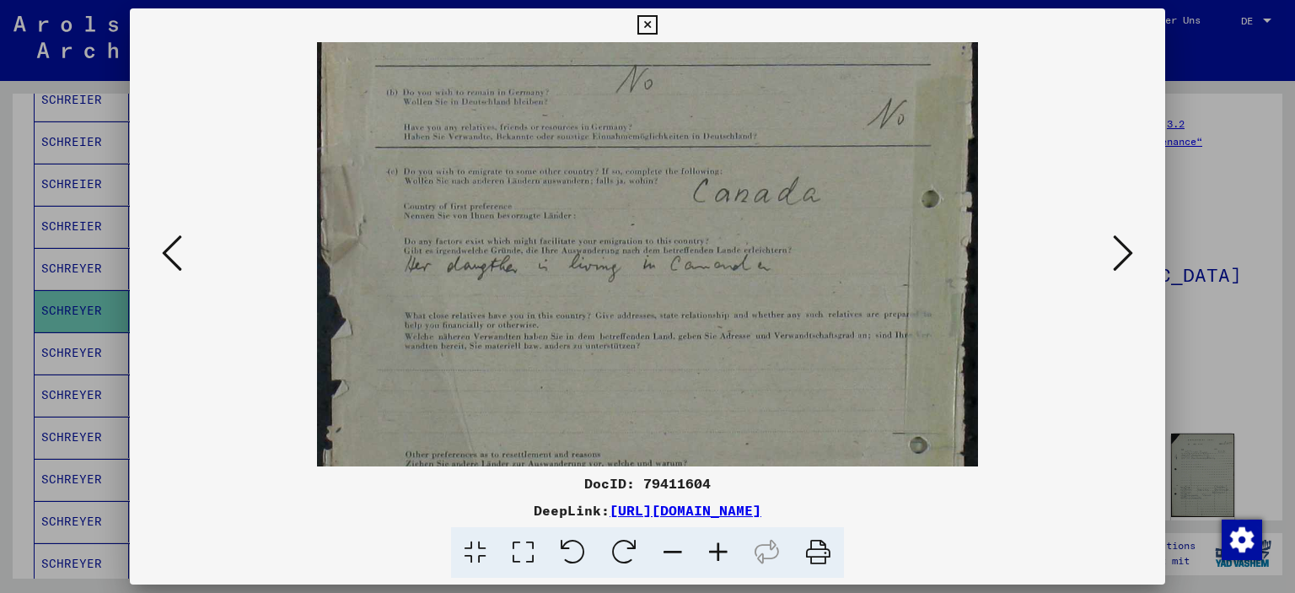
drag, startPoint x: 659, startPoint y: 305, endPoint x: 637, endPoint y: 163, distance: 144.2
click at [637, 163] on img at bounding box center [648, 284] width 662 height 930
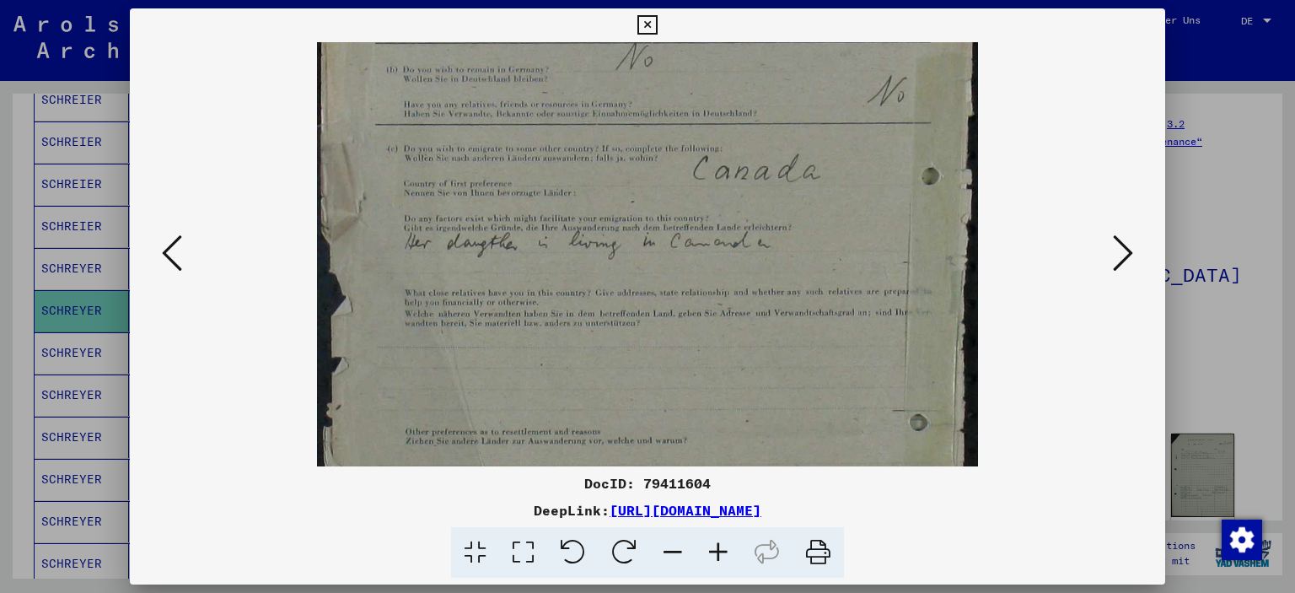
scroll to position [256, 0]
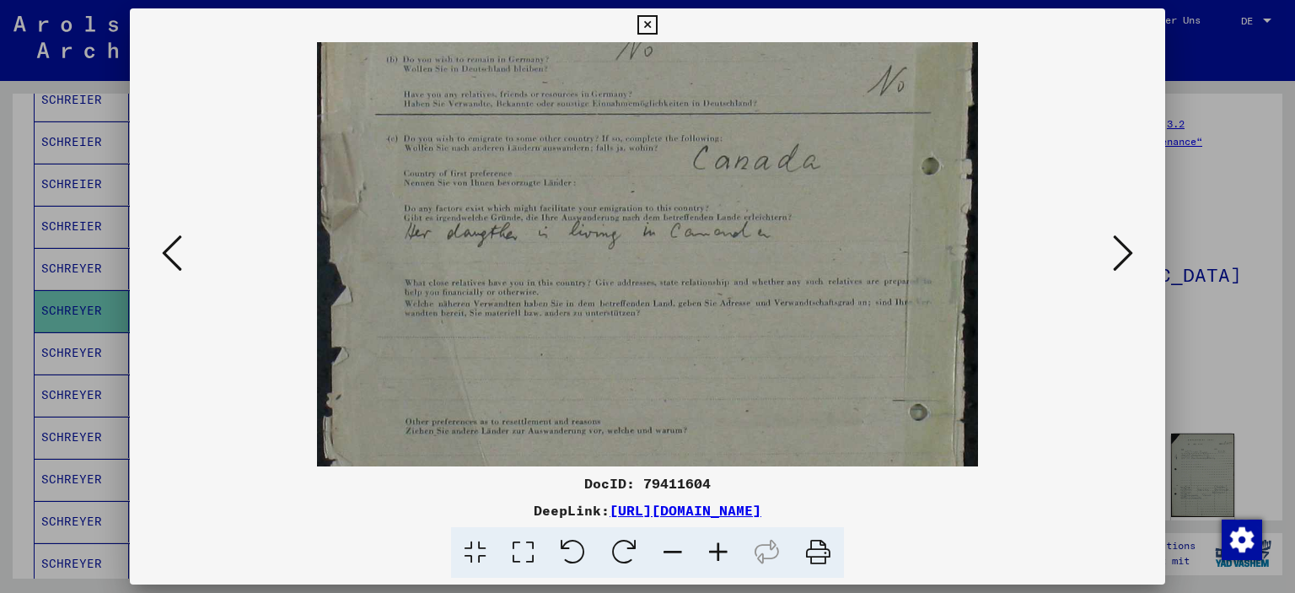
drag, startPoint x: 661, startPoint y: 274, endPoint x: 658, endPoint y: 239, distance: 34.7
click at [659, 242] on img at bounding box center [648, 251] width 662 height 930
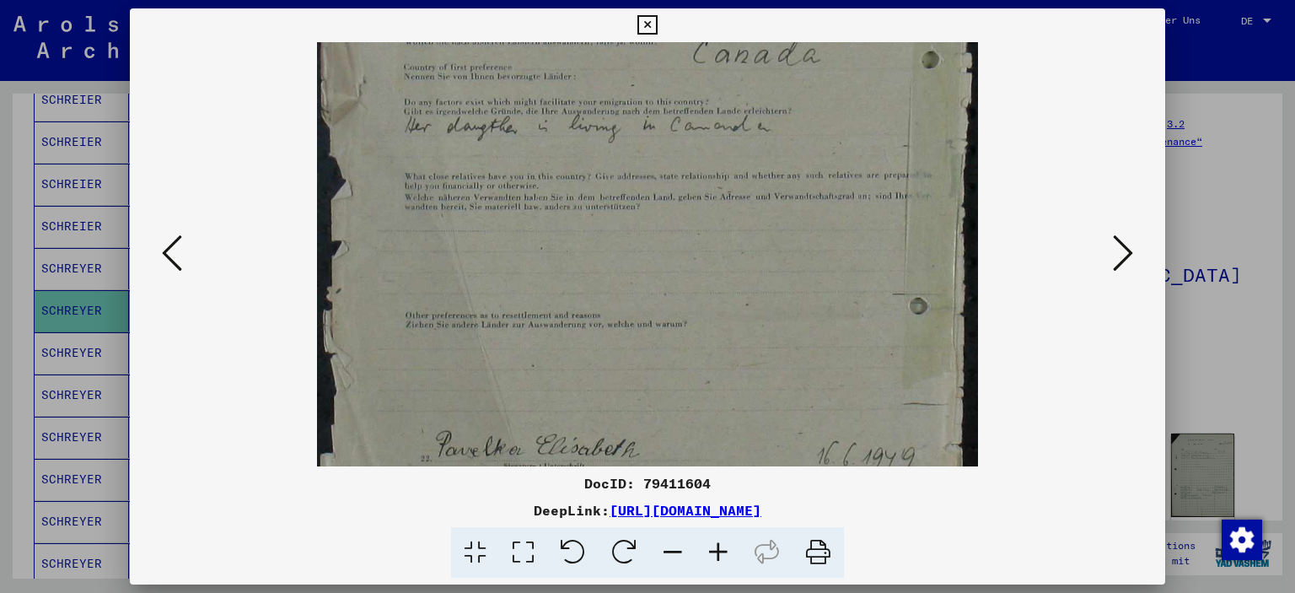
drag, startPoint x: 665, startPoint y: 298, endPoint x: 652, endPoint y: 205, distance: 93.7
click at [651, 201] on img at bounding box center [648, 145] width 662 height 930
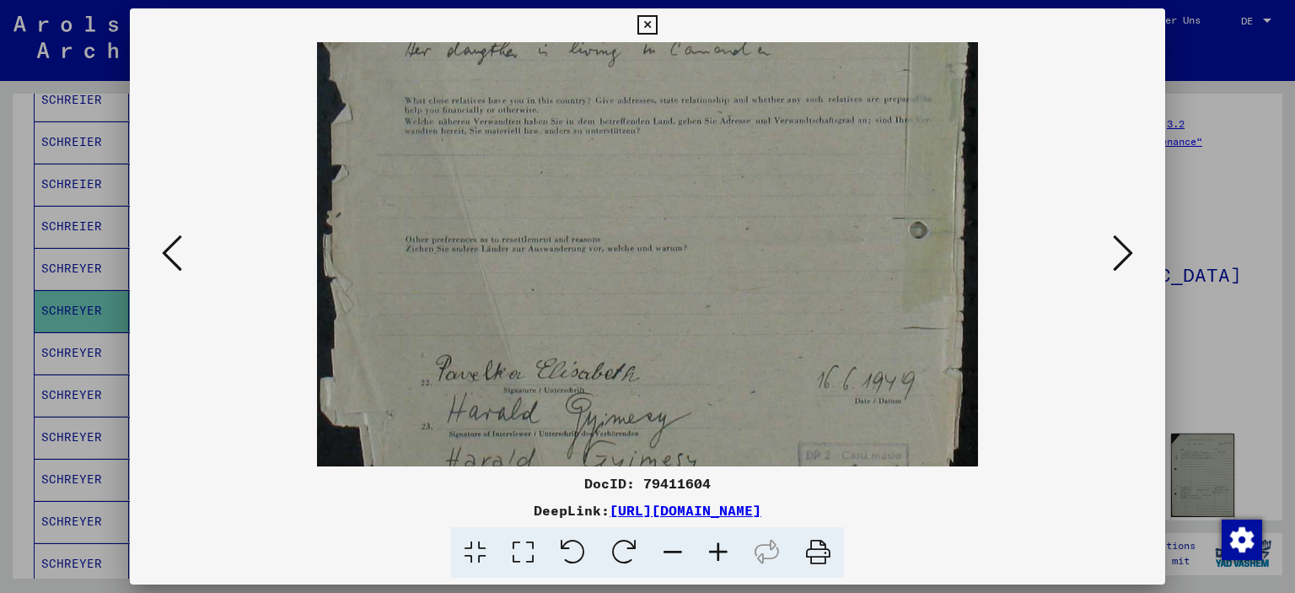
drag, startPoint x: 686, startPoint y: 293, endPoint x: 685, endPoint y: 231, distance: 61.6
click at [685, 231] on img at bounding box center [648, 69] width 662 height 930
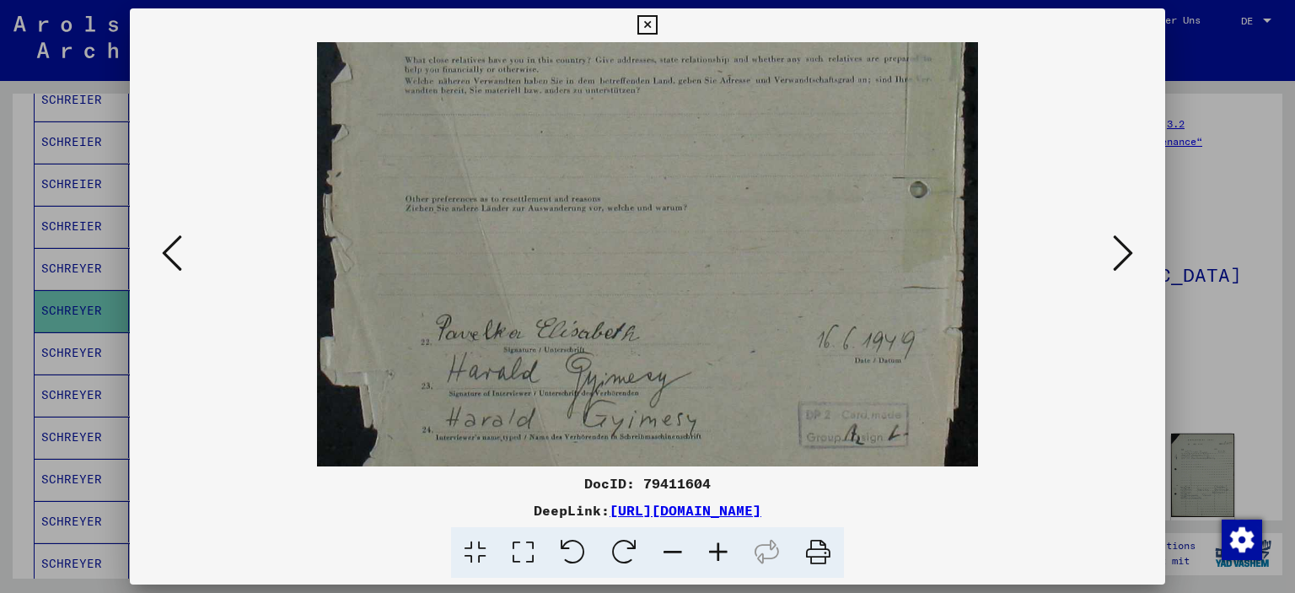
scroll to position [506, 0]
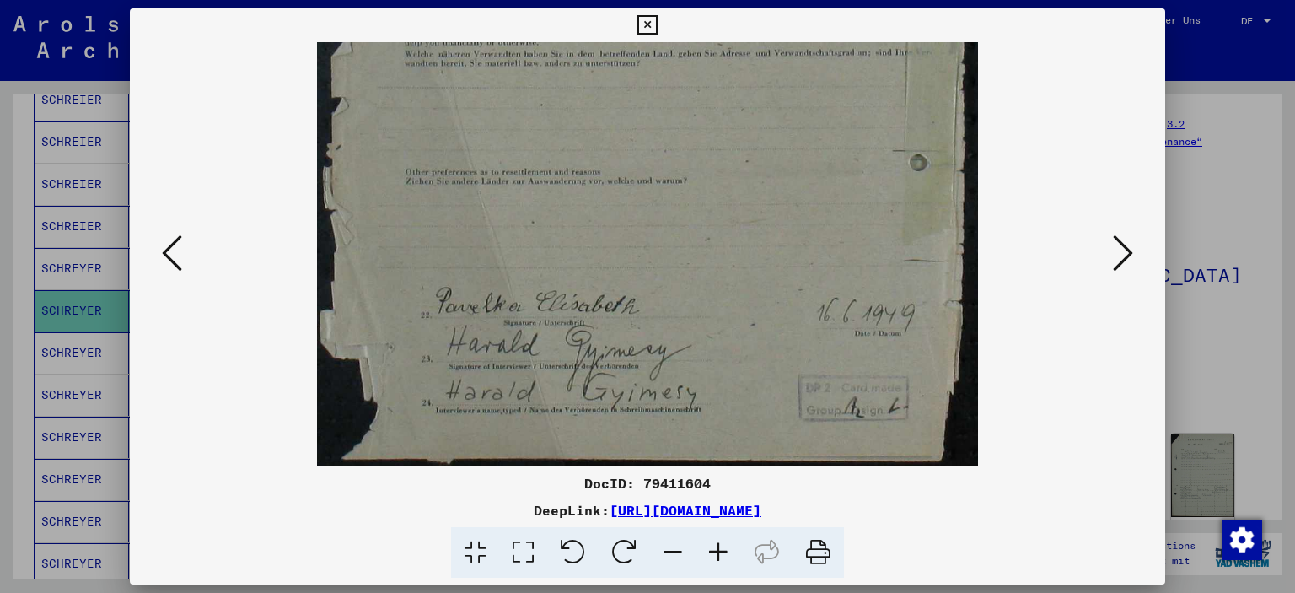
drag, startPoint x: 750, startPoint y: 356, endPoint x: 702, endPoint y: 298, distance: 74.9
click at [726, 309] on img at bounding box center [648, 1] width 662 height 930
click at [1120, 249] on icon at bounding box center [1123, 253] width 20 height 40
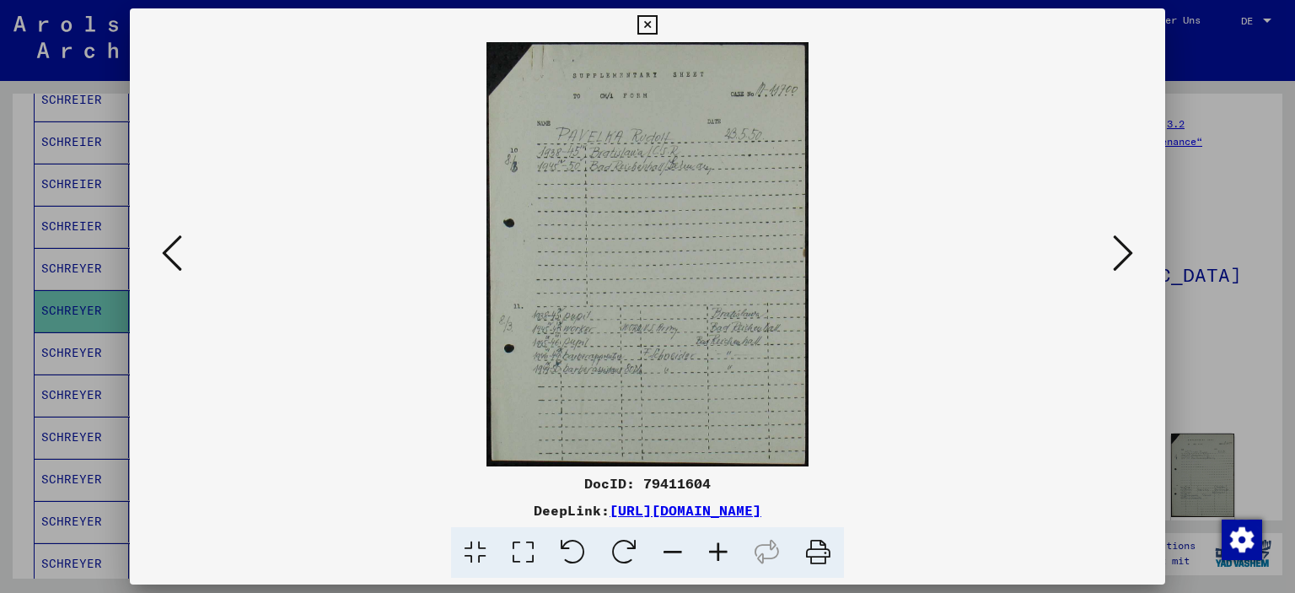
scroll to position [0, 0]
click at [1120, 249] on icon at bounding box center [1123, 253] width 20 height 40
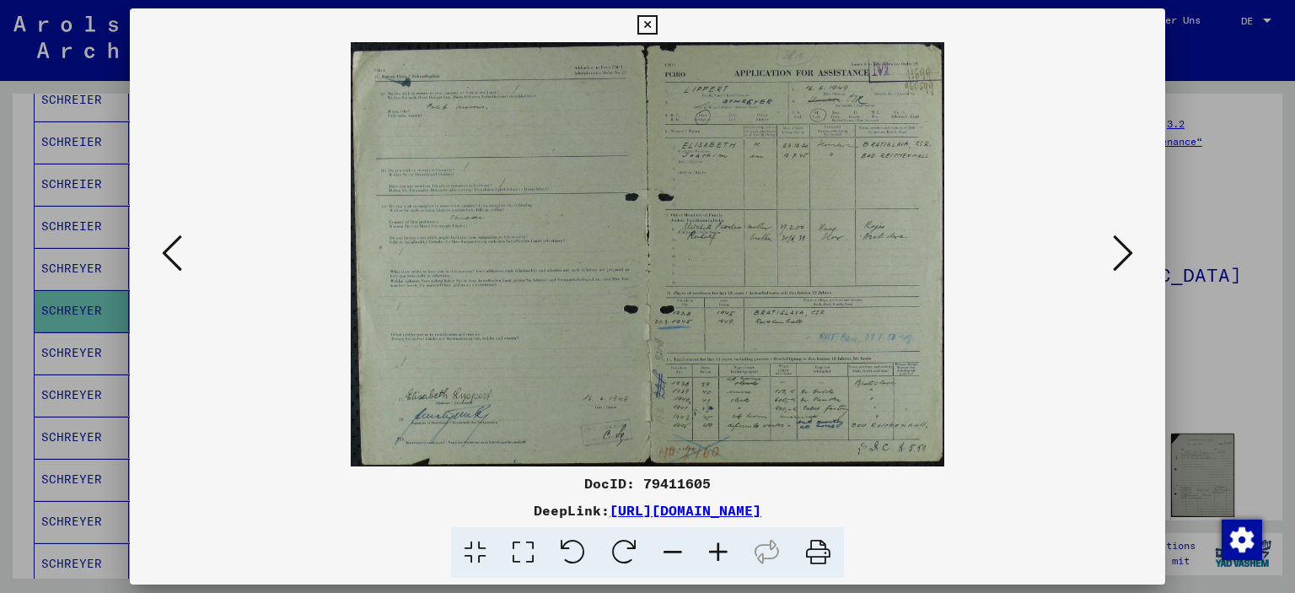
click at [720, 552] on icon at bounding box center [719, 552] width 46 height 51
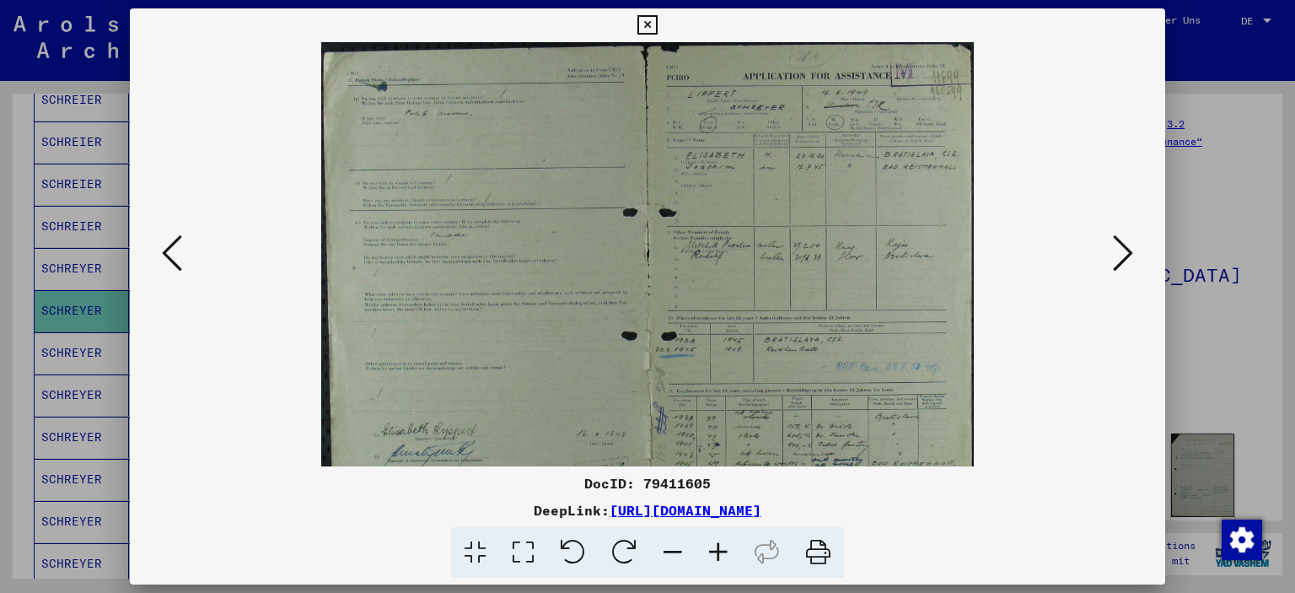
click at [720, 552] on icon at bounding box center [719, 552] width 46 height 51
click at [718, 555] on icon at bounding box center [719, 552] width 46 height 51
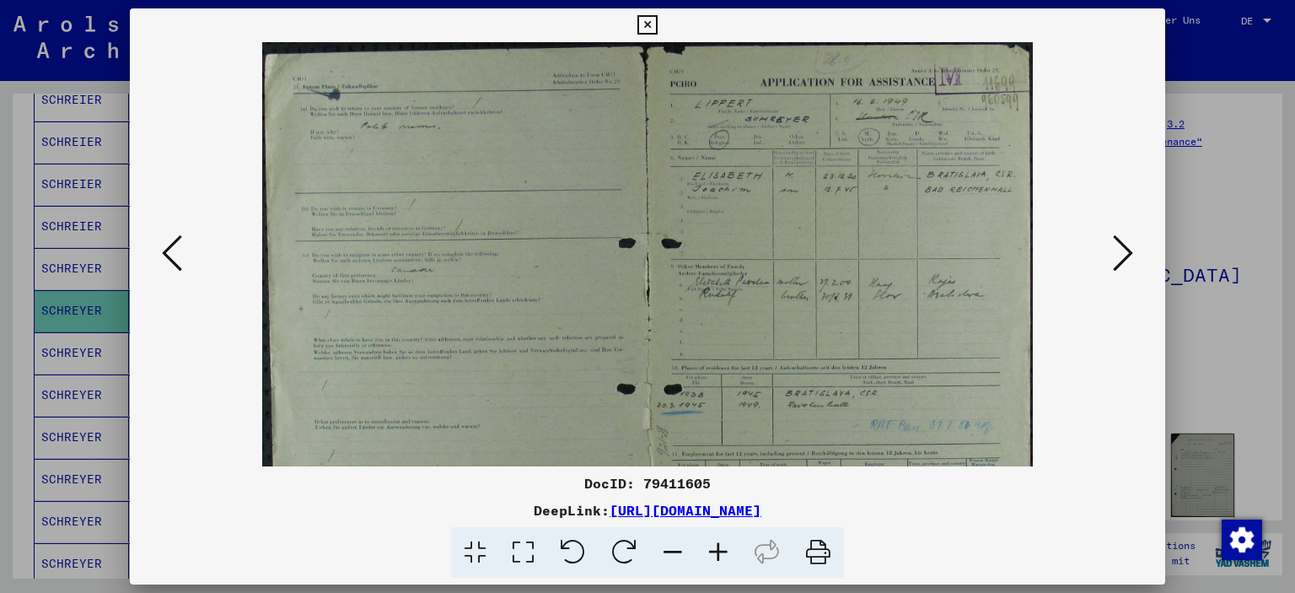
click at [718, 556] on icon at bounding box center [719, 552] width 46 height 51
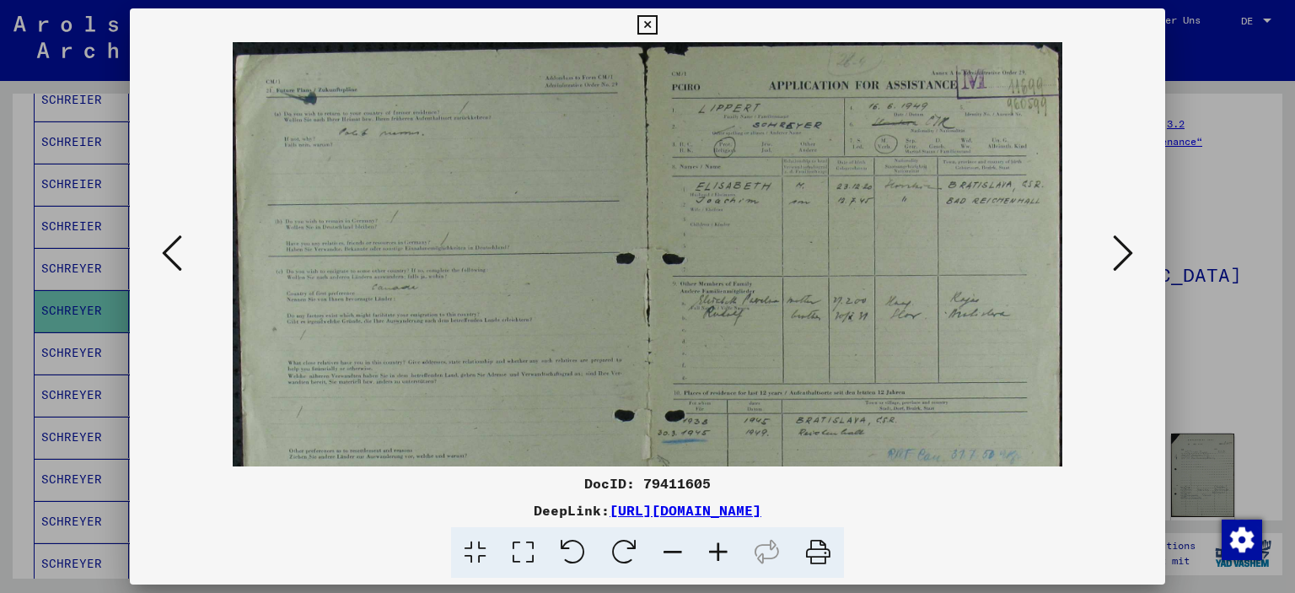
click at [718, 556] on icon at bounding box center [719, 552] width 46 height 51
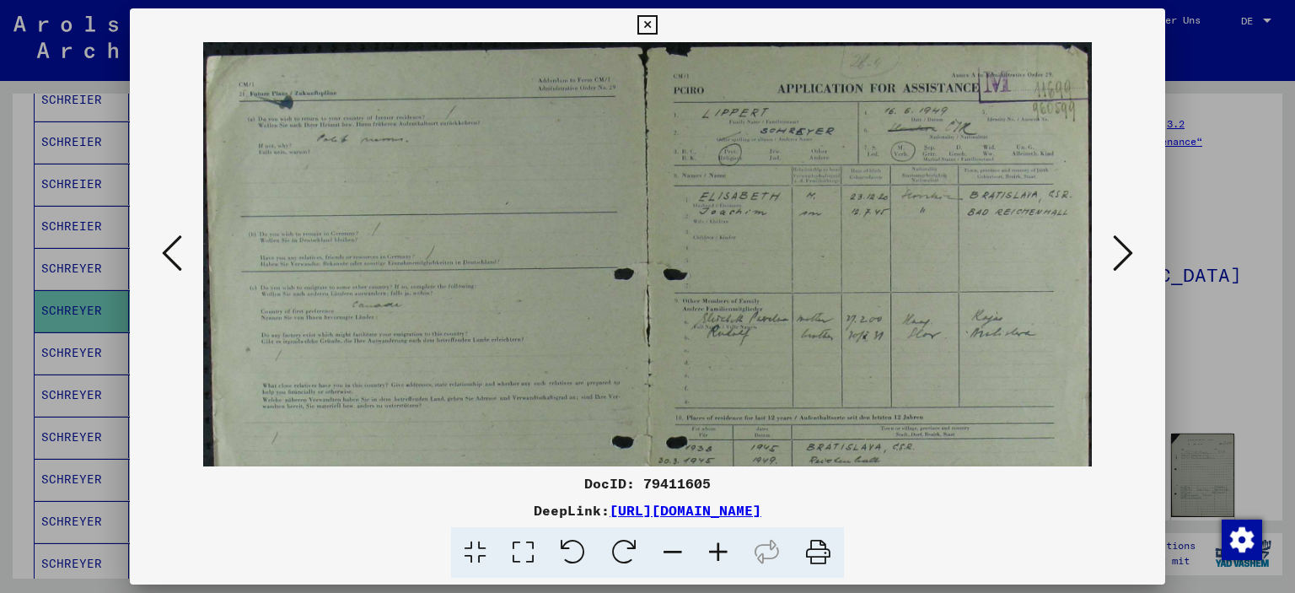
click at [716, 556] on icon at bounding box center [719, 552] width 46 height 51
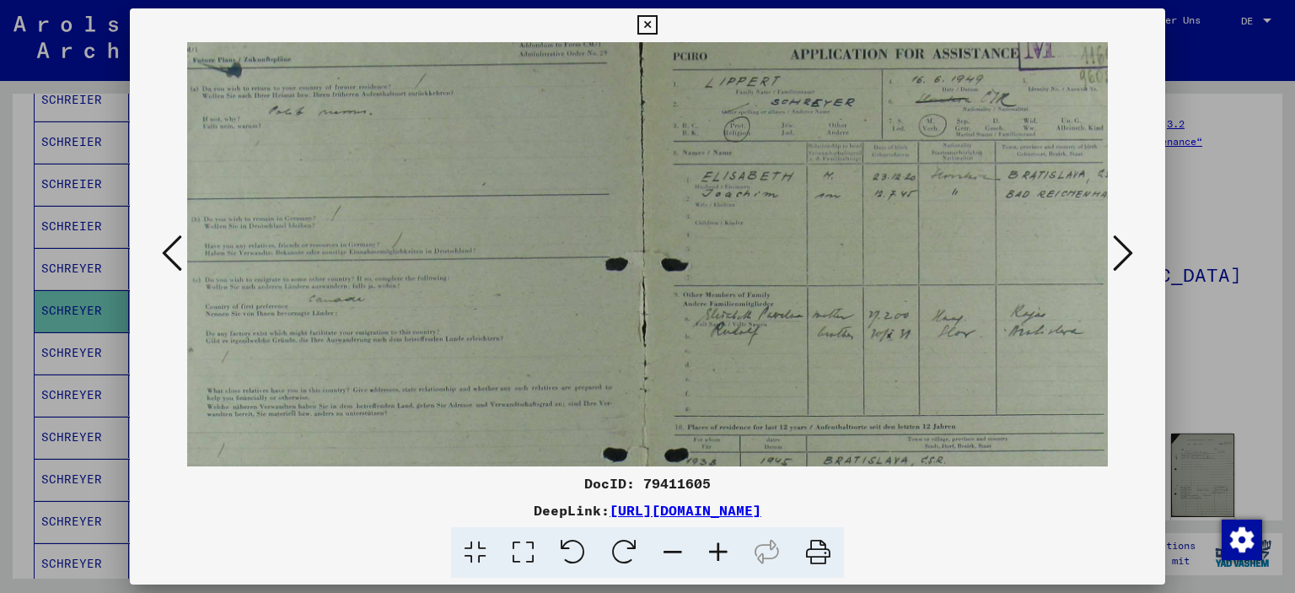
drag, startPoint x: 967, startPoint y: 384, endPoint x: 911, endPoint y: 352, distance: 63.8
click at [913, 351] on img at bounding box center [643, 361] width 1007 height 719
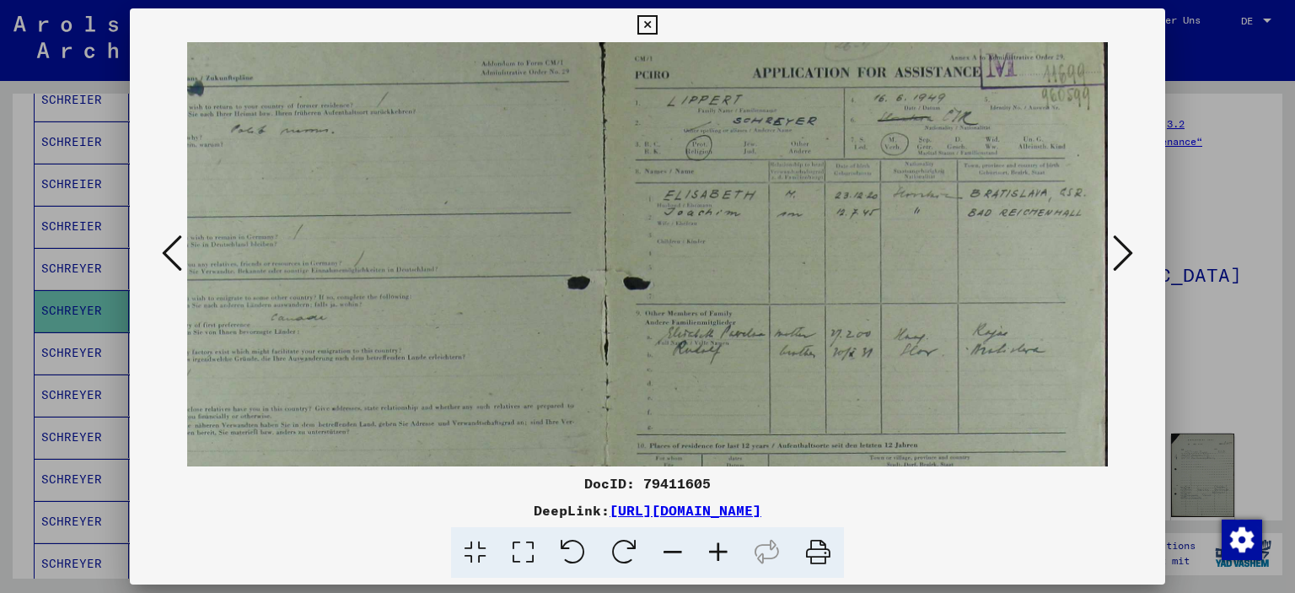
scroll to position [20, 85]
drag, startPoint x: 1000, startPoint y: 256, endPoint x: 930, endPoint y: 272, distance: 71.8
click at [930, 272] on img at bounding box center [605, 381] width 1007 height 719
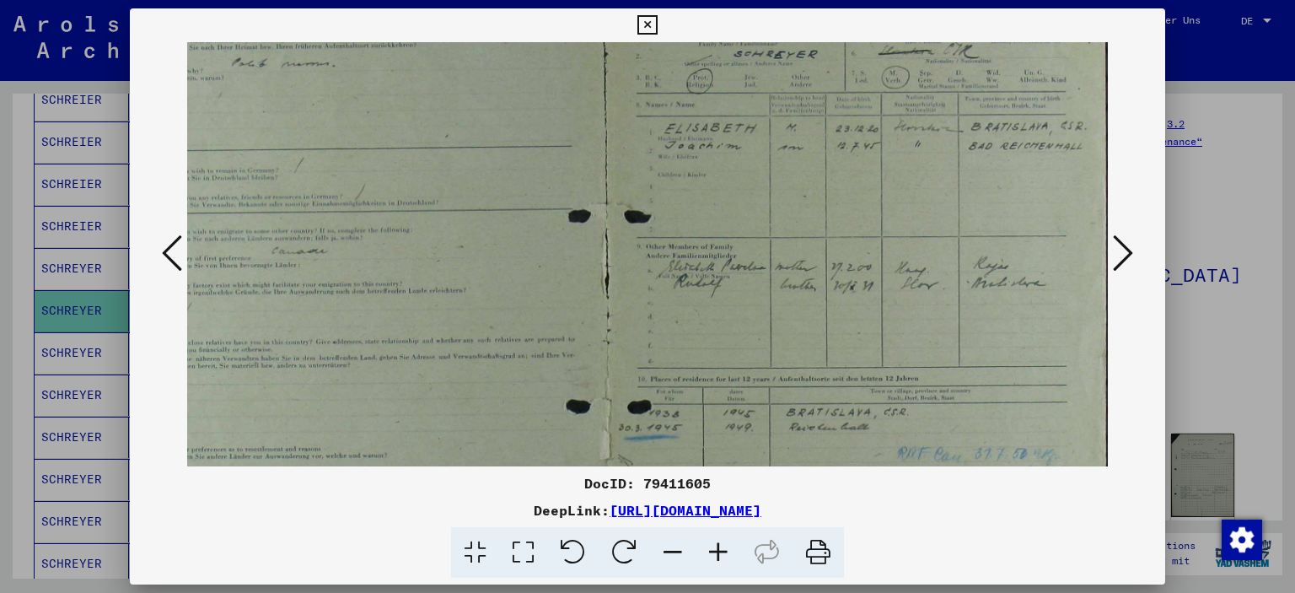
drag, startPoint x: 928, startPoint y: 288, endPoint x: 922, endPoint y: 222, distance: 66.1
click at [922, 222] on img at bounding box center [606, 313] width 1007 height 719
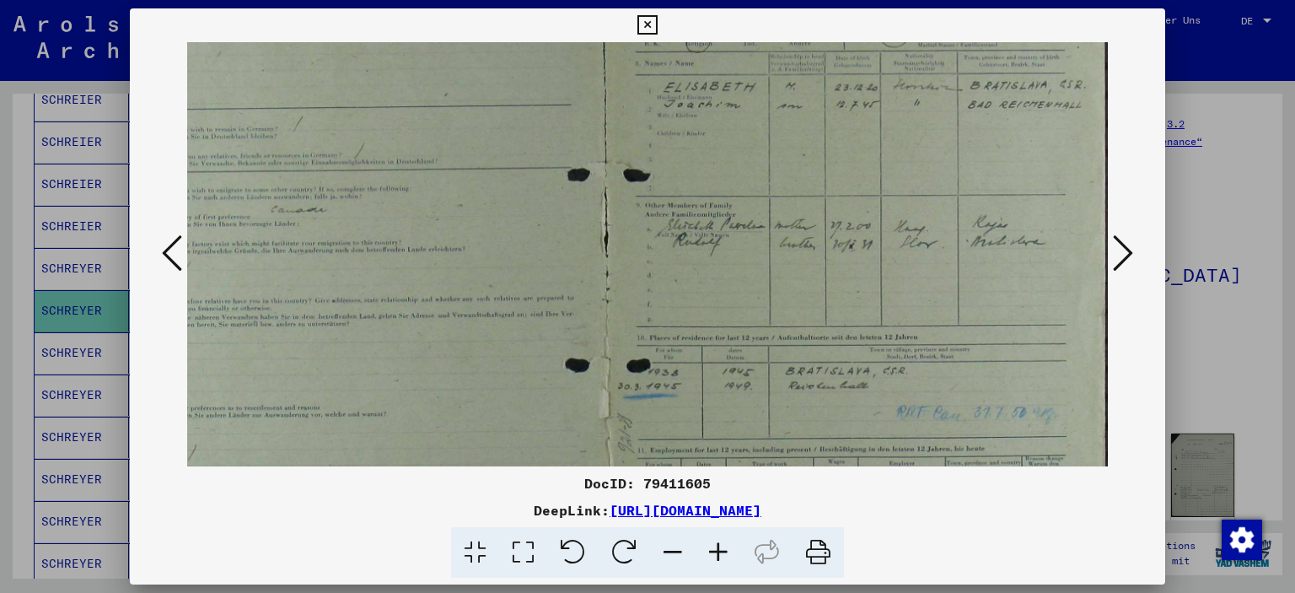
drag, startPoint x: 911, startPoint y: 299, endPoint x: 897, endPoint y: 262, distance: 39.5
click at [897, 262] on img at bounding box center [605, 271] width 1007 height 719
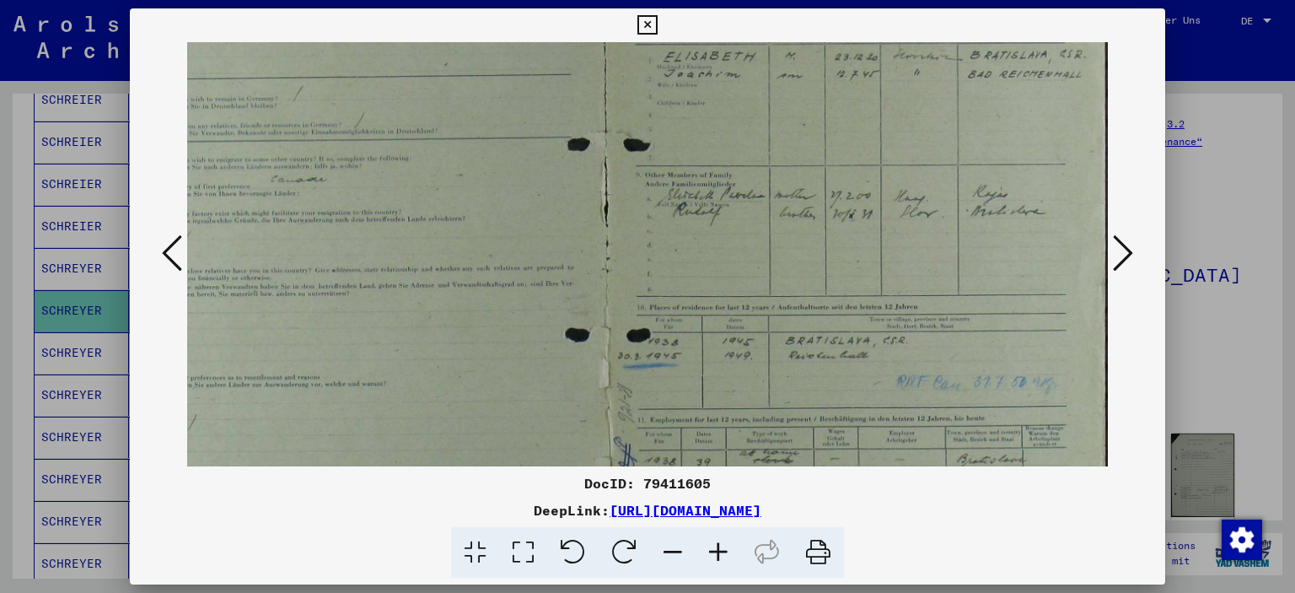
scroll to position [167, 85]
drag, startPoint x: 917, startPoint y: 279, endPoint x: 915, endPoint y: 269, distance: 10.3
click at [915, 269] on img at bounding box center [605, 234] width 1007 height 719
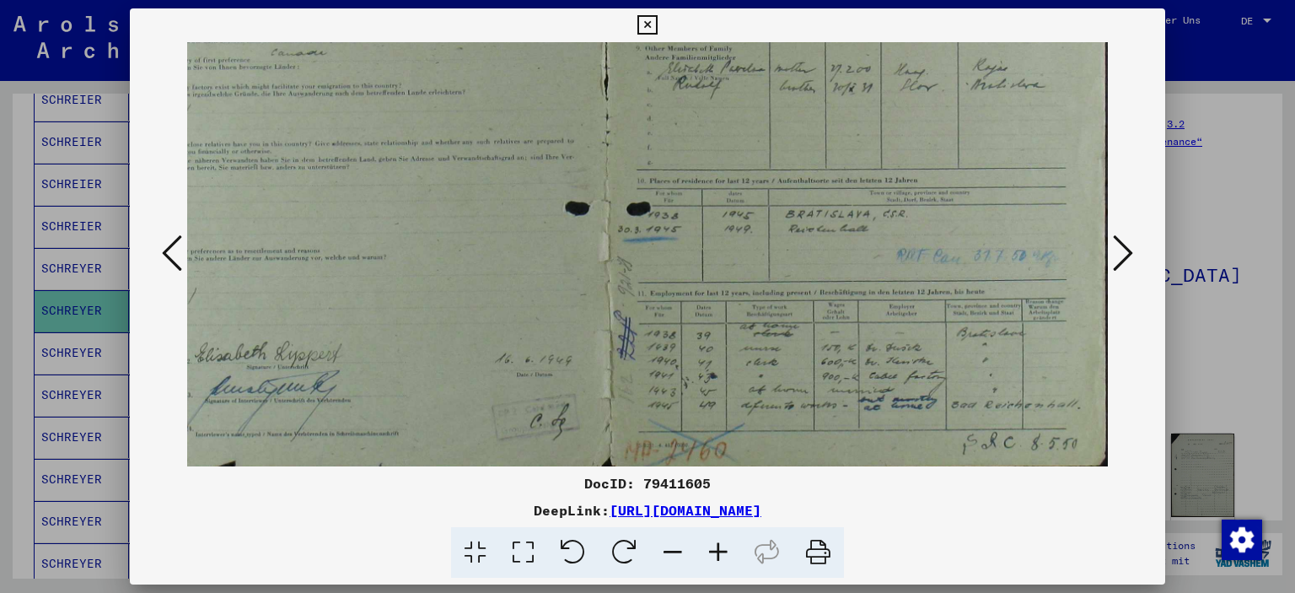
scroll to position [294, 85]
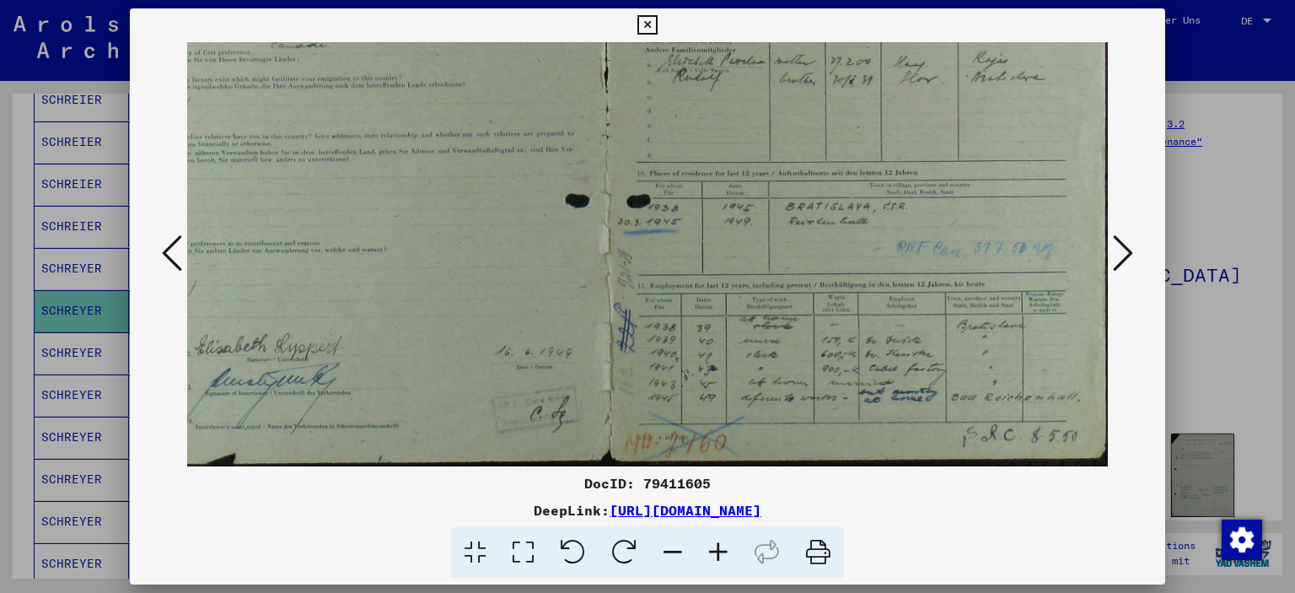
drag, startPoint x: 930, startPoint y: 350, endPoint x: 879, endPoint y: 175, distance: 182.8
click at [879, 175] on img at bounding box center [605, 107] width 1007 height 719
click at [1132, 248] on icon at bounding box center [1123, 253] width 20 height 40
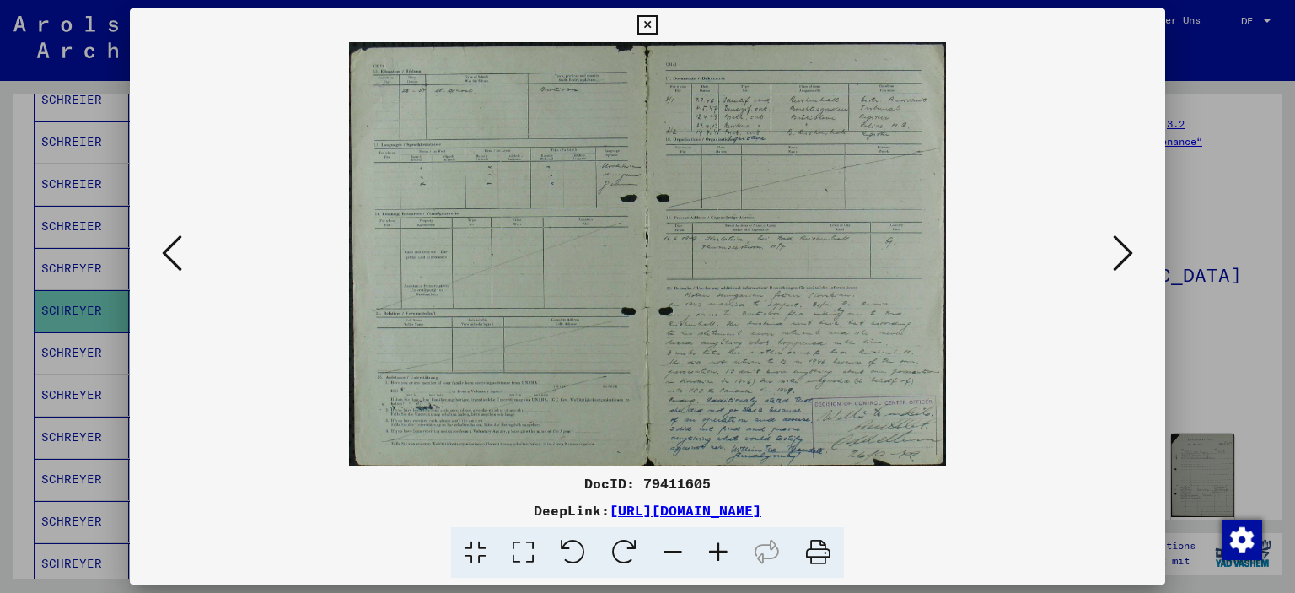
scroll to position [0, 0]
click at [718, 557] on icon at bounding box center [719, 552] width 46 height 51
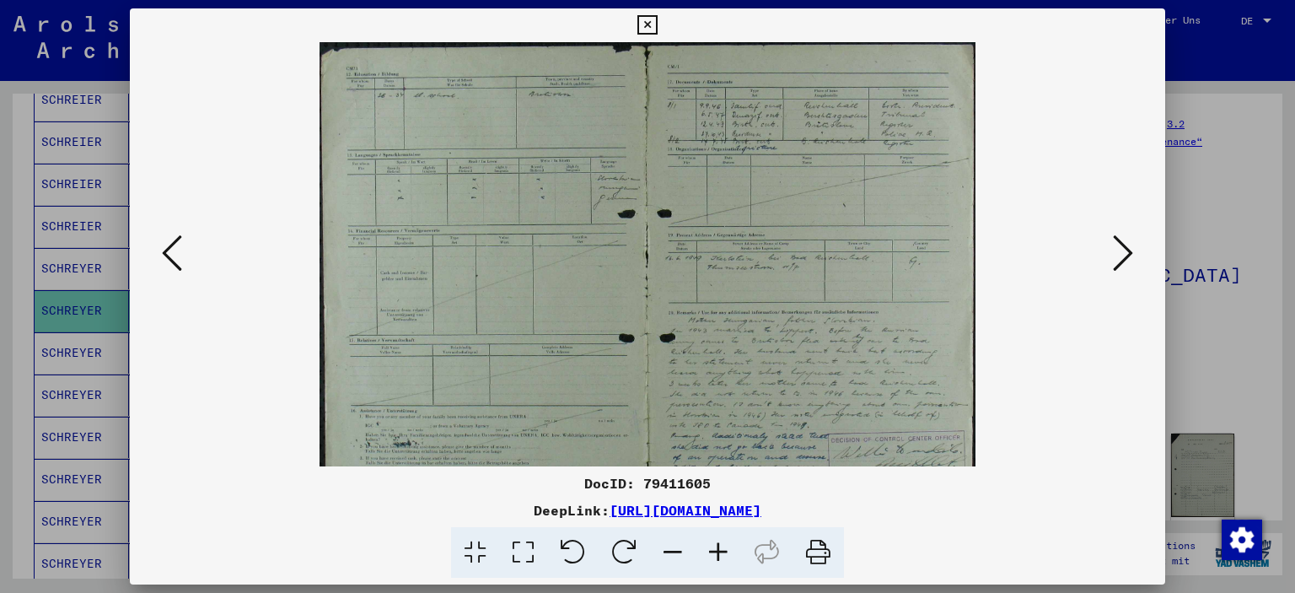
click at [718, 557] on icon at bounding box center [719, 552] width 46 height 51
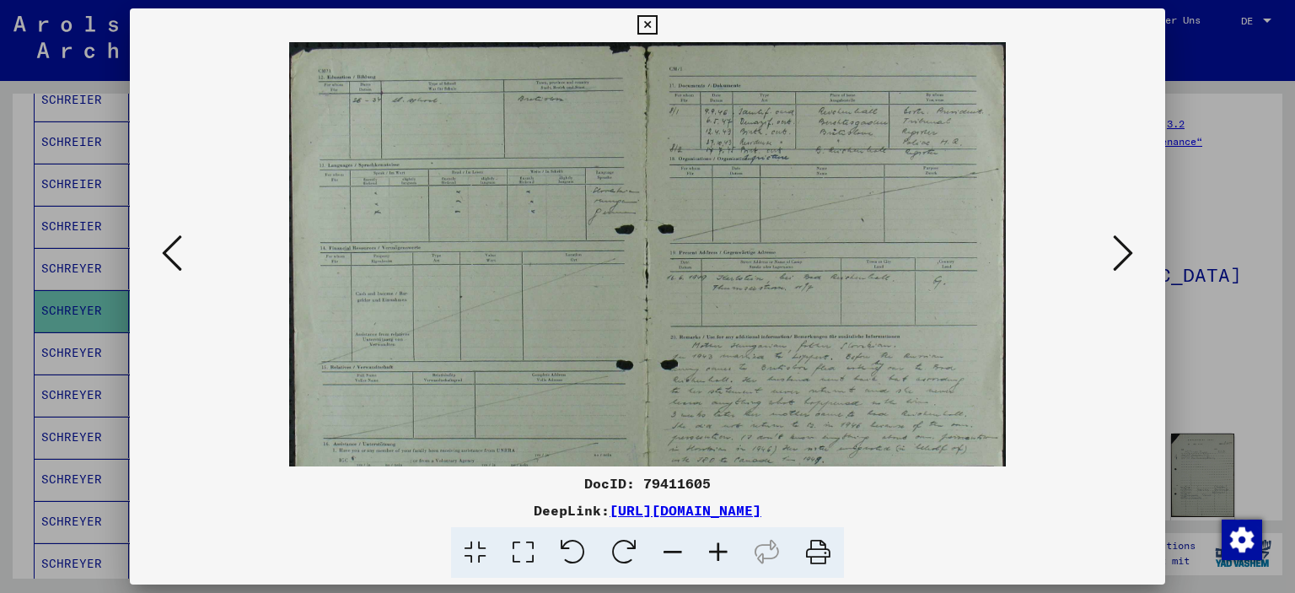
click at [718, 557] on icon at bounding box center [719, 552] width 46 height 51
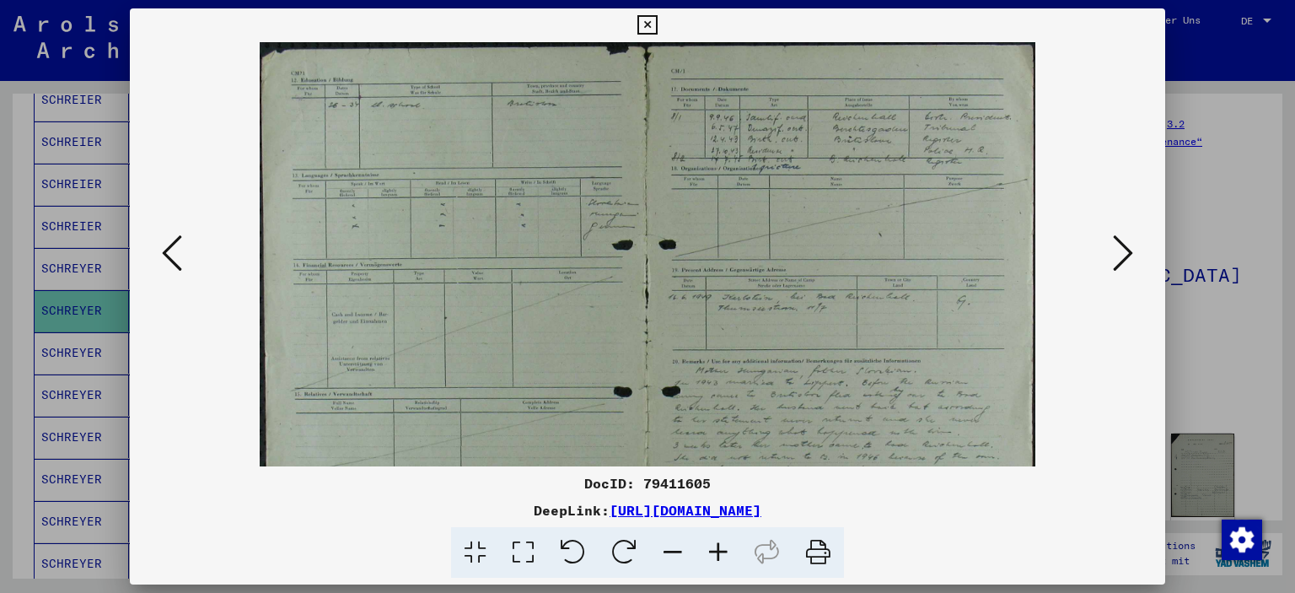
click at [718, 557] on icon at bounding box center [719, 552] width 46 height 51
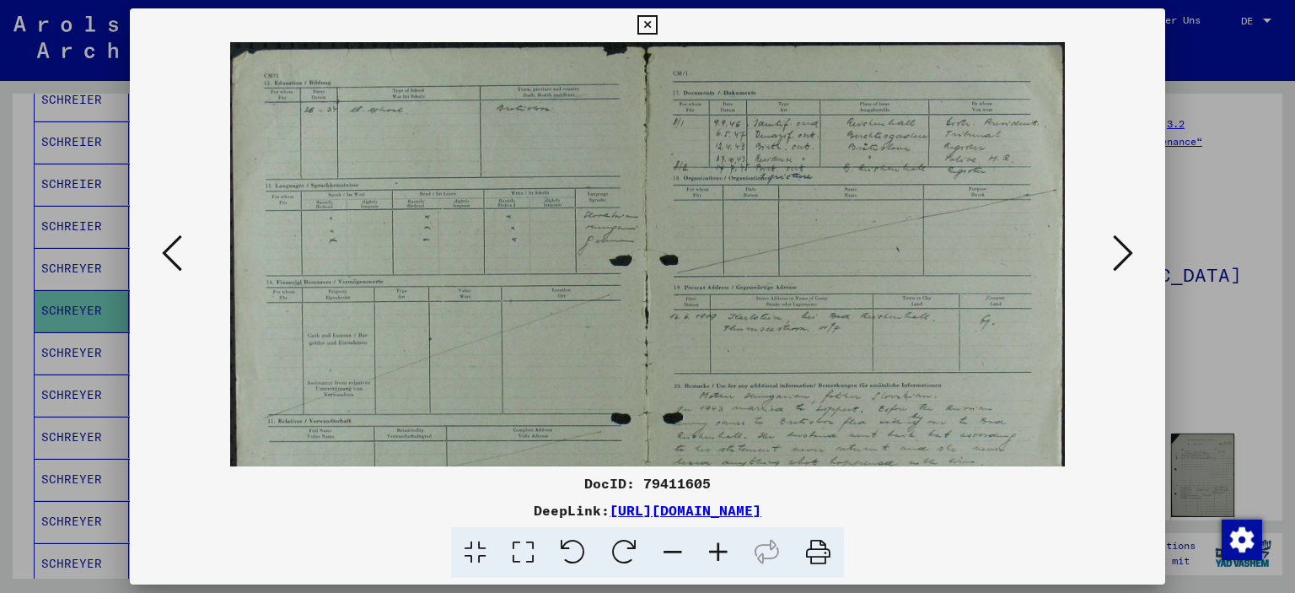
click at [718, 557] on icon at bounding box center [719, 552] width 46 height 51
click at [718, 556] on icon at bounding box center [719, 552] width 46 height 51
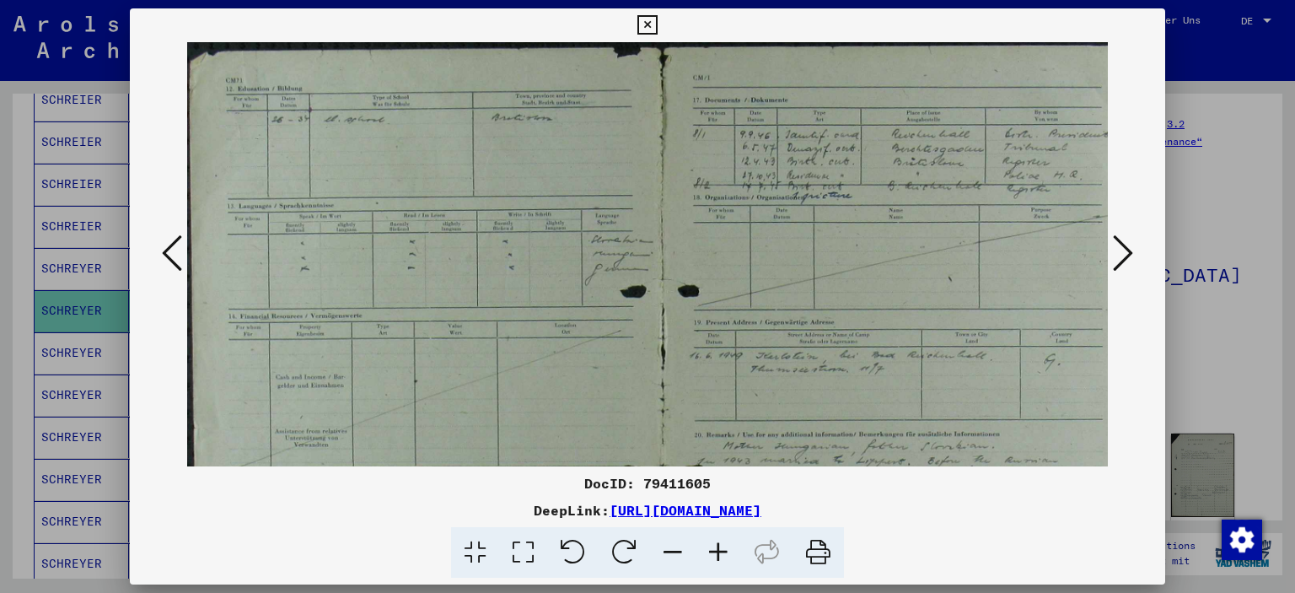
click at [718, 556] on icon at bounding box center [719, 552] width 46 height 51
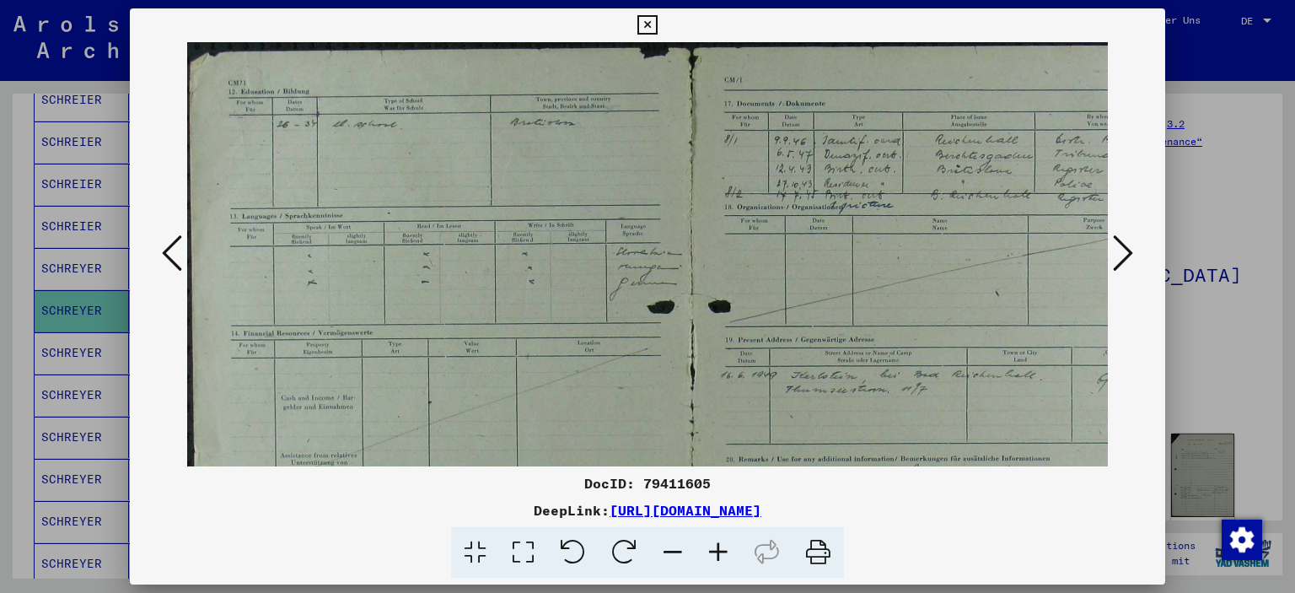
click at [718, 555] on icon at bounding box center [719, 552] width 46 height 51
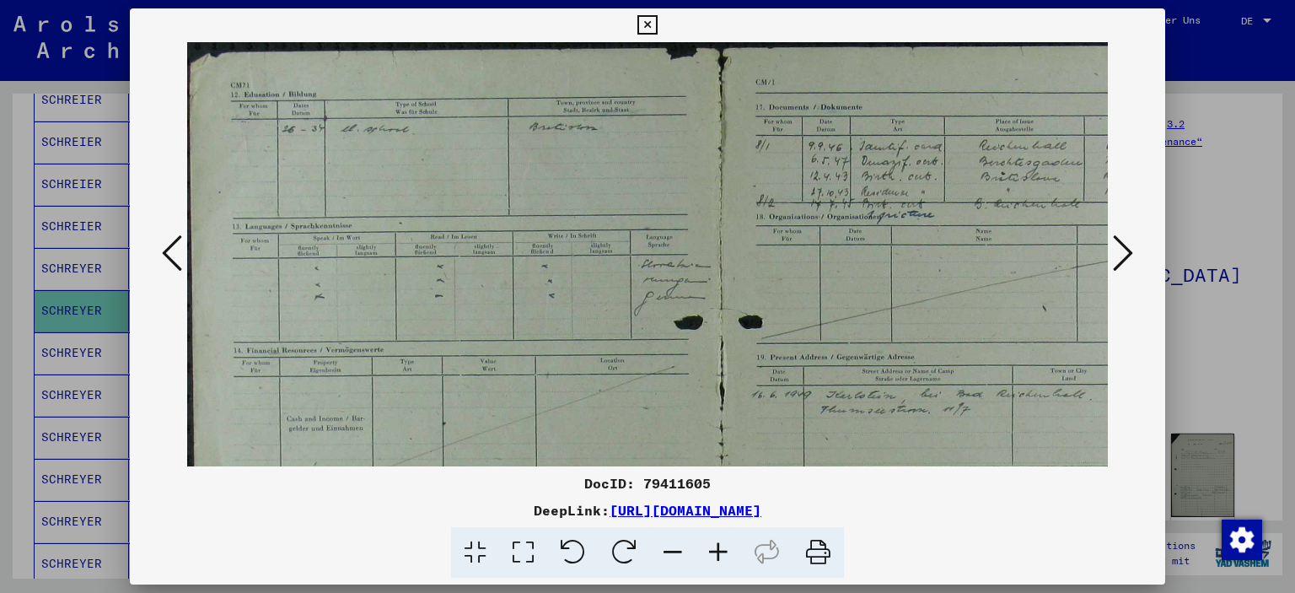
click at [718, 555] on icon at bounding box center [719, 552] width 46 height 51
click at [718, 554] on icon at bounding box center [719, 552] width 46 height 51
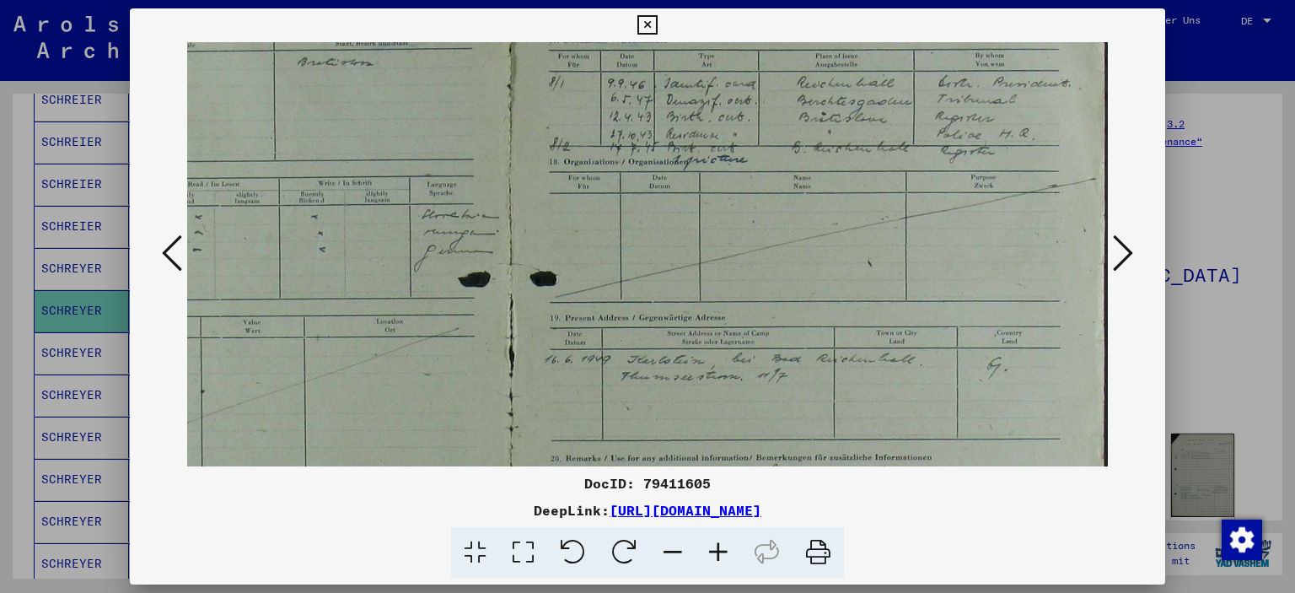
scroll to position [78, 270]
drag, startPoint x: 855, startPoint y: 234, endPoint x: 669, endPoint y: 185, distance: 192.7
click at [669, 185] on img at bounding box center [512, 387] width 1191 height 846
click at [1131, 247] on icon at bounding box center [1123, 253] width 20 height 40
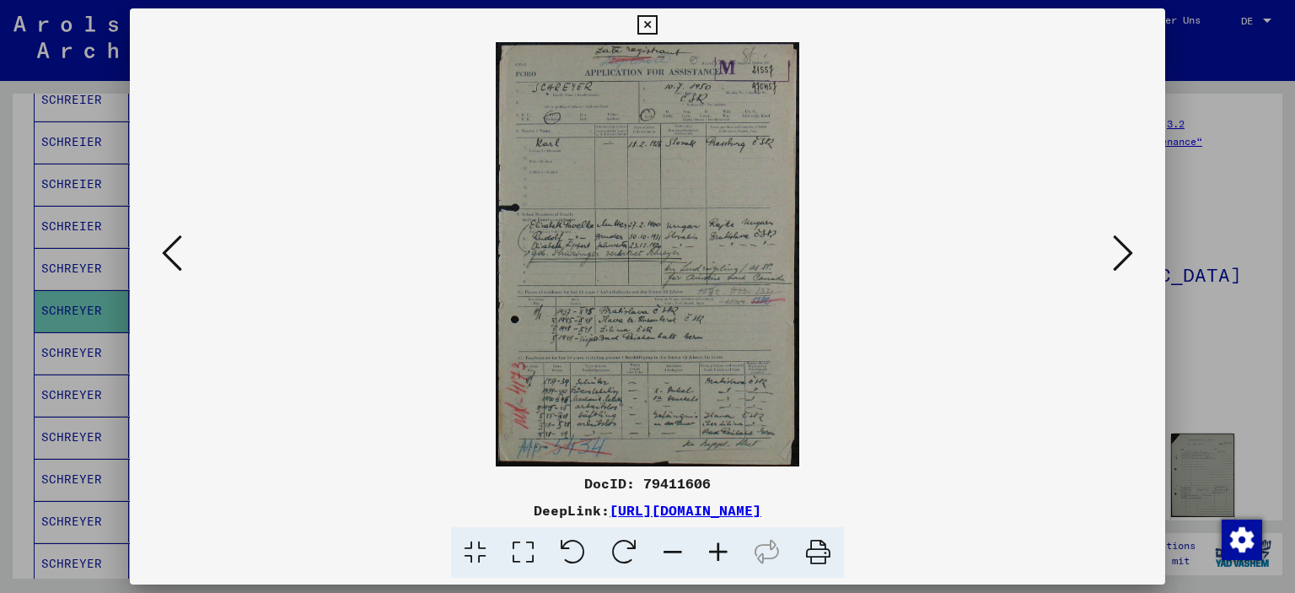
click at [712, 546] on icon at bounding box center [719, 552] width 46 height 51
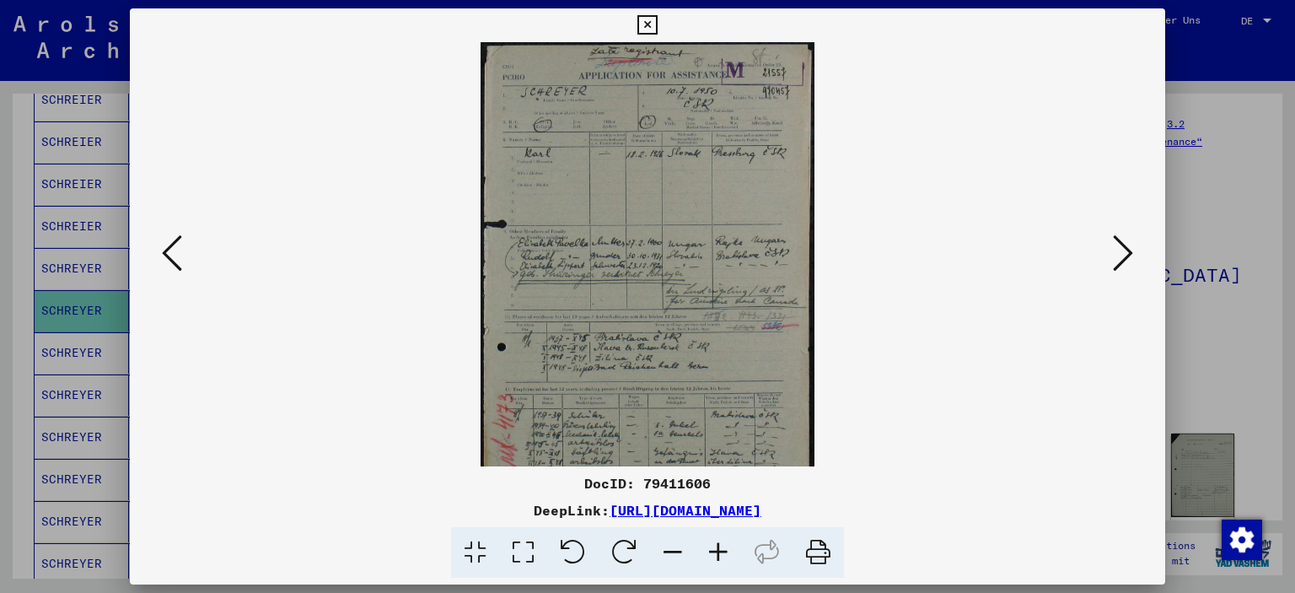
click at [712, 546] on icon at bounding box center [719, 552] width 46 height 51
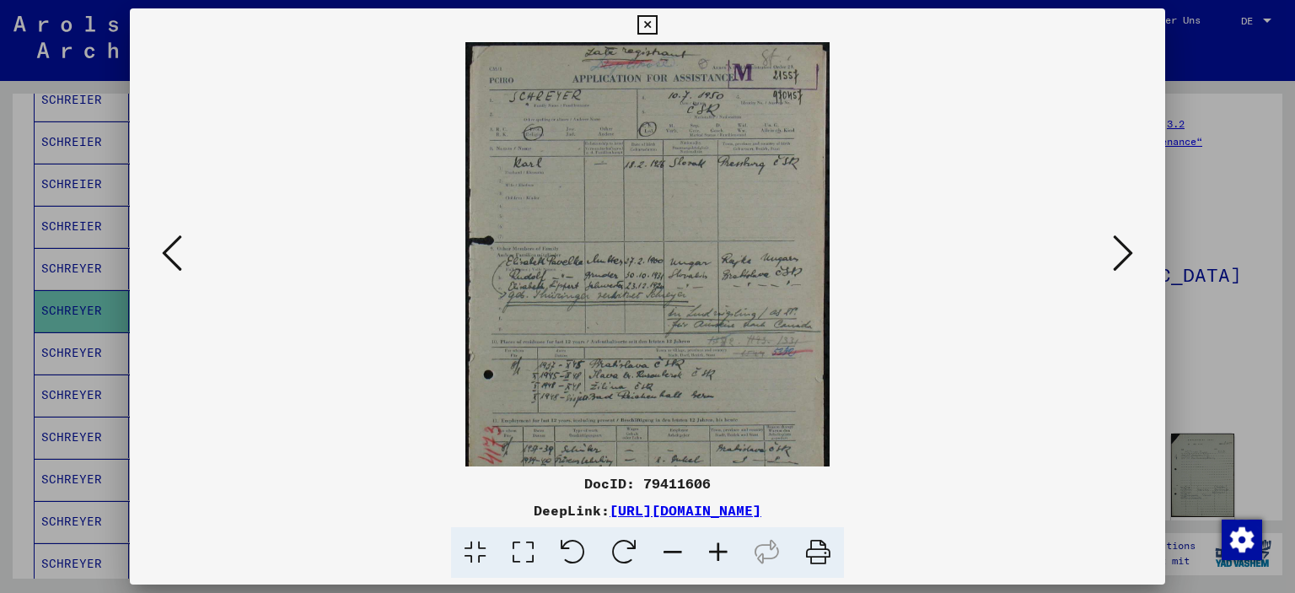
click at [713, 546] on icon at bounding box center [719, 552] width 46 height 51
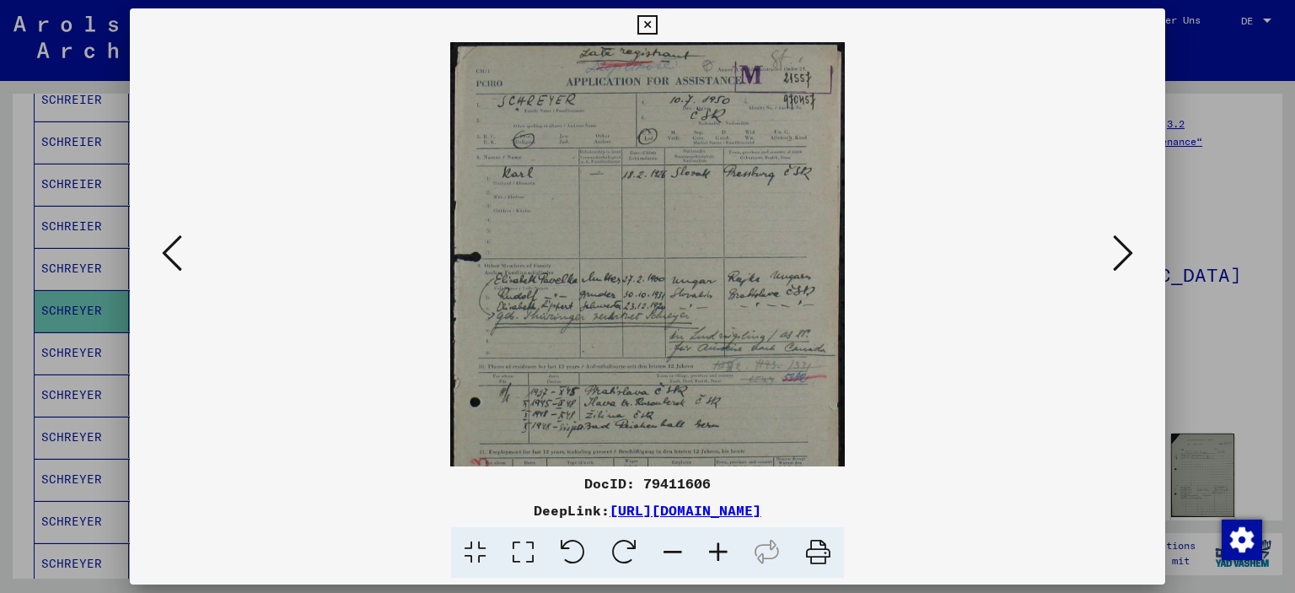
click at [713, 546] on icon at bounding box center [719, 552] width 46 height 51
click at [712, 546] on icon at bounding box center [719, 552] width 46 height 51
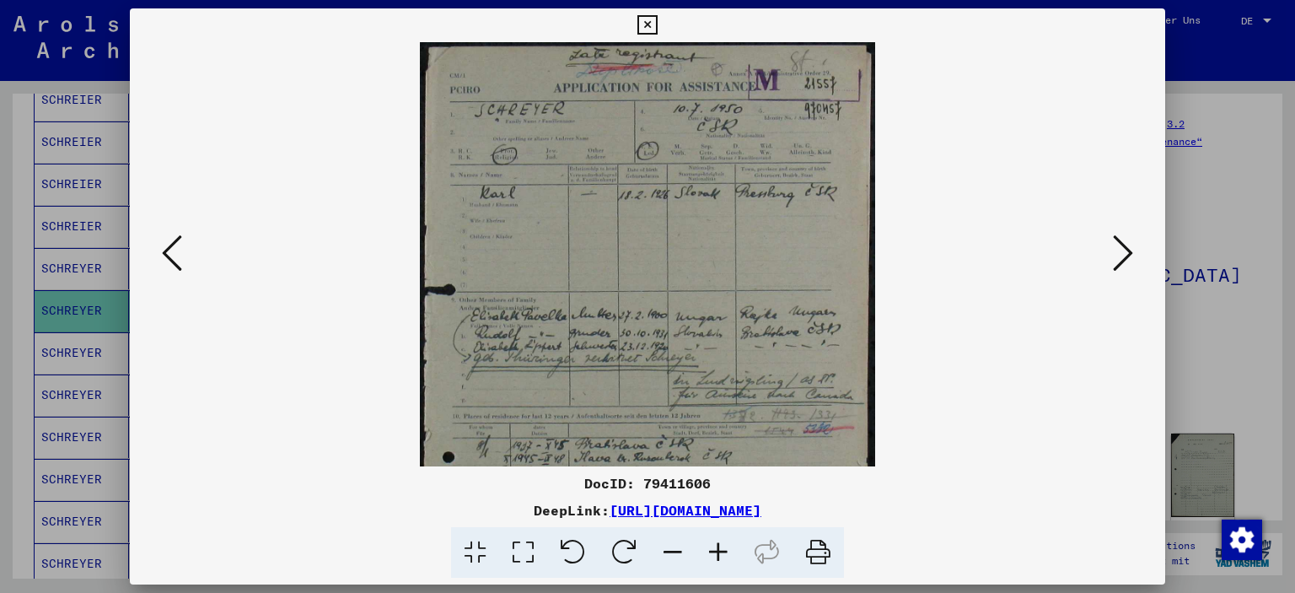
click at [712, 545] on icon at bounding box center [719, 552] width 46 height 51
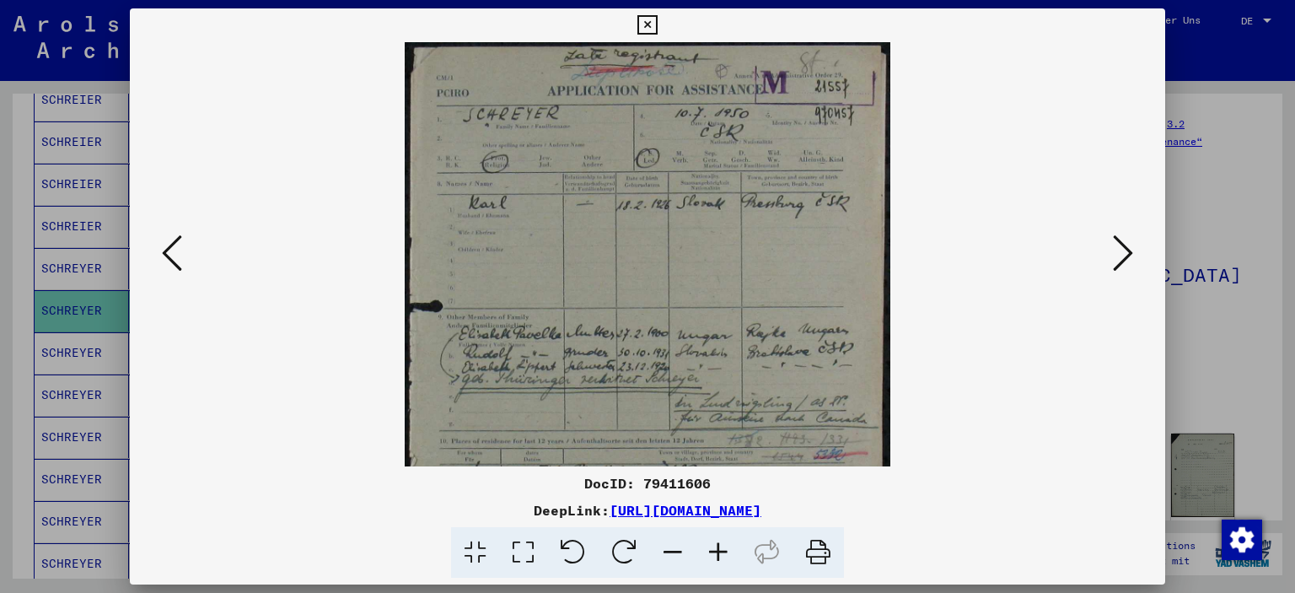
click at [712, 545] on icon at bounding box center [719, 552] width 46 height 51
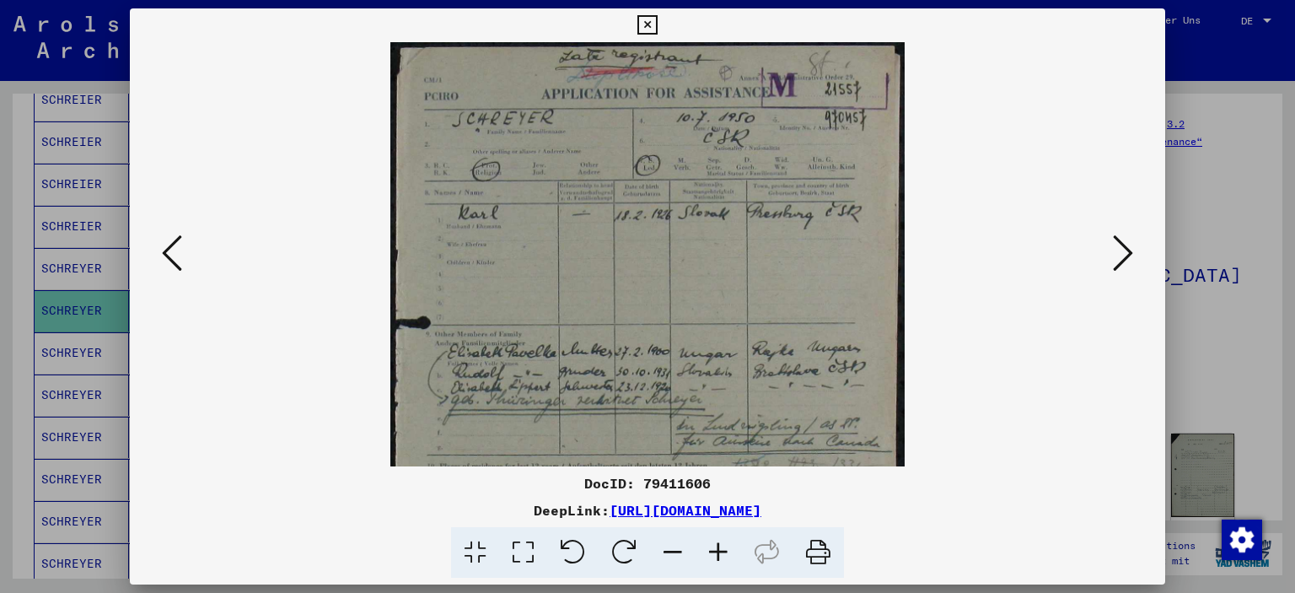
click at [712, 545] on icon at bounding box center [719, 552] width 46 height 51
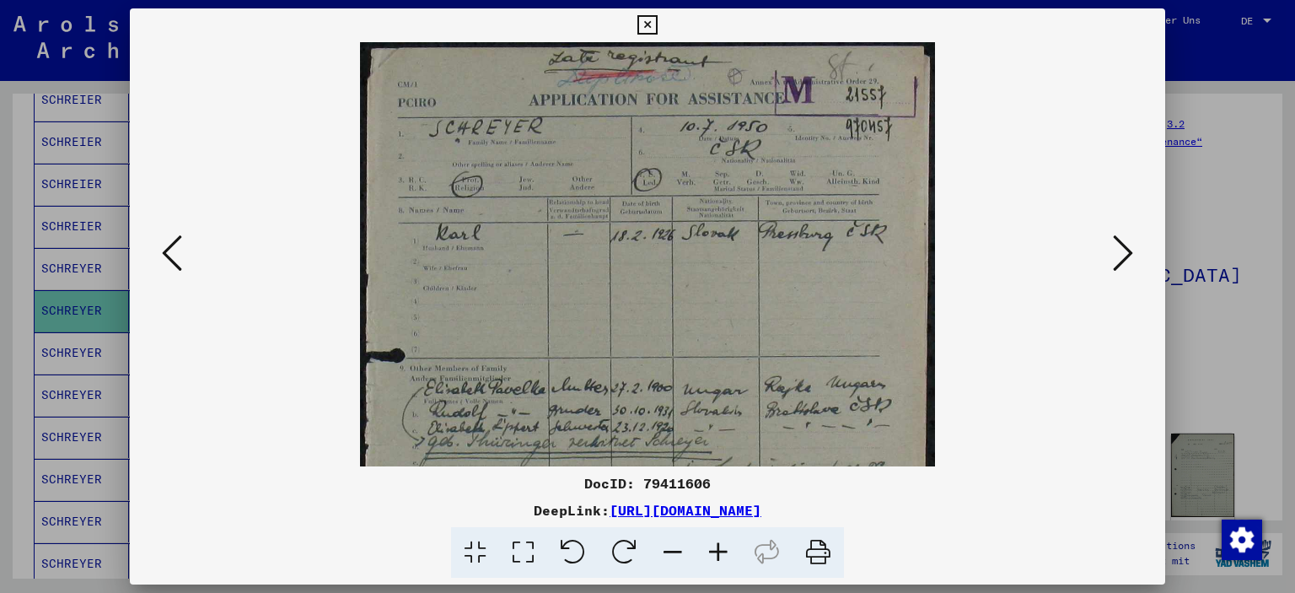
click at [712, 545] on icon at bounding box center [719, 552] width 46 height 51
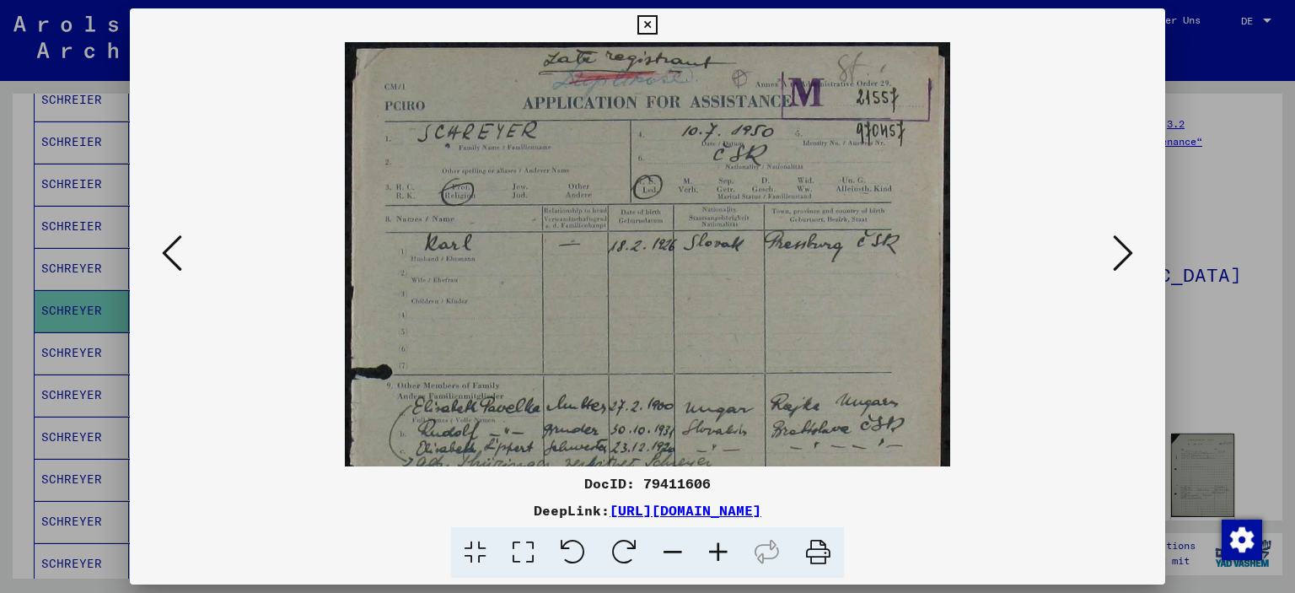
click at [712, 545] on icon at bounding box center [719, 552] width 46 height 51
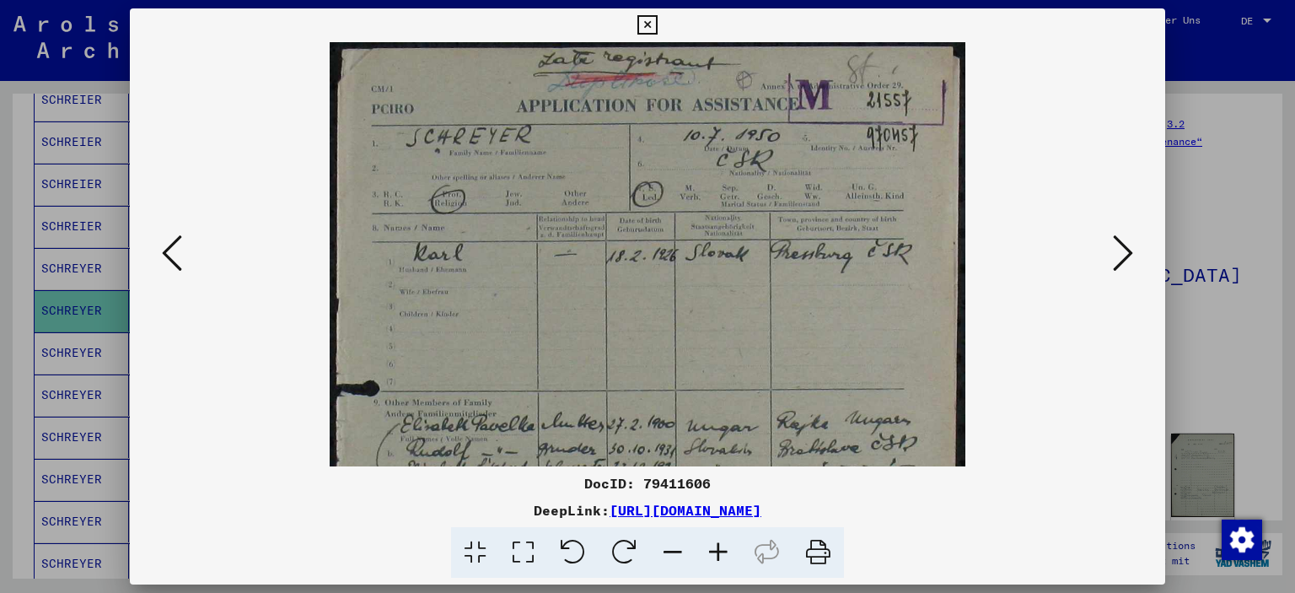
click at [712, 546] on icon at bounding box center [719, 552] width 46 height 51
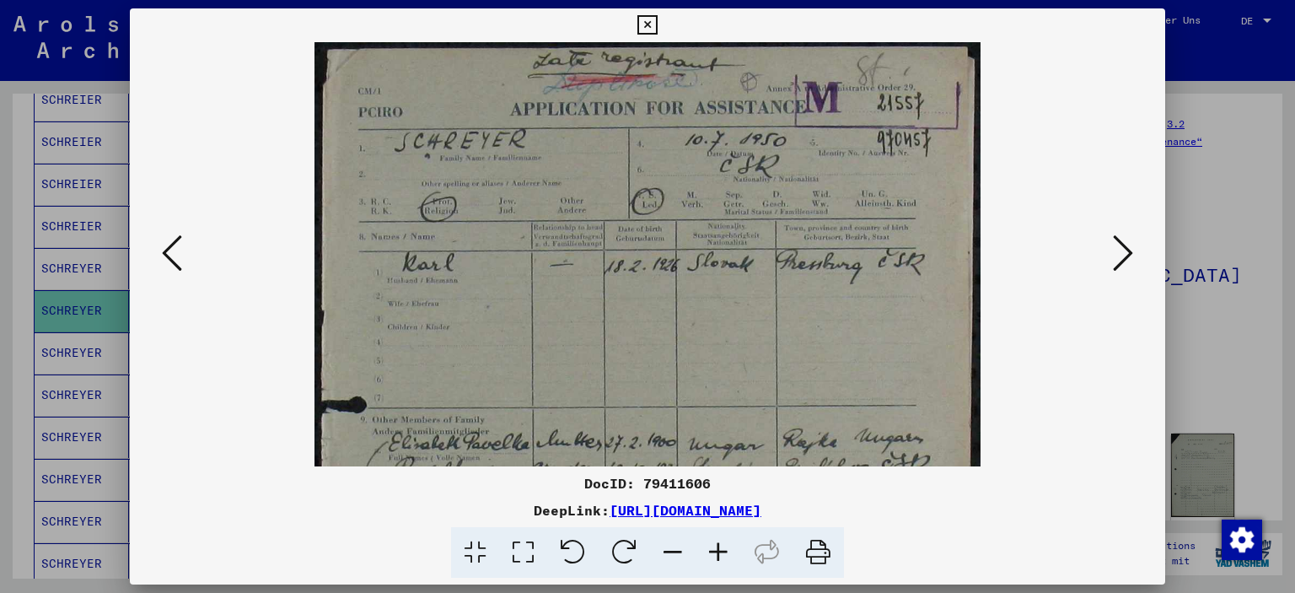
click at [712, 546] on icon at bounding box center [719, 552] width 46 height 51
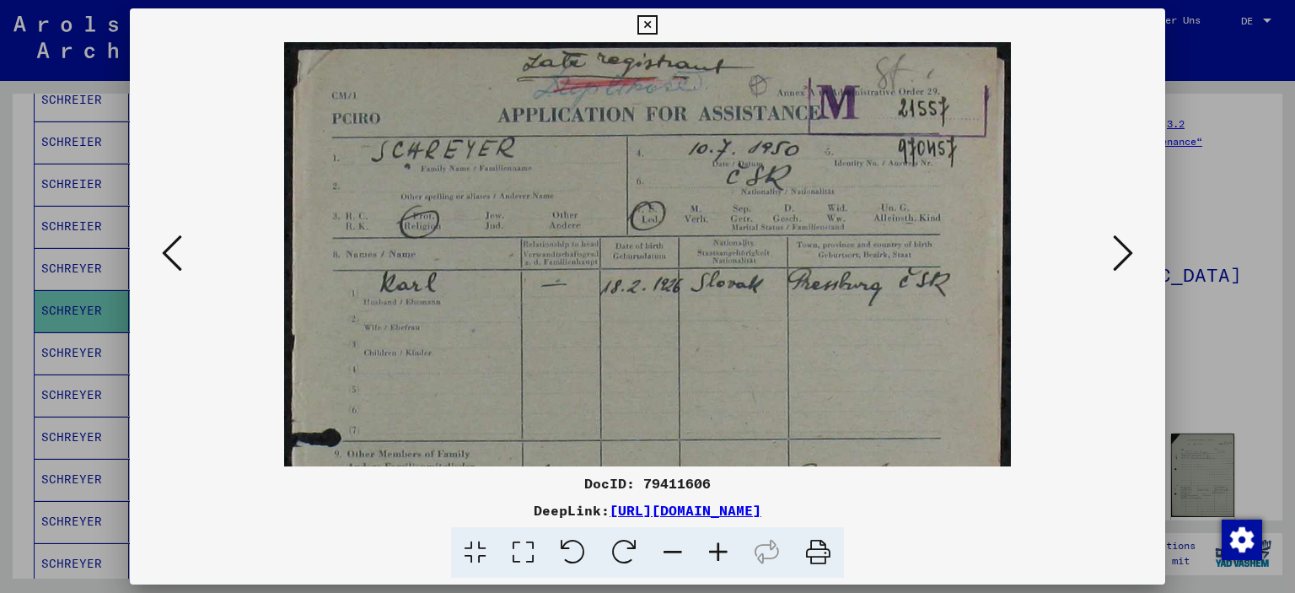
click at [712, 546] on icon at bounding box center [719, 552] width 46 height 51
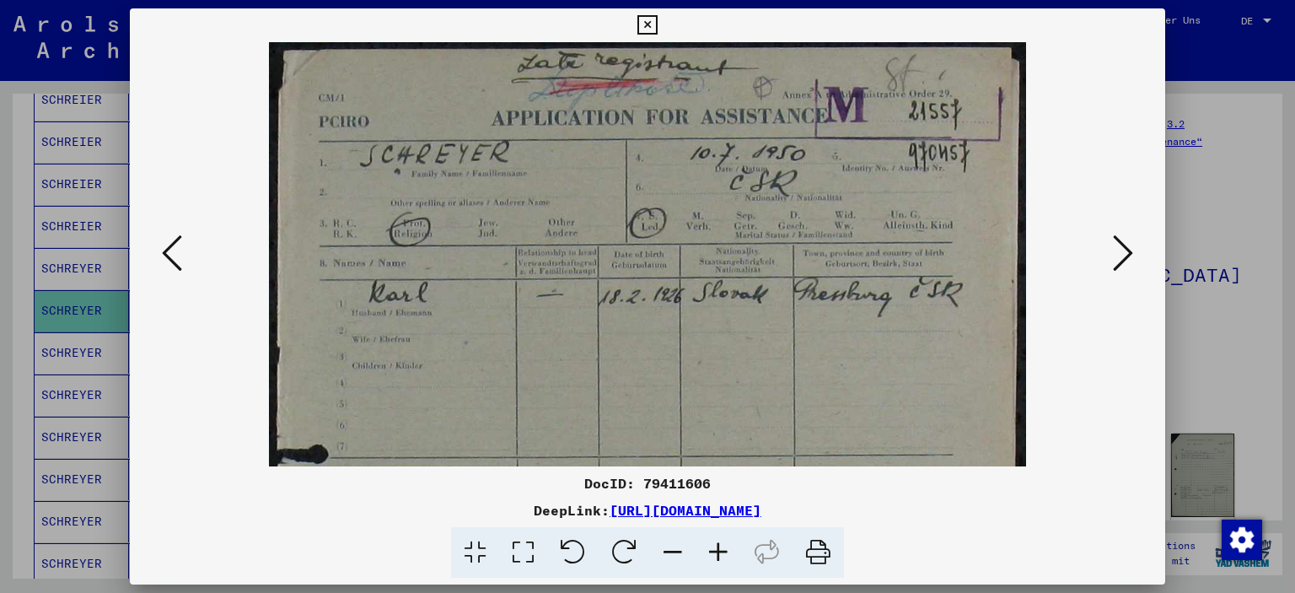
click at [712, 546] on icon at bounding box center [719, 552] width 46 height 51
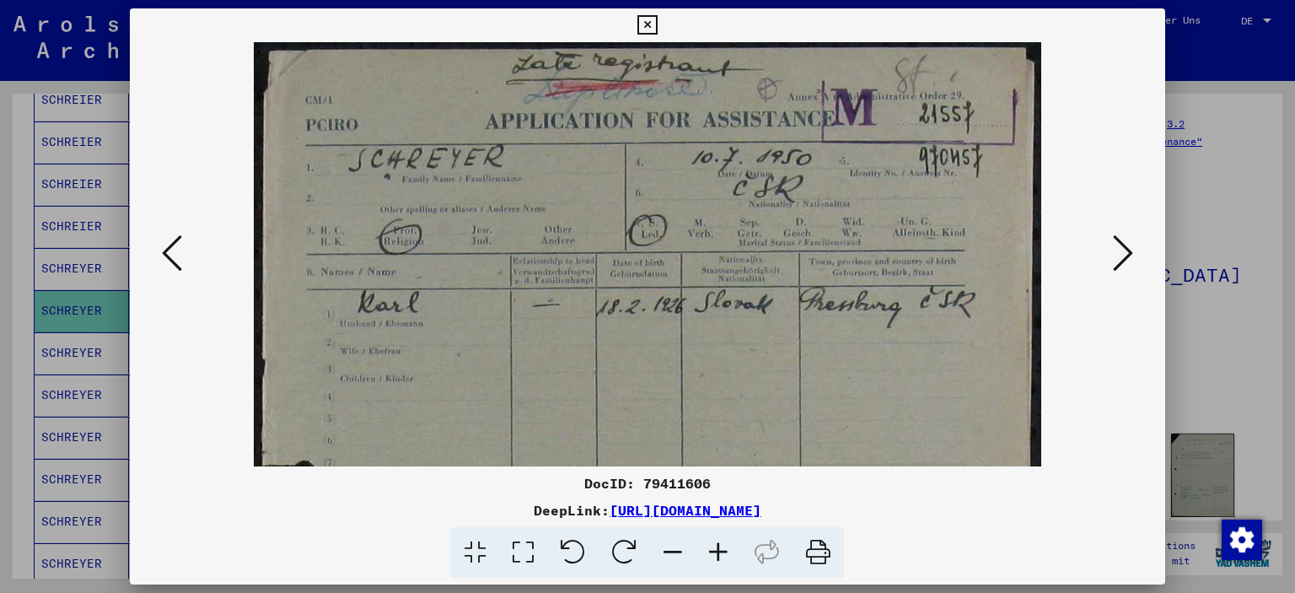
click at [712, 546] on icon at bounding box center [719, 552] width 46 height 51
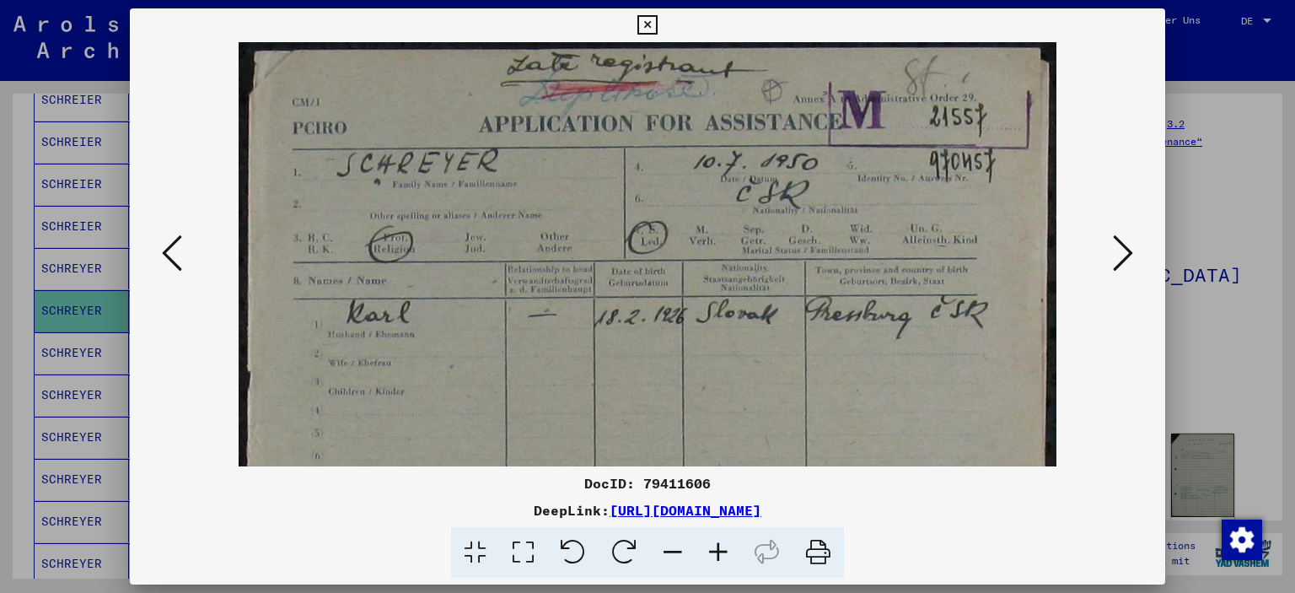
click at [712, 546] on icon at bounding box center [719, 552] width 46 height 51
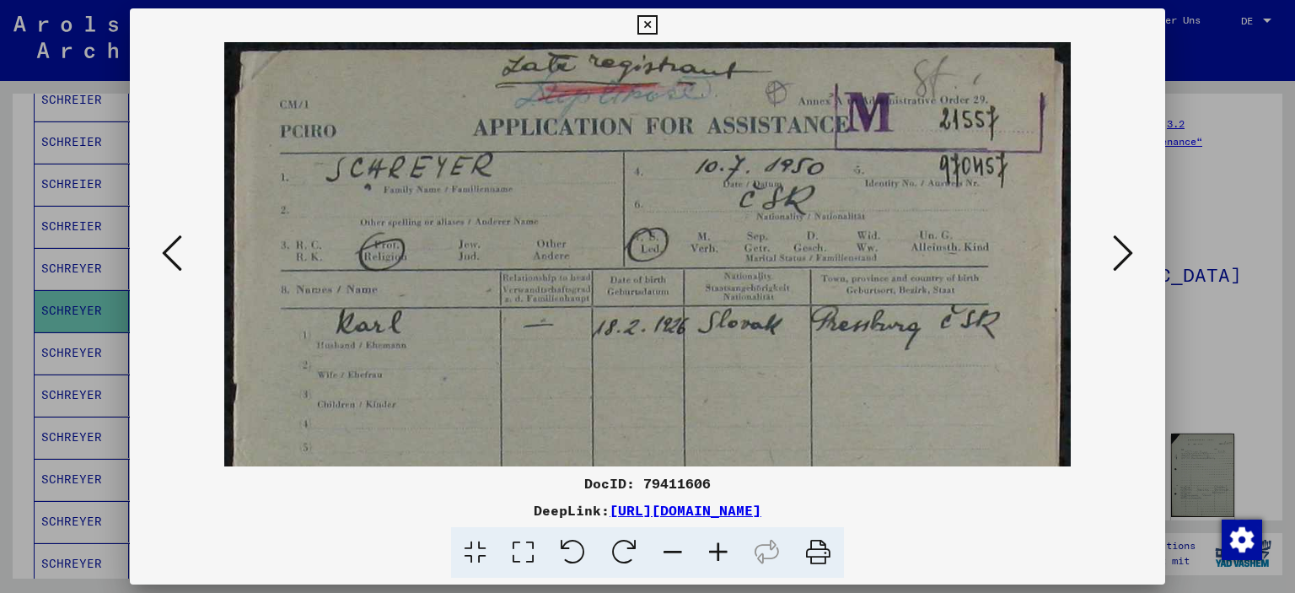
click at [712, 546] on icon at bounding box center [719, 552] width 46 height 51
click at [712, 545] on icon at bounding box center [719, 552] width 46 height 51
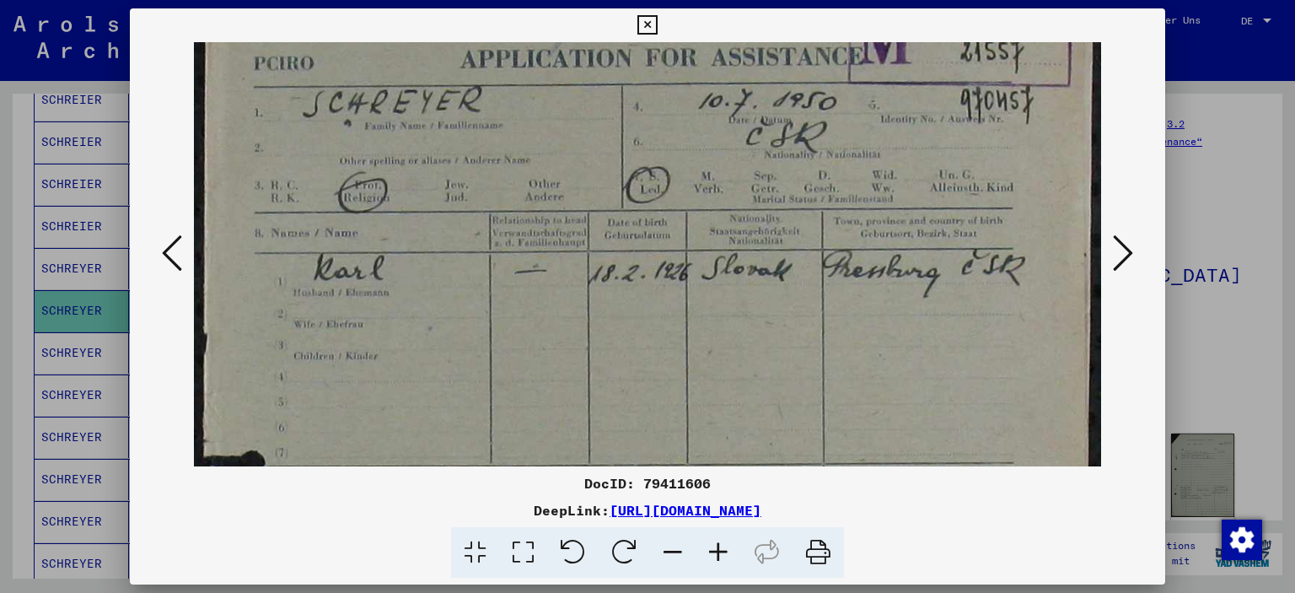
scroll to position [77, 0]
drag, startPoint x: 724, startPoint y: 417, endPoint x: 721, endPoint y: 341, distance: 76.0
click at [721, 341] on img at bounding box center [648, 598] width 908 height 1267
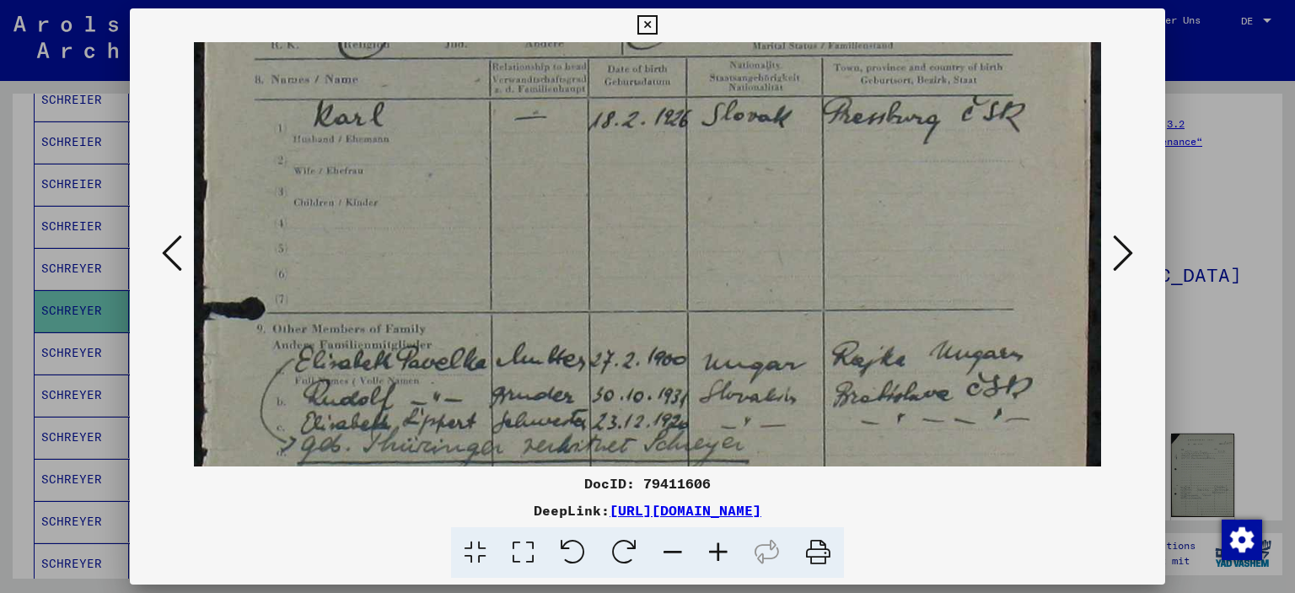
drag, startPoint x: 718, startPoint y: 383, endPoint x: 731, endPoint y: 235, distance: 148.1
click at [731, 235] on img at bounding box center [648, 448] width 908 height 1267
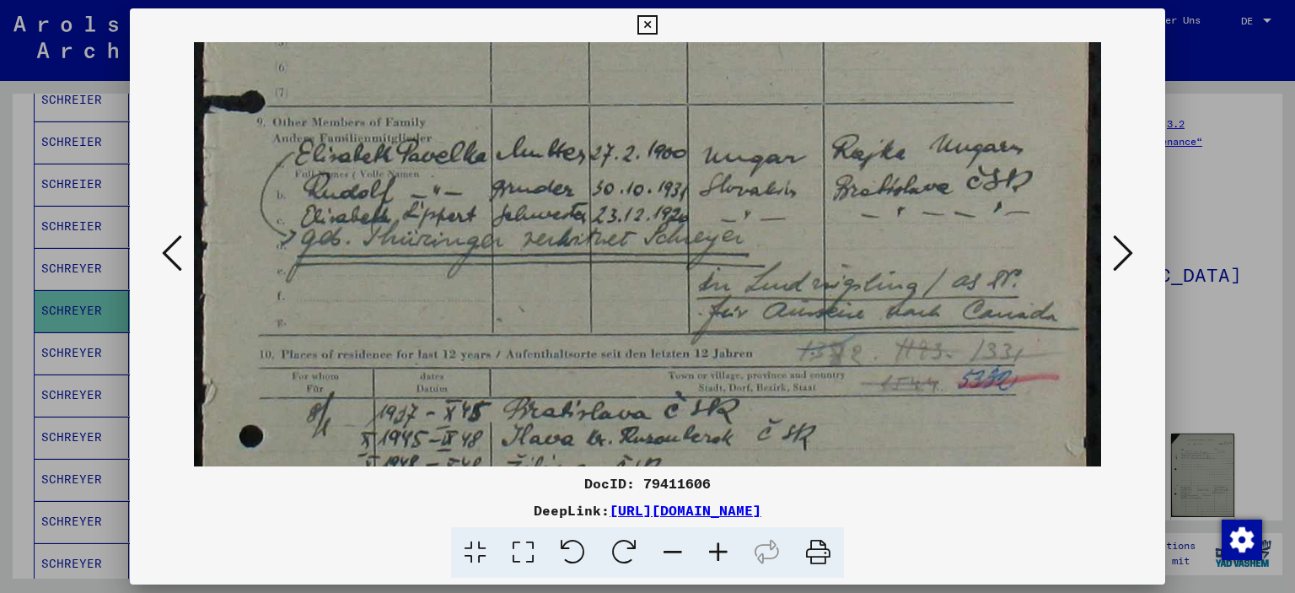
scroll to position [435, 0]
drag, startPoint x: 755, startPoint y: 359, endPoint x: 755, endPoint y: 161, distance: 198.1
click at [755, 161] on img at bounding box center [648, 240] width 908 height 1267
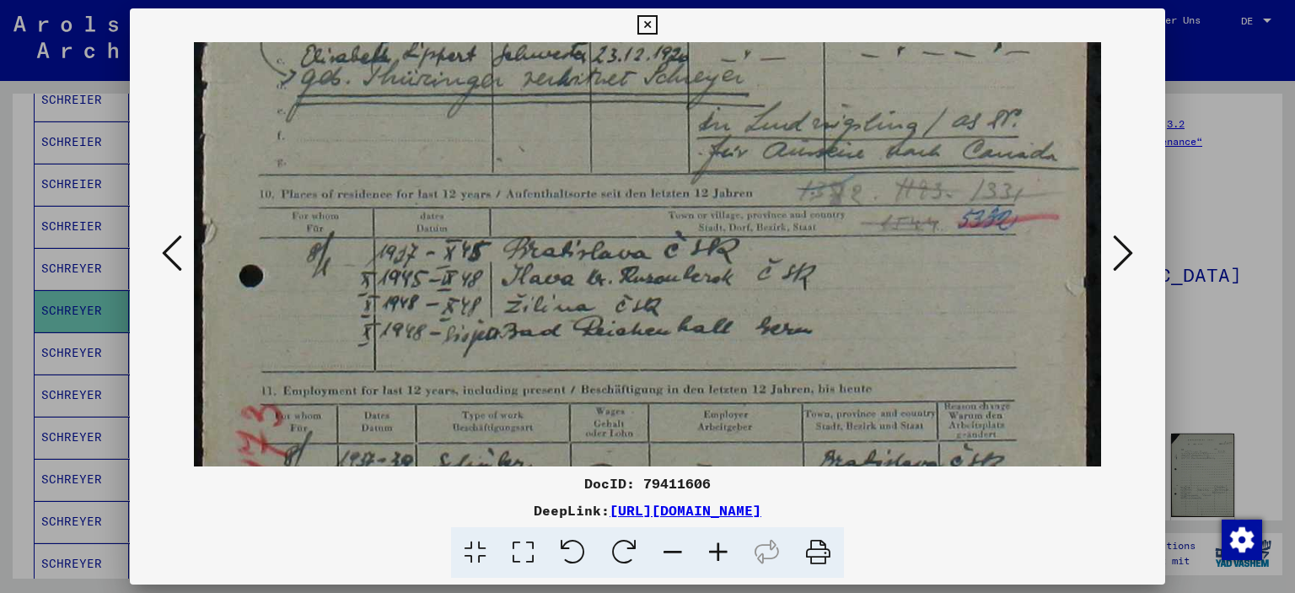
drag, startPoint x: 499, startPoint y: 345, endPoint x: 508, endPoint y: 200, distance: 145.3
click at [508, 200] on img at bounding box center [648, 81] width 908 height 1267
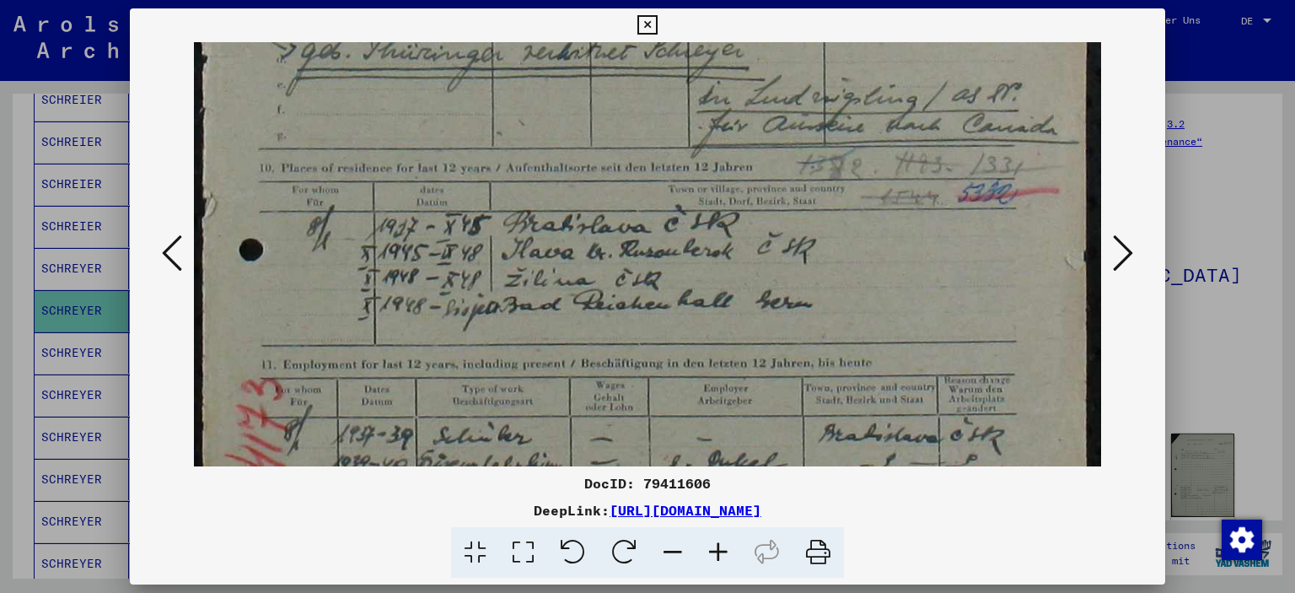
scroll to position [632, 0]
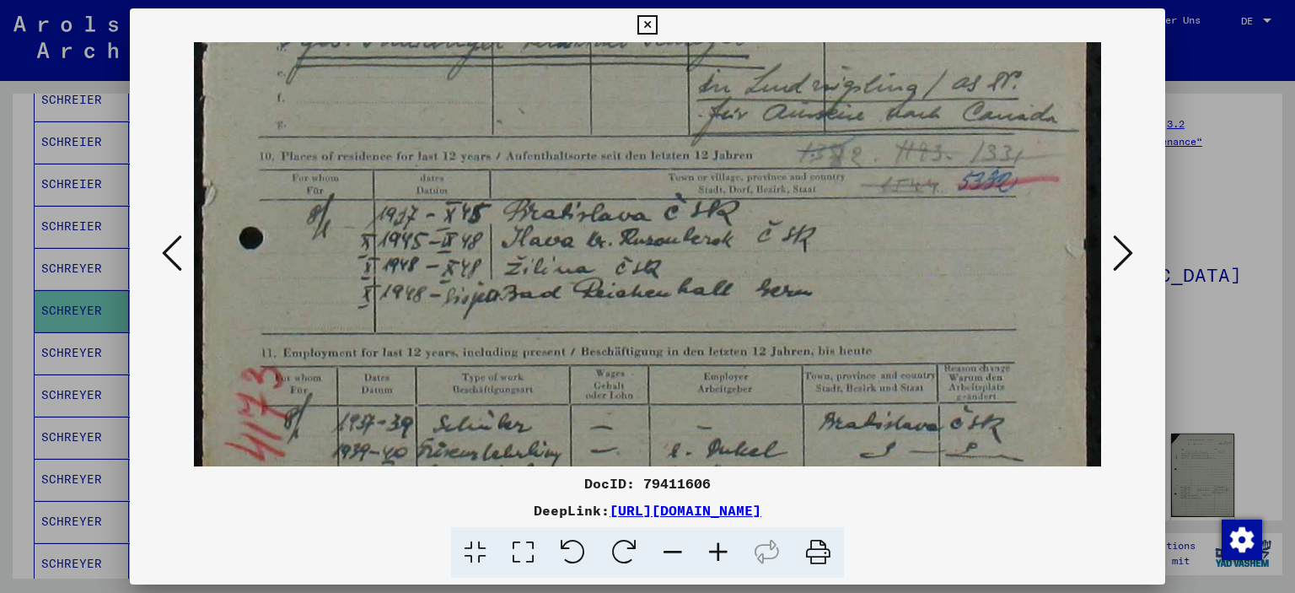
drag, startPoint x: 536, startPoint y: 328, endPoint x: 533, endPoint y: 291, distance: 37.3
click at [533, 291] on img at bounding box center [648, 43] width 908 height 1267
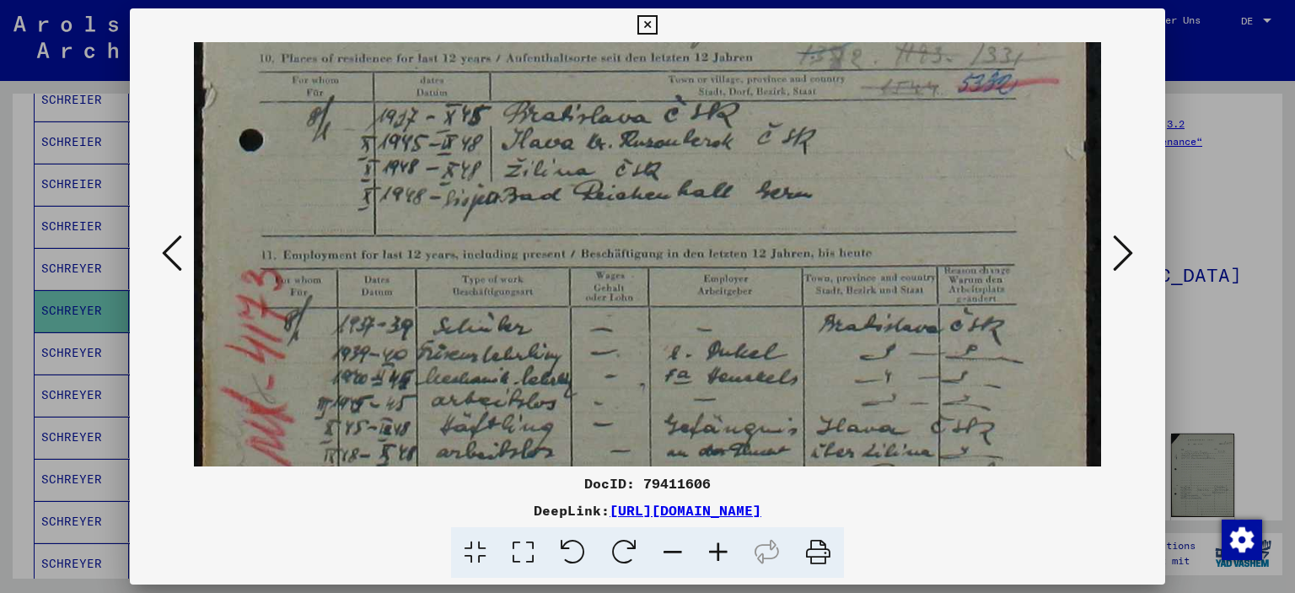
scroll to position [737, 0]
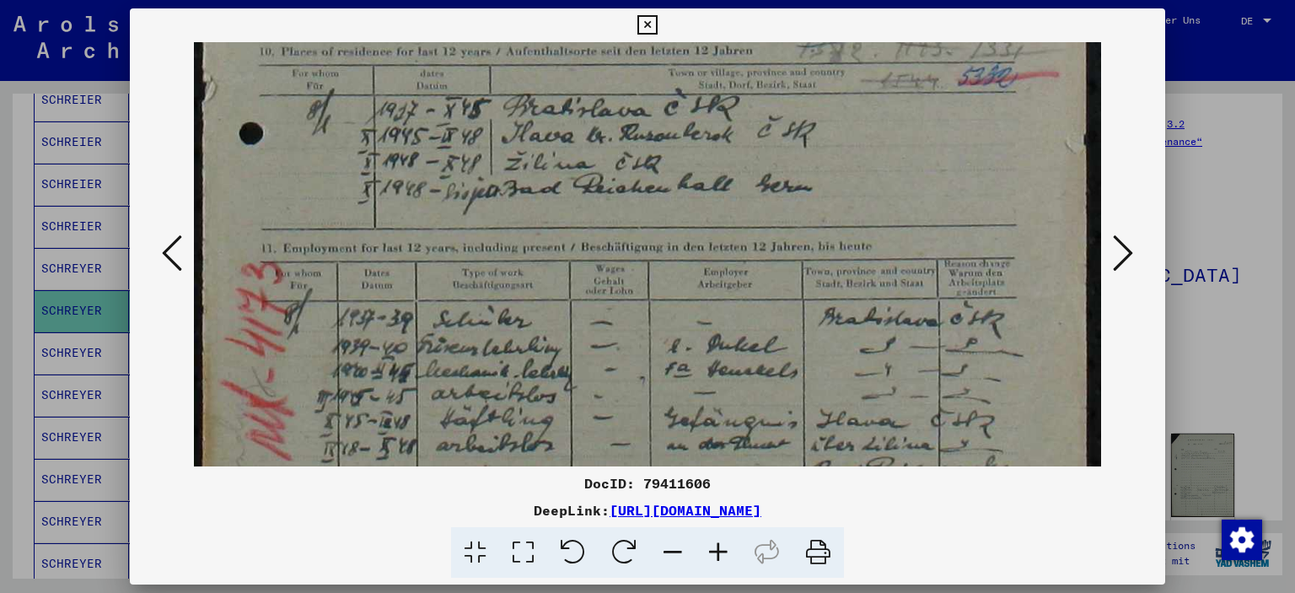
drag, startPoint x: 515, startPoint y: 387, endPoint x: 531, endPoint y: 282, distance: 105.8
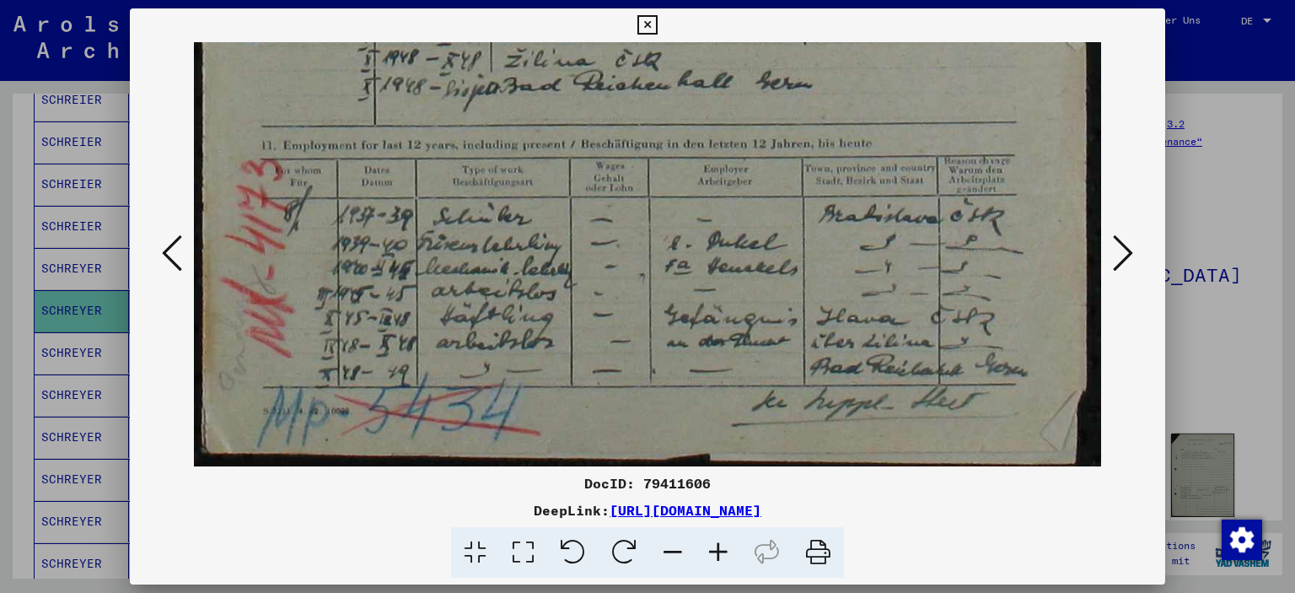
scroll to position [841, 0]
drag, startPoint x: 540, startPoint y: 377, endPoint x: 551, endPoint y: 275, distance: 102.6
click at [1126, 250] on icon at bounding box center [1123, 253] width 20 height 40
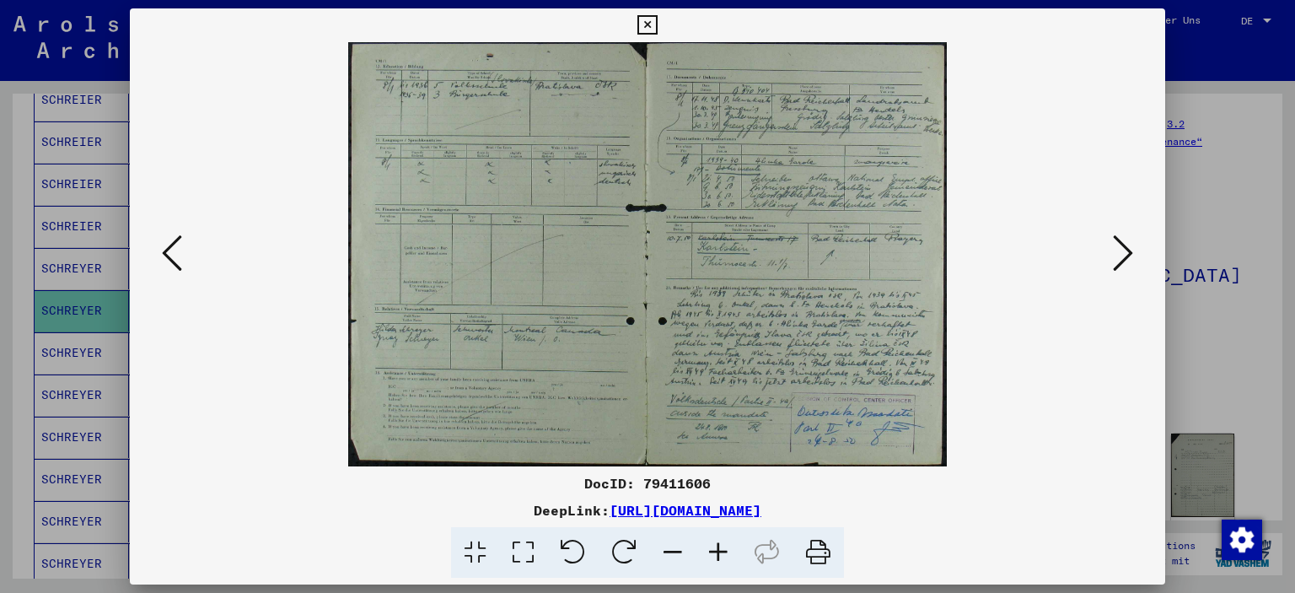
click at [724, 551] on icon at bounding box center [719, 552] width 46 height 51
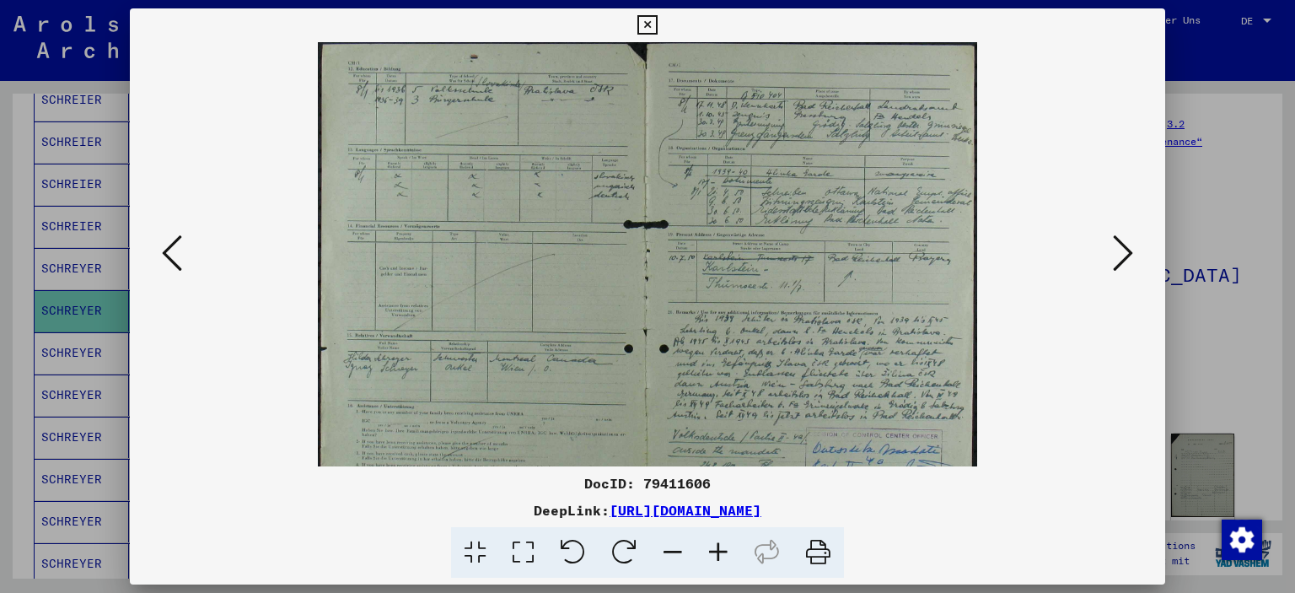
click at [724, 551] on icon at bounding box center [719, 552] width 46 height 51
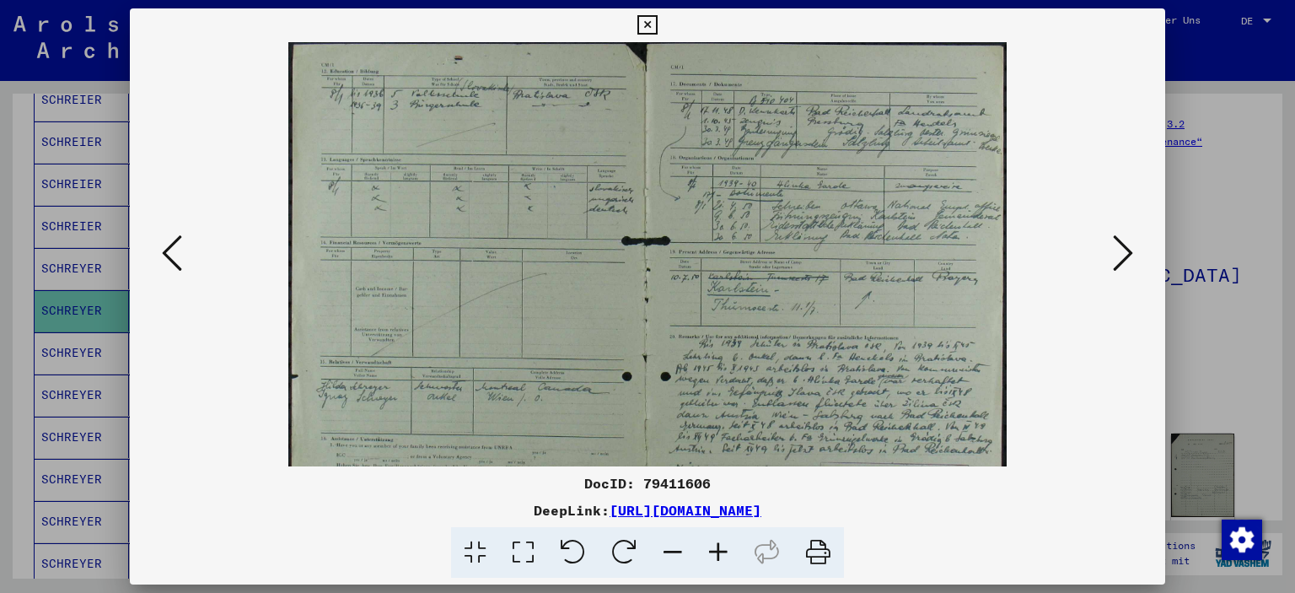
click at [724, 551] on icon at bounding box center [719, 552] width 46 height 51
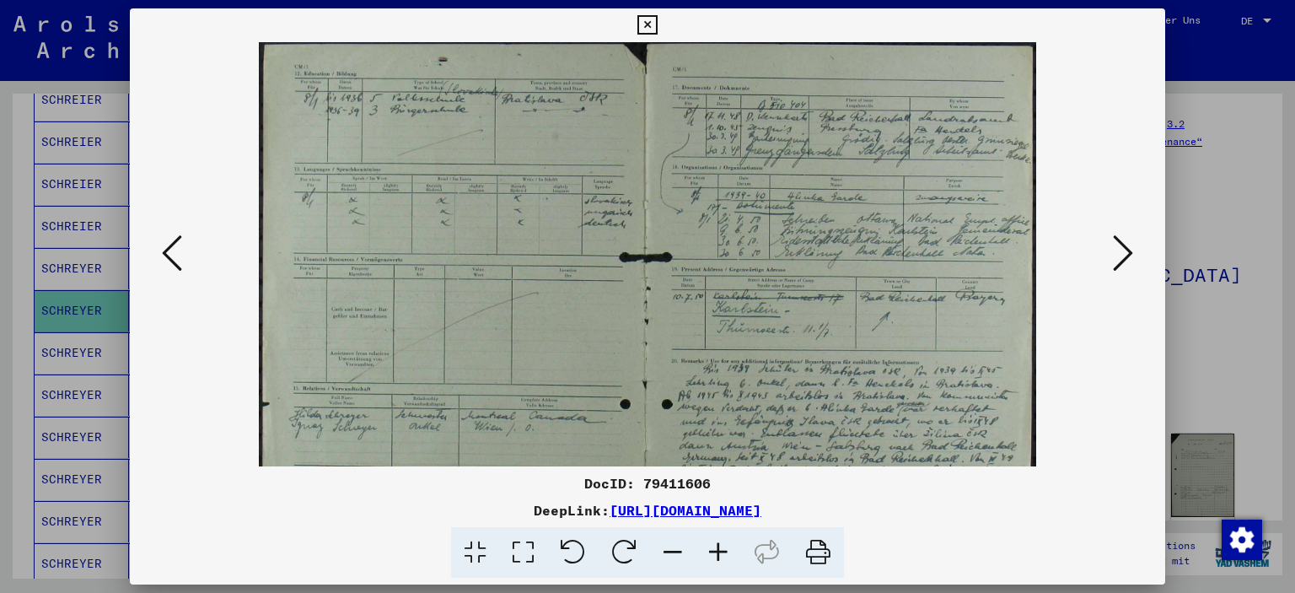
click at [725, 552] on icon at bounding box center [719, 552] width 46 height 51
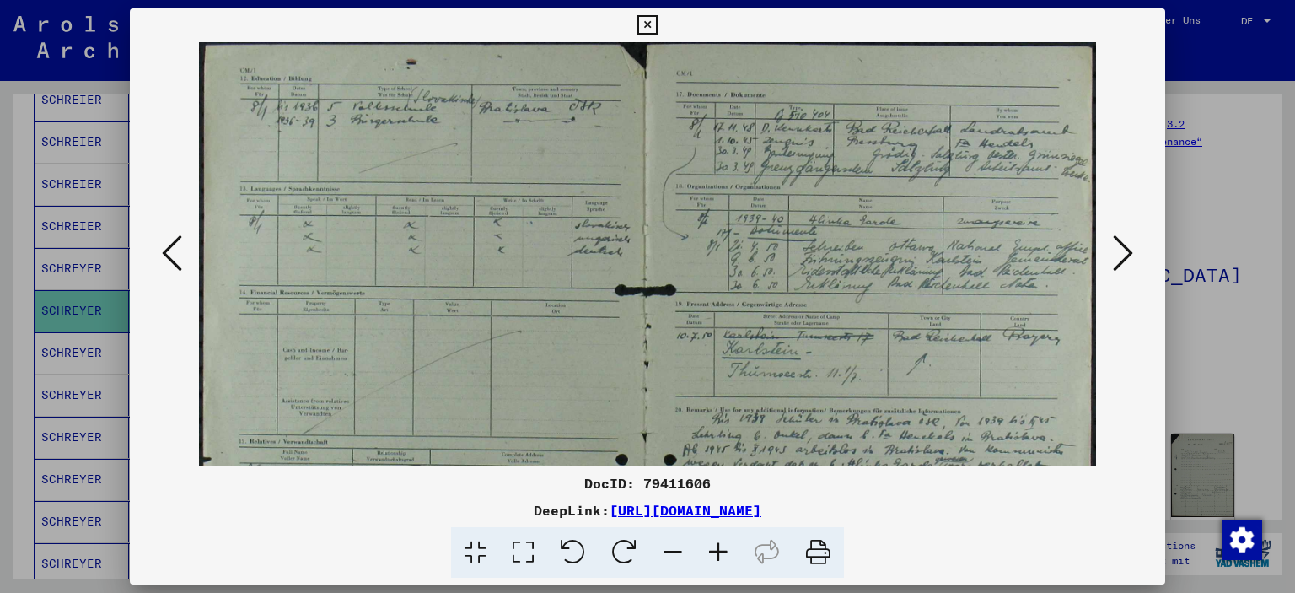
click at [725, 552] on icon at bounding box center [719, 552] width 46 height 51
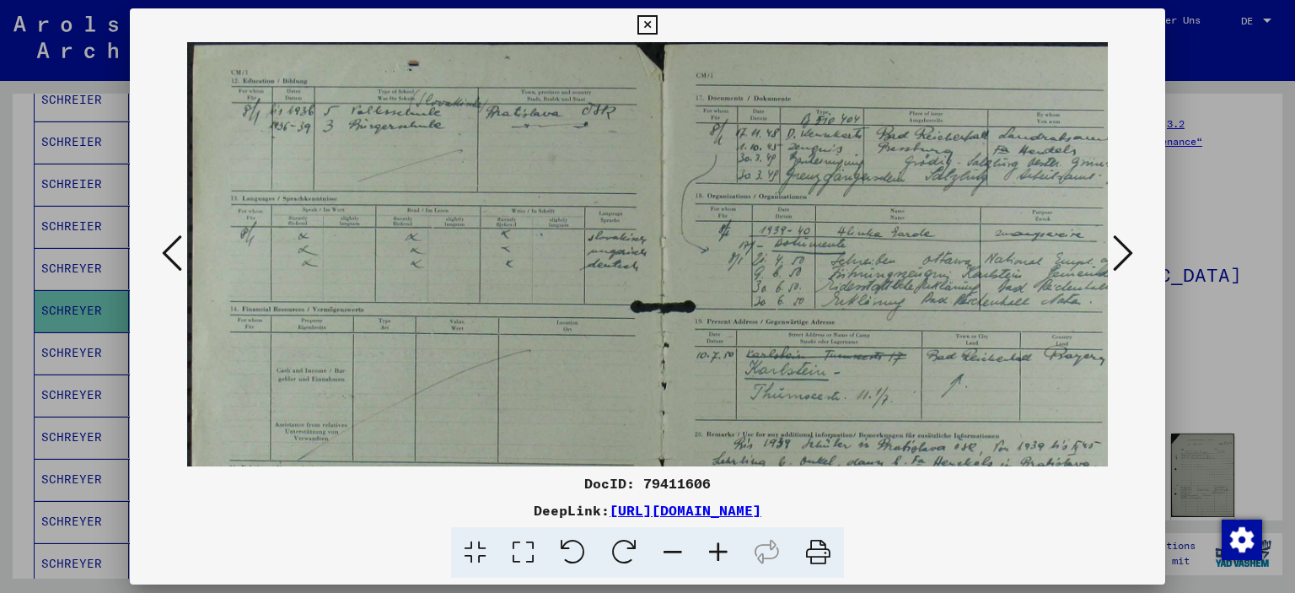
click at [725, 552] on icon at bounding box center [719, 552] width 46 height 51
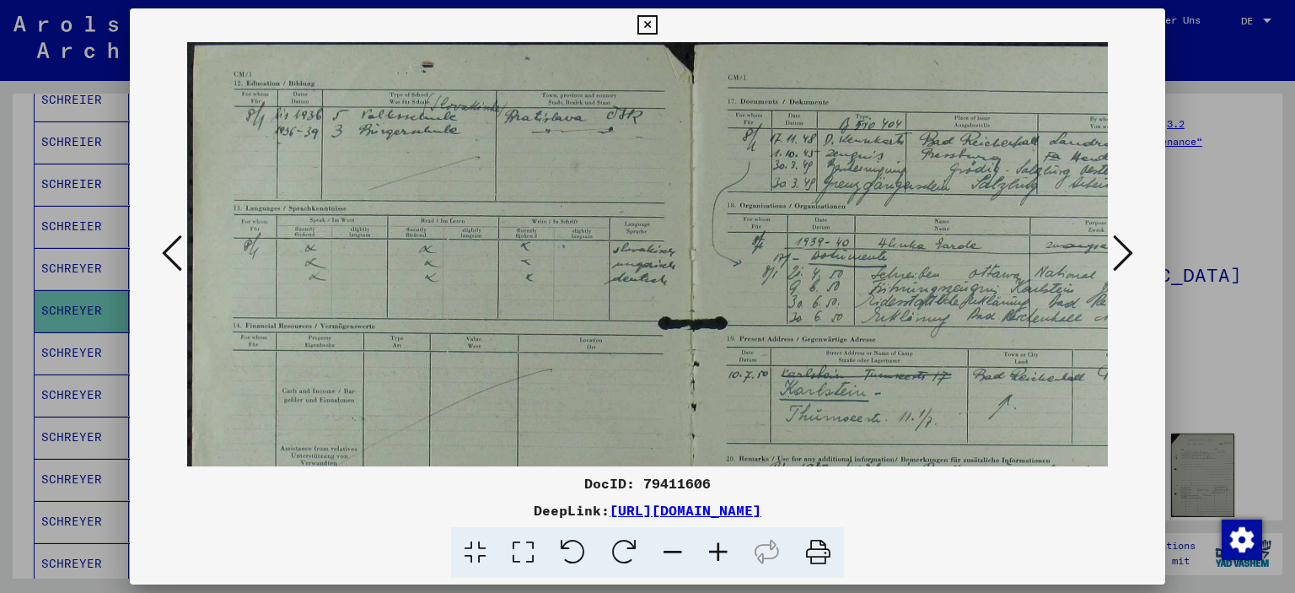
click at [725, 552] on icon at bounding box center [719, 552] width 46 height 51
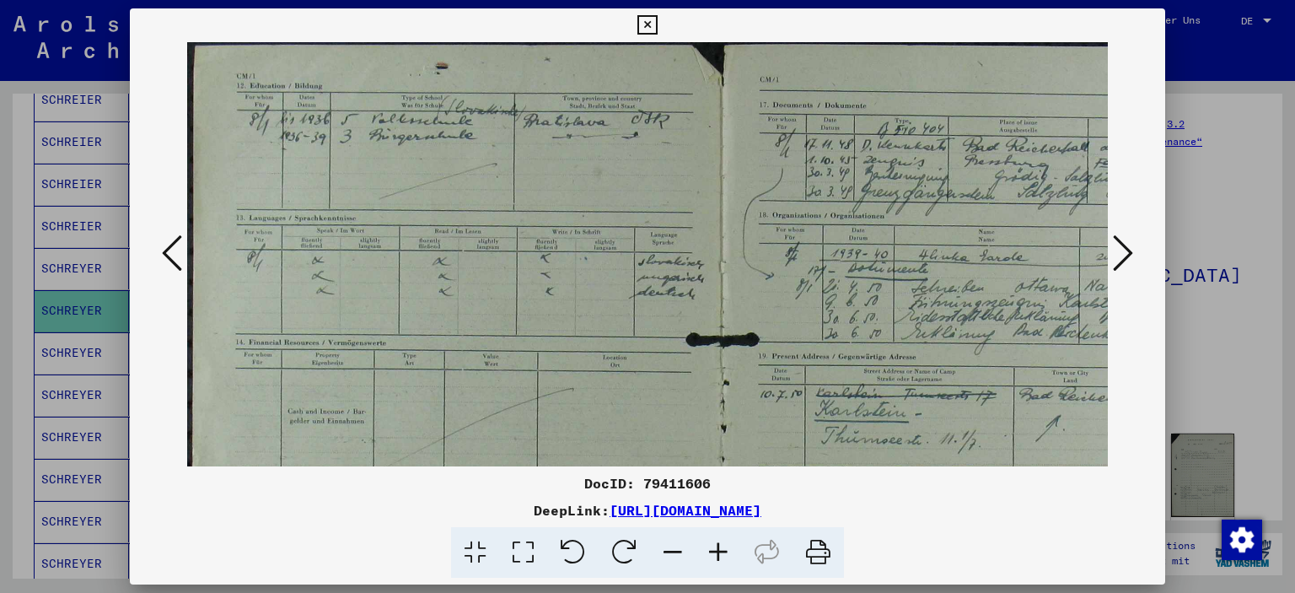
click at [725, 552] on icon at bounding box center [719, 552] width 46 height 51
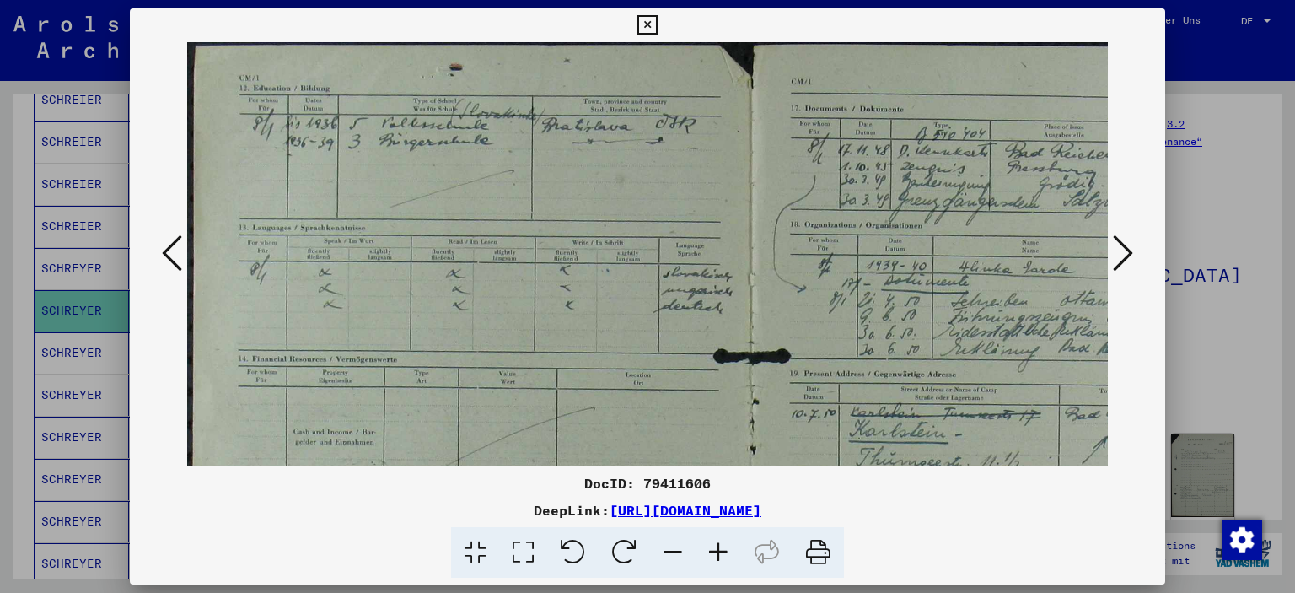
click at [725, 552] on icon at bounding box center [719, 552] width 46 height 51
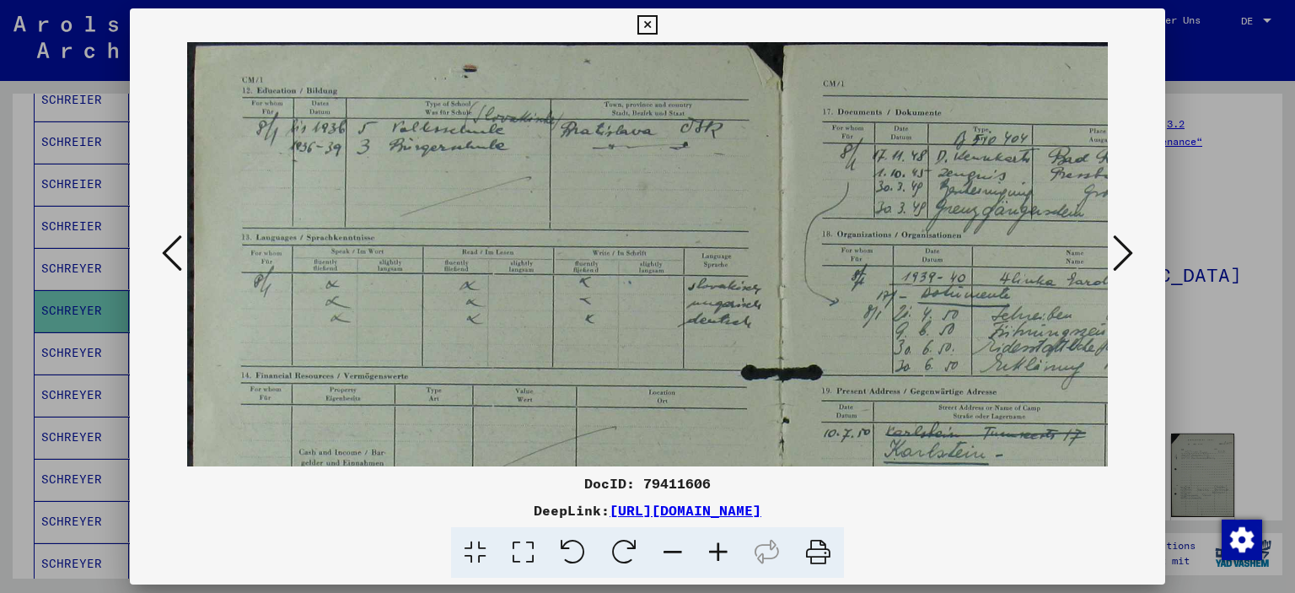
click at [725, 552] on icon at bounding box center [719, 552] width 46 height 51
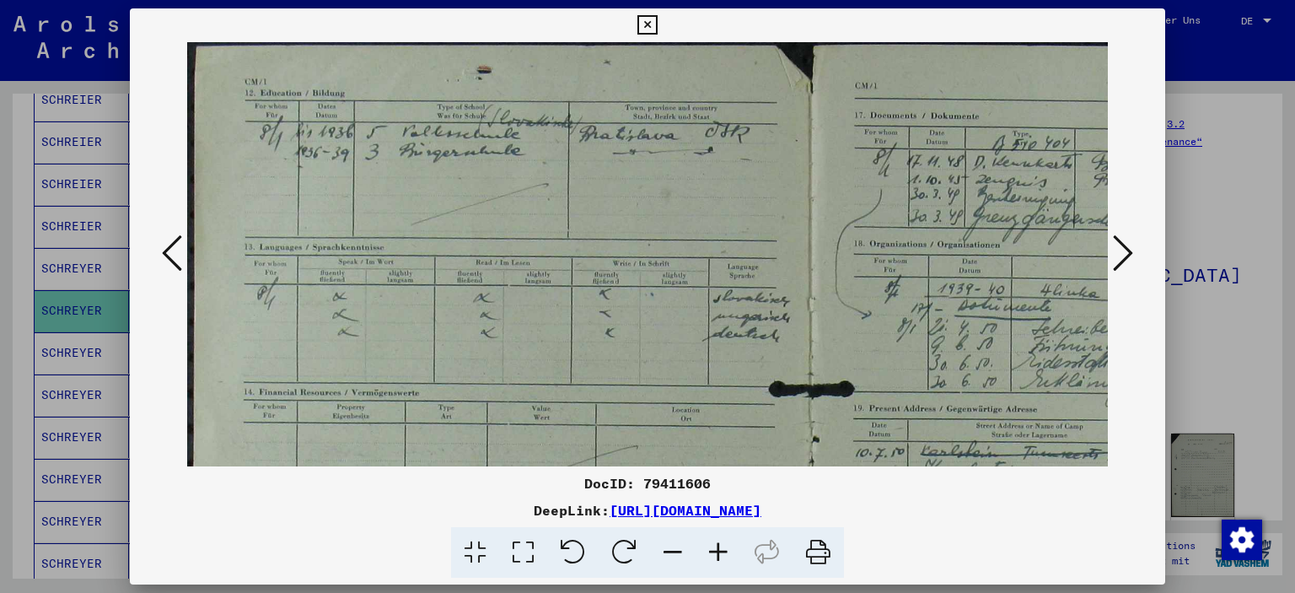
click at [725, 552] on icon at bounding box center [719, 552] width 46 height 51
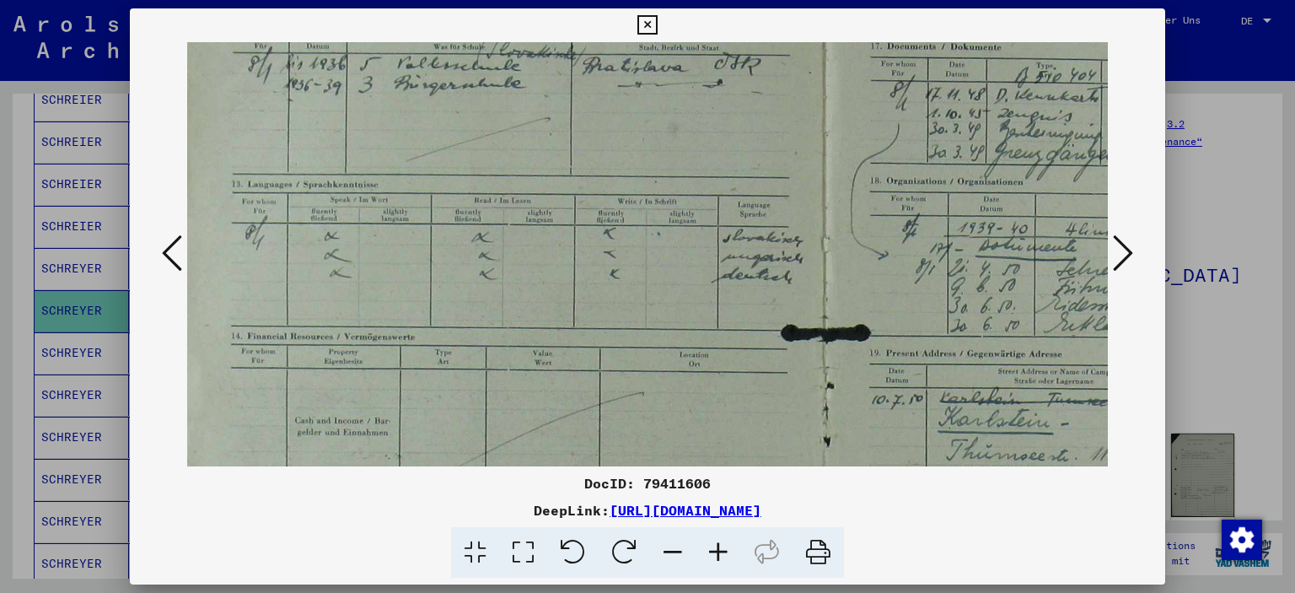
scroll to position [74, 18]
drag, startPoint x: 711, startPoint y: 344, endPoint x: 692, endPoint y: 271, distance: 75.7
click at [692, 271] on img at bounding box center [826, 433] width 1315 height 930
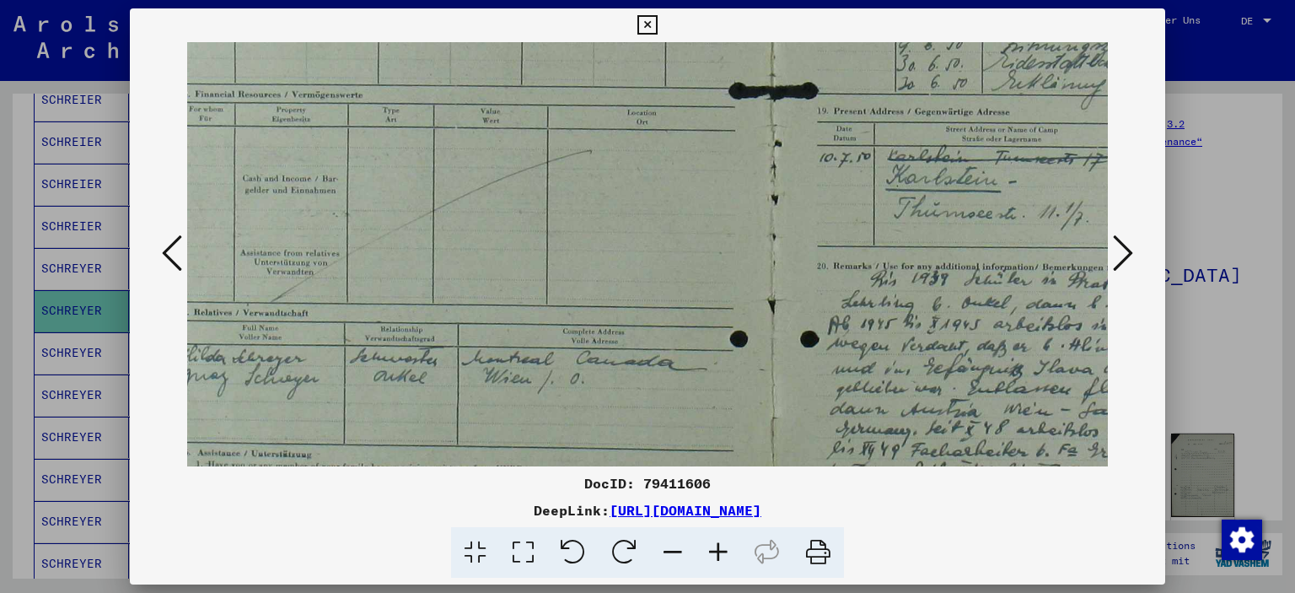
scroll to position [317, 67]
drag, startPoint x: 706, startPoint y: 372, endPoint x: 658, endPoint y: 131, distance: 245.9
click at [658, 131] on img at bounding box center [777, 190] width 1315 height 930
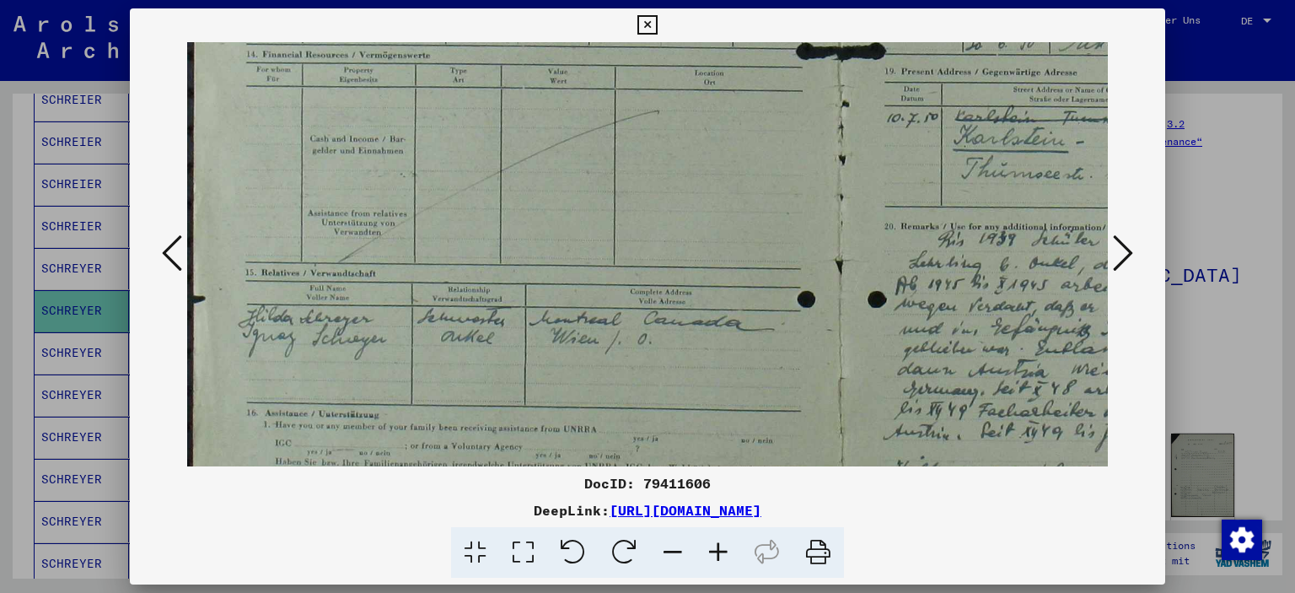
scroll to position [360, 0]
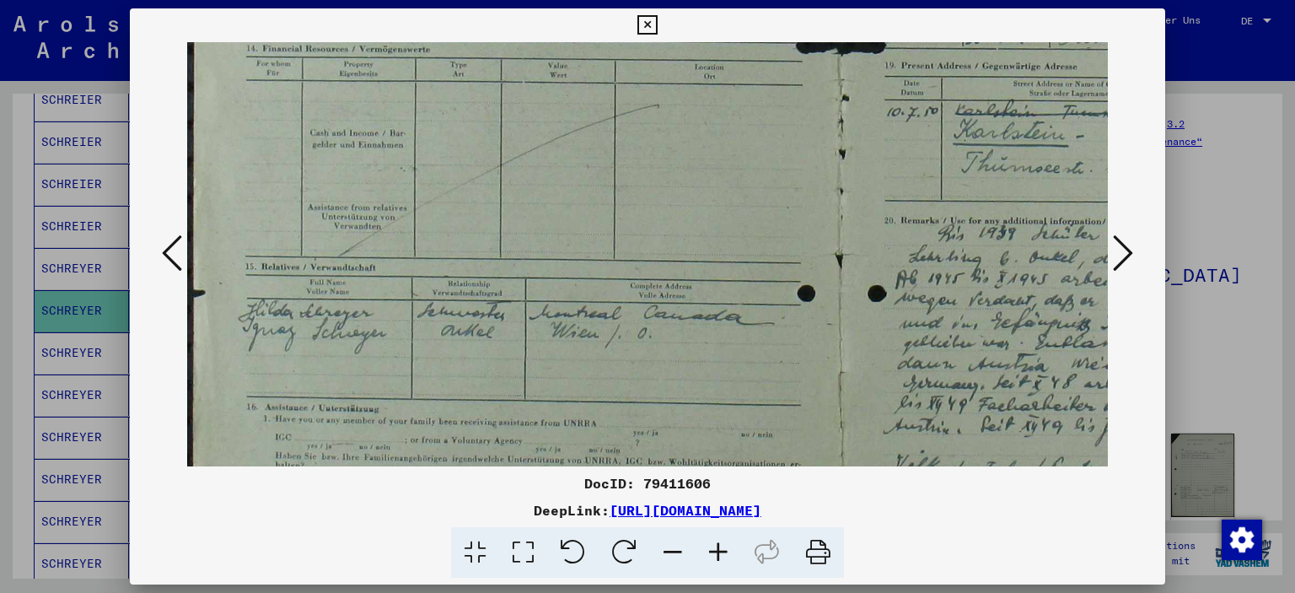
drag, startPoint x: 689, startPoint y: 311, endPoint x: 783, endPoint y: 269, distance: 103.4
click at [783, 269] on img at bounding box center [844, 147] width 1315 height 930
click at [780, 269] on img at bounding box center [844, 147] width 1315 height 930
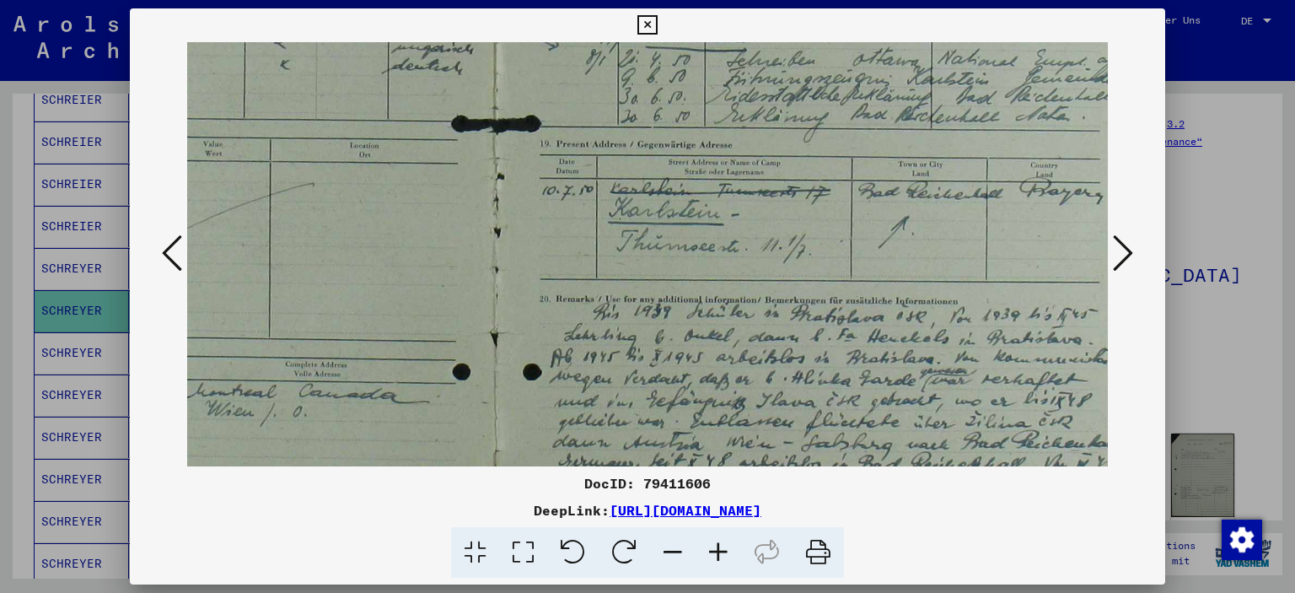
drag, startPoint x: 906, startPoint y: 277, endPoint x: 567, endPoint y: 347, distance: 346.1
click at [561, 357] on img at bounding box center [499, 226] width 1315 height 930
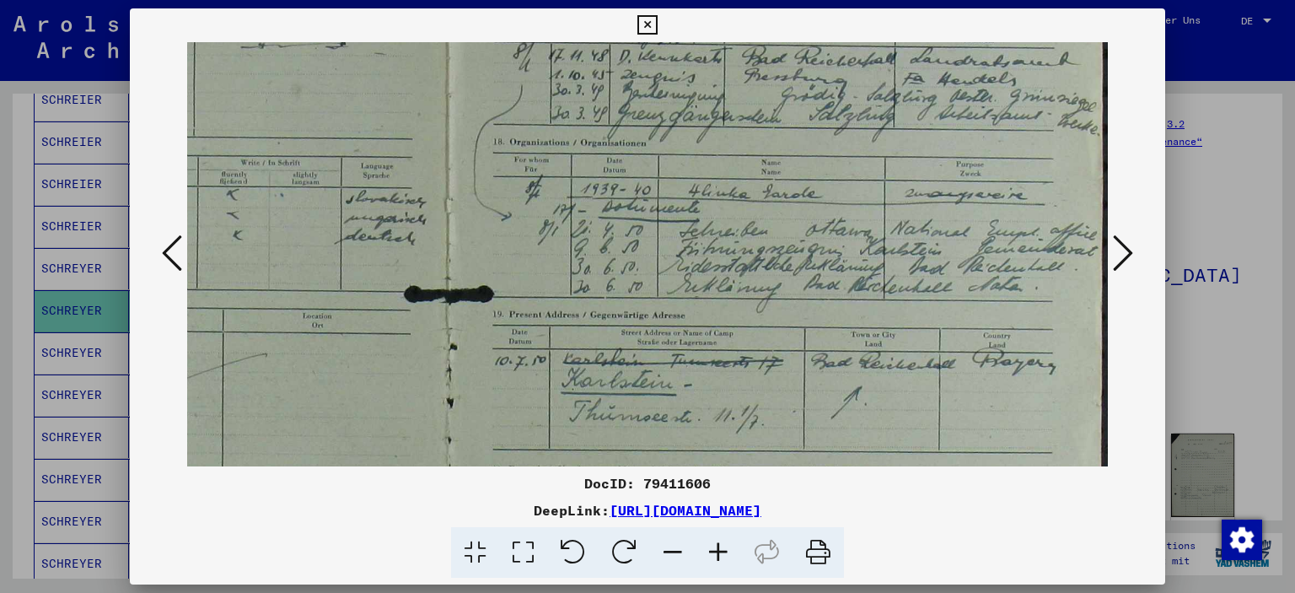
drag, startPoint x: 825, startPoint y: 337, endPoint x: 742, endPoint y: 425, distance: 121.1
click at [742, 429] on img at bounding box center [452, 396] width 1315 height 930
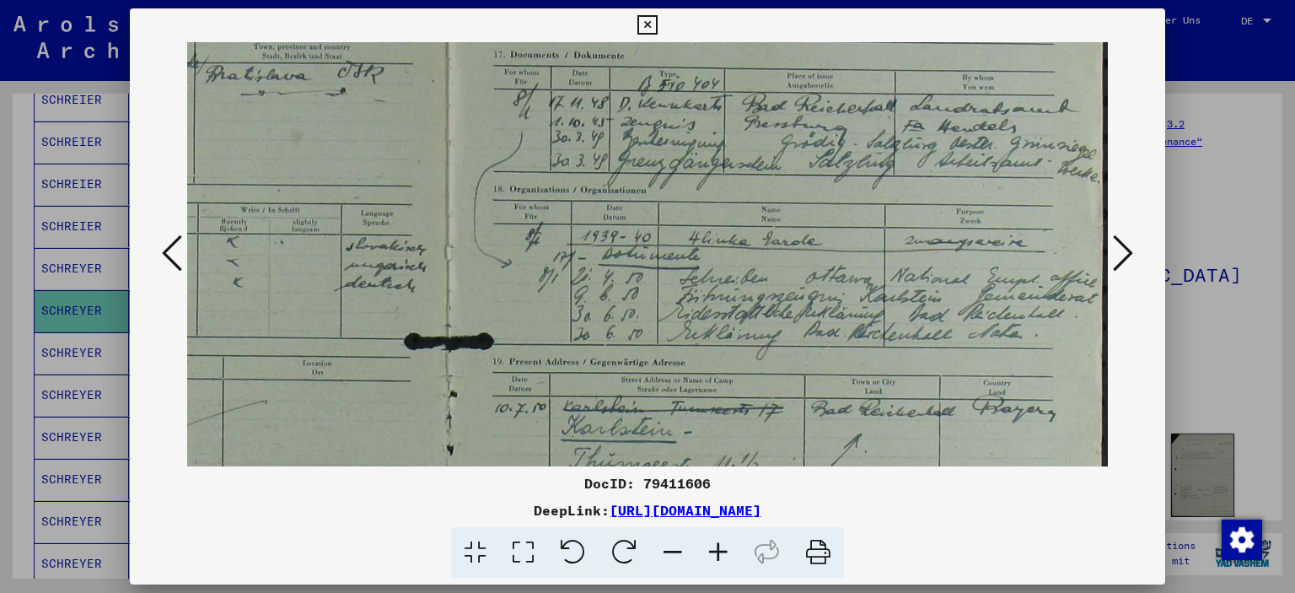
scroll to position [55, 392]
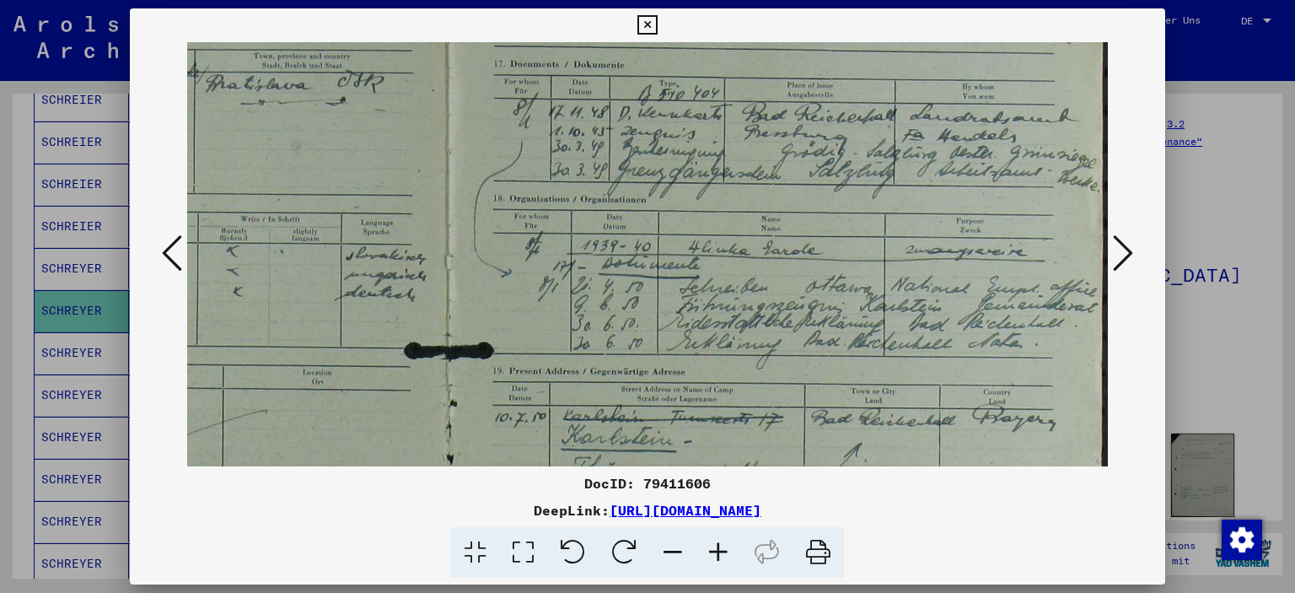
drag, startPoint x: 782, startPoint y: 316, endPoint x: 775, endPoint y: 358, distance: 42.0
click at [775, 358] on img at bounding box center [452, 452] width 1315 height 930
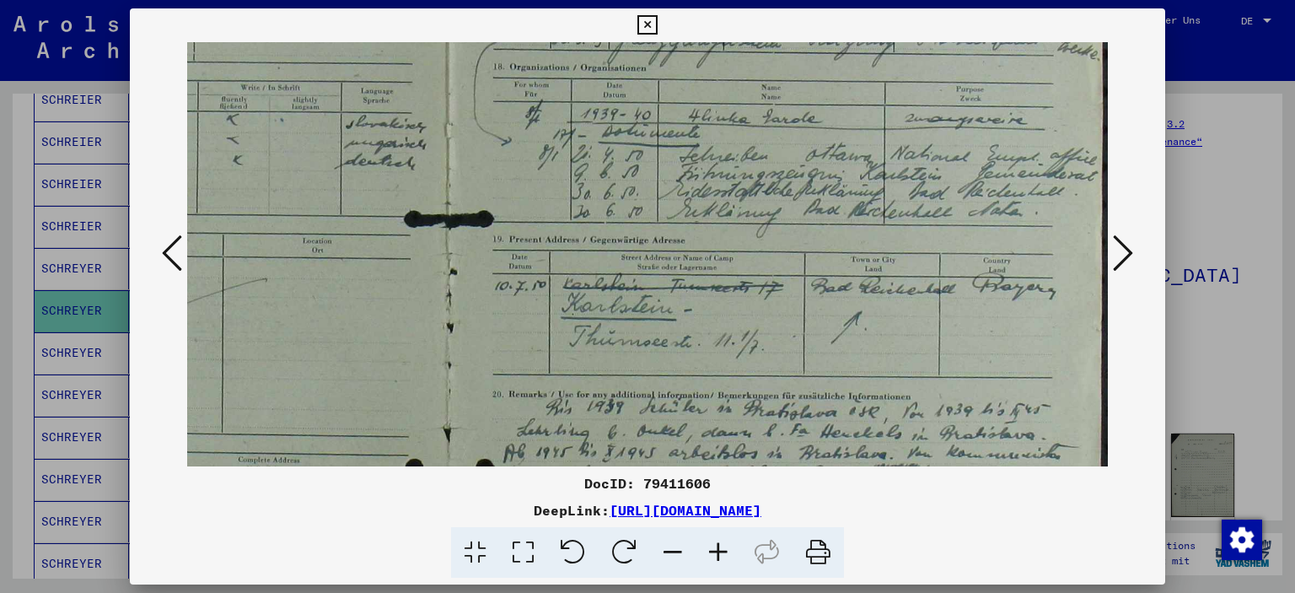
scroll to position [187, 392]
drag, startPoint x: 768, startPoint y: 328, endPoint x: 755, endPoint y: 245, distance: 84.6
click at [755, 245] on img at bounding box center [452, 320] width 1315 height 930
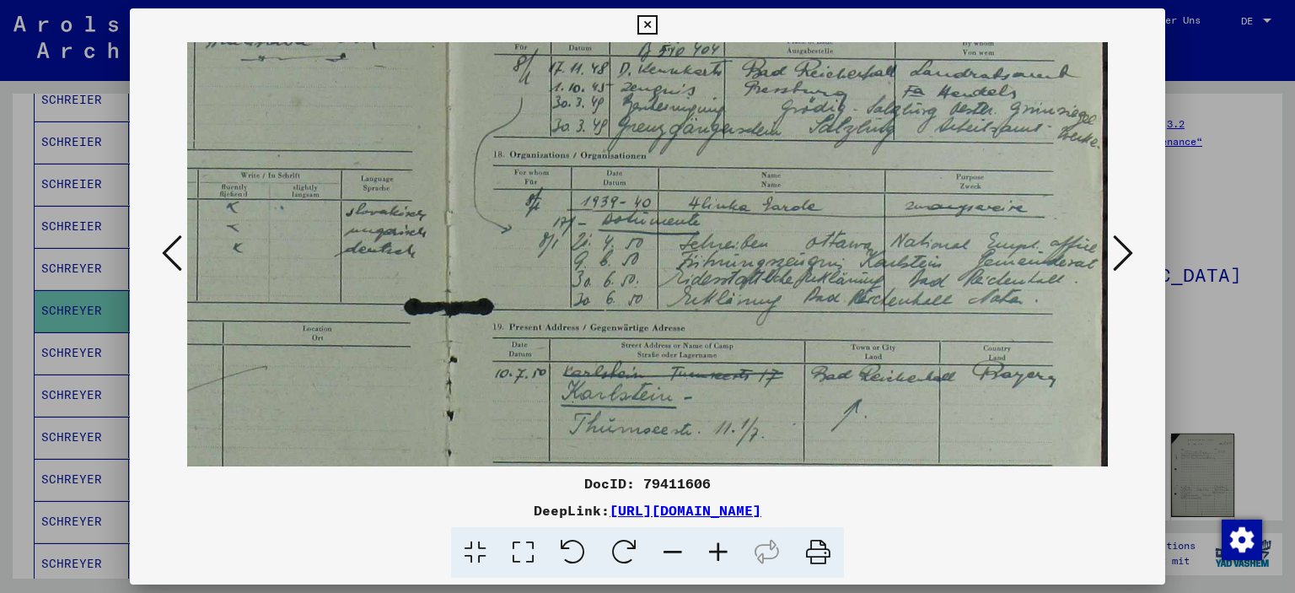
drag, startPoint x: 760, startPoint y: 211, endPoint x: 746, endPoint y: 313, distance: 102.9
click at [746, 313] on img at bounding box center [452, 409] width 1315 height 930
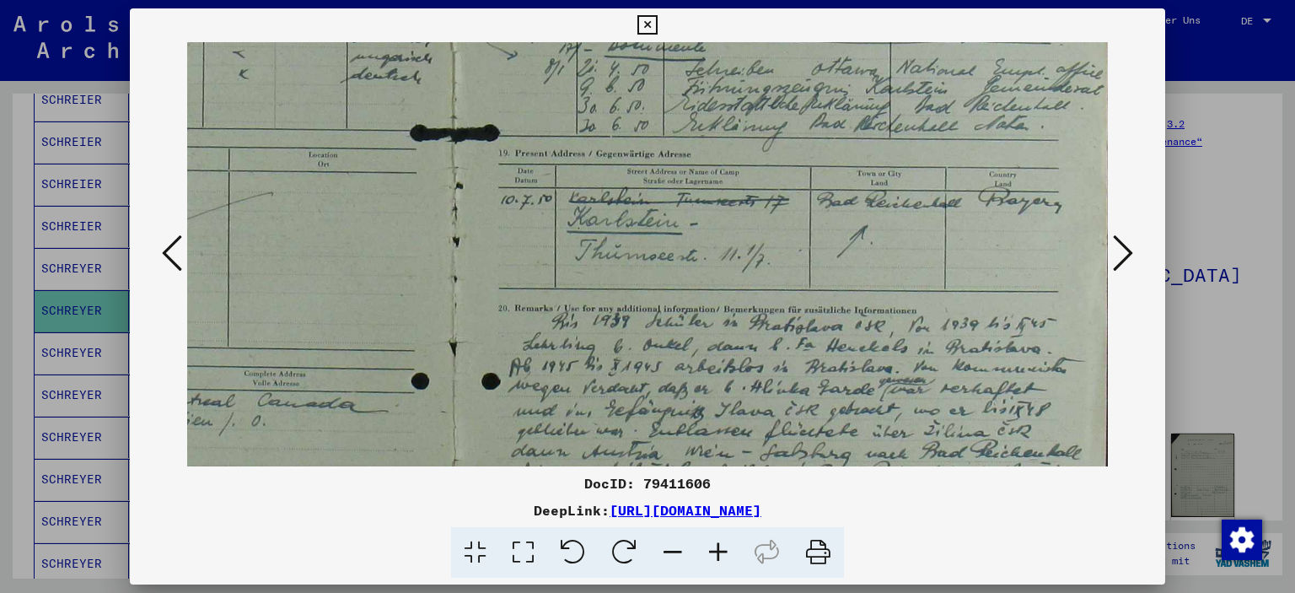
drag, startPoint x: 745, startPoint y: 304, endPoint x: 747, endPoint y: 176, distance: 127.3
click at [747, 176] on img at bounding box center [458, 235] width 1315 height 930
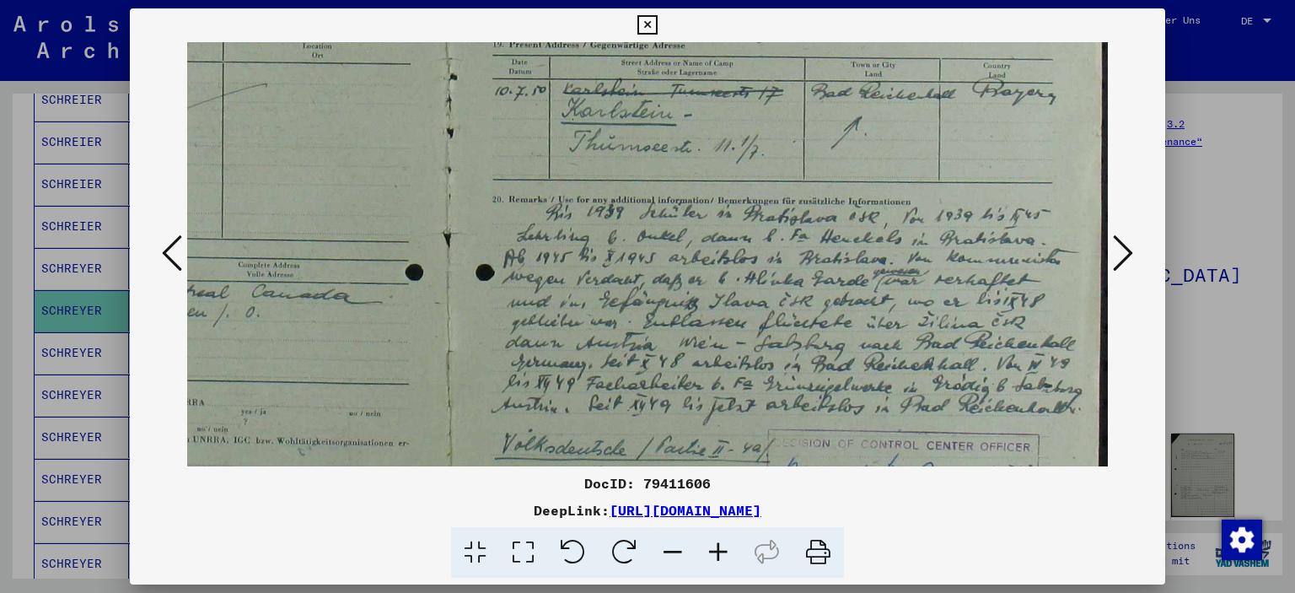
drag, startPoint x: 748, startPoint y: 275, endPoint x: 735, endPoint y: 167, distance: 108.7
click at [735, 167] on img at bounding box center [452, 126] width 1315 height 930
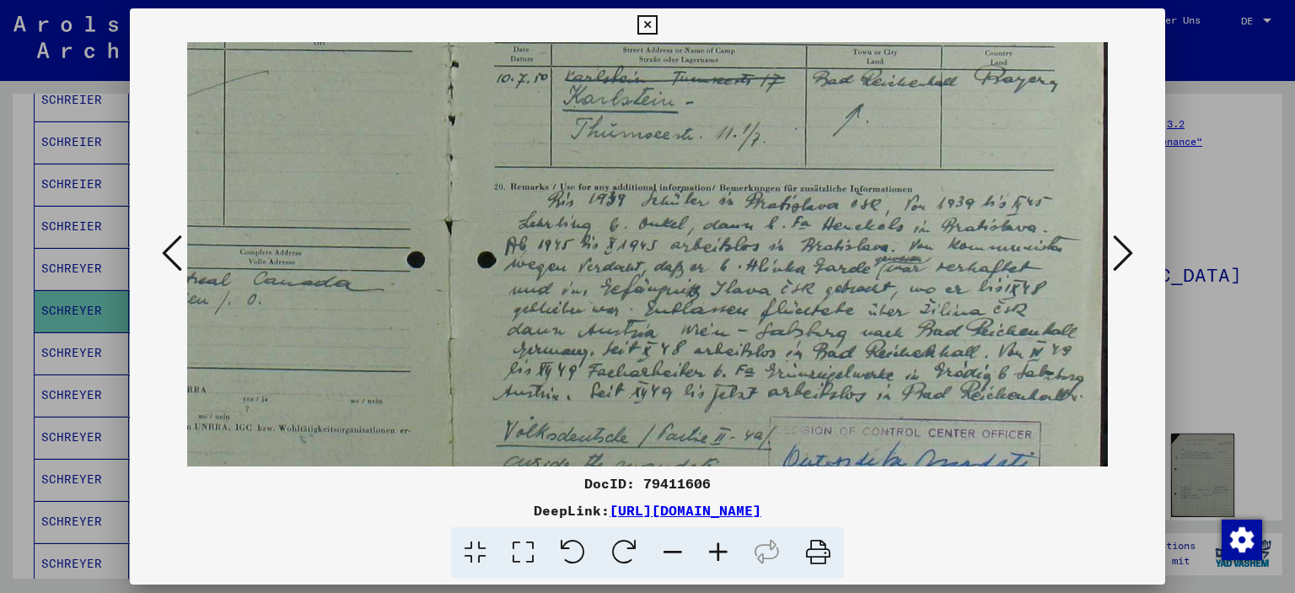
scroll to position [397, 390]
drag, startPoint x: 745, startPoint y: 260, endPoint x: 747, endPoint y: 245, distance: 15.4
click at [747, 245] on img at bounding box center [454, 110] width 1315 height 930
